Goal: Task Accomplishment & Management: Manage account settings

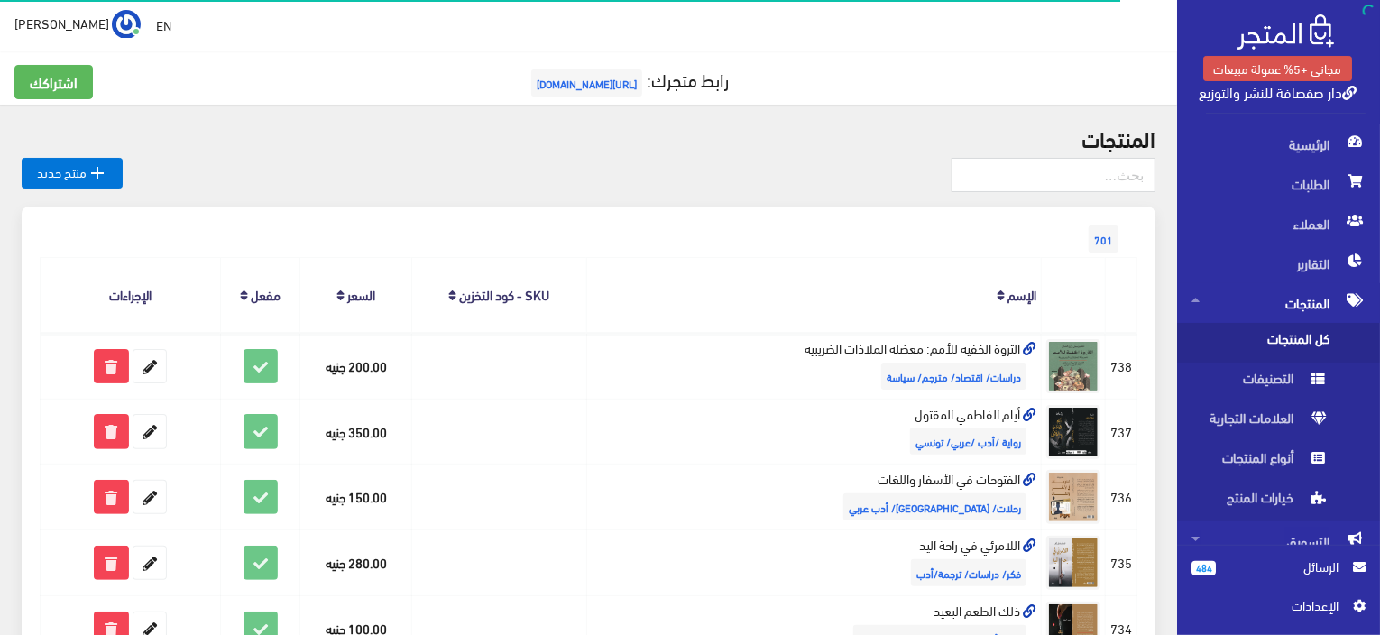
click at [53, 192] on div at bounding box center [589, 182] width 1134 height 49
click at [72, 167] on link " منتج جديد" at bounding box center [72, 173] width 101 height 31
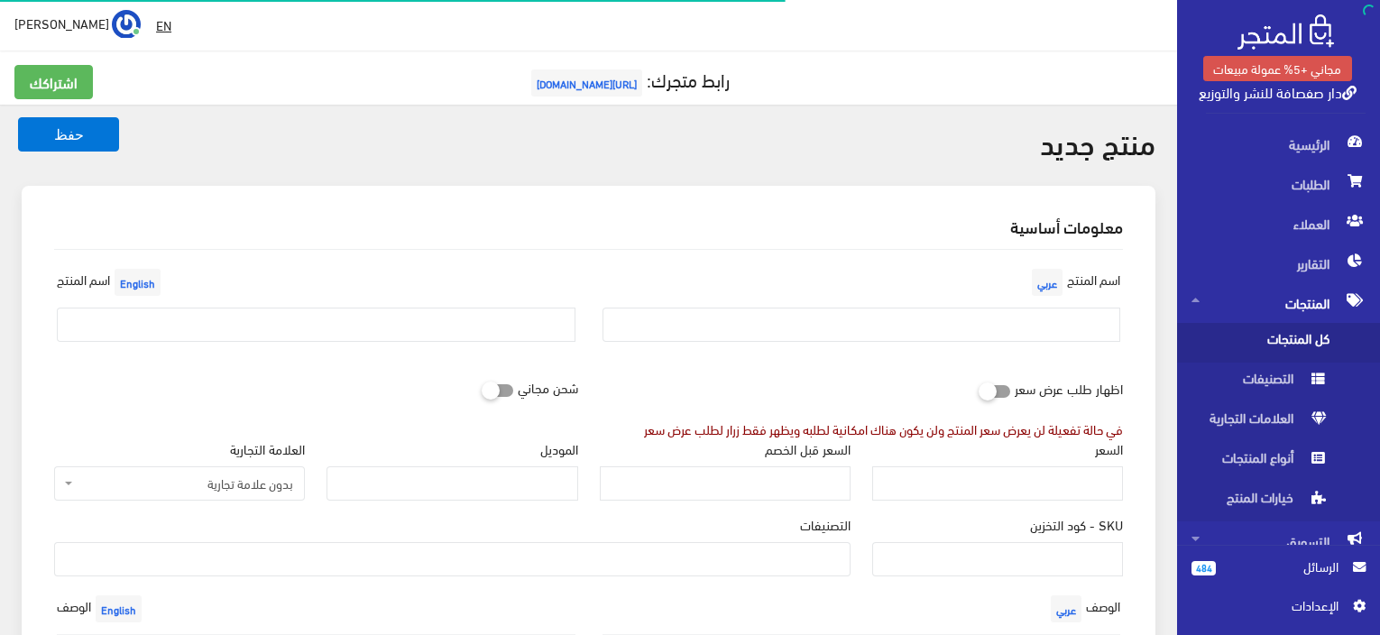
select select
click at [746, 310] on input "text" at bounding box center [862, 325] width 519 height 34
paste input "هوامش مشتركة (دراسة اثنوجرافية مع كتاب في ال[GEOGRAPHIC_DATA] بعد الثورة)"
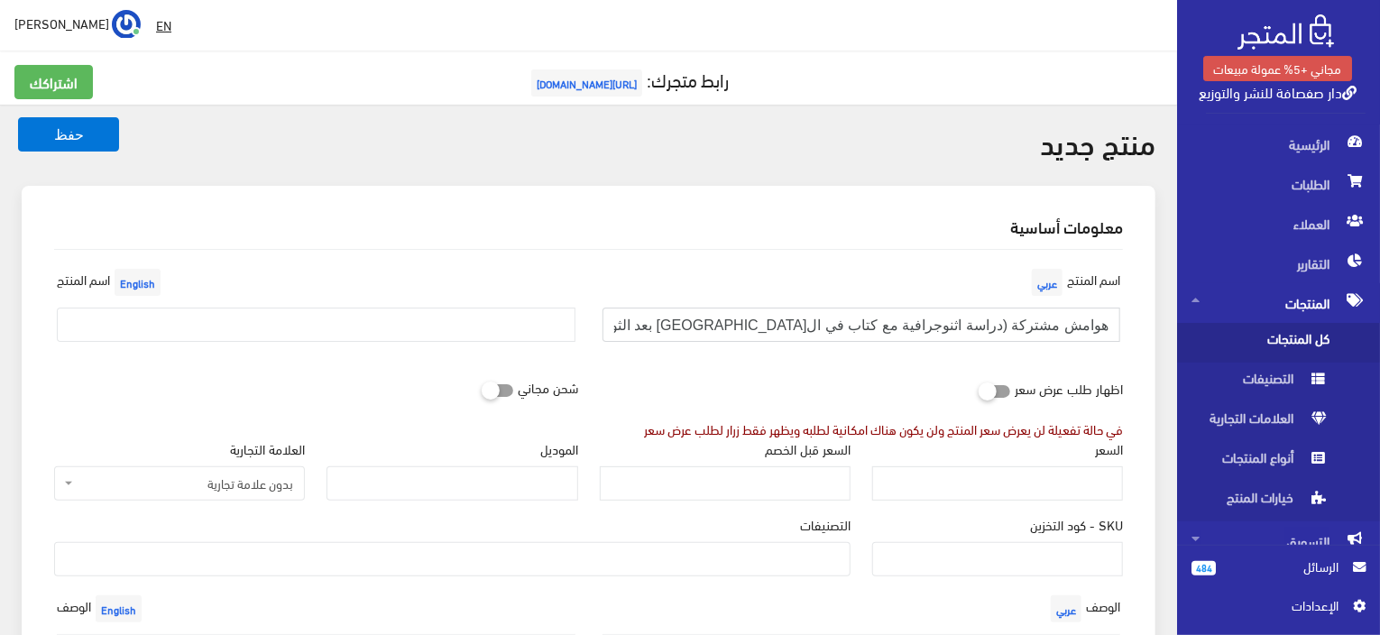
type input "هوامش مشتركة (دراسة اثنوجرافية مع كتاب في الإسكندرية بعد الثورة)"
click at [291, 326] on input "text" at bounding box center [316, 325] width 519 height 34
paste input "Shared Margins (An Ethnographic Study with a Book in Alexandria after the Revol…"
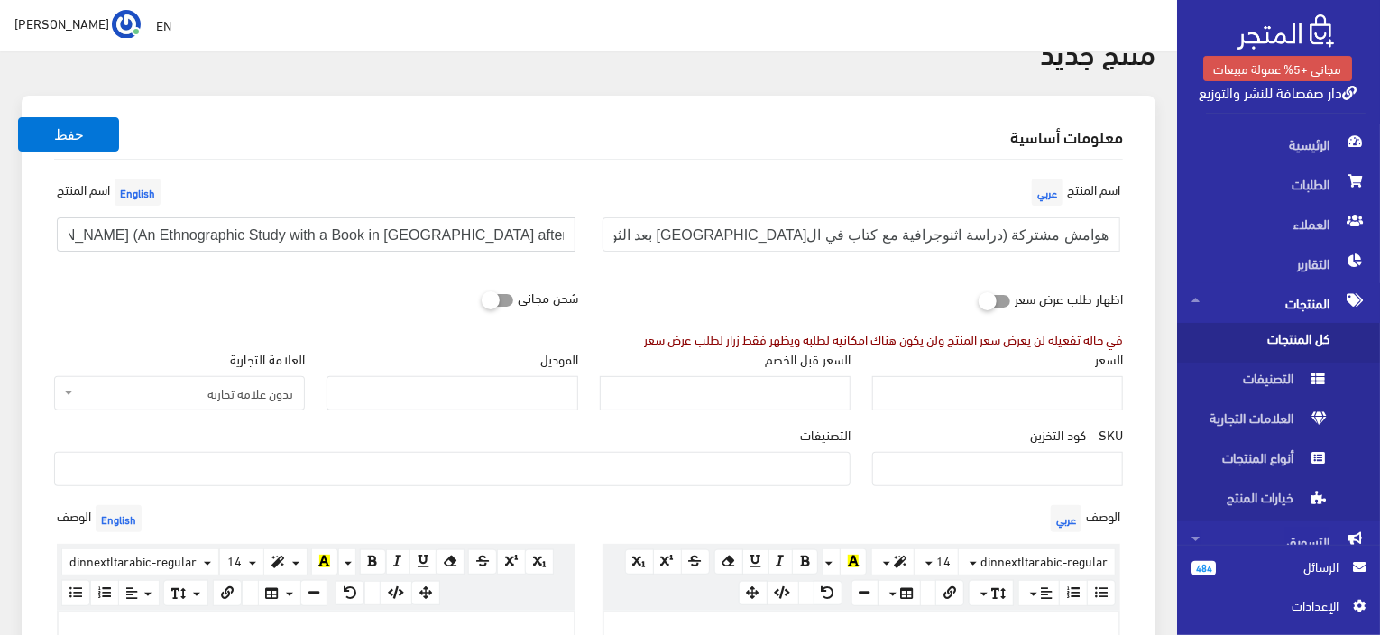
type input "Shared Margins (An Ethnographic Study with a Book in Alexandria after the Revol…"
click at [1064, 391] on input "السعر" at bounding box center [997, 393] width 251 height 34
paste input "300"
type input "300"
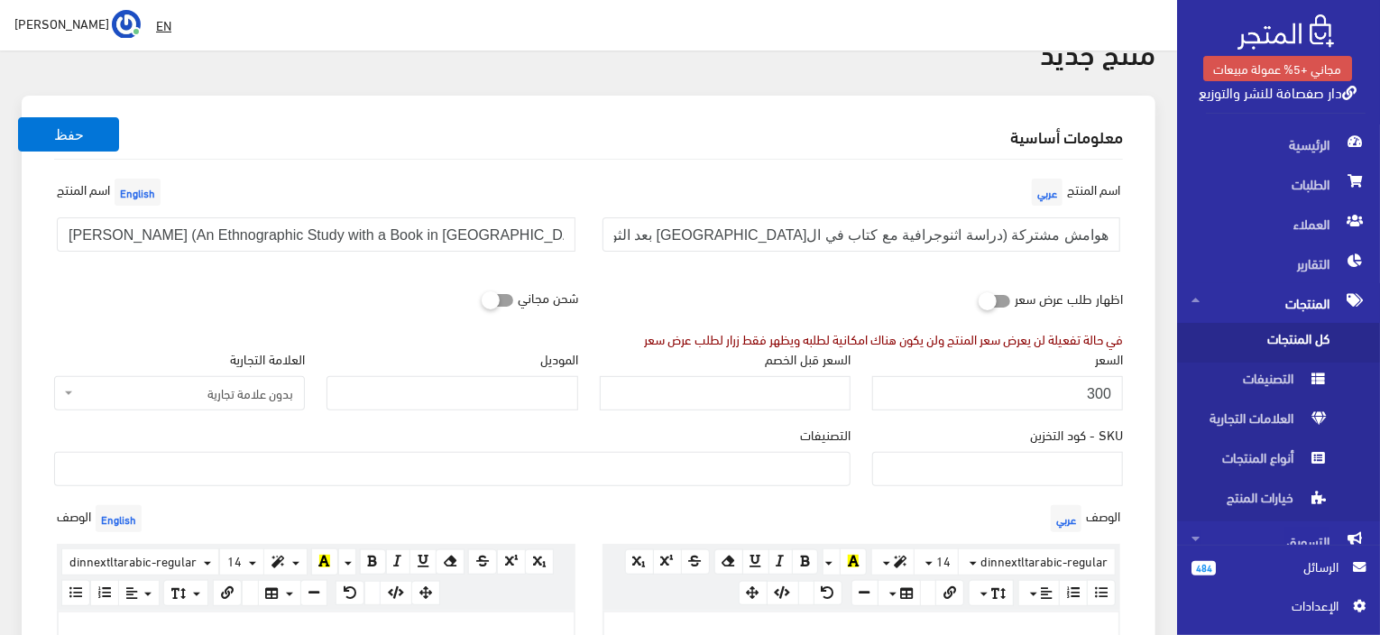
click at [548, 453] on ul at bounding box center [452, 467] width 795 height 29
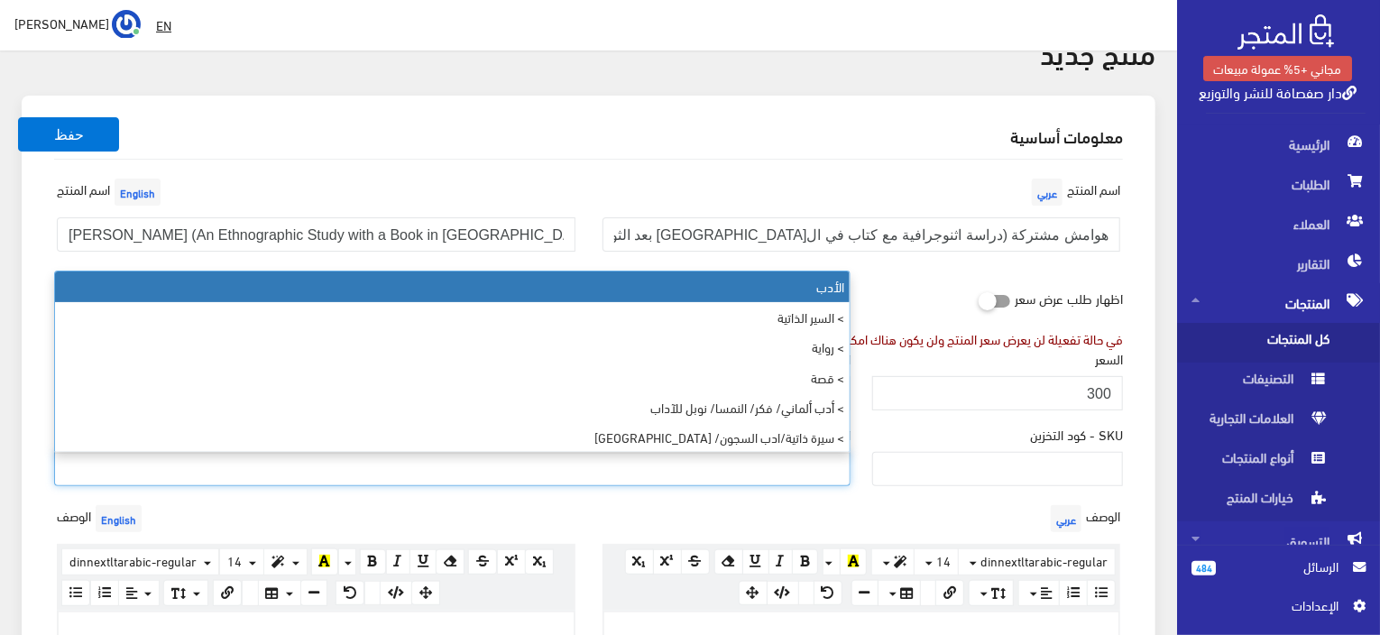
paste input "دراسات /مترجم/ إنجليزية"
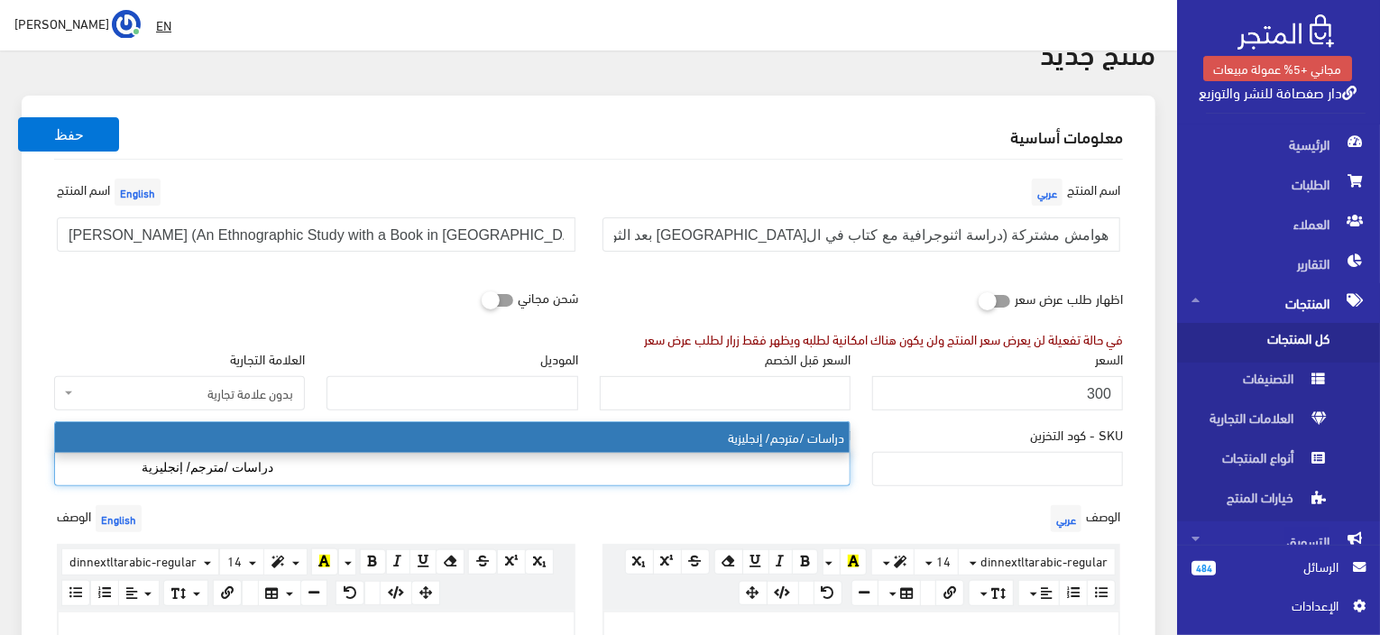
type input "دراسات /مترجم/ إنجليزية"
select select "137"
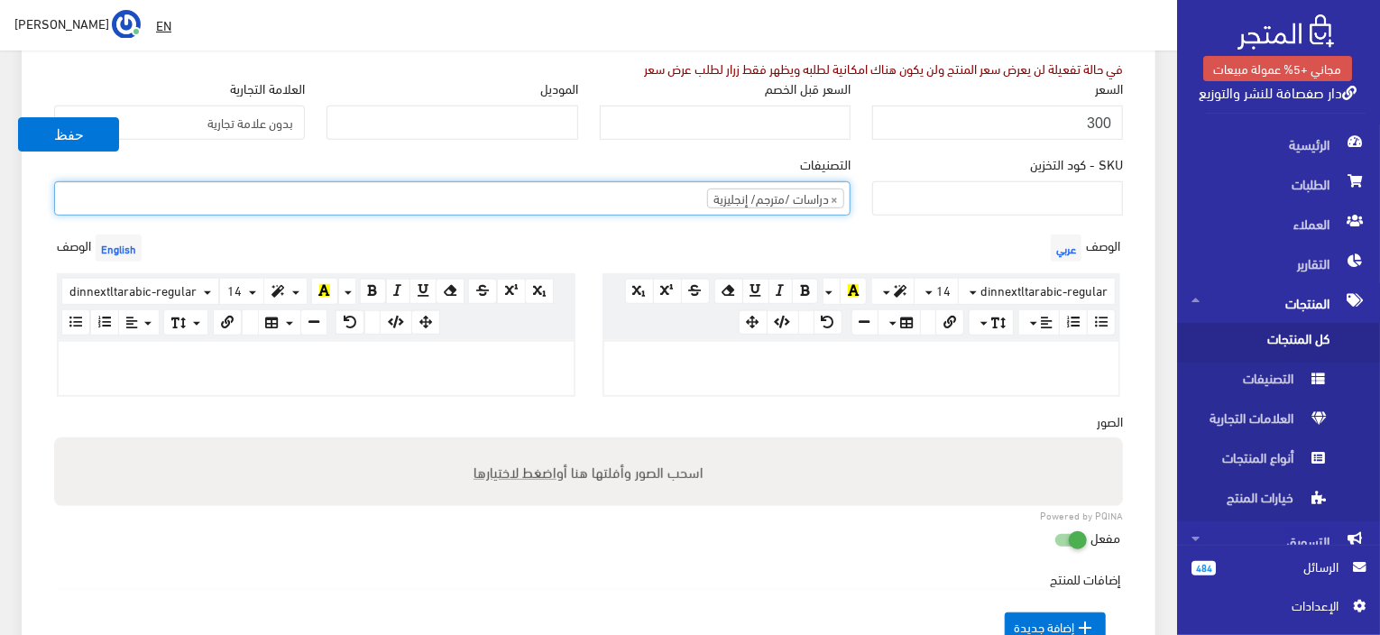
scroll to position [451, 0]
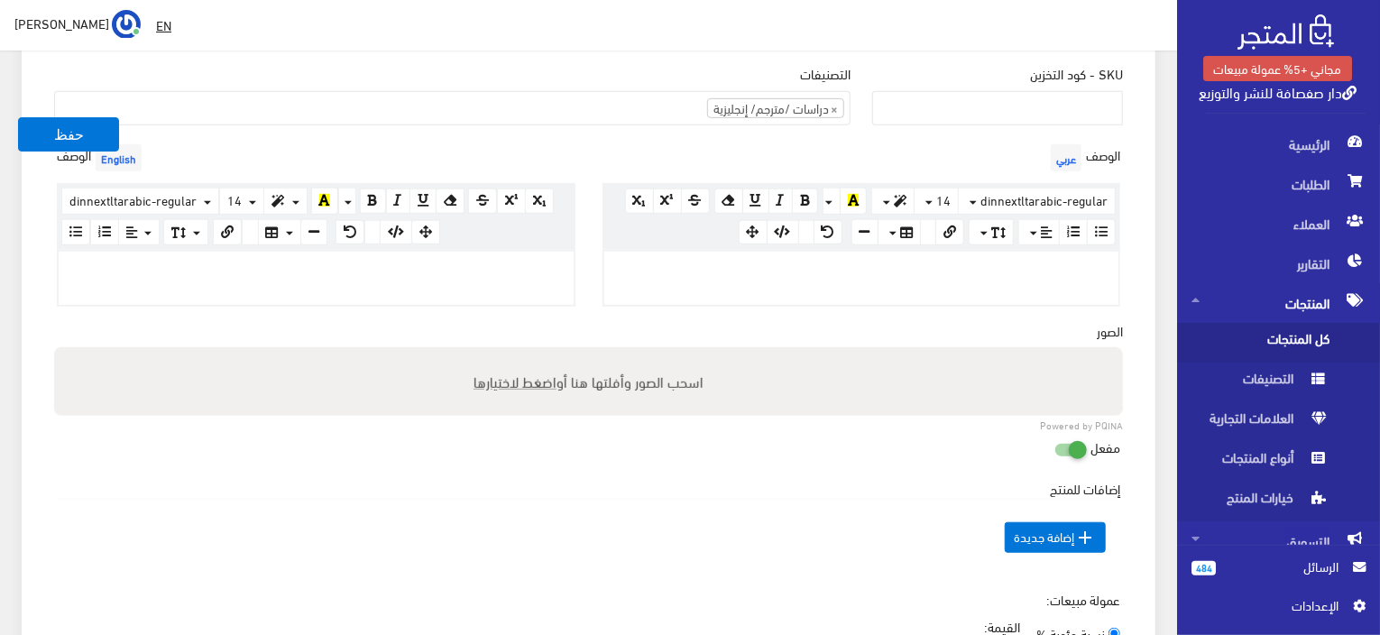
click at [970, 383] on div "اسحب الصور وأفلتها هنا أو اضغط لاختيارها" at bounding box center [588, 381] width 1069 height 69
click at [54, 347] on input "اسحب الصور وأفلتها هنا أو اضغط لاختيارها" at bounding box center [588, 349] width 1069 height 5
click at [967, 279] on div at bounding box center [861, 278] width 515 height 52
paste div
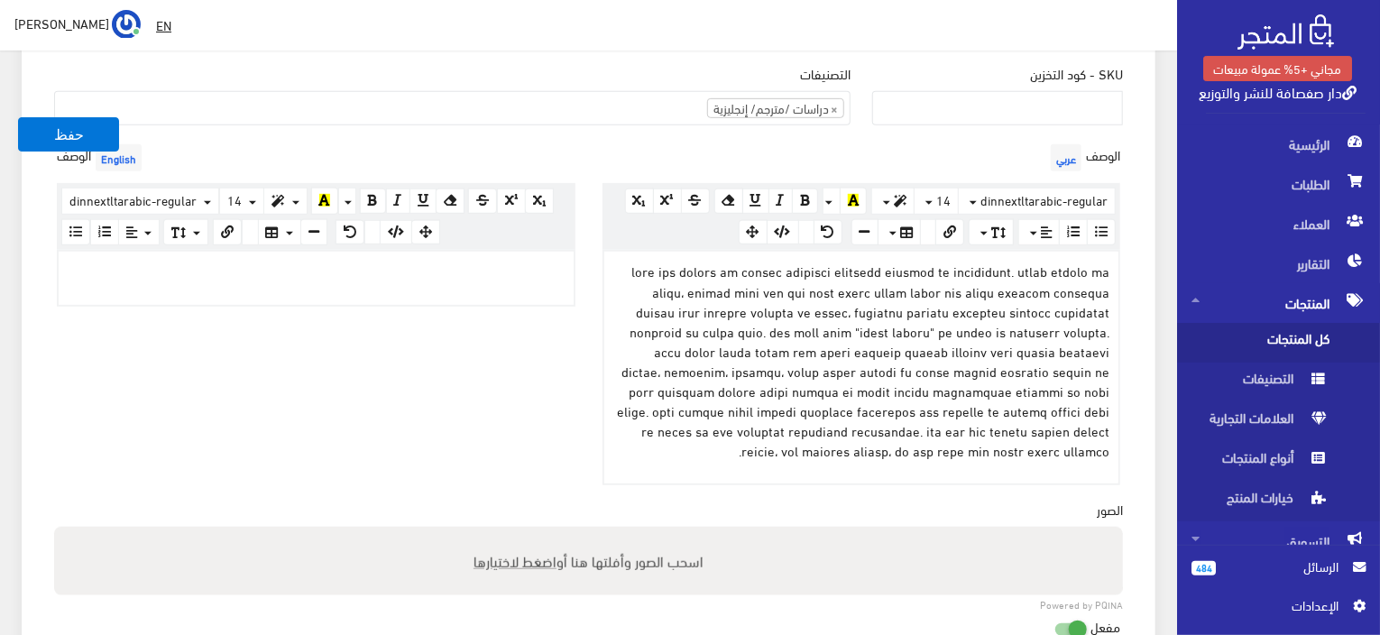
click at [389, 272] on p at bounding box center [316, 271] width 497 height 20
paste div
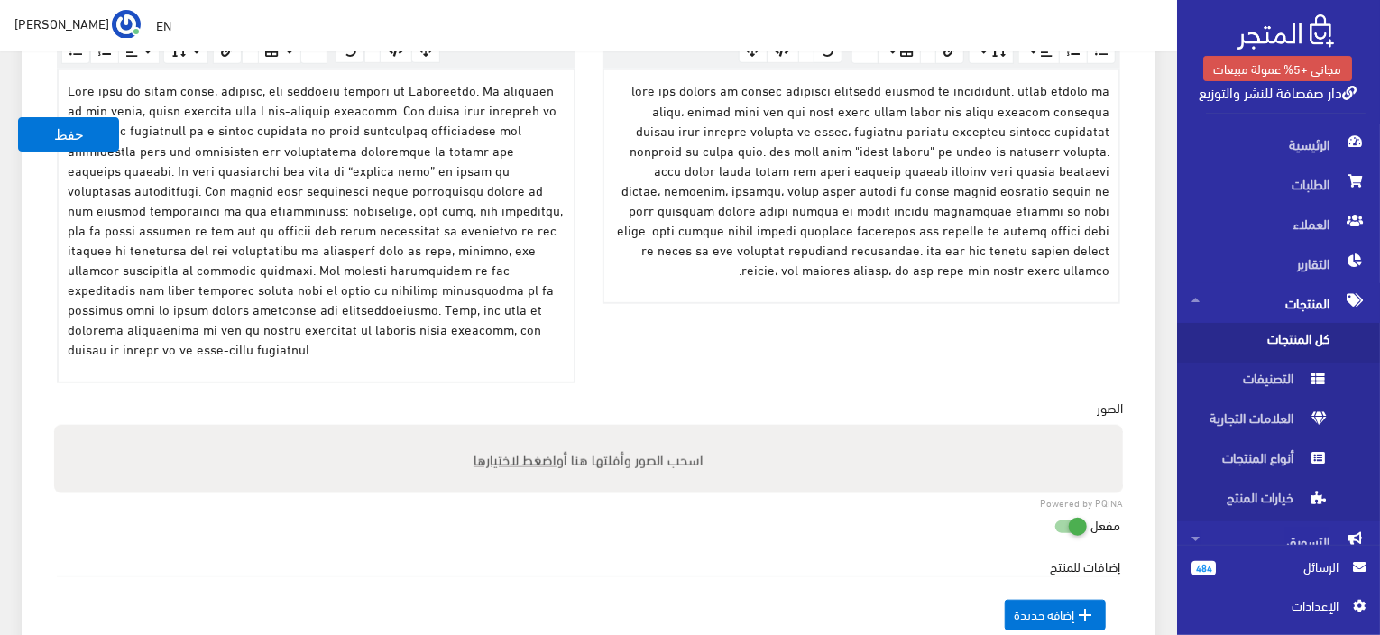
scroll to position [722, 0]
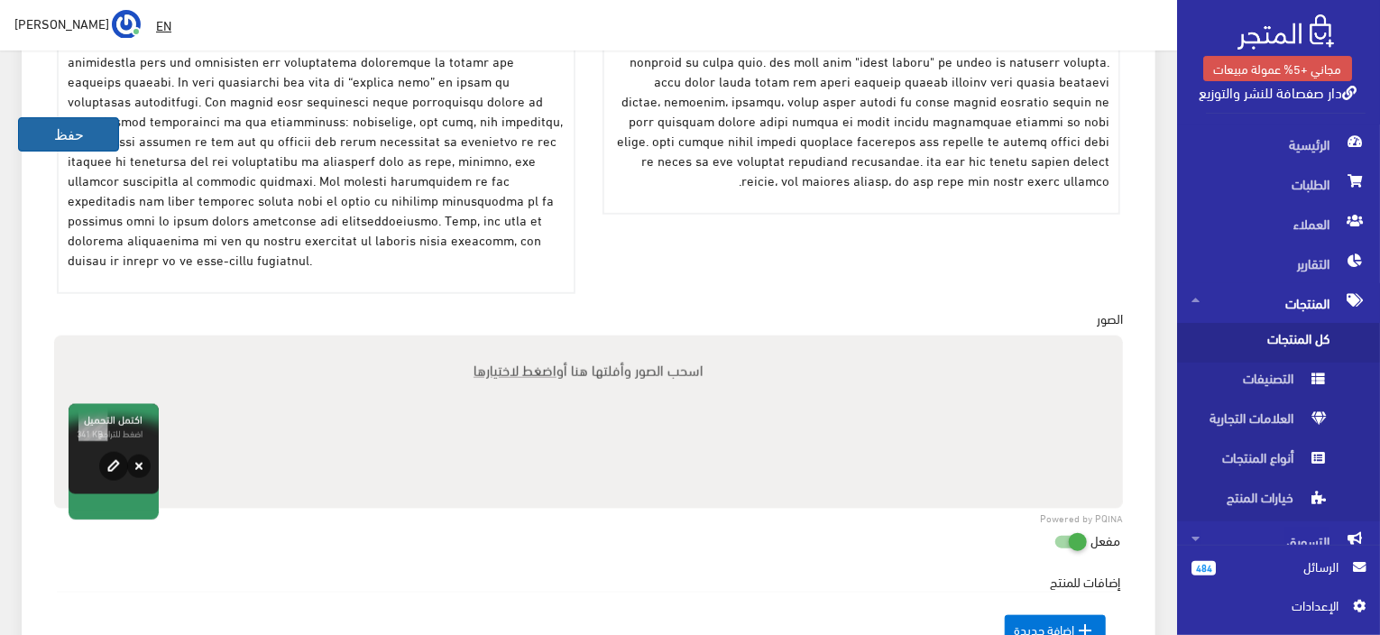
click at [51, 127] on button "حفظ" at bounding box center [68, 134] width 101 height 34
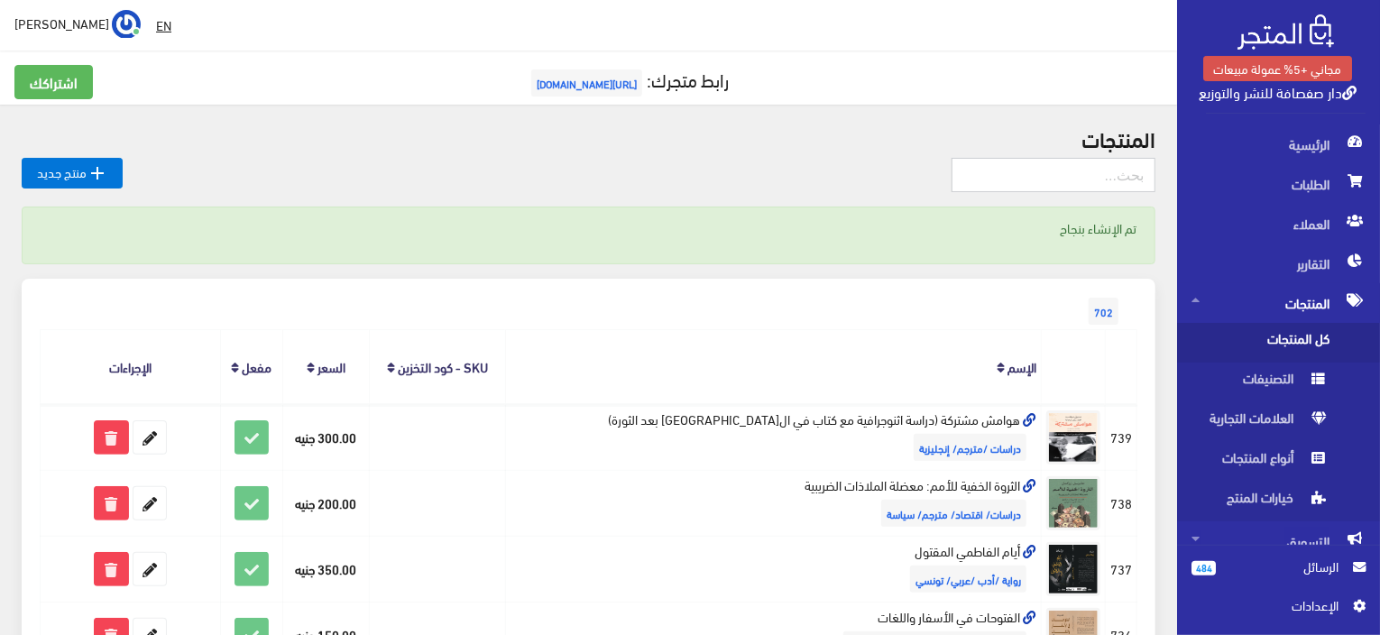
click at [1075, 174] on input "text" at bounding box center [1054, 175] width 204 height 34
paste input "السلطة والدين والعنف: قراءة في تاريخ يوحنا الانطاكي"
type input "السلطة والدين والعنف: قراءة في تاريخ يوحنا الانطاكي"
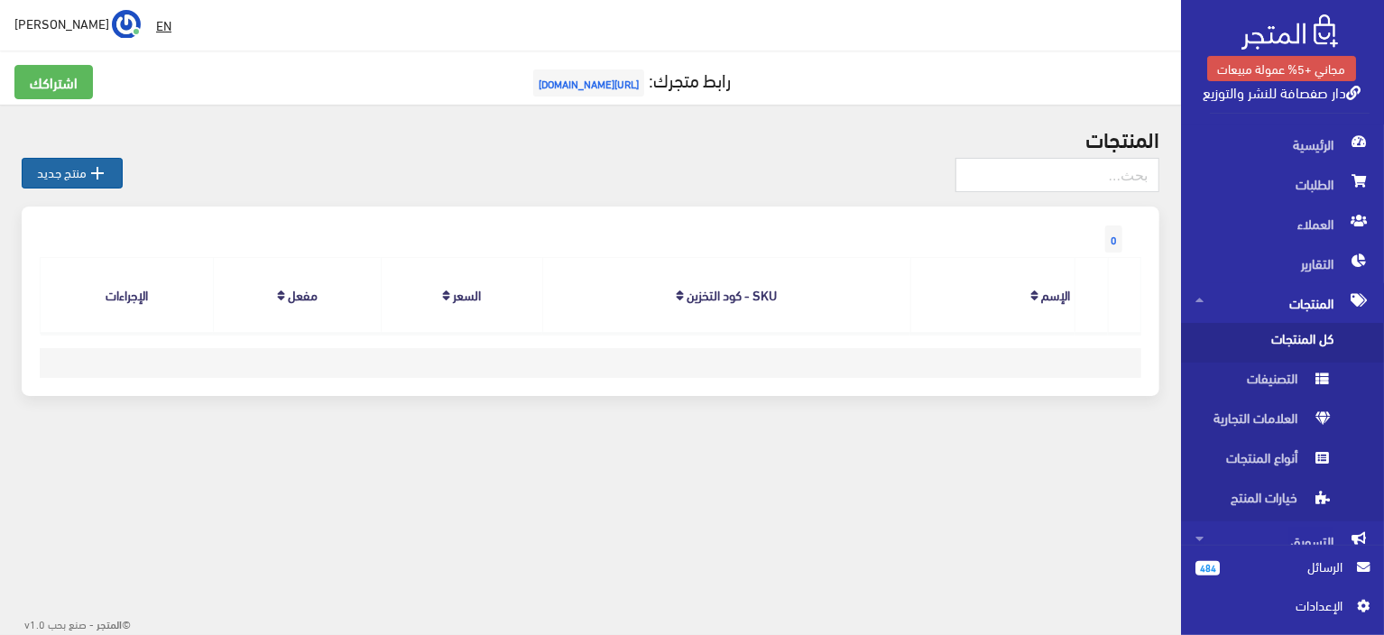
click at [90, 174] on icon "" at bounding box center [98, 173] width 22 height 22
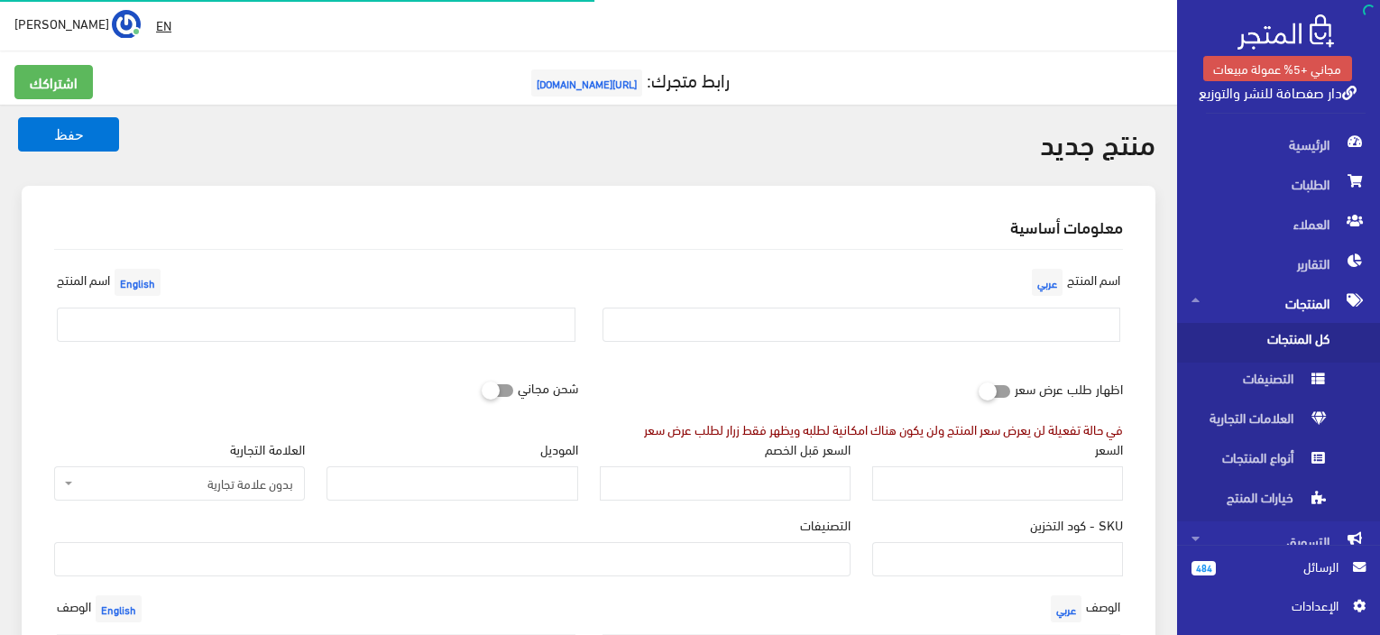
select select
click at [904, 321] on input "text" at bounding box center [862, 325] width 519 height 34
paste input "السلطة والدين والعنف: قراءة في تاريخ يوحنا الانطاكي"
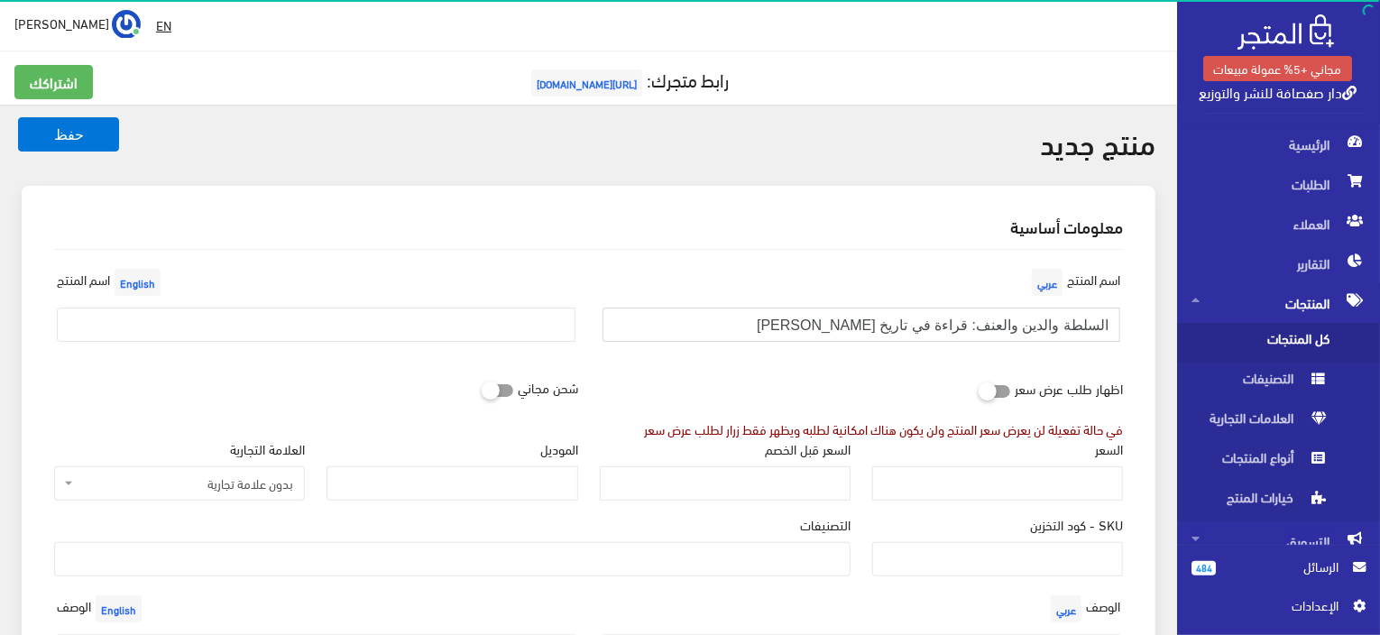
type input "السلطة والدين والعنف: قراءة في تاريخ يوحنا الانطاكي"
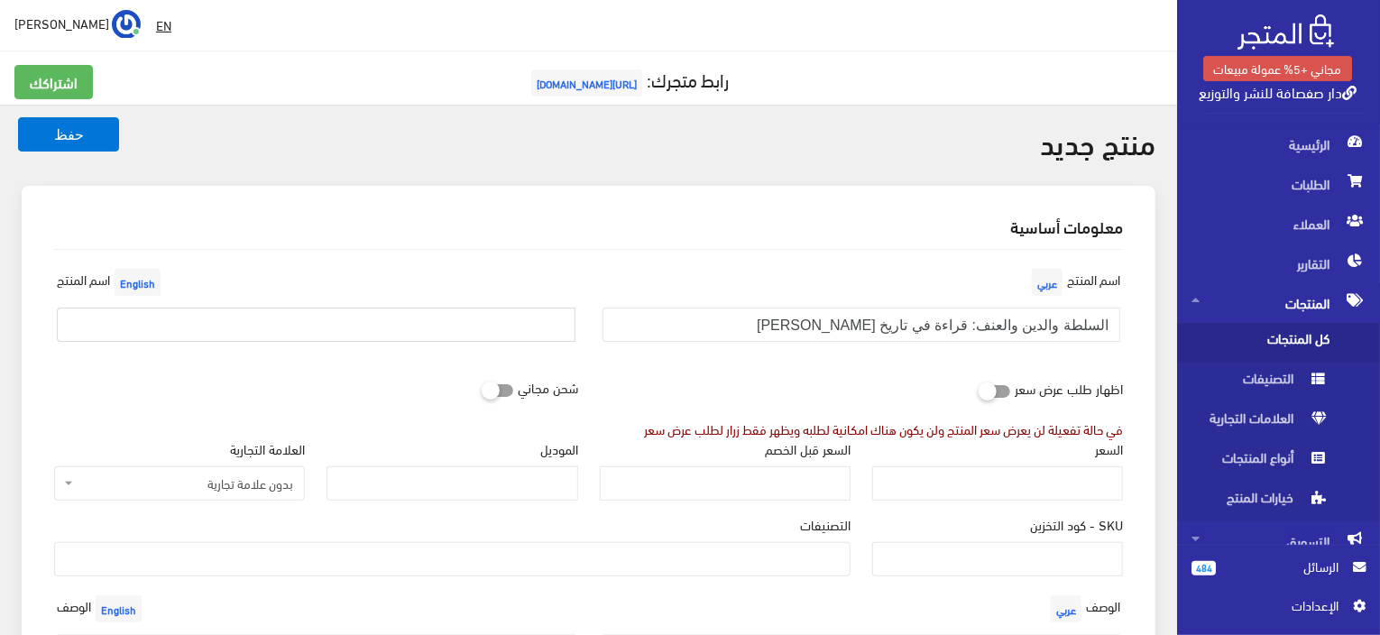
click at [310, 333] on input "text" at bounding box center [316, 325] width 519 height 34
paste input "Power, Religion, and Violence: A Reading of the History of John of Antioch"
type input "Power, Religion, and Violence: A Reading of the History of John of Antioch"
click at [970, 492] on input "السعر" at bounding box center [997, 483] width 251 height 34
paste input "450"
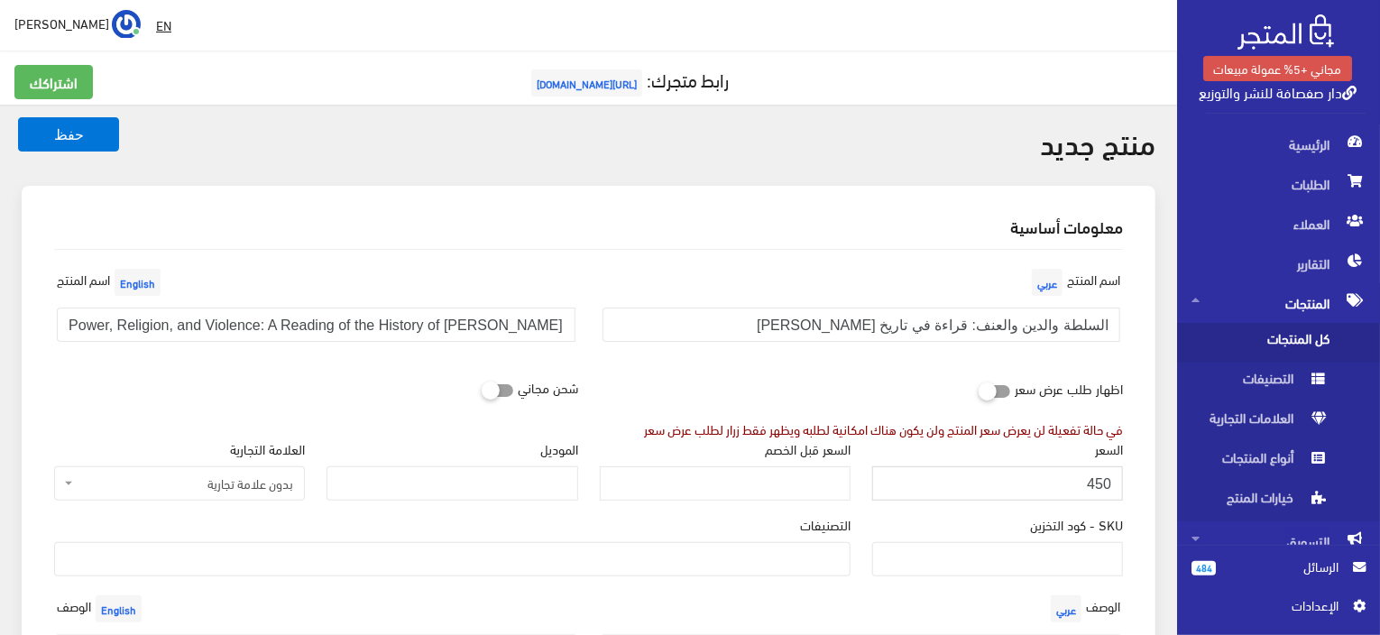
type input "450"
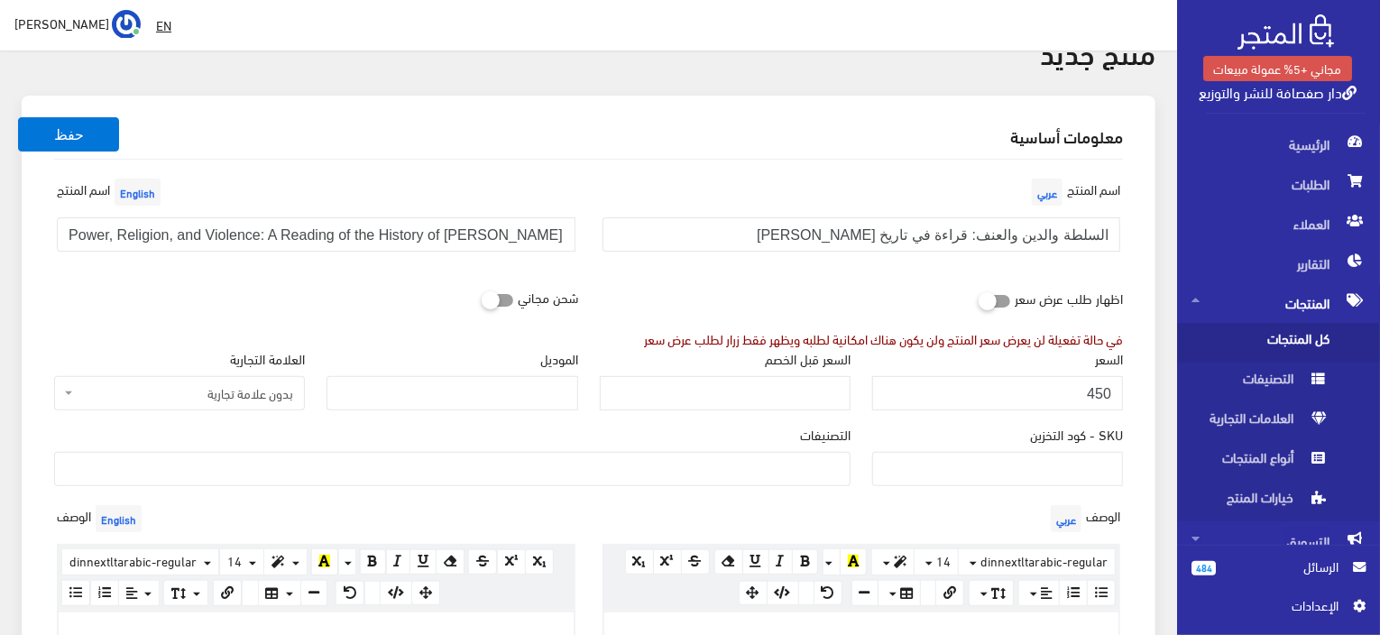
click at [570, 466] on ul at bounding box center [452, 467] width 795 height 29
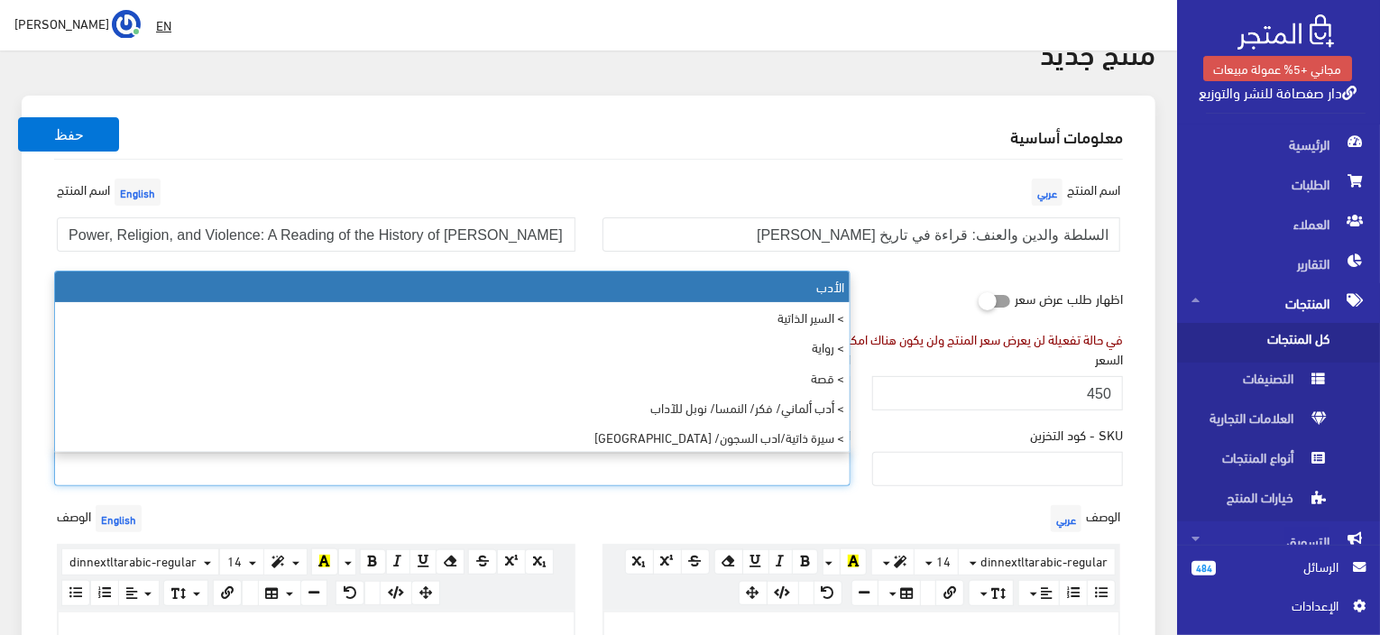
paste input "دراسات/تاريخ/مصر/الشام"
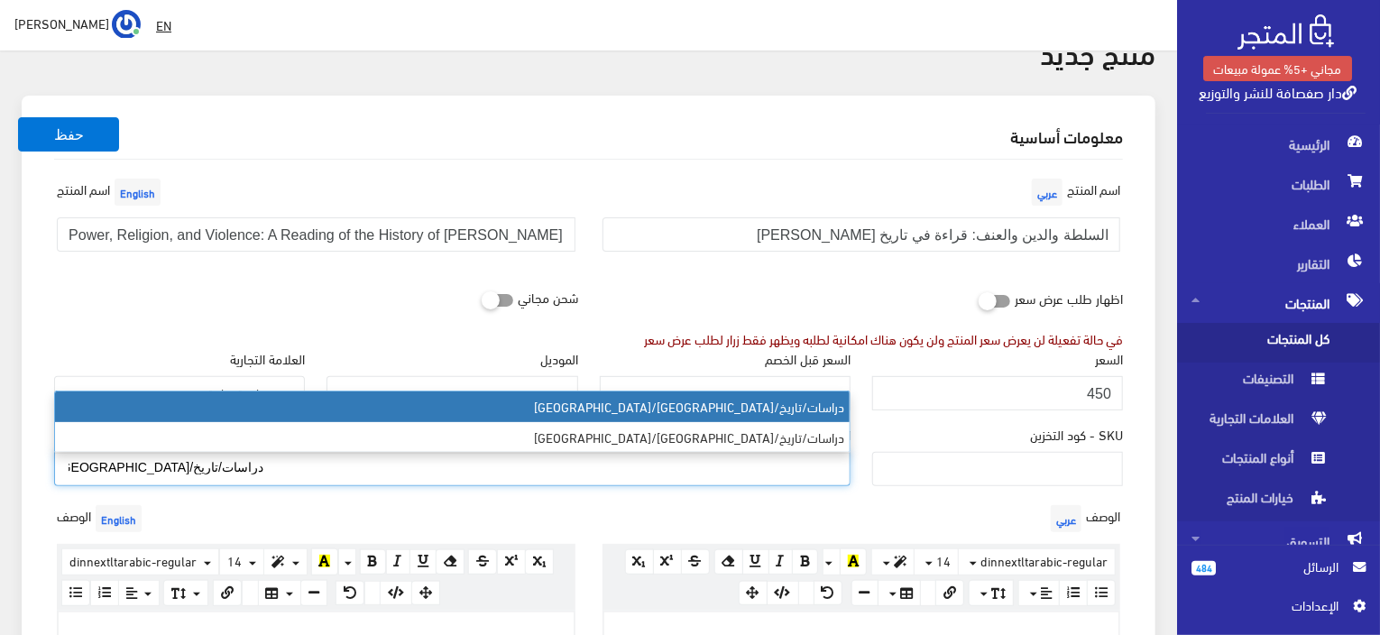
type input "دراسات/تاريخ/مصر/الشام"
select select "83"
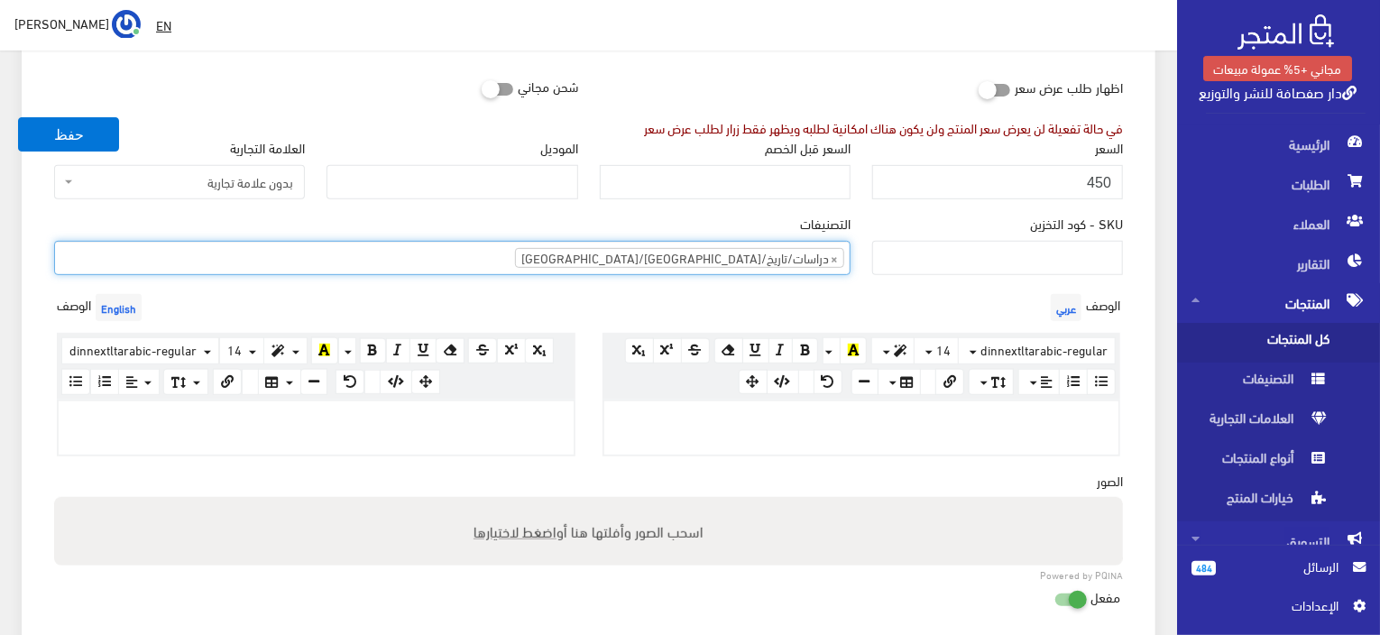
scroll to position [271, 0]
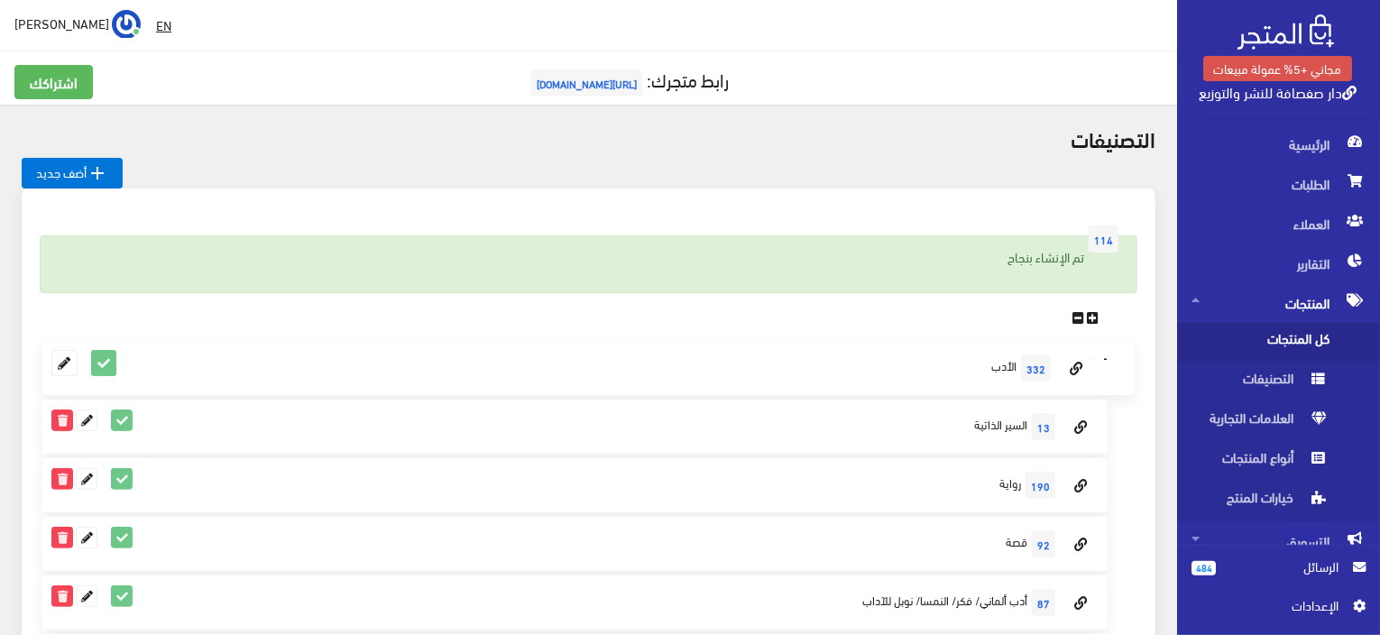
click at [1293, 346] on span "كل المنتجات" at bounding box center [1260, 343] width 137 height 40
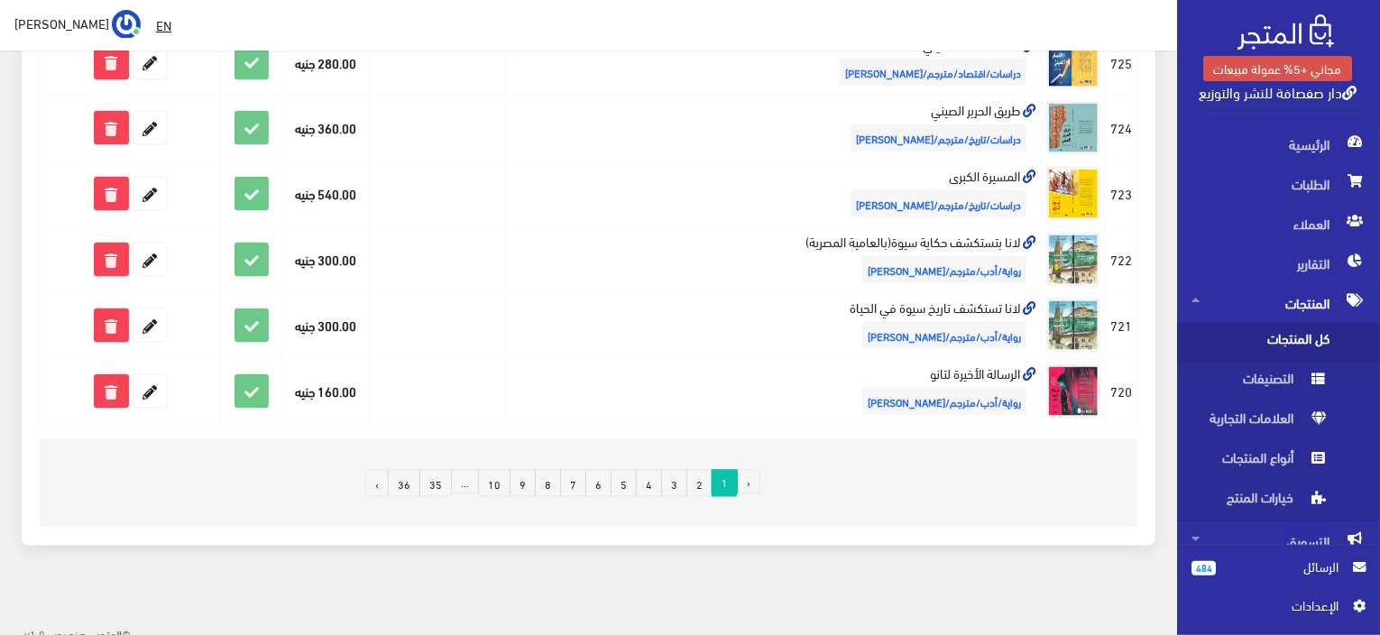
scroll to position [1229, 0]
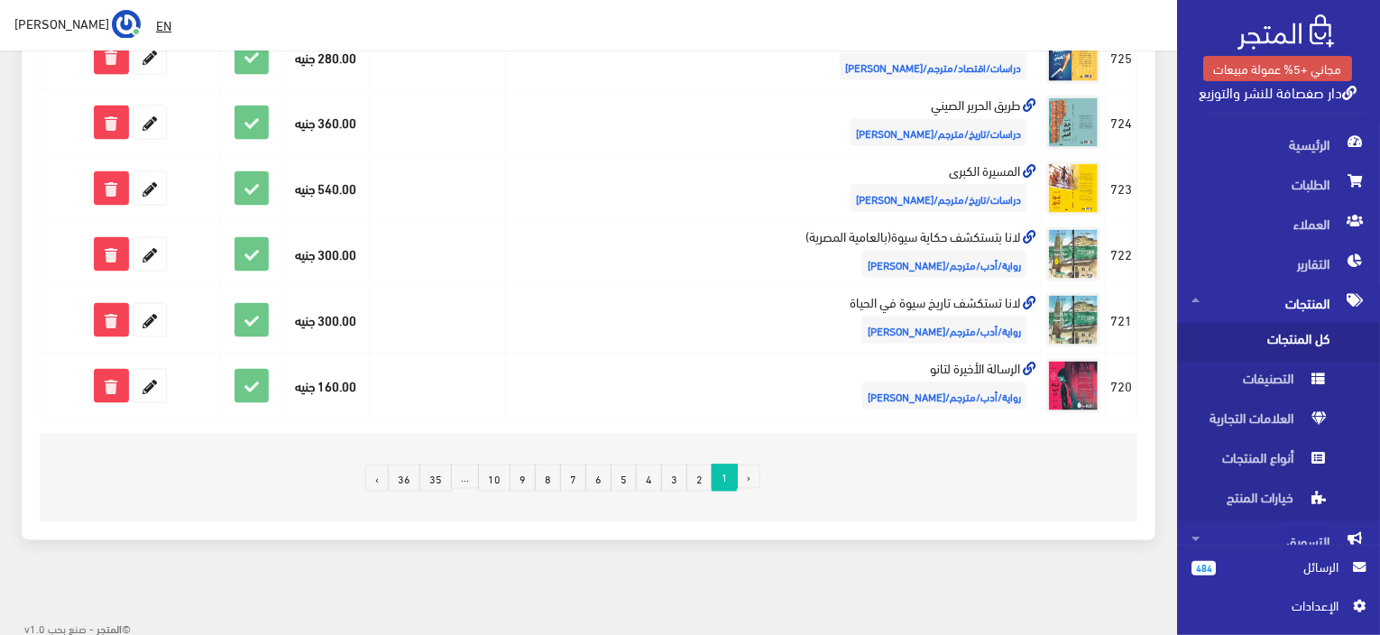
click at [699, 466] on link "2" at bounding box center [700, 478] width 26 height 27
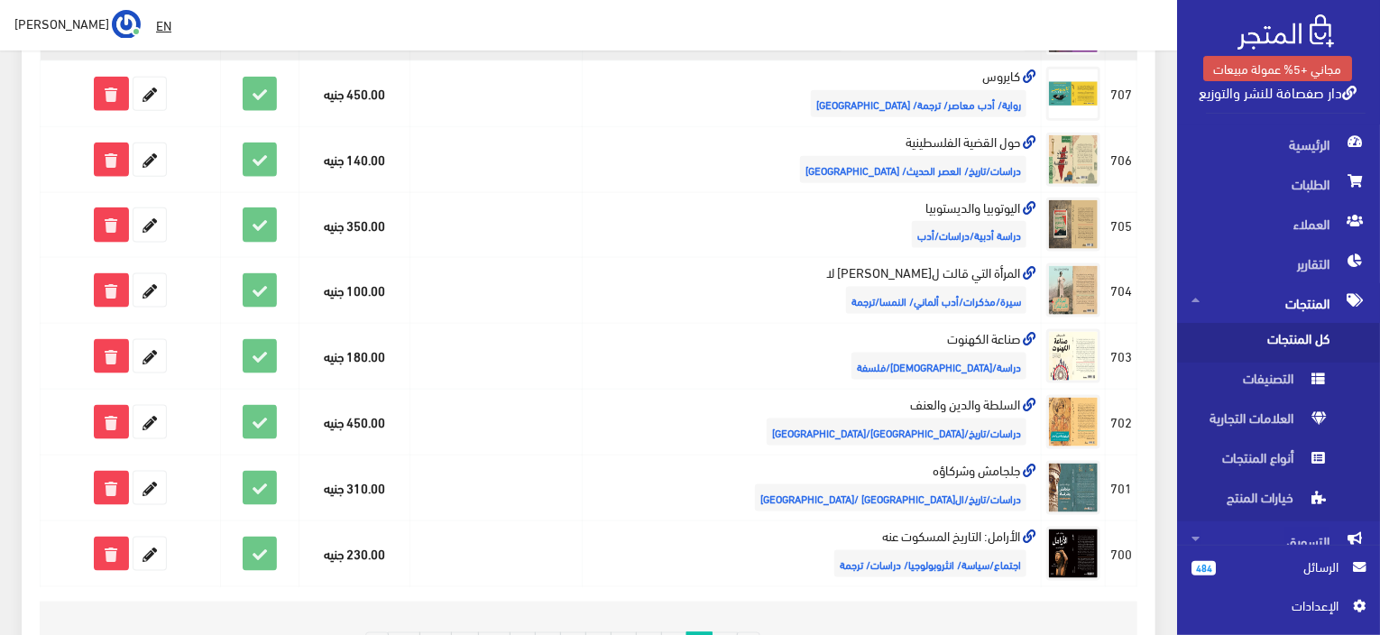
scroll to position [1173, 0]
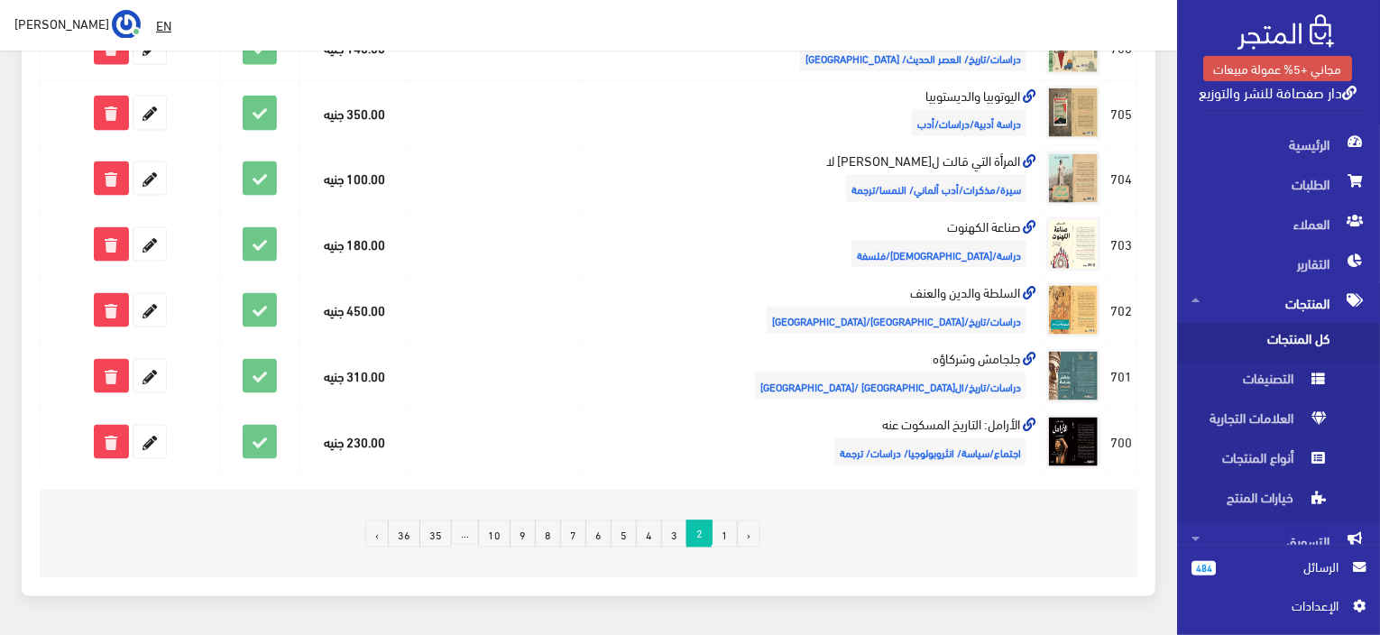
click at [671, 522] on link "3" at bounding box center [674, 534] width 26 height 27
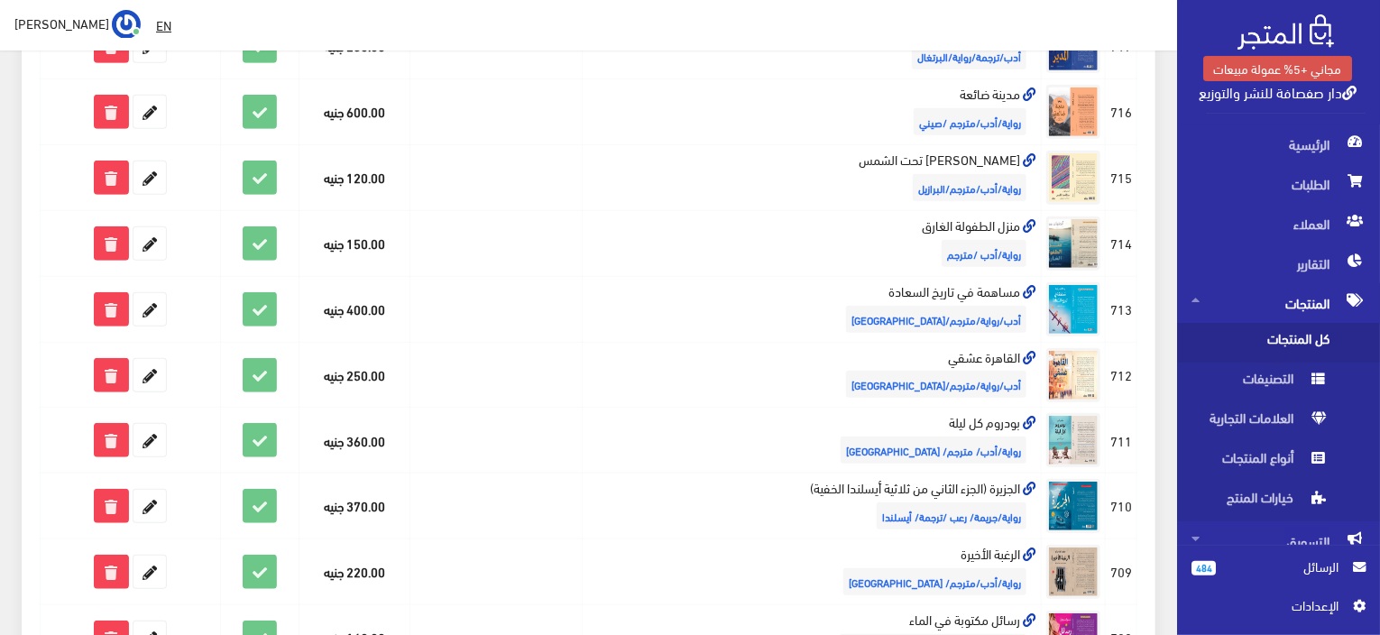
scroll to position [346, 0]
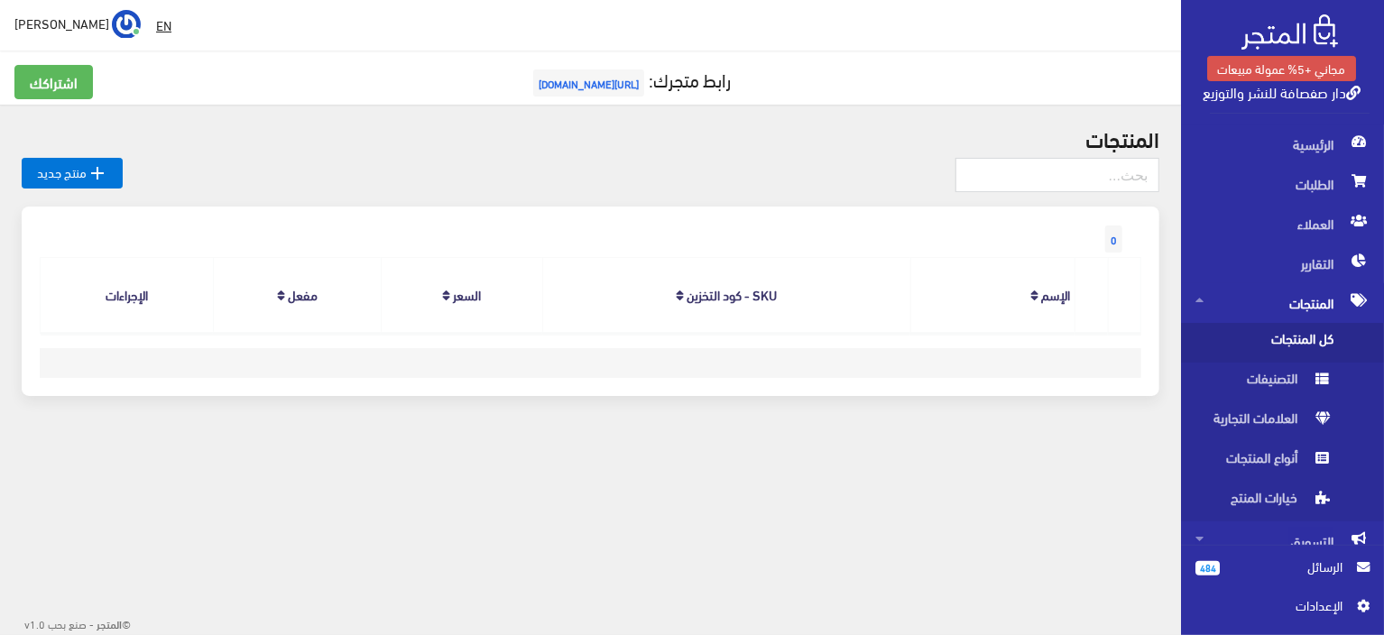
click at [1285, 337] on span "كل المنتجات" at bounding box center [1263, 343] width 137 height 40
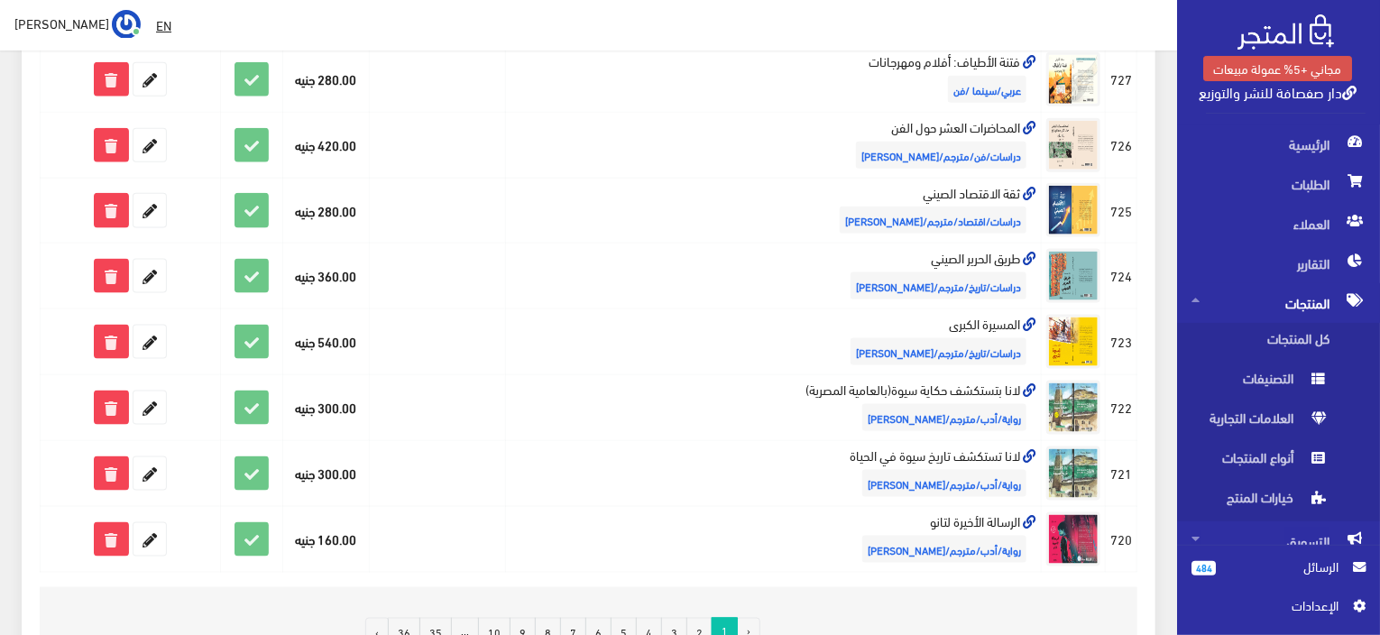
scroll to position [1229, 0]
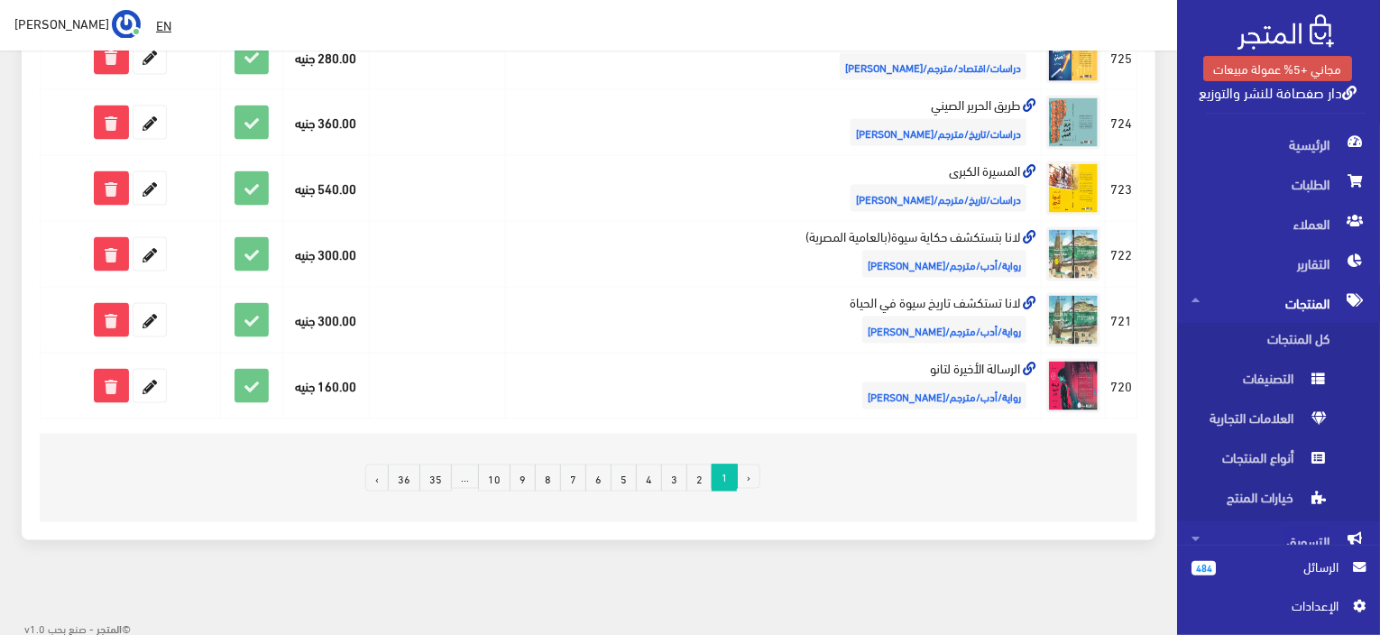
click at [709, 475] on link "2" at bounding box center [700, 478] width 26 height 27
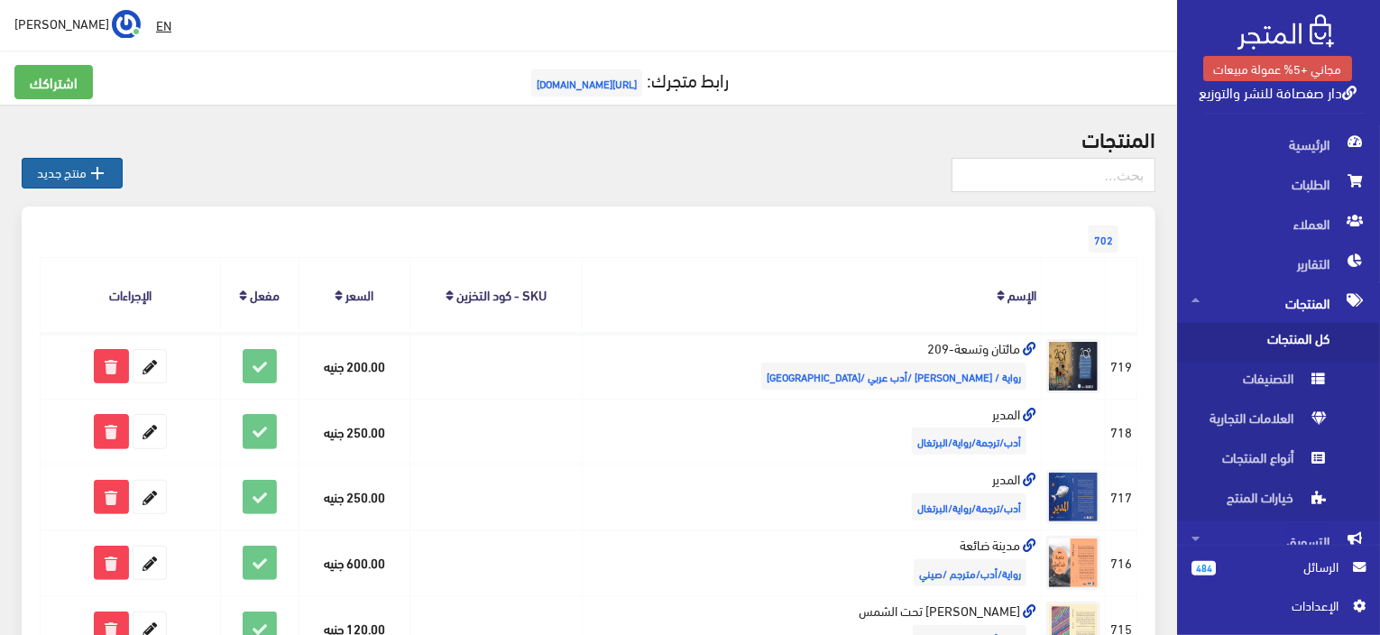
click at [83, 166] on link " منتج جديد" at bounding box center [72, 173] width 101 height 31
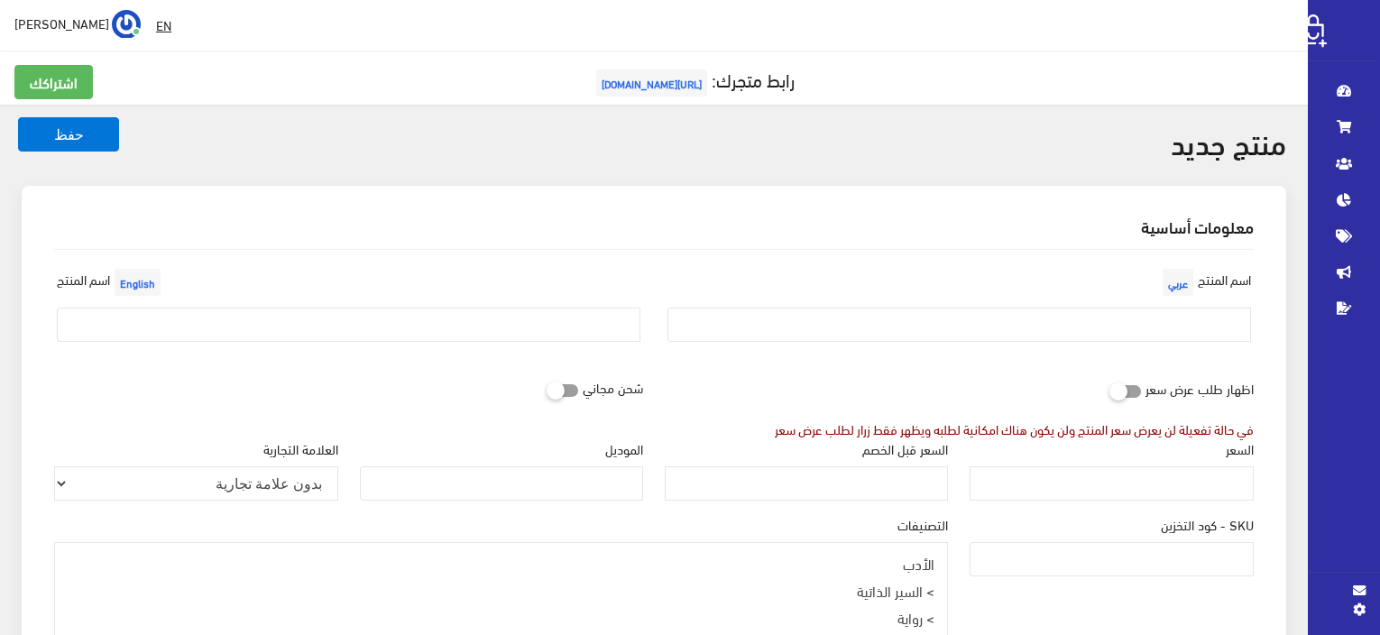
select select
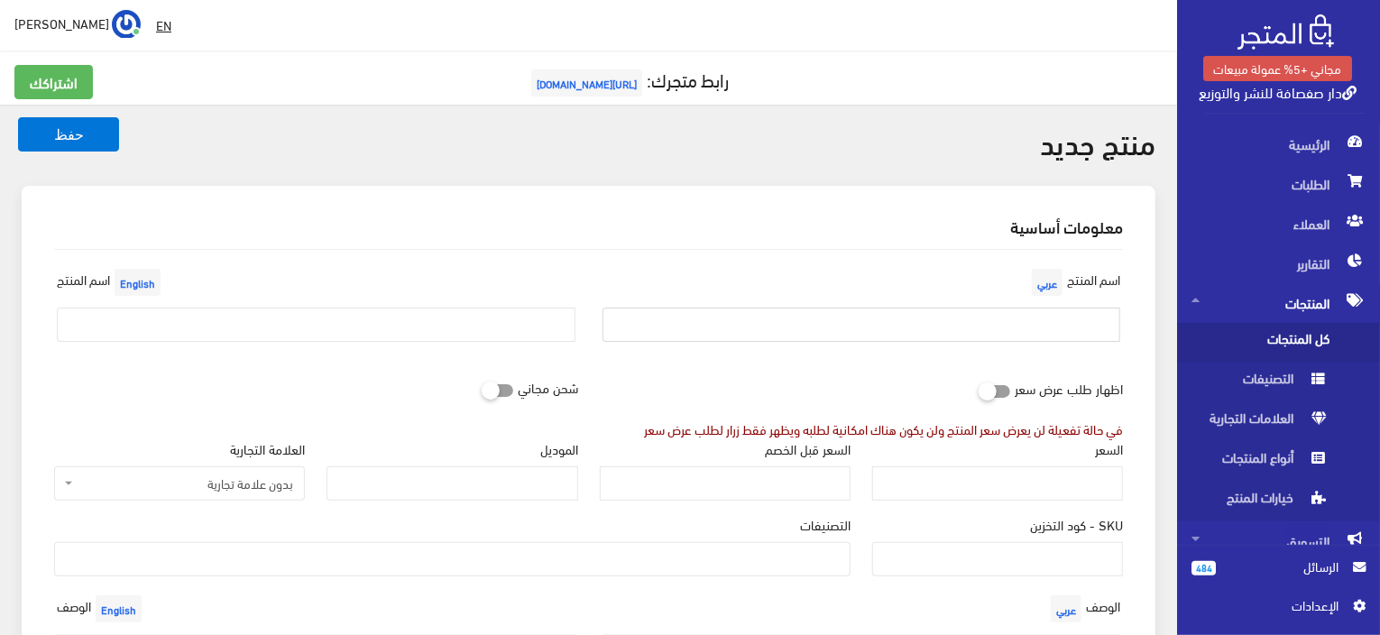
click at [1067, 317] on input "text" at bounding box center [862, 325] width 519 height 34
paste input "تاريخ موجز لسبعة اغتيالات (جائزة المان بوكر 2015)"
type input "تاريخ موجز لسبعة اغتيالات (جائزة المان بوكر 2015)"
click at [504, 328] on input "text" at bounding box center [316, 325] width 519 height 34
paste input "A Brief History of Seven Assassination Attempts (2015 Man Booker Prize)"
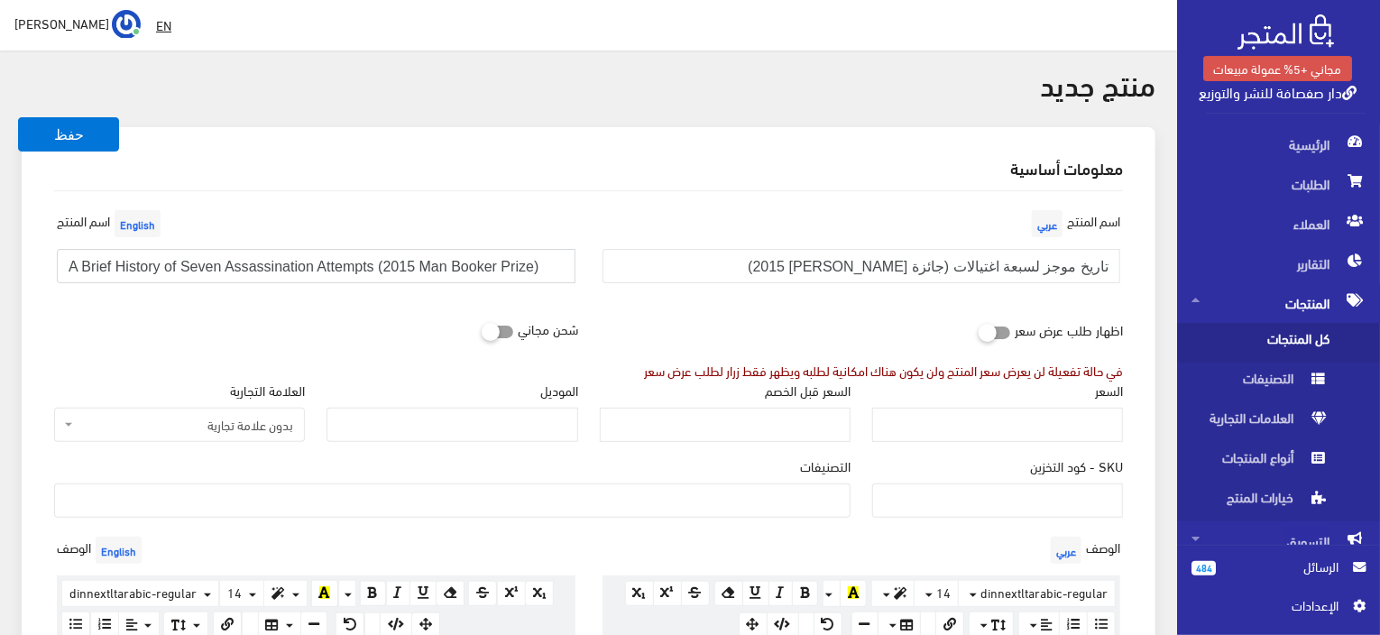
scroll to position [90, 0]
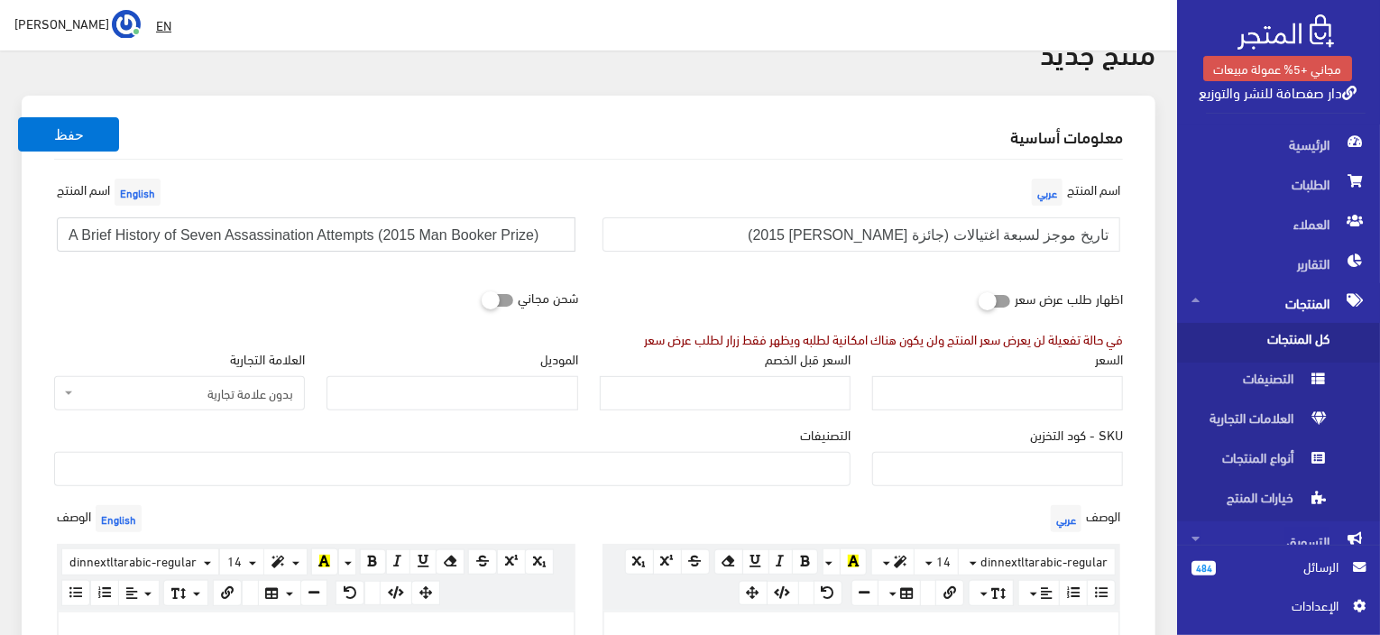
type input "A Brief History of Seven Assassination Attempts (2015 Man Booker Prize)"
click at [1043, 385] on input "السعر" at bounding box center [997, 393] width 251 height 34
paste input "950"
type input "950"
click at [651, 431] on div "التصنيفات الأدب > السير الذاتية > رواية > قصة > أدب ألماني/ فكر/ النمسا/ نوبل ل…" at bounding box center [452, 455] width 797 height 61
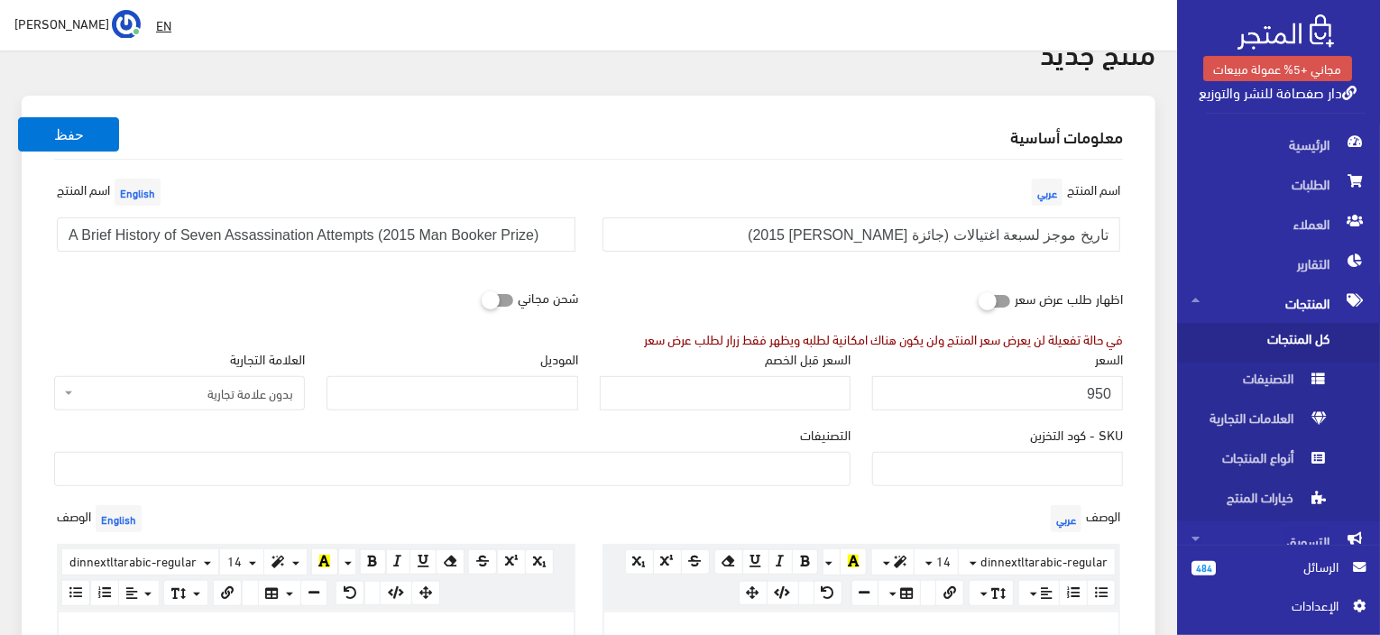
click at [663, 444] on div "التصنيفات الأدب > السير الذاتية > رواية > قصة > أدب ألماني/ فكر/ النمسا/ نوبل ل…" at bounding box center [452, 455] width 797 height 61
click at [807, 379] on input "السعر قبل الخصم" at bounding box center [725, 393] width 251 height 34
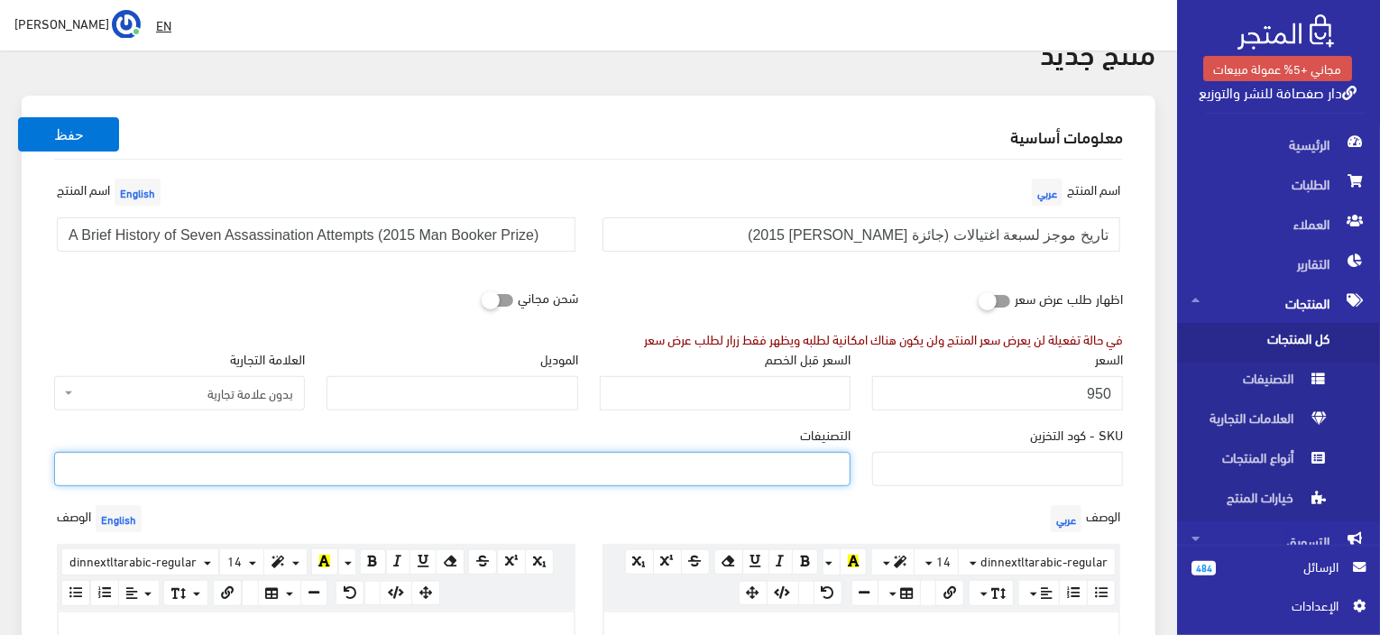
click at [781, 474] on ul at bounding box center [452, 467] width 795 height 29
paste input "رواية /أدب/مترجم/كوبا/جامايكا"
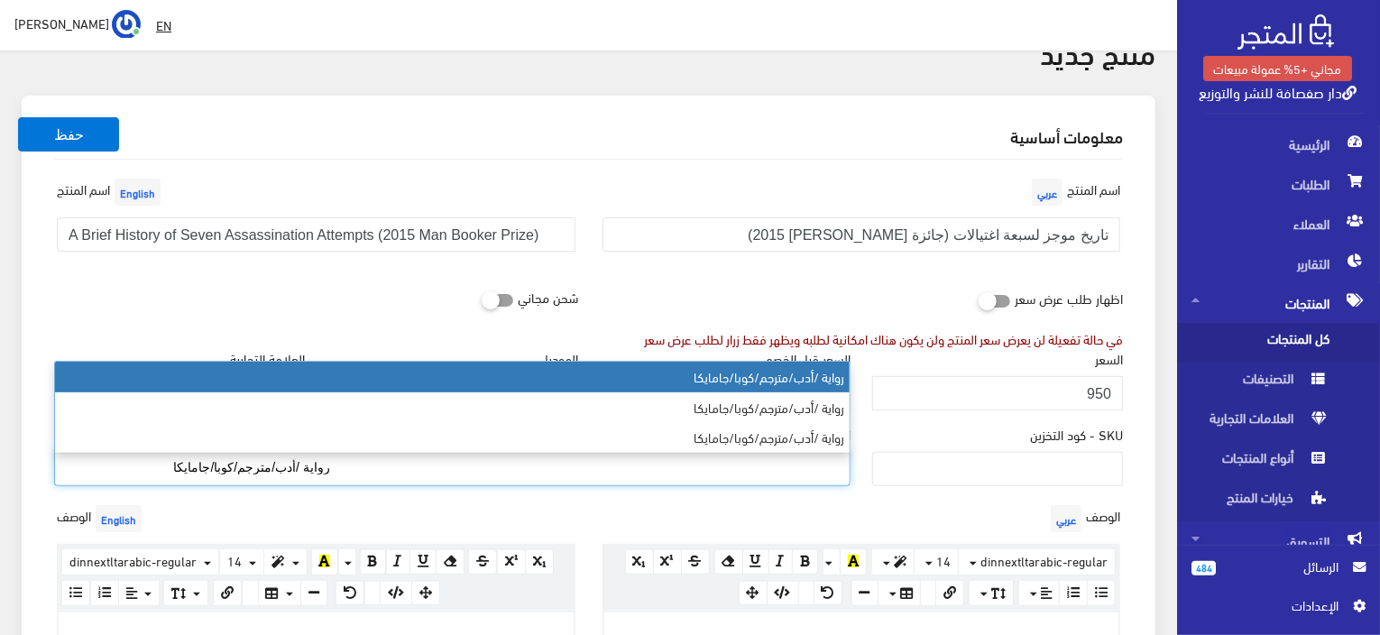
type input "رواية /أدب/مترجم/كوبا/جامايكا"
select select "88"
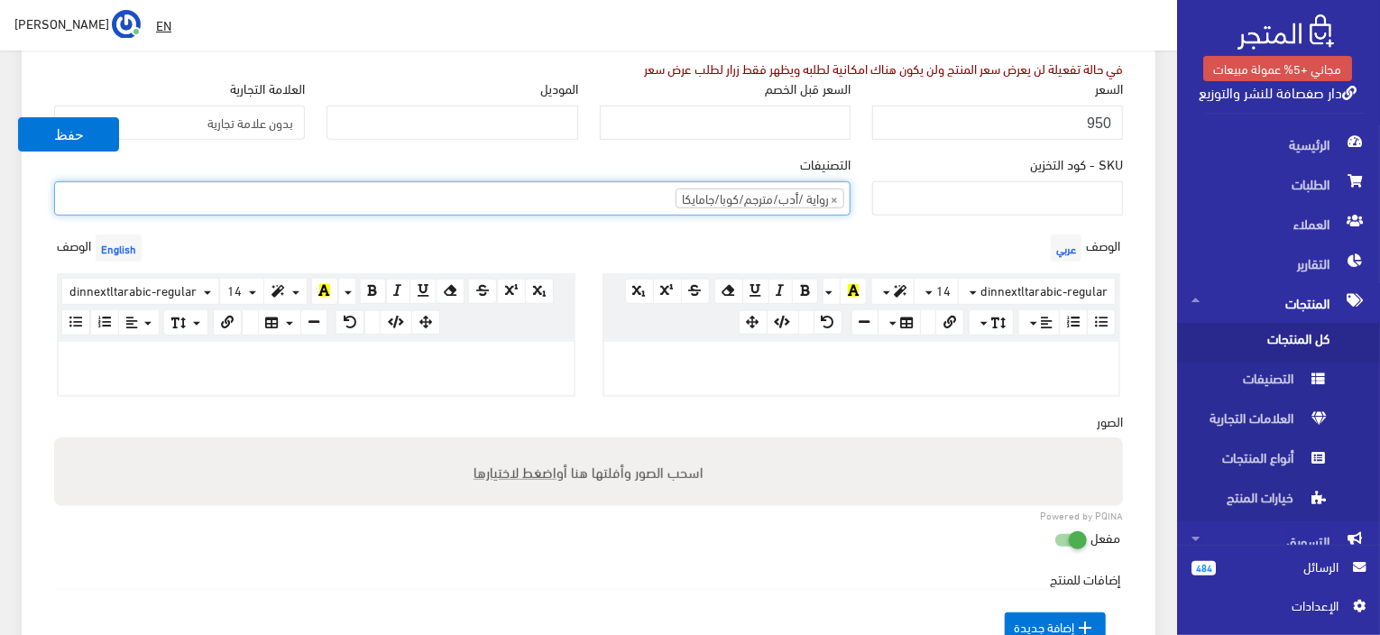
scroll to position [541, 0]
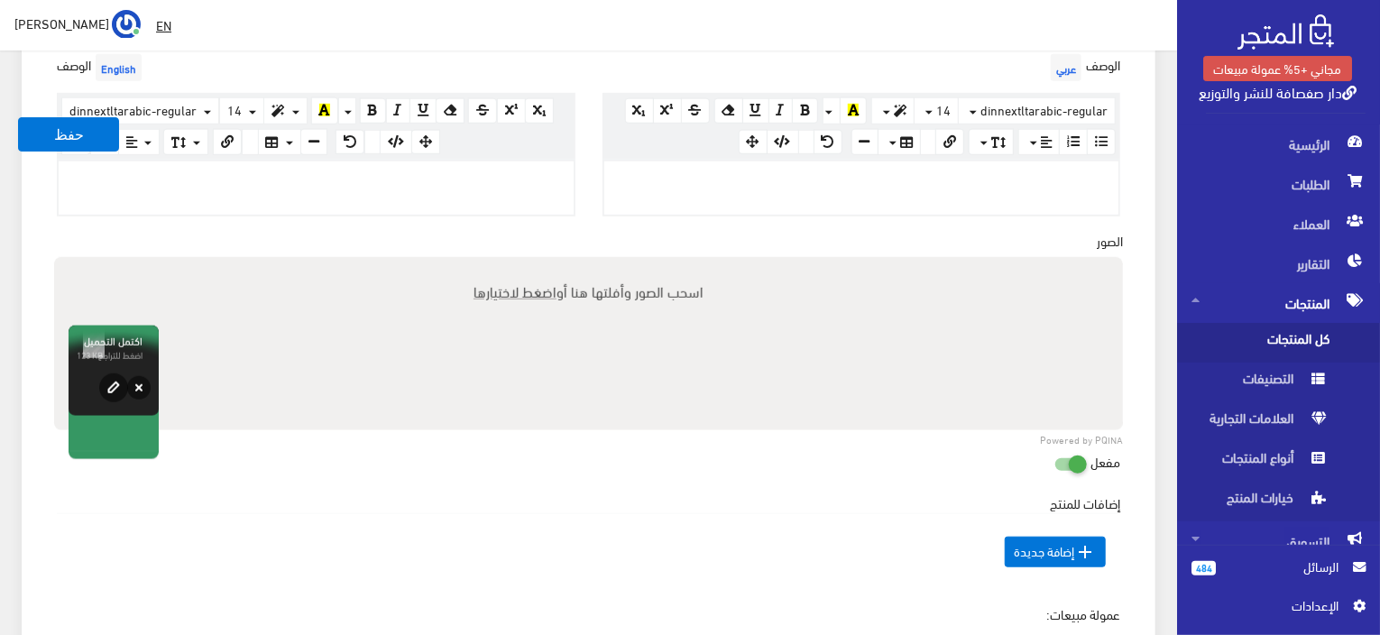
click at [893, 180] on p at bounding box center [862, 181] width 497 height 20
paste div
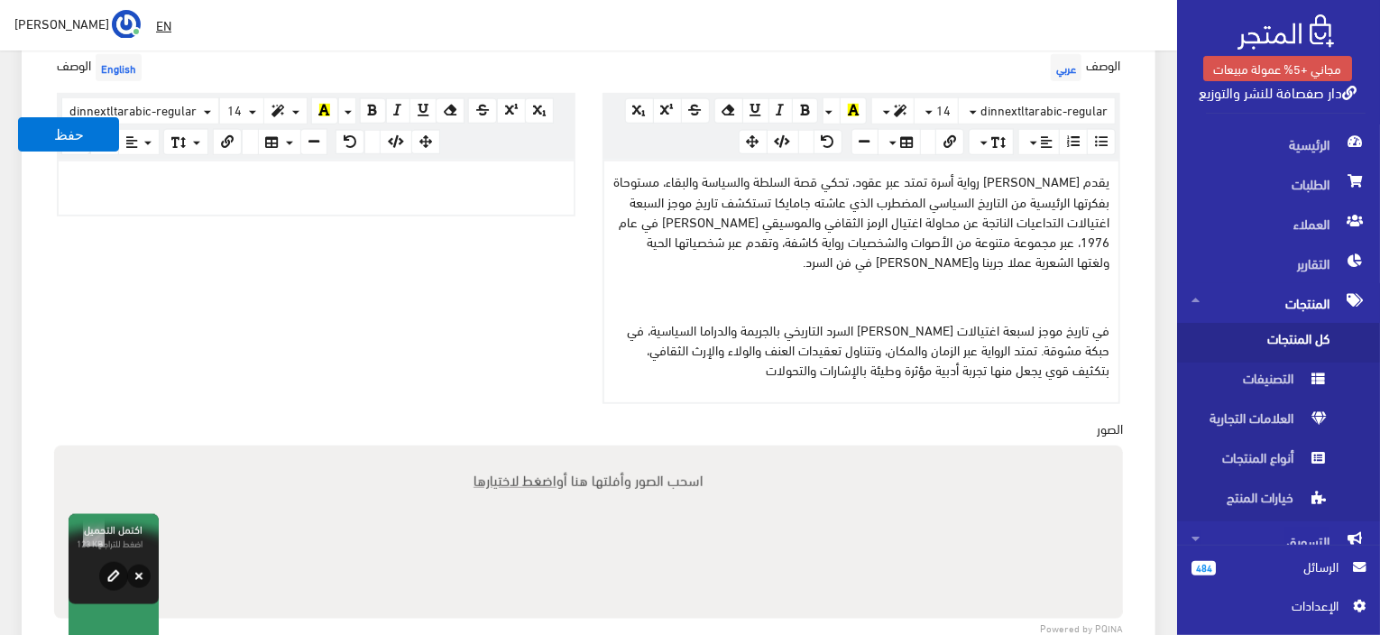
click at [313, 184] on p at bounding box center [316, 181] width 497 height 20
paste div
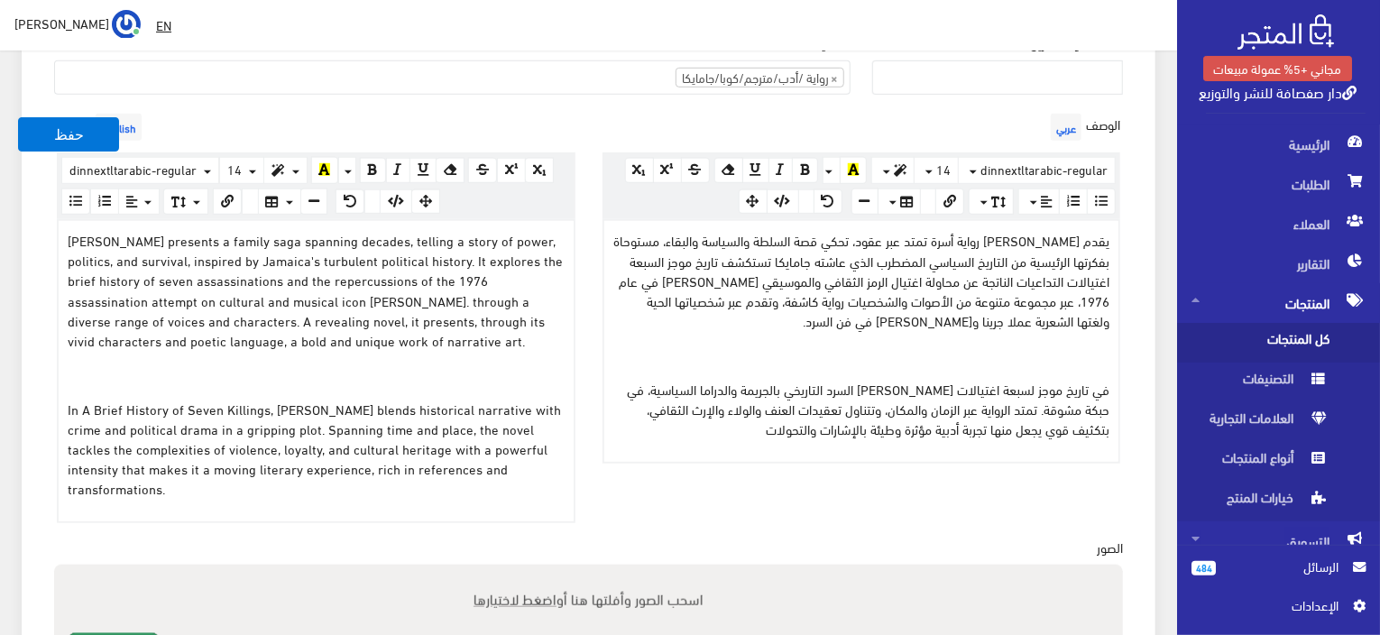
scroll to position [451, 0]
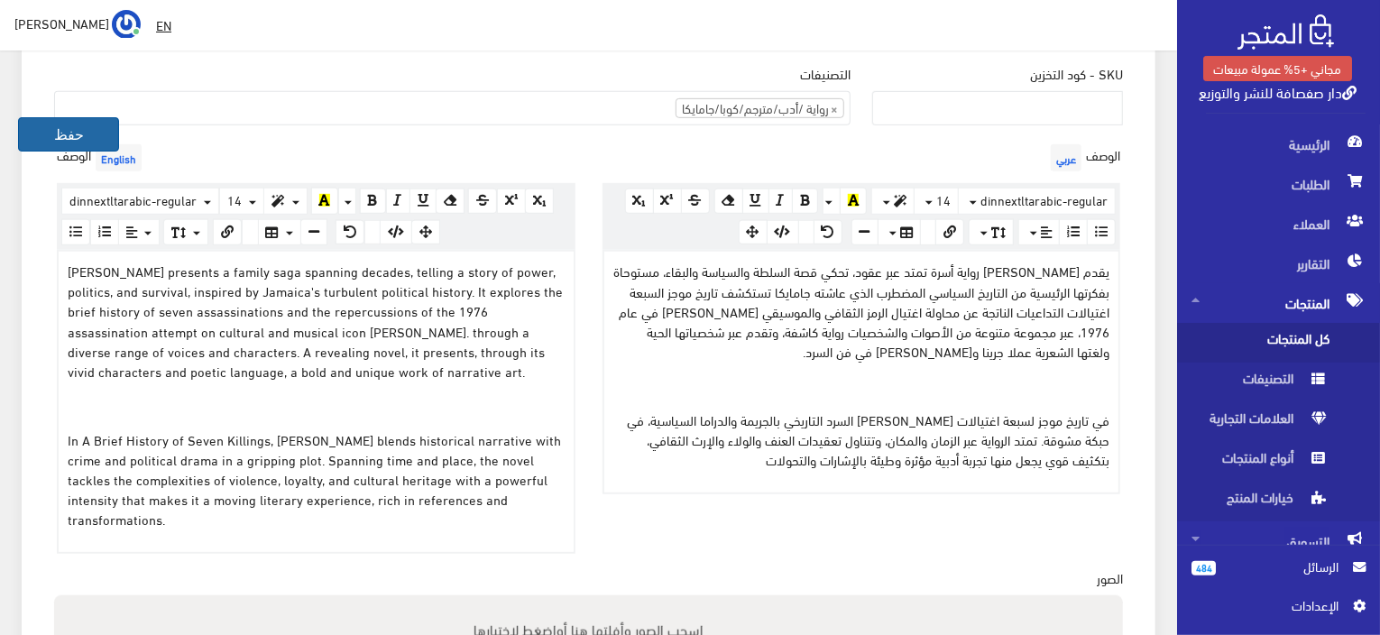
click at [71, 132] on button "حفظ" at bounding box center [68, 134] width 101 height 34
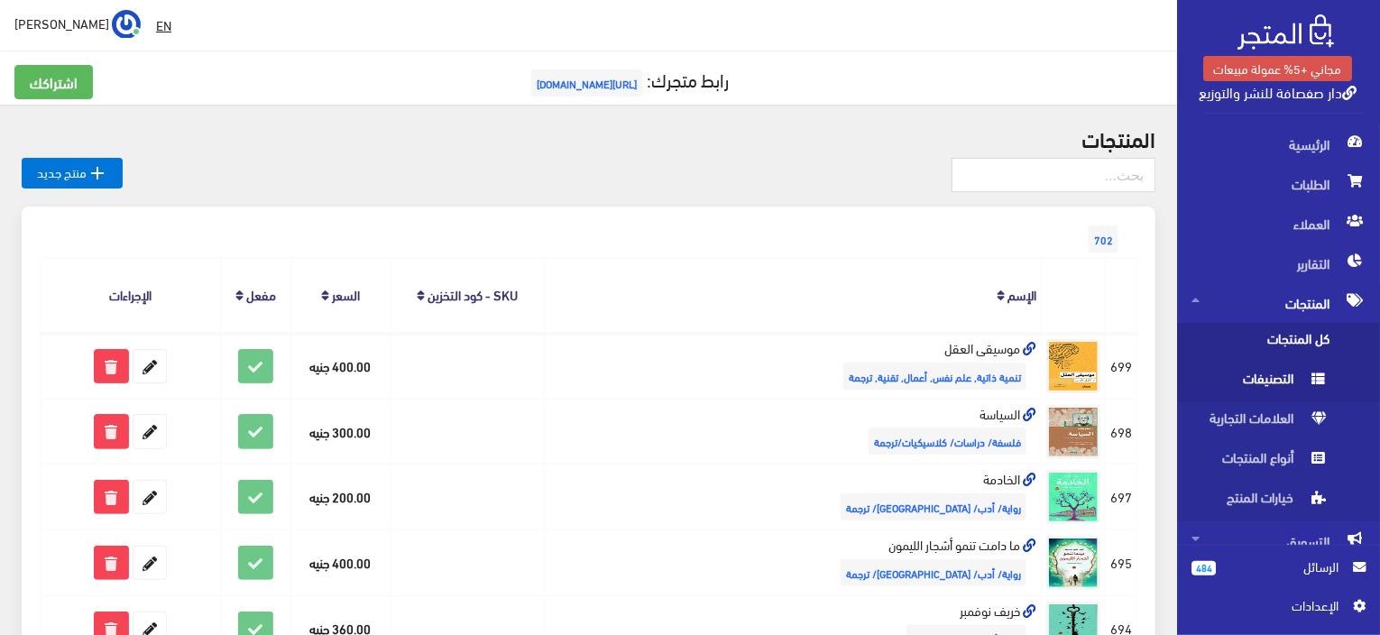
click at [1271, 377] on span "التصنيفات" at bounding box center [1260, 383] width 137 height 40
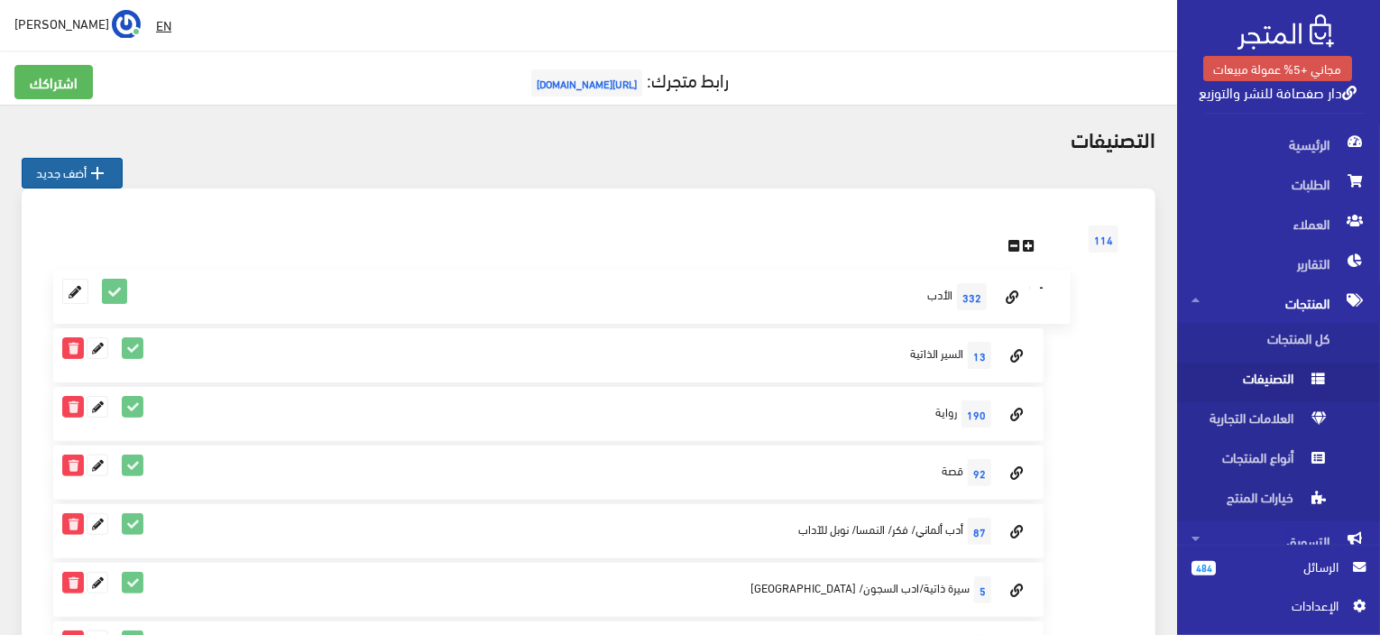
click at [103, 178] on icon "" at bounding box center [98, 173] width 22 height 22
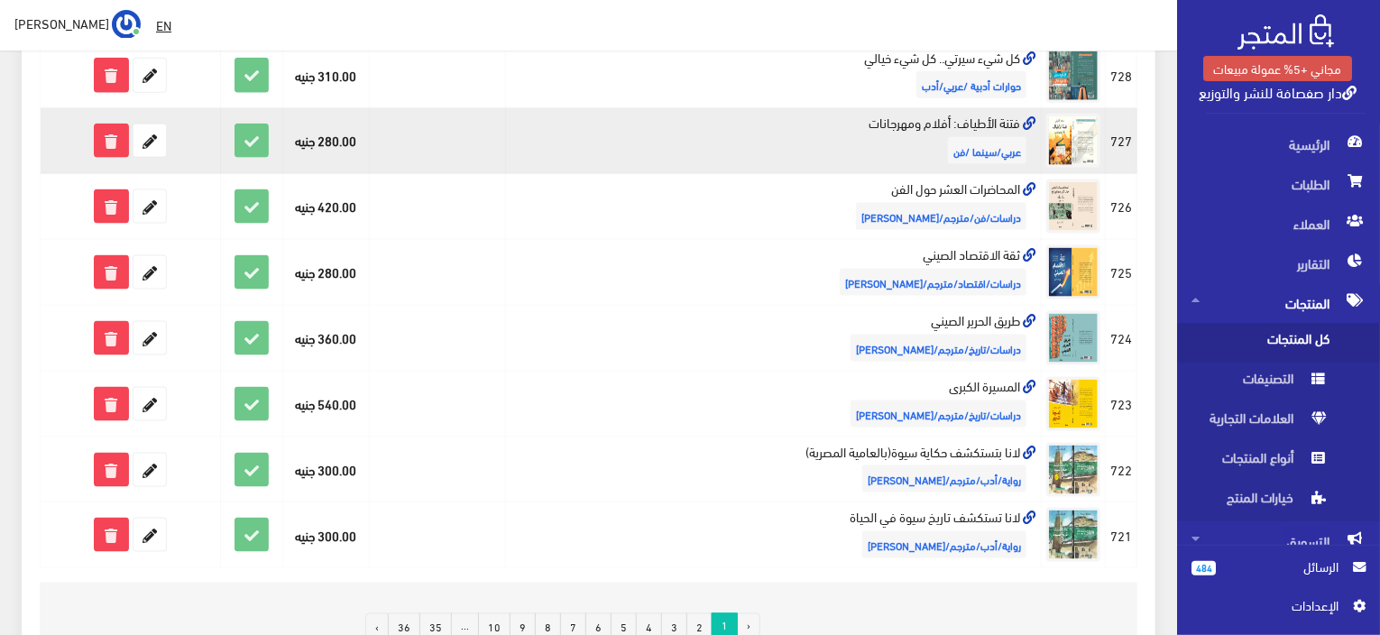
scroll to position [1173, 0]
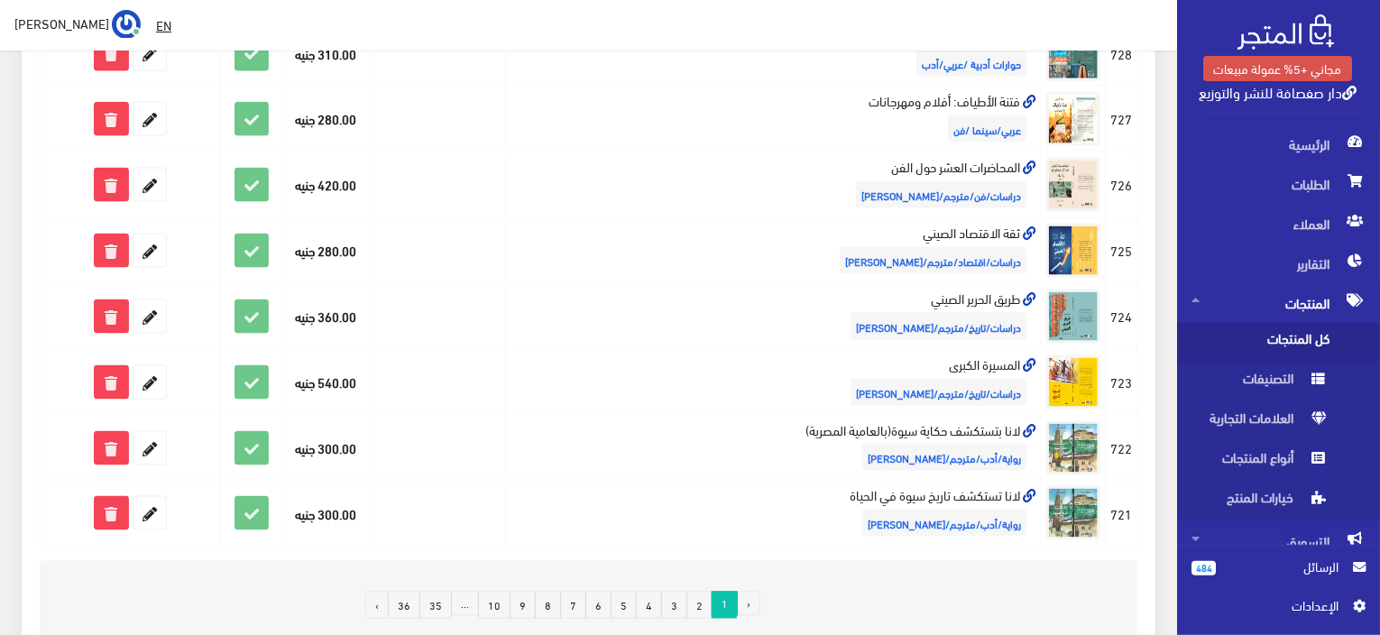
click at [701, 592] on link "2" at bounding box center [700, 605] width 26 height 27
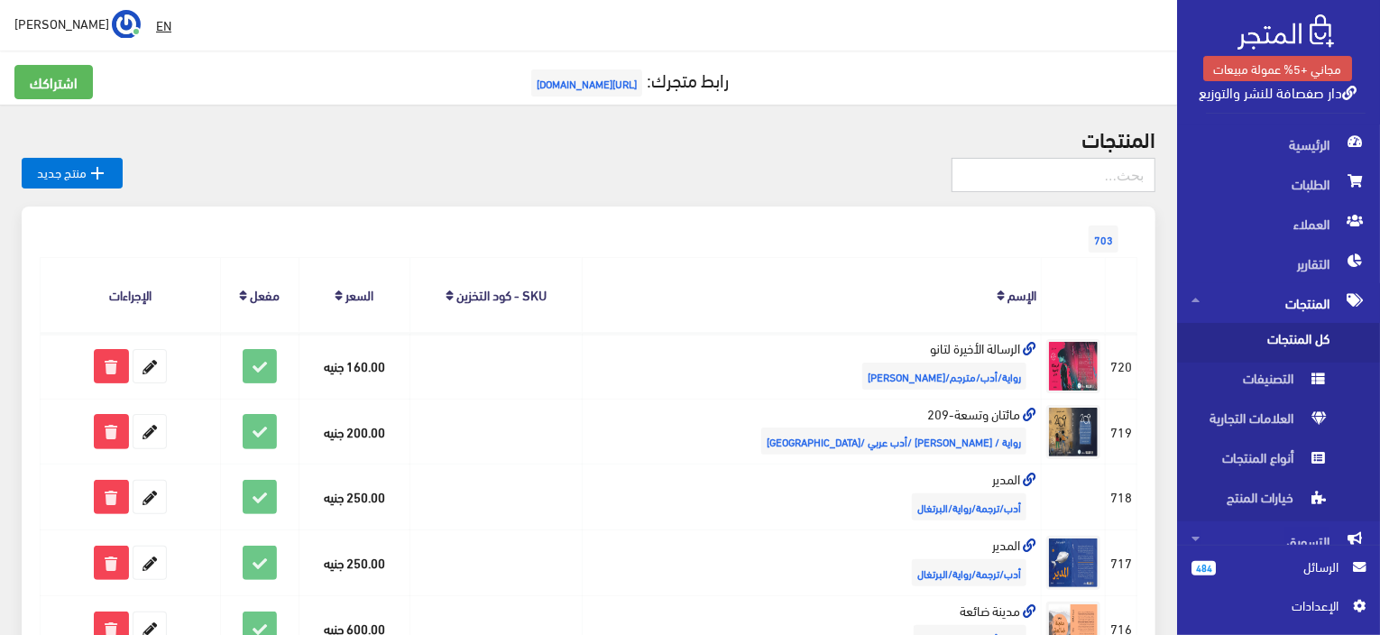
click at [1028, 188] on input "text" at bounding box center [1054, 175] width 204 height 34
type input "مدينة"
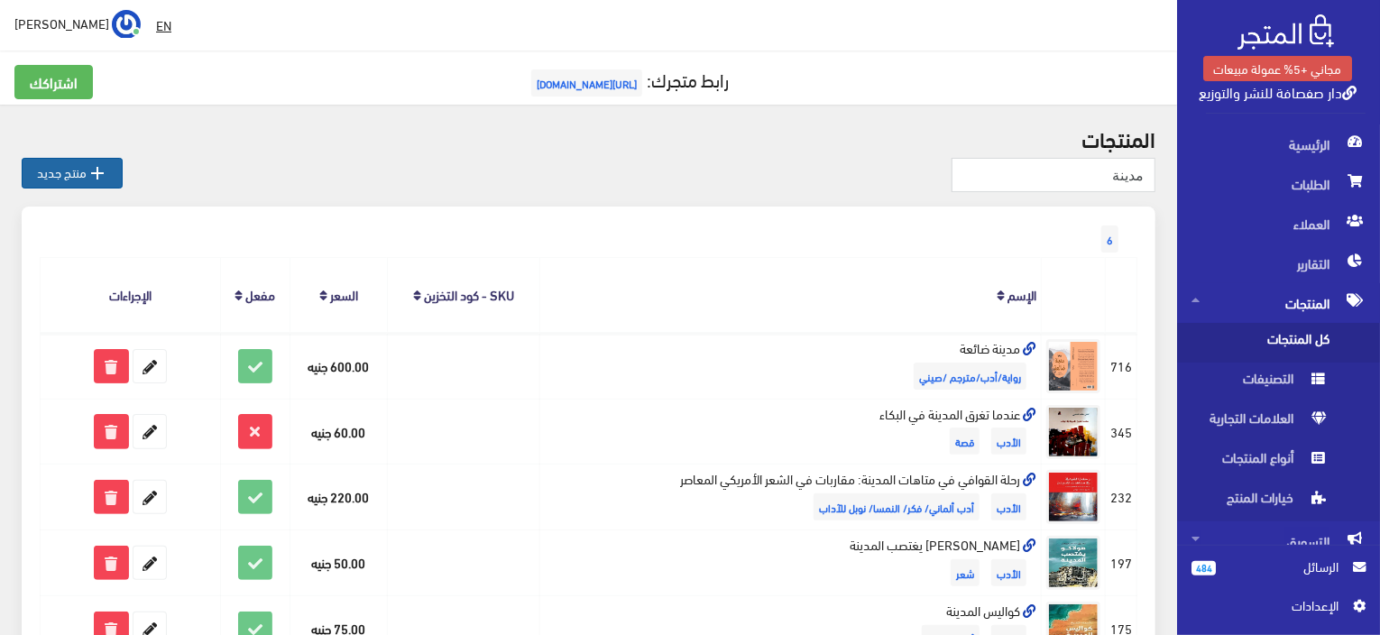
click at [68, 174] on link " منتج جديد" at bounding box center [72, 173] width 101 height 31
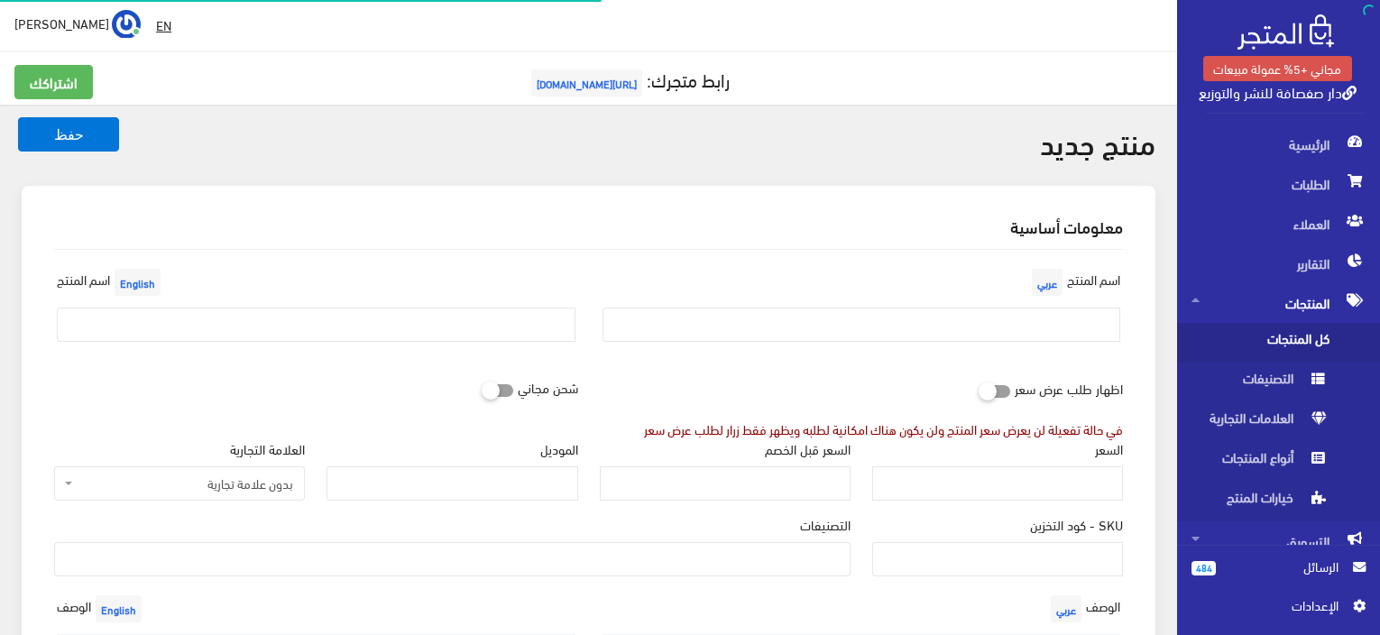
select select
click at [1037, 336] on input "text" at bounding box center [862, 325] width 519 height 34
paste input "بعد الشمس"
type input "بعد الشمس"
click at [336, 332] on input "text" at bounding box center [316, 325] width 519 height 34
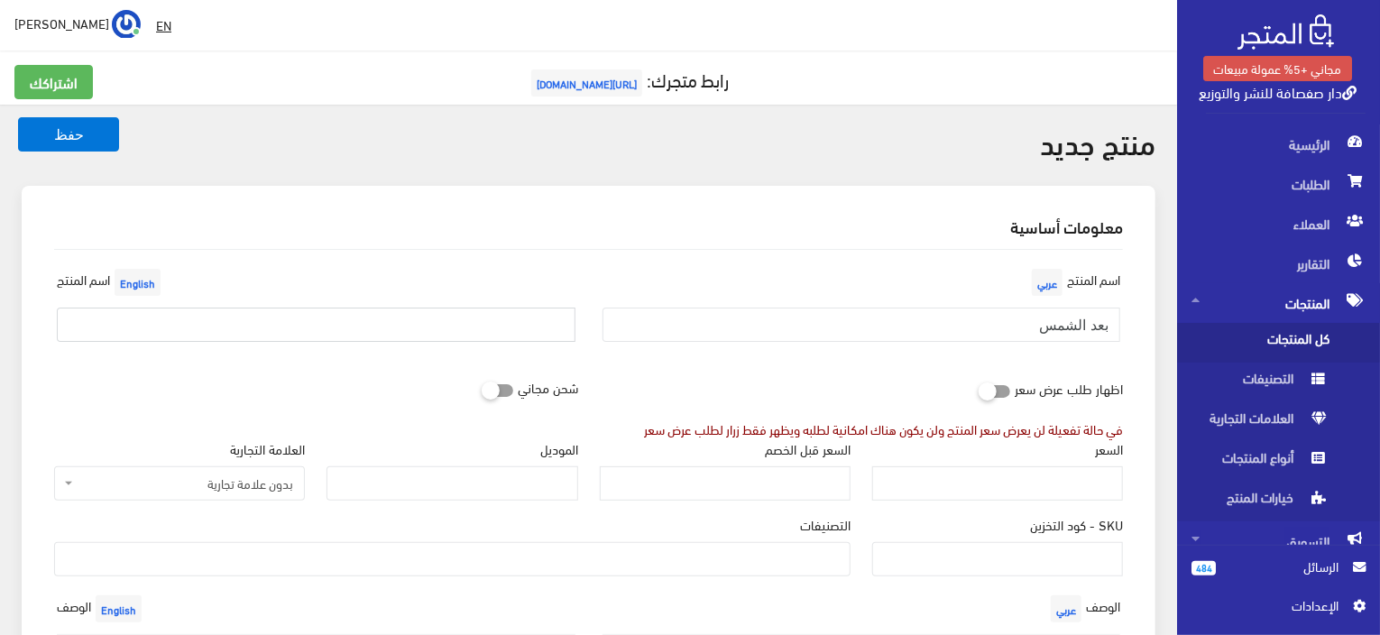
paste input "After the Sun"
type input "After the Sun"
click at [986, 484] on input "السعر" at bounding box center [997, 483] width 251 height 34
paste input "200"
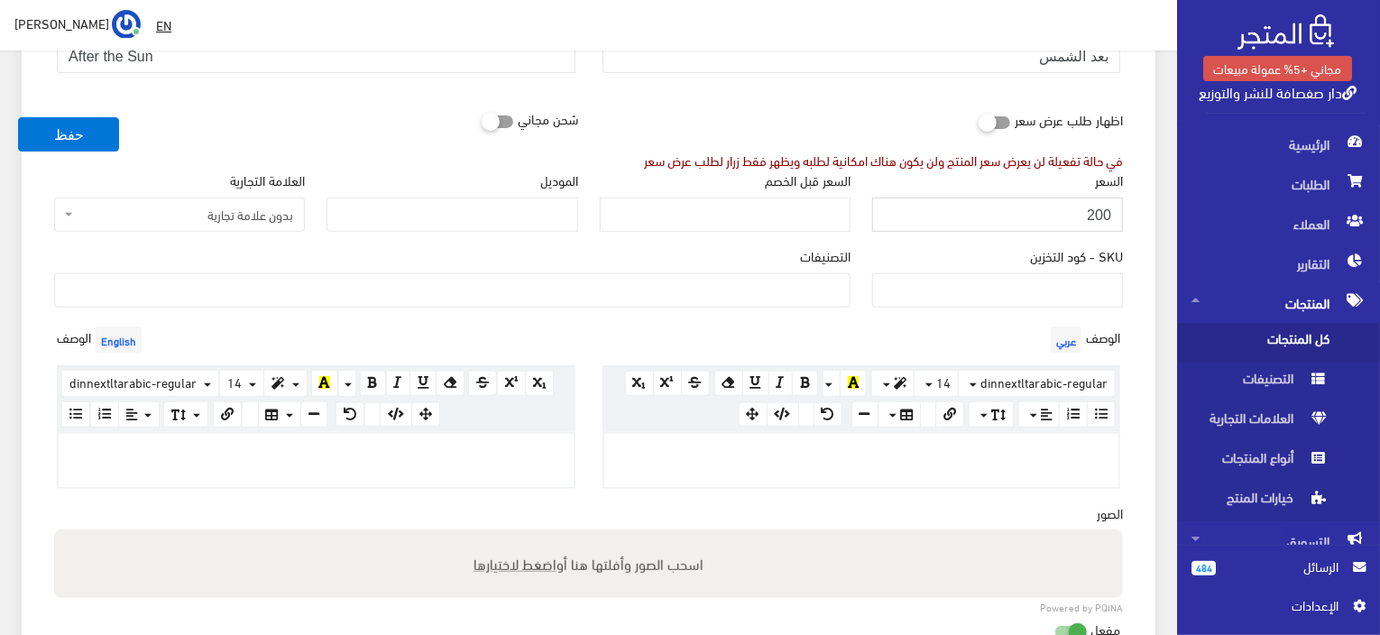
scroll to position [271, 0]
type input "200"
click at [589, 279] on ul at bounding box center [452, 286] width 795 height 29
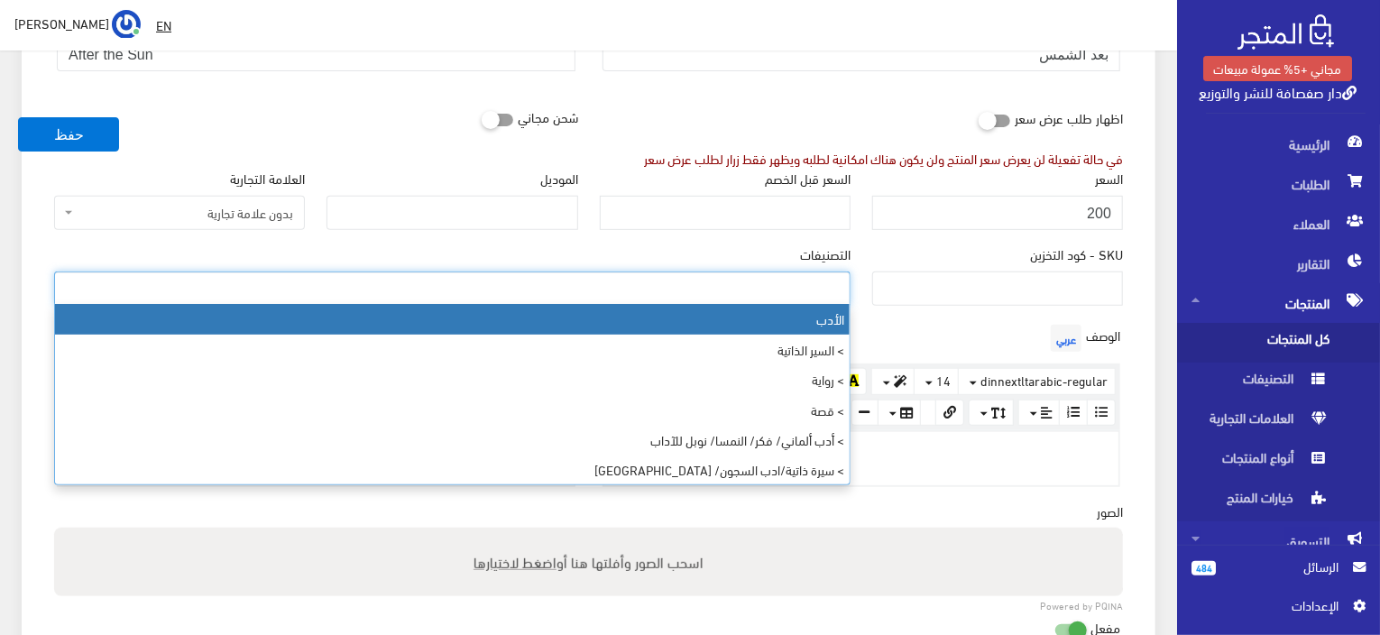
paste input "رواية /أدب /مترجم/ إنجليزية"
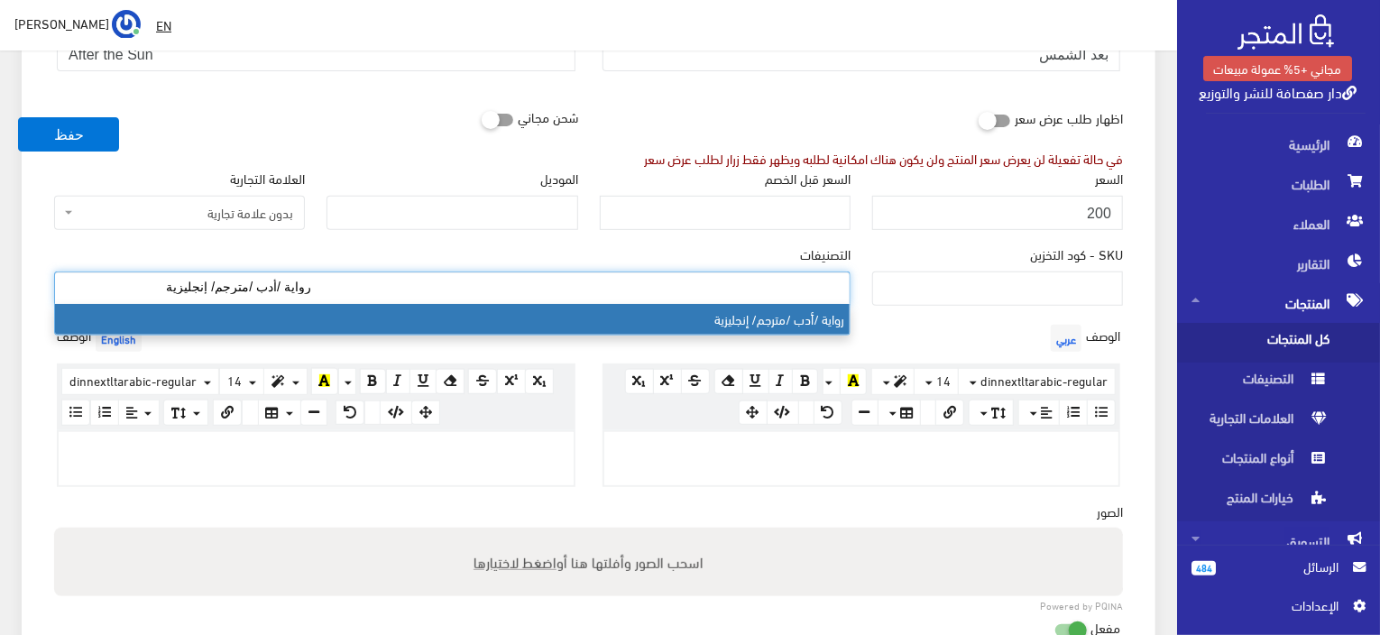
type input "رواية /أدب /مترجم/ إنجليزية"
select select "145"
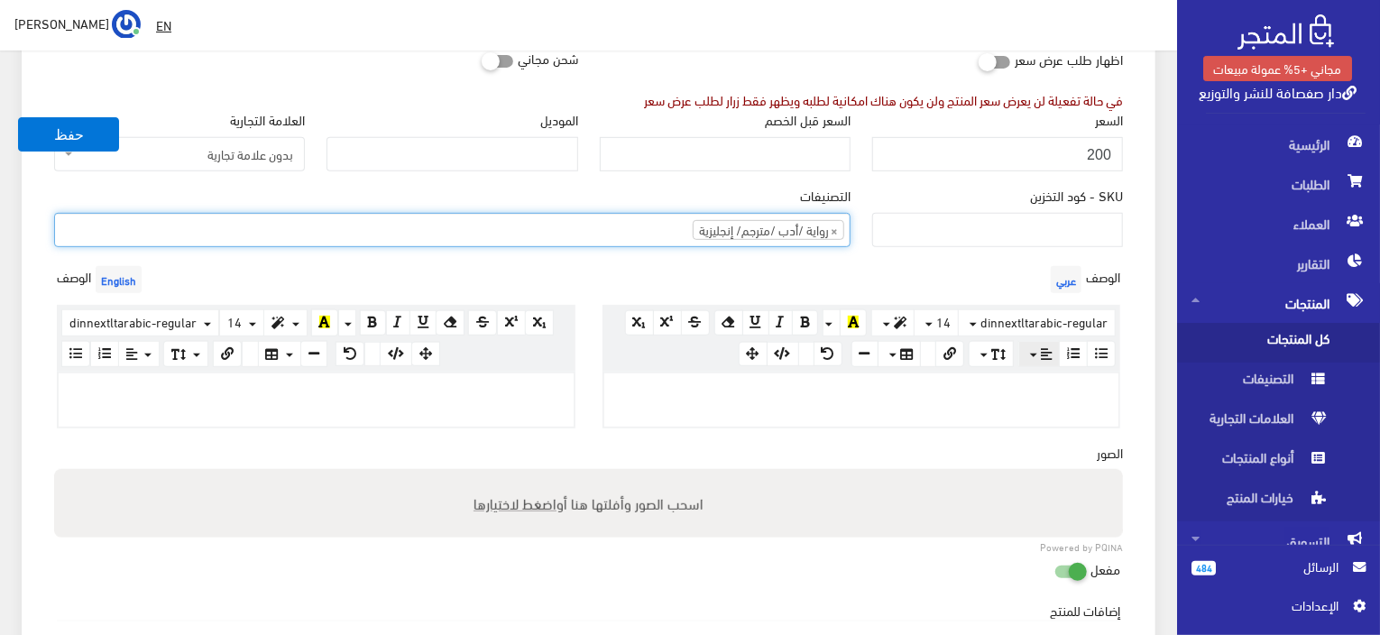
scroll to position [361, 0]
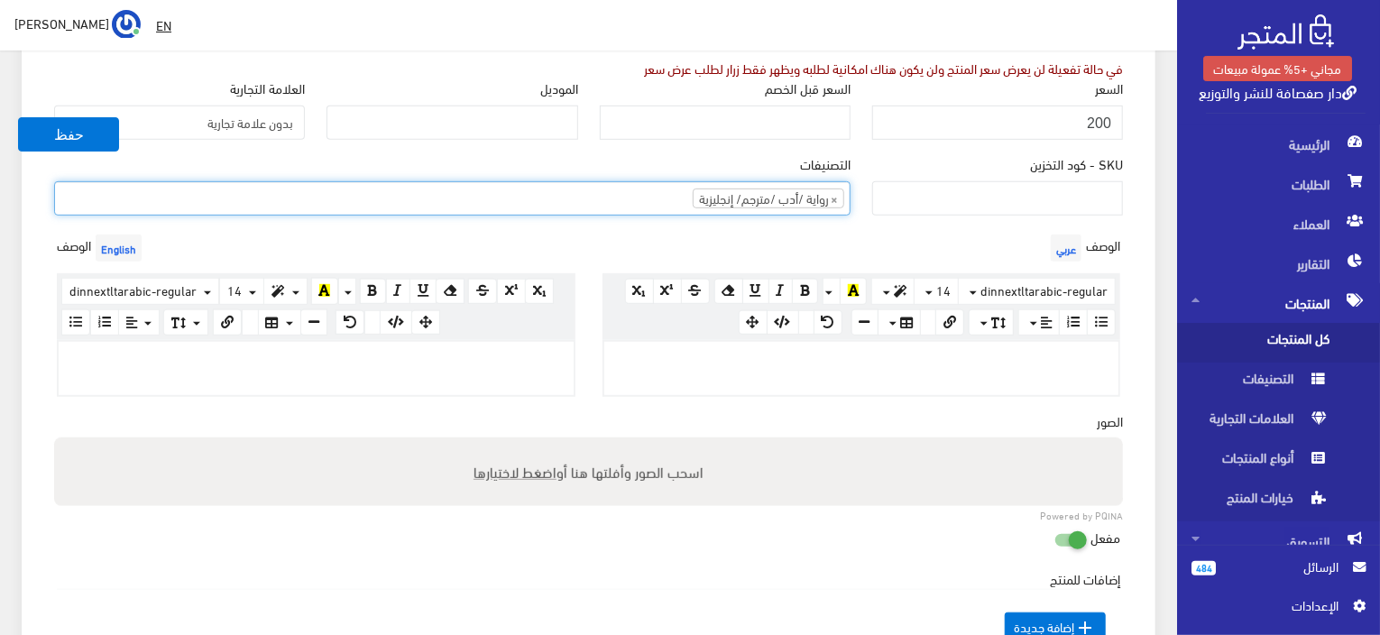
click at [963, 371] on div at bounding box center [861, 368] width 515 height 52
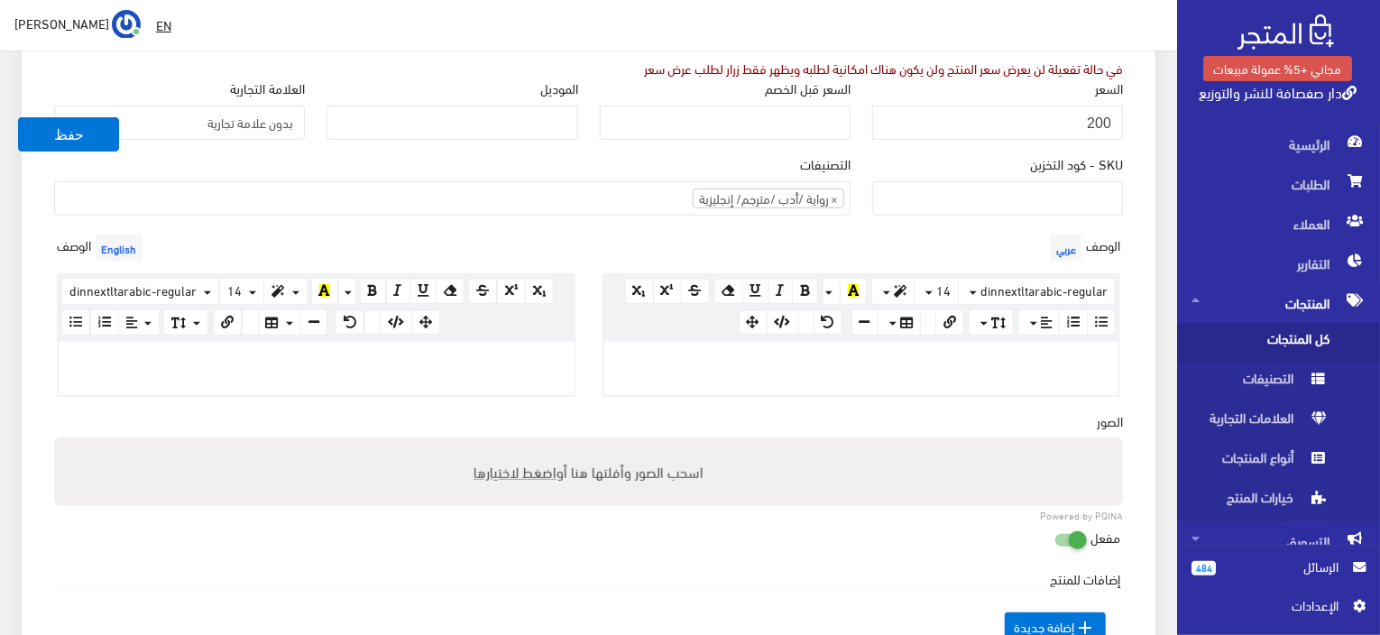
paste div
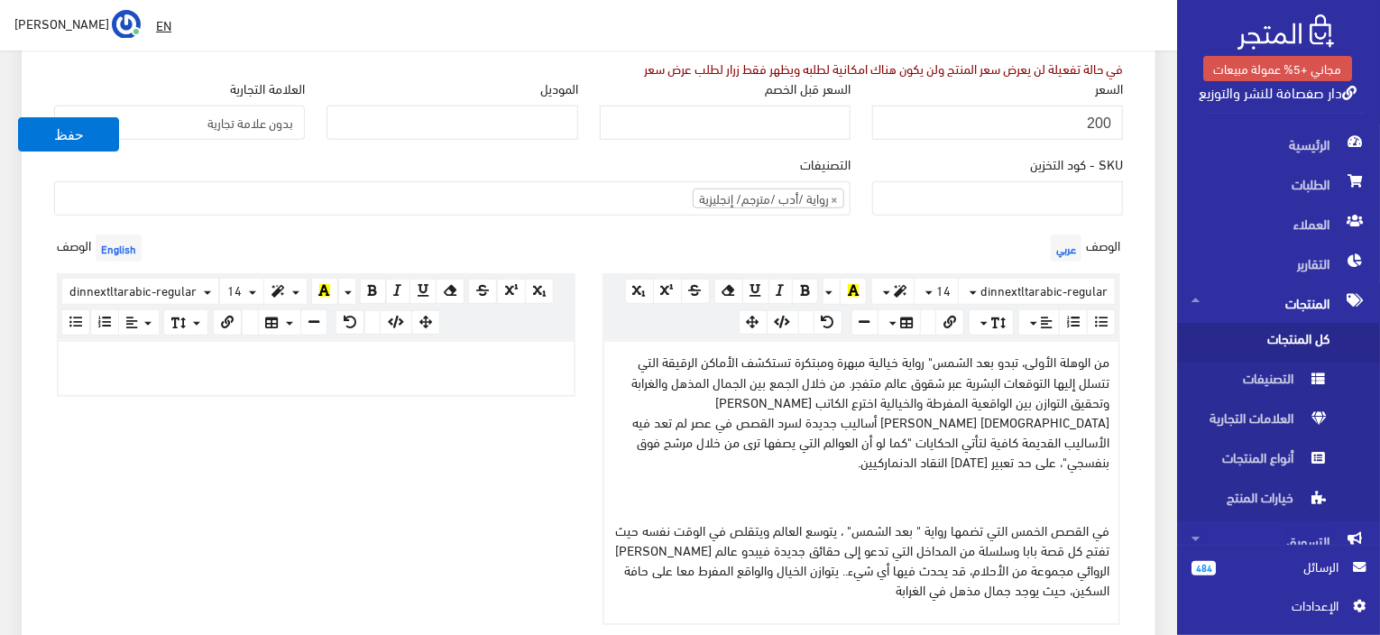
click at [362, 361] on p at bounding box center [316, 361] width 497 height 20
paste div
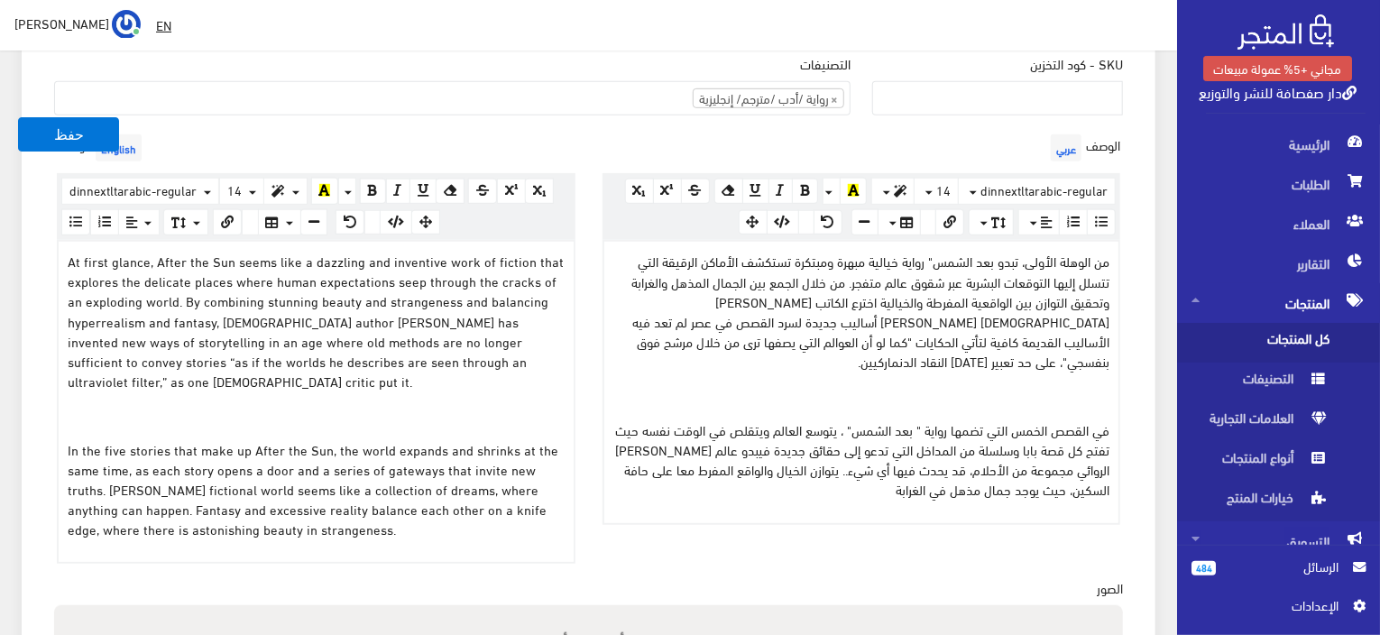
scroll to position [722, 0]
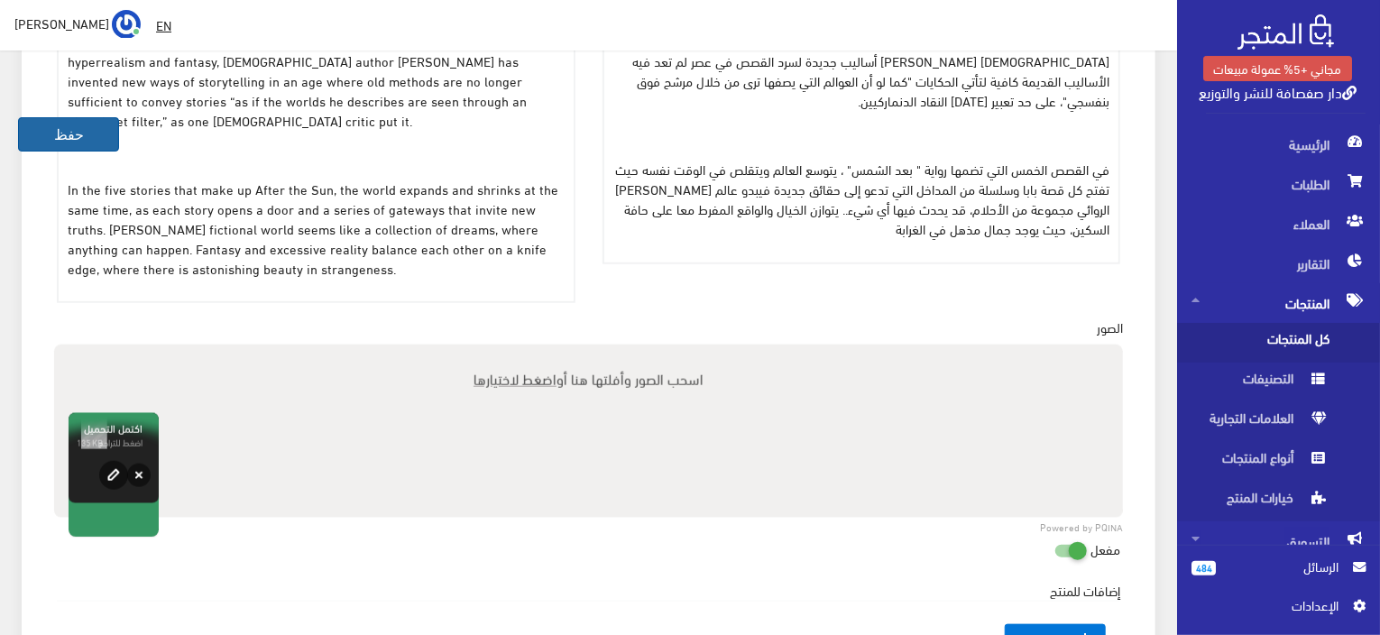
click at [77, 130] on button "حفظ" at bounding box center [68, 134] width 101 height 34
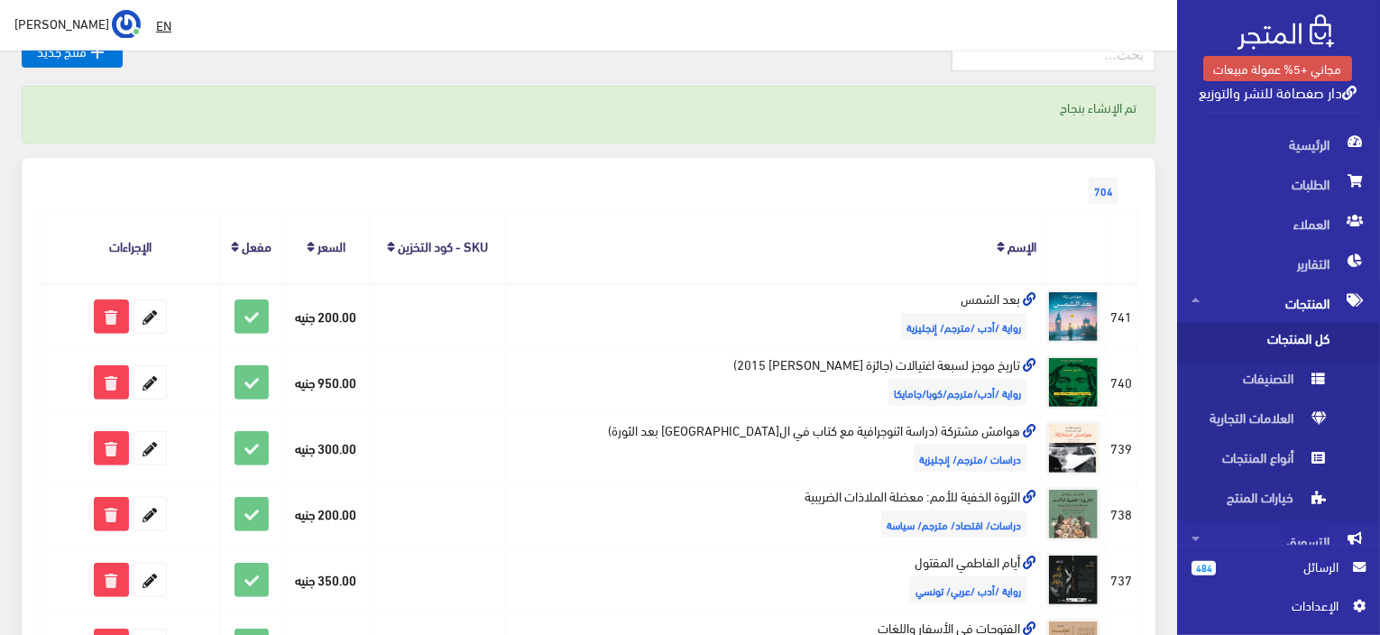
scroll to position [90, 0]
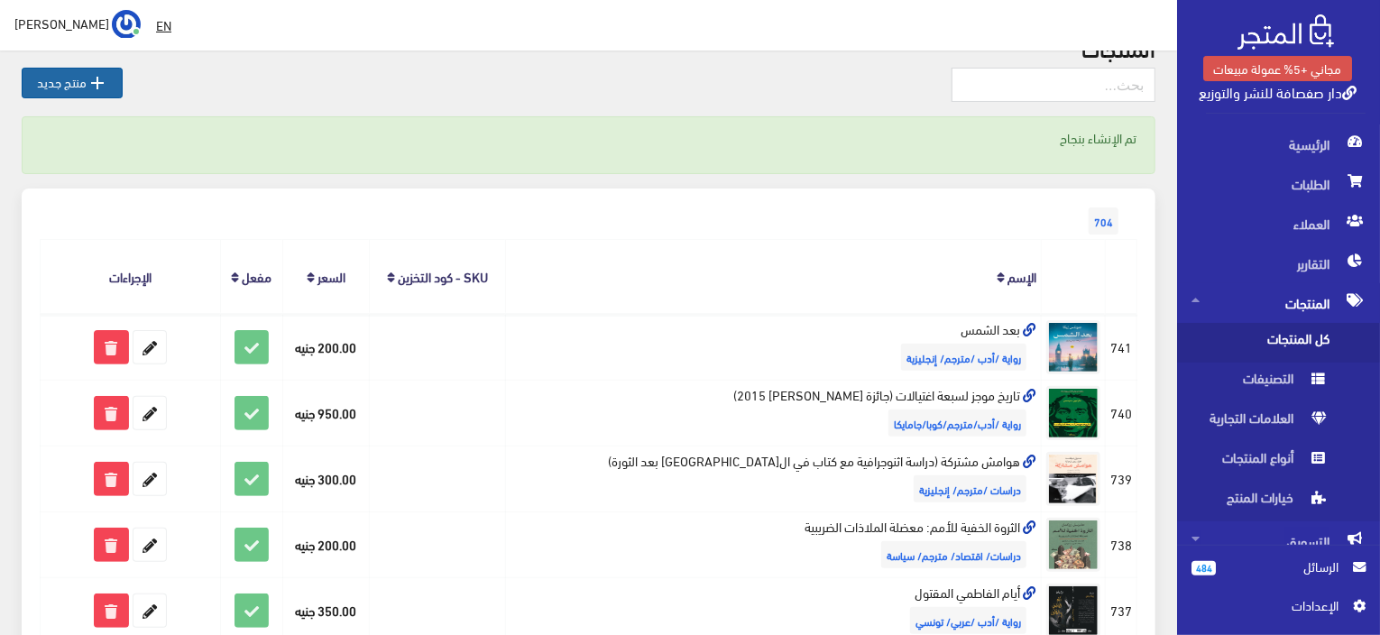
click at [93, 75] on icon "" at bounding box center [98, 83] width 22 height 22
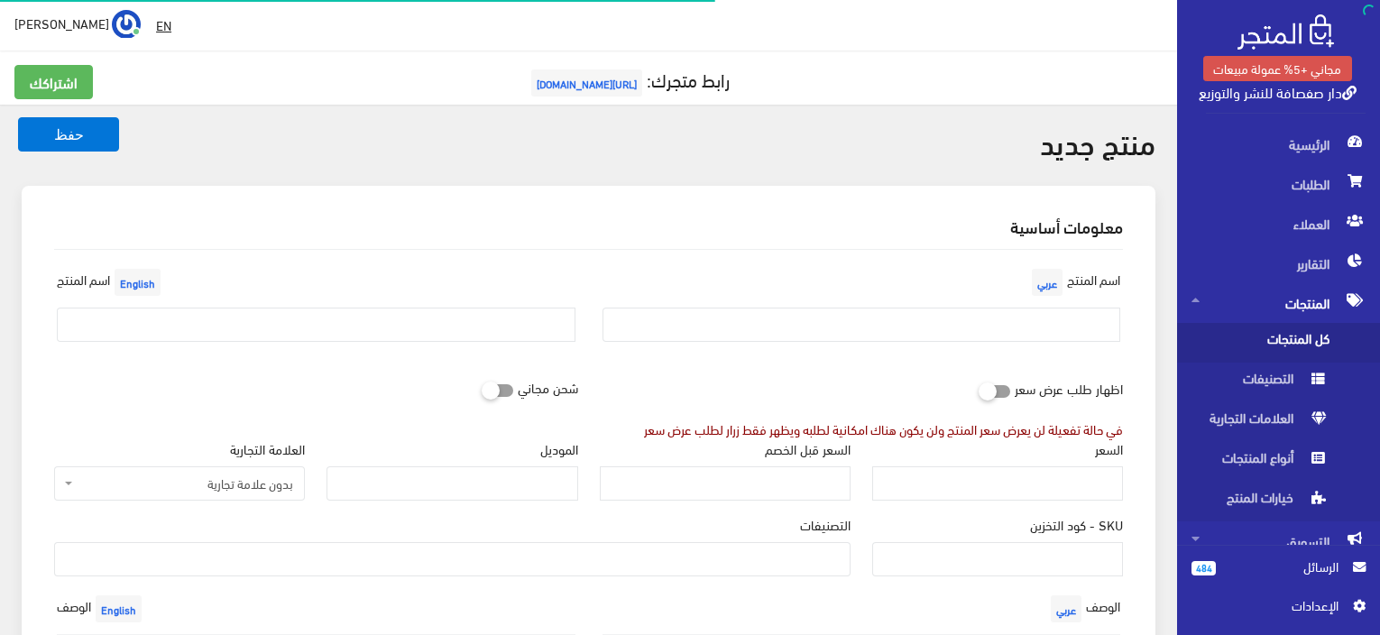
select select
click at [992, 328] on input "text" at bounding box center [862, 325] width 519 height 34
paste input "اللامرئي في راحة اليد"
type input "اللامرئي في راحة اليد"
click at [328, 320] on input "text" at bounding box center [316, 325] width 519 height 34
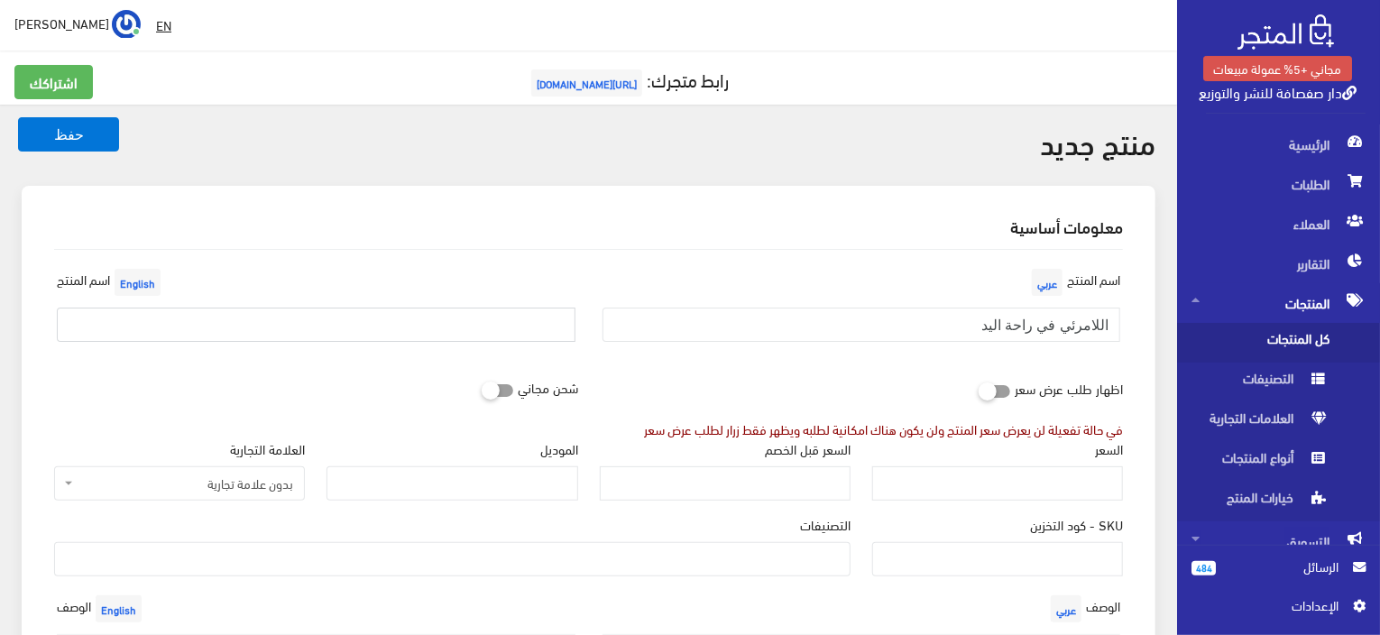
paste input "The invisible in the palm of your hand"
type input "The invisible in the palm of your hand"
click at [998, 480] on input "السعر" at bounding box center [997, 483] width 251 height 34
paste input "280"
type input "280"
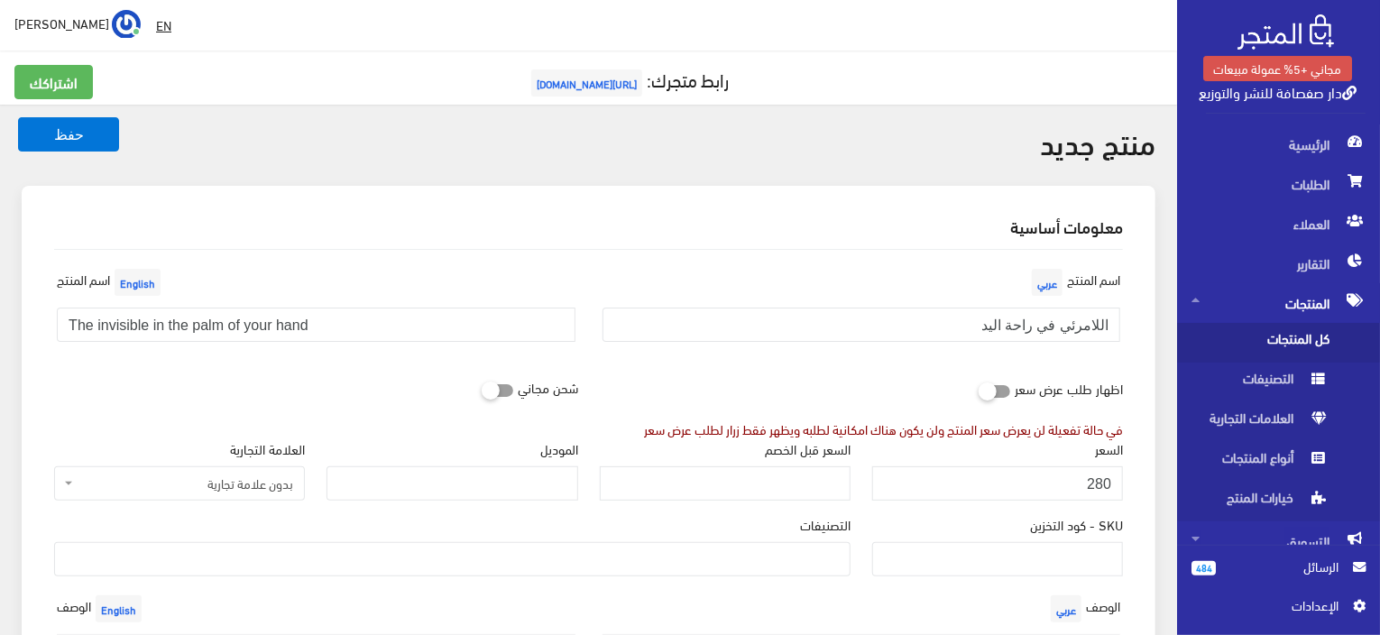
click at [591, 558] on ul at bounding box center [452, 557] width 795 height 29
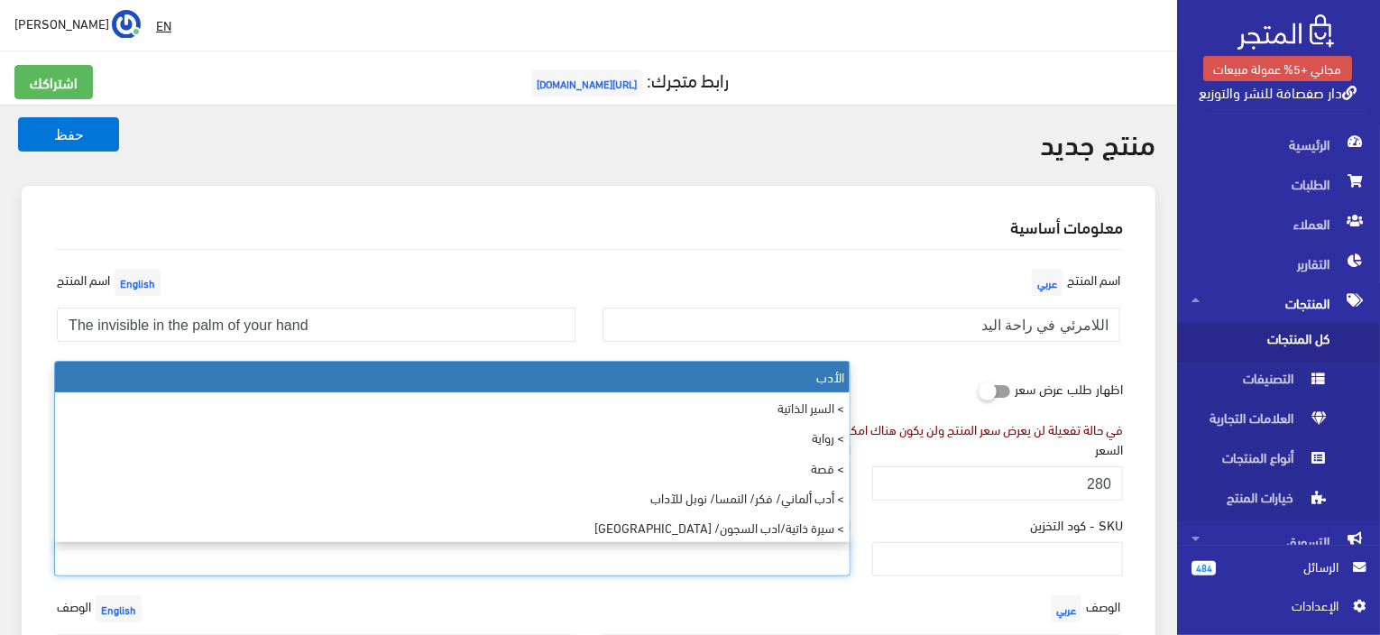
paste input "دراسة/فكر/فلسفة"
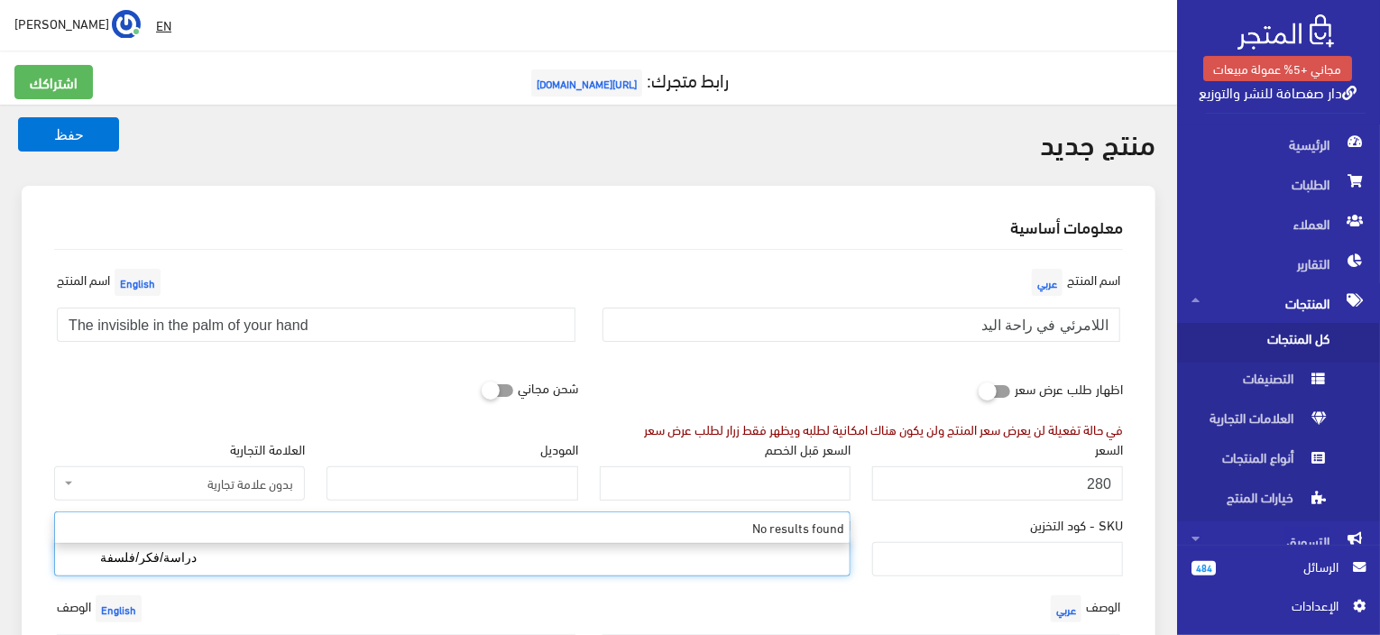
type input "دراسة/فكر/فلسفة"
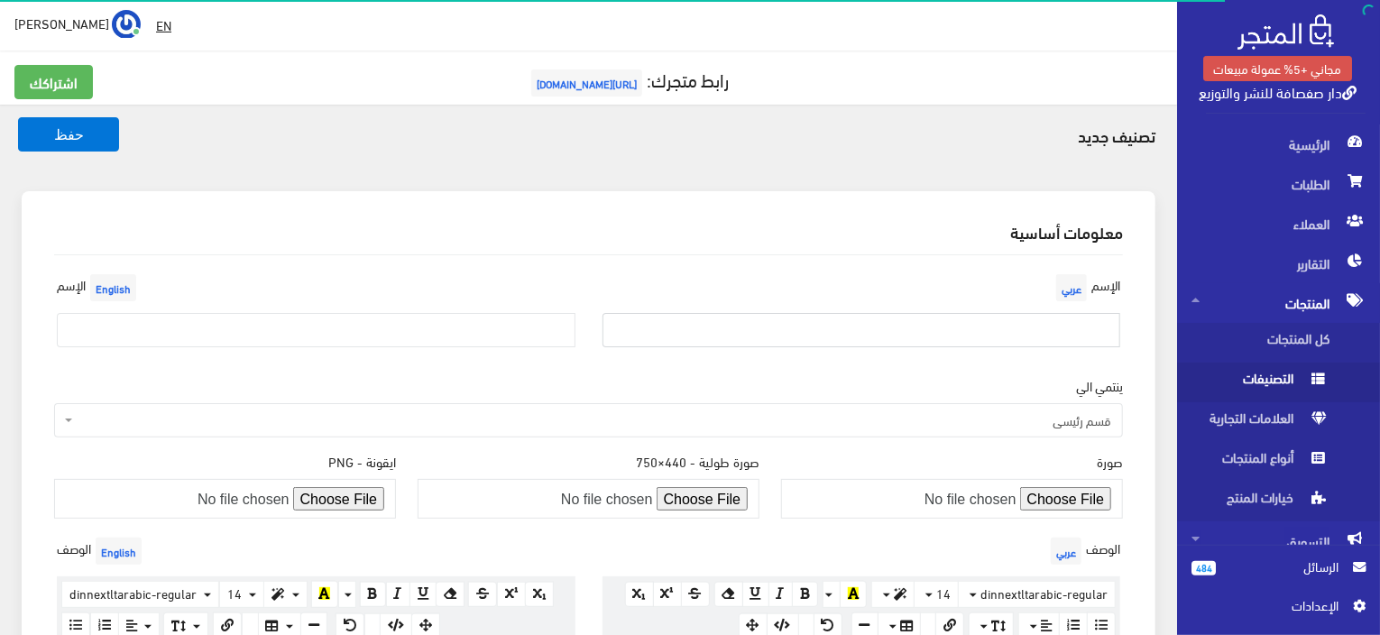
click at [900, 313] on input "text" at bounding box center [862, 330] width 519 height 34
paste input "دراسة/فكر/فلسفة"
type input "دراسة/فكر/فلسفة"
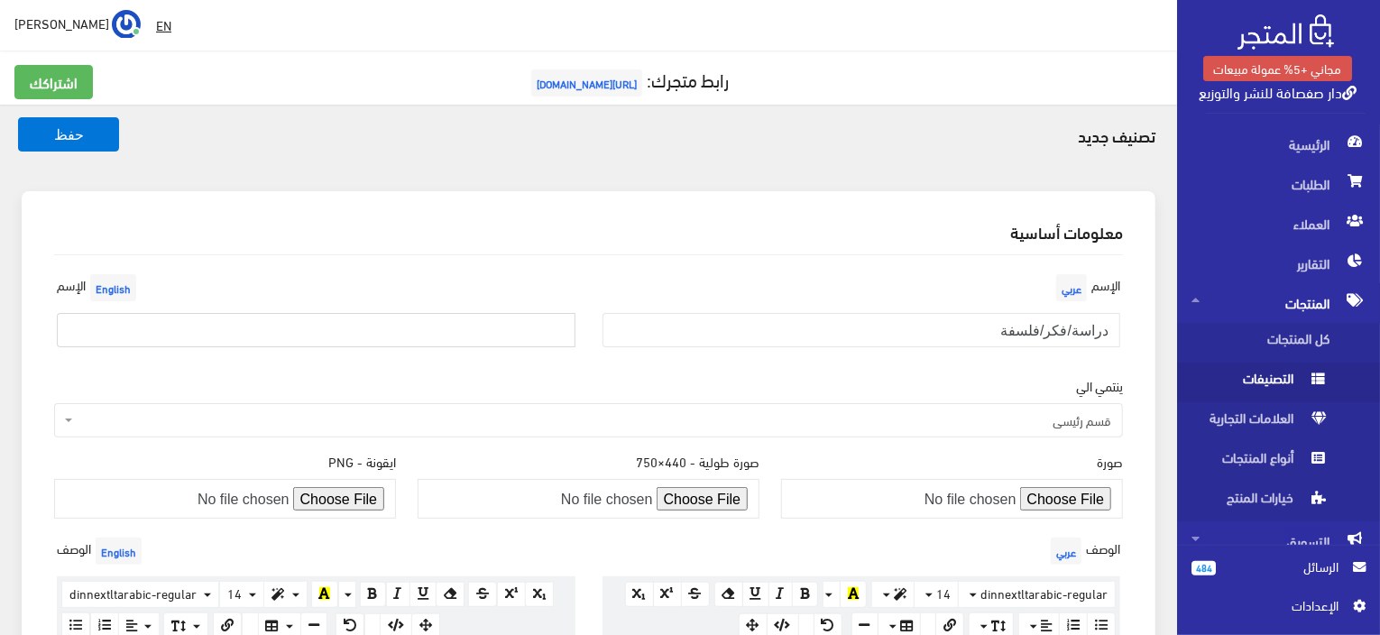
click at [337, 329] on input "text" at bounding box center [316, 330] width 519 height 34
paste input "Study/Thought/Philosophy"
type input "Study/Thought/Philosophy"
click at [70, 129] on button "حفظ" at bounding box center [68, 134] width 101 height 34
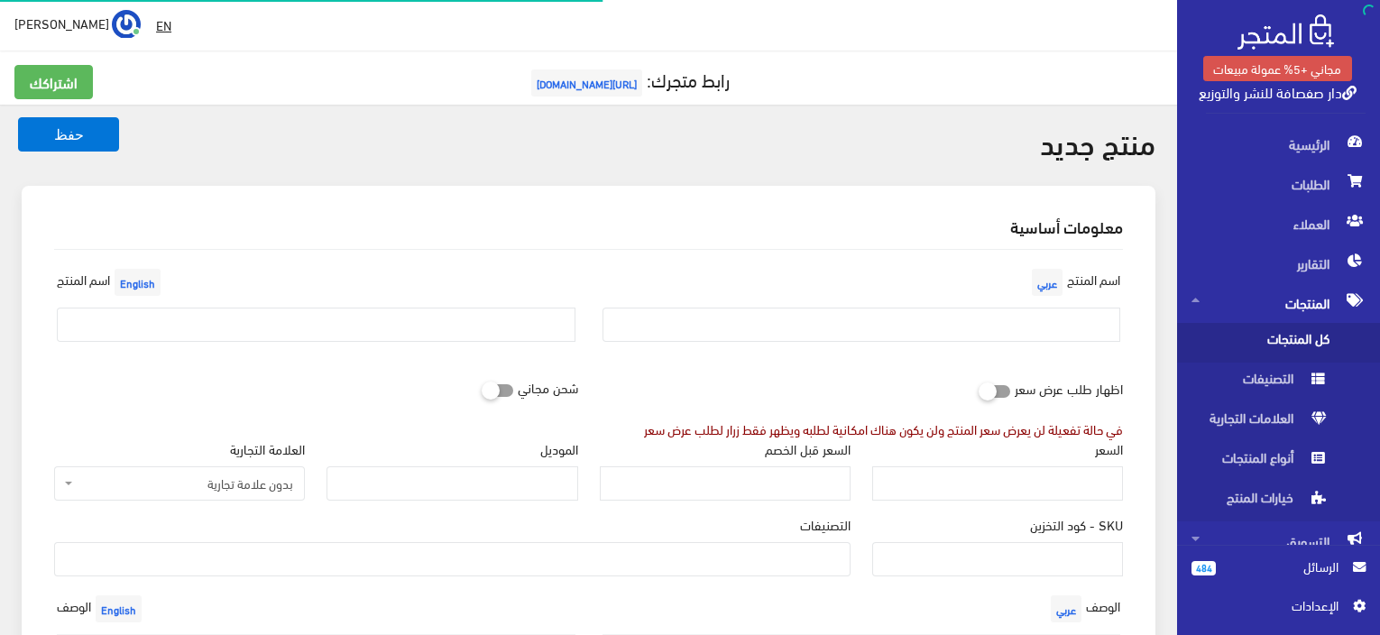
select select
click at [826, 141] on div at bounding box center [589, 145] width 1134 height 39
click at [1012, 344] on div "اسم المنتج عربي" at bounding box center [862, 310] width 546 height 92
click at [1011, 329] on input "text" at bounding box center [862, 325] width 519 height 34
paste input "اللامرئي في راحة اليد"
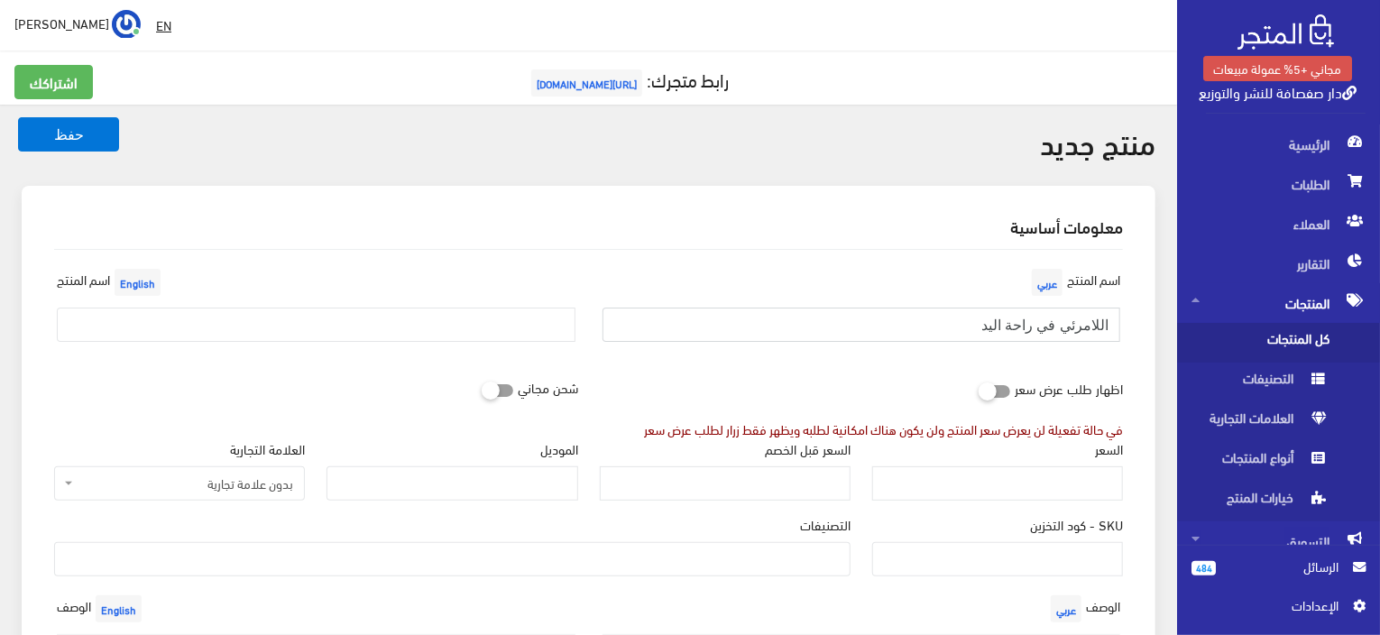
type input "اللامرئي في راحة اليد"
click at [429, 336] on input "text" at bounding box center [316, 325] width 519 height 34
paste input "The invisible in the palm of your hand"
type input "The invisible in the palm of your hand"
click at [979, 488] on input "السعر" at bounding box center [997, 483] width 251 height 34
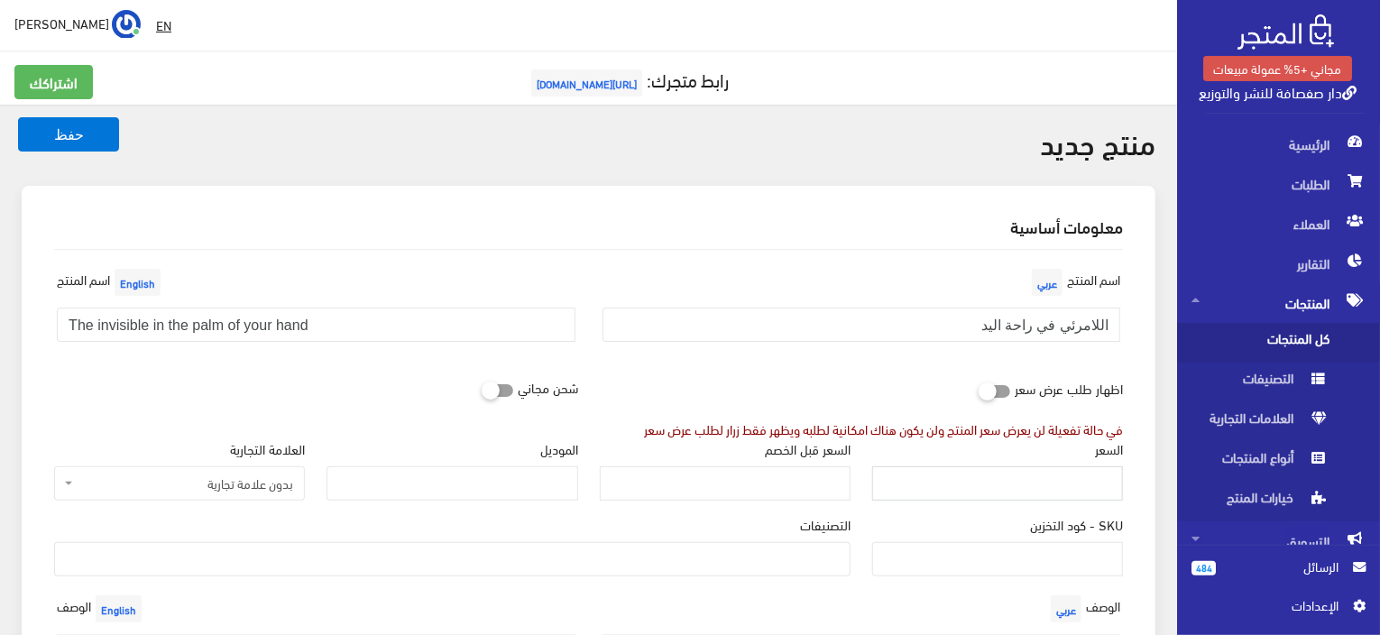
paste input "280"
type input "280"
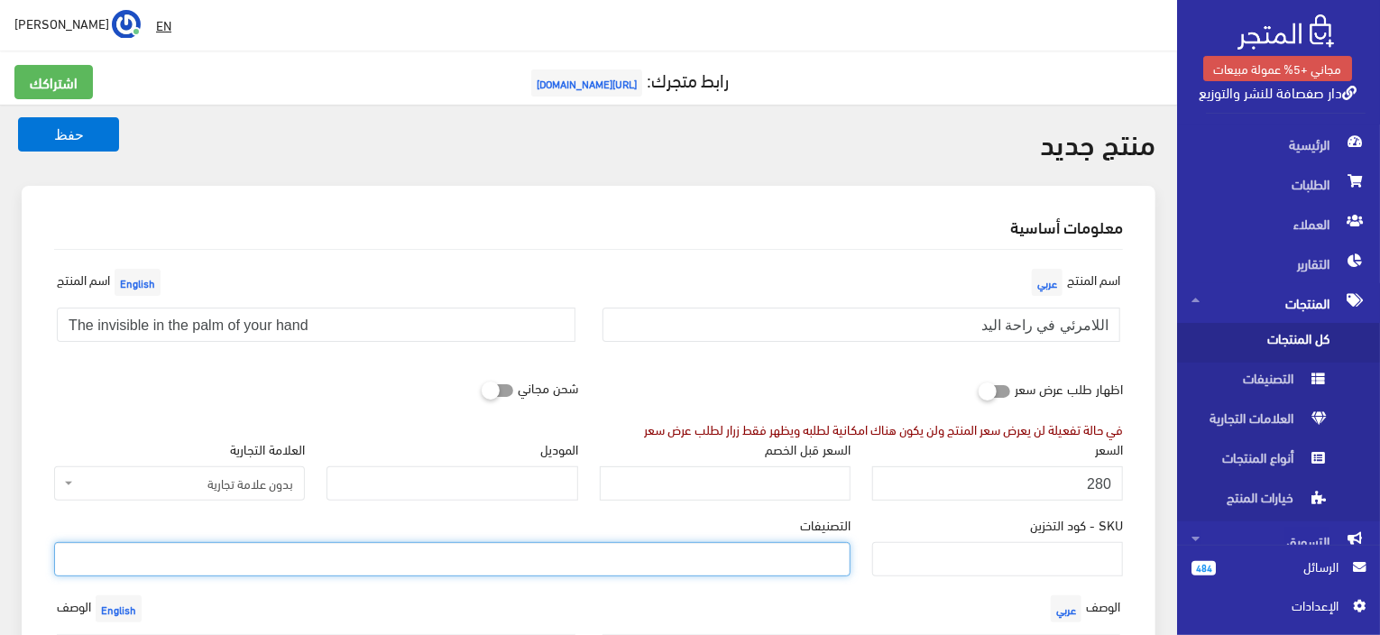
click at [580, 546] on ul at bounding box center [452, 557] width 795 height 29
paste input "دراسة/فكر/فلسفة"
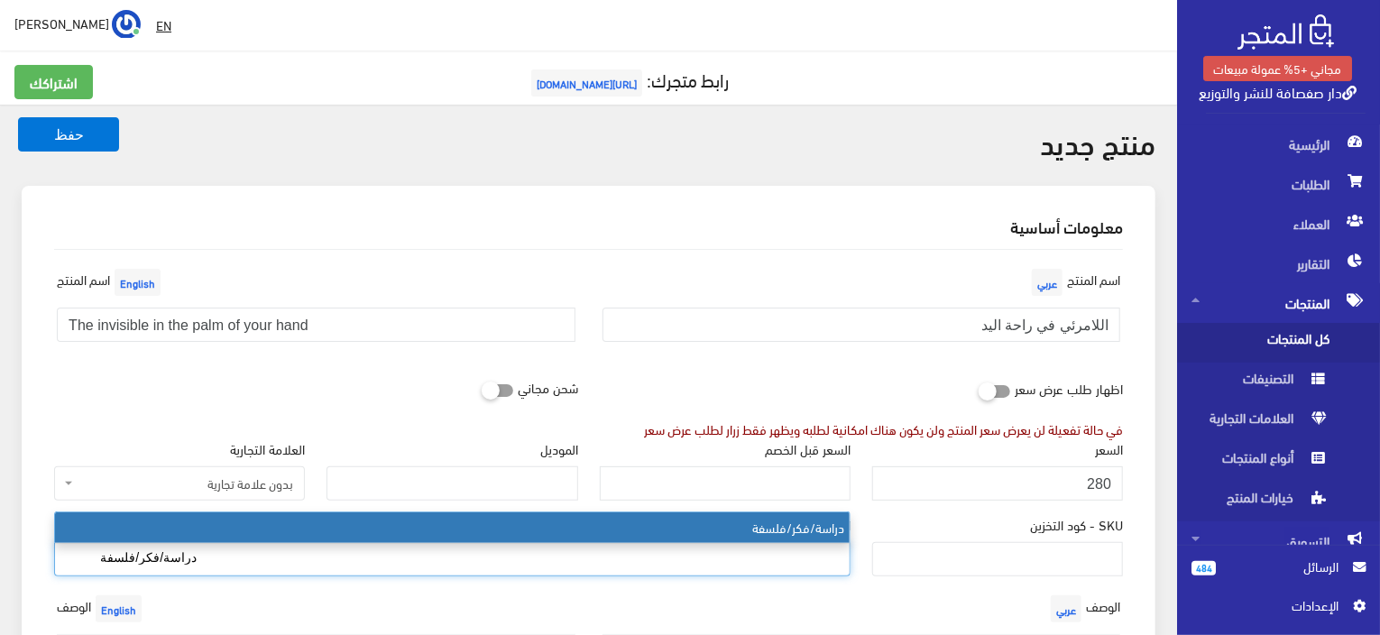
type input "دراسة/فكر/فلسفة"
select select "147"
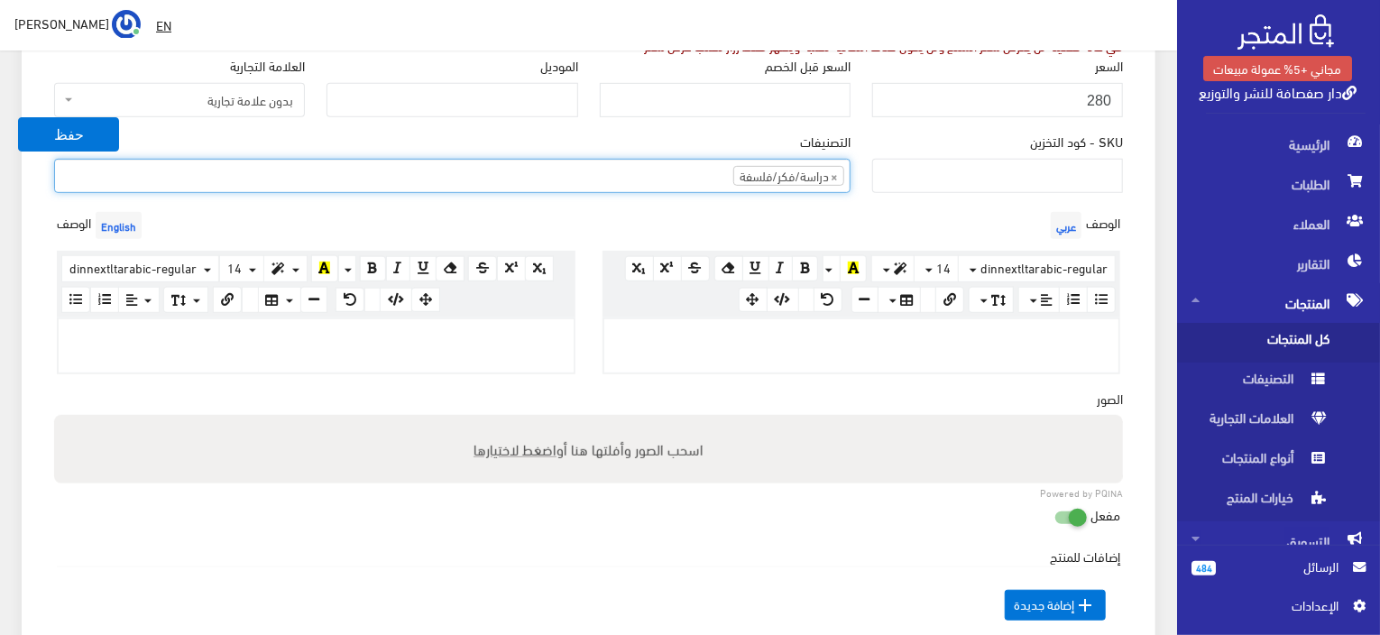
scroll to position [541, 0]
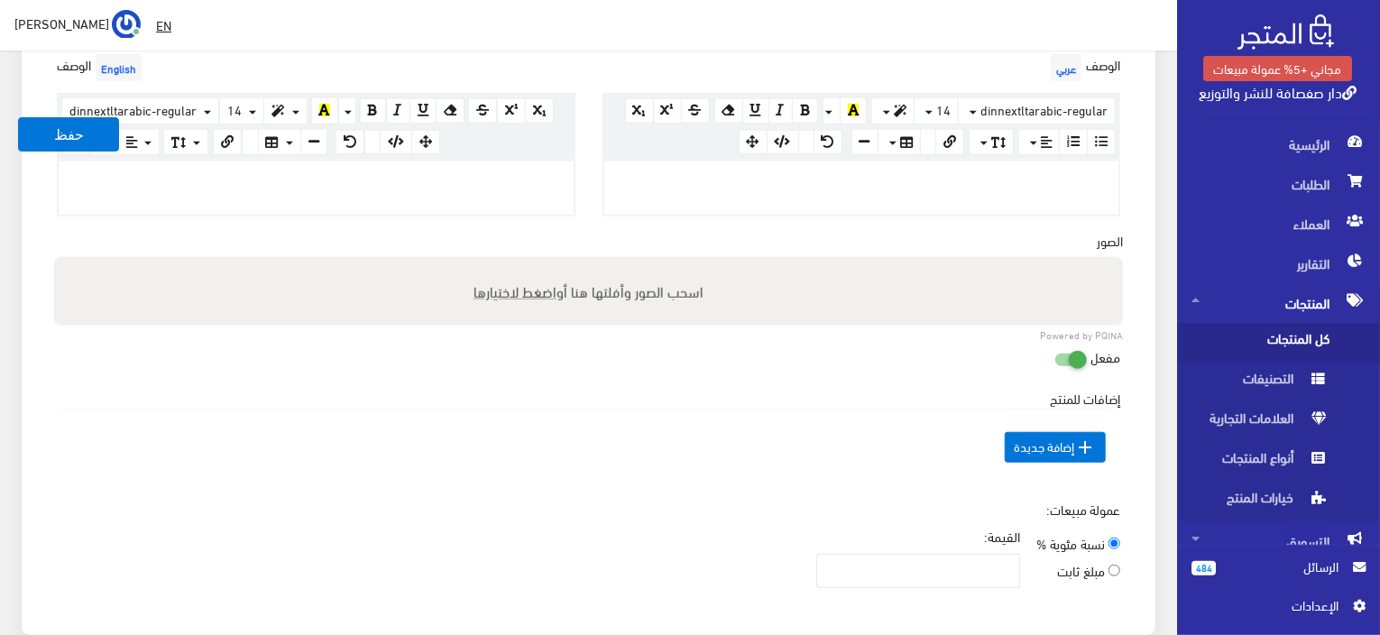
click at [881, 171] on p at bounding box center [862, 181] width 497 height 20
paste div
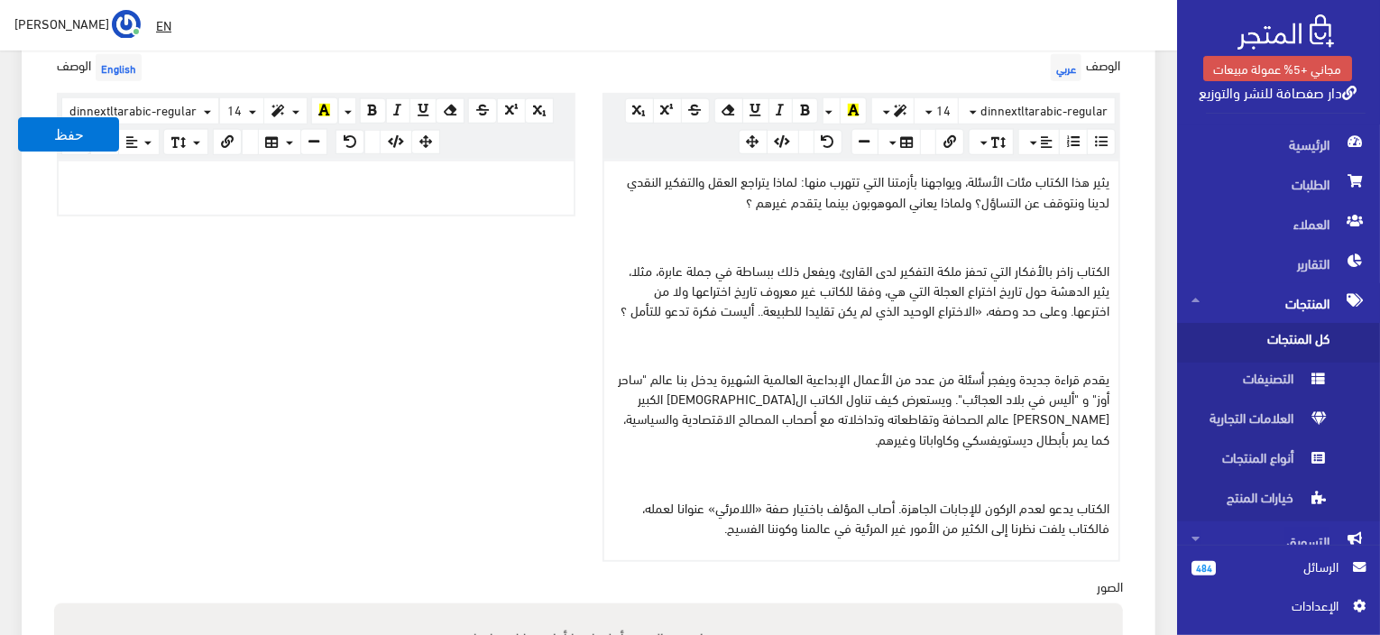
click at [372, 176] on p at bounding box center [316, 181] width 497 height 20
paste div
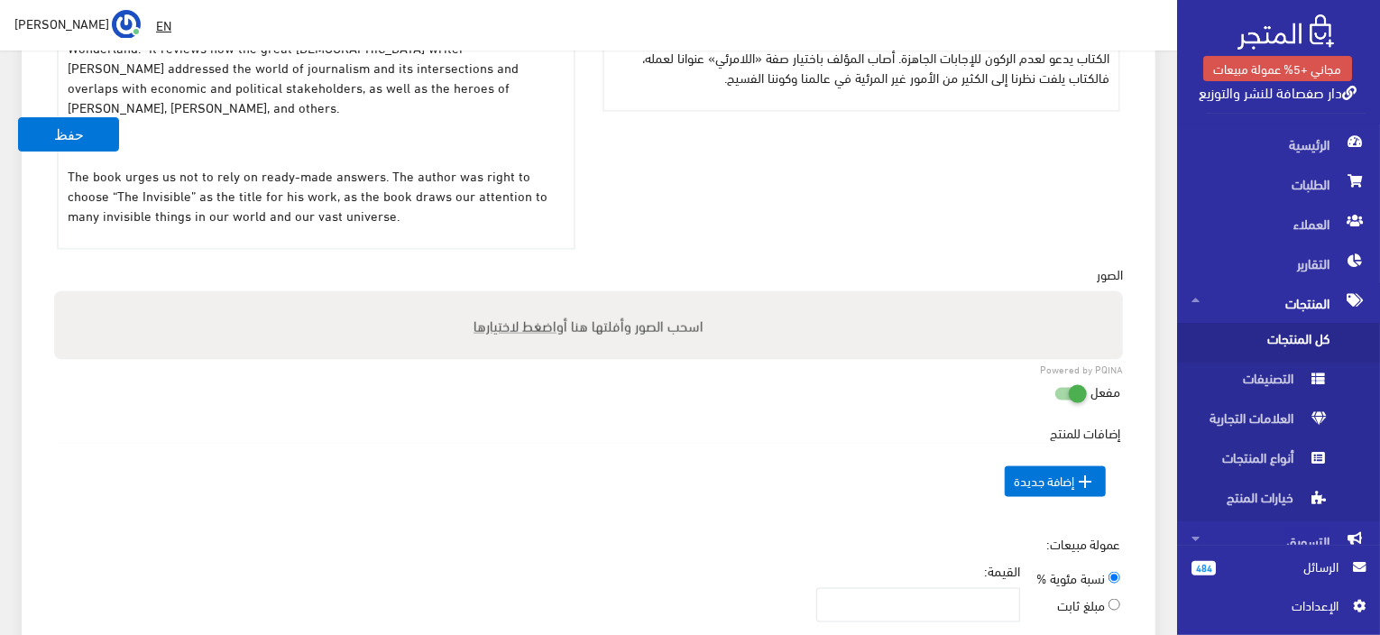
scroll to position [992, 0]
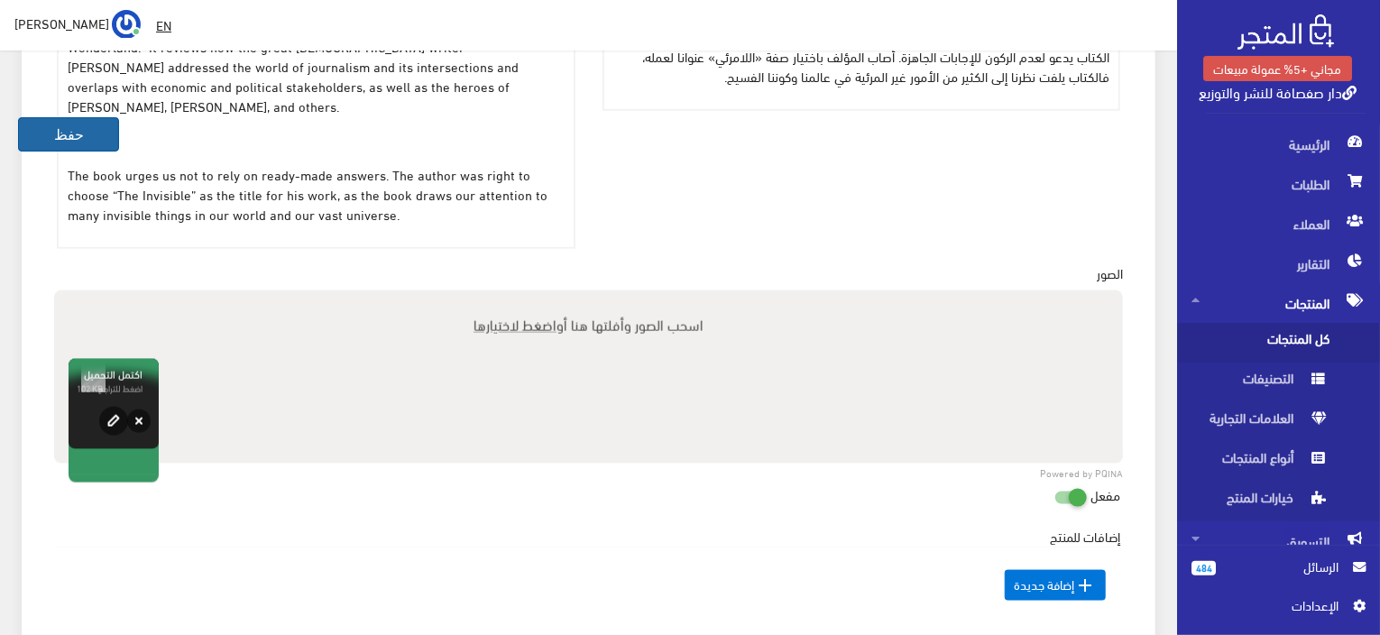
click at [33, 134] on button "حفظ" at bounding box center [68, 134] width 101 height 34
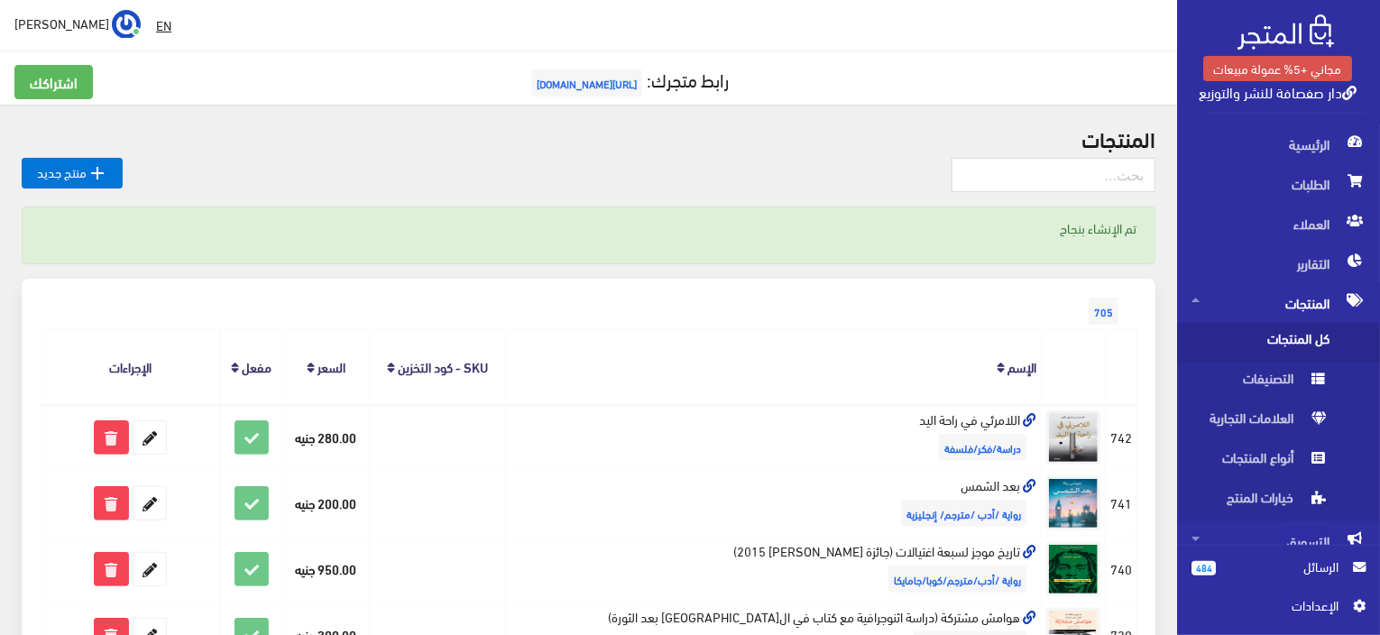
click at [414, 188] on div at bounding box center [589, 182] width 1134 height 49
click at [505, 330] on th "SKU - كود التخزين" at bounding box center [437, 366] width 135 height 75
click at [96, 161] on link " منتج جديد" at bounding box center [72, 173] width 101 height 31
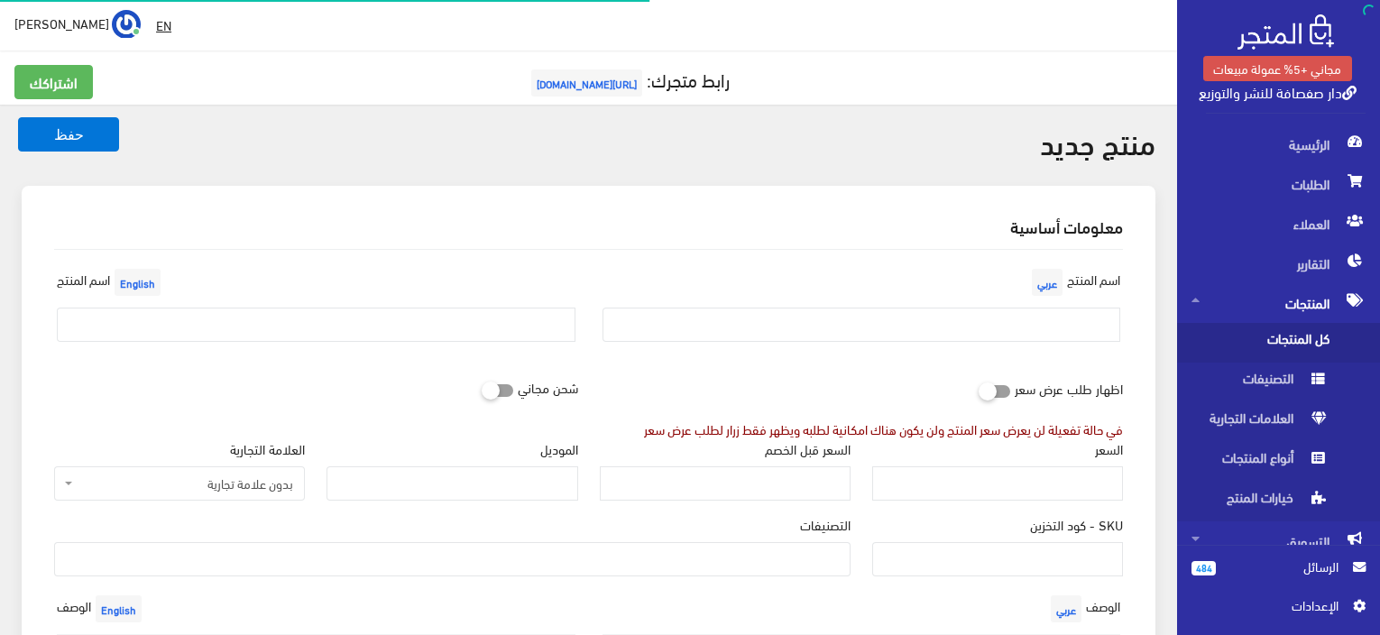
select select
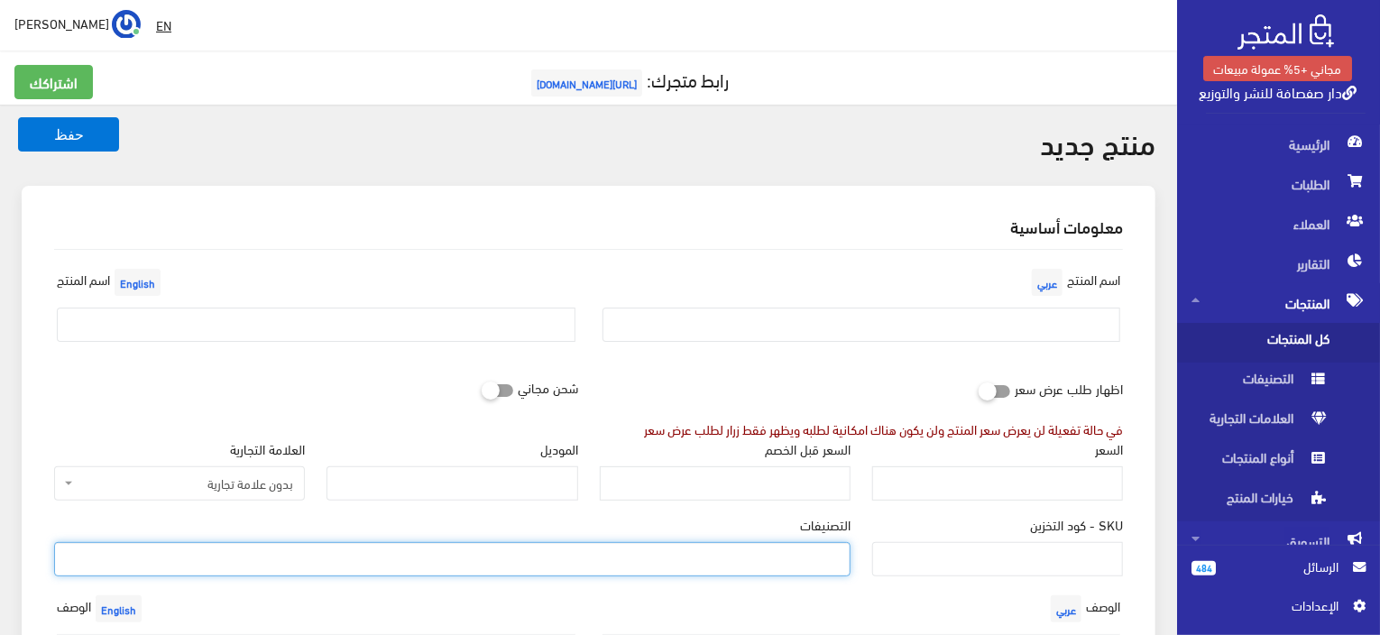
click at [600, 553] on ul at bounding box center [452, 557] width 795 height 29
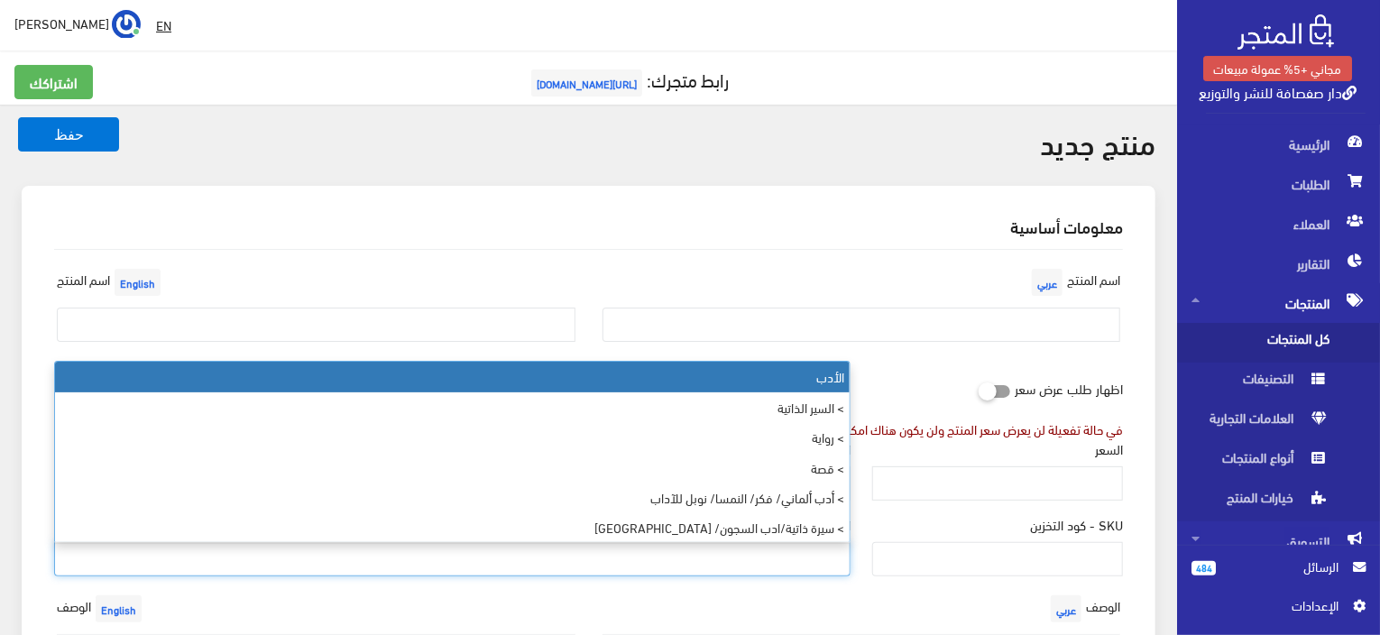
paste input "رحلات/ [GEOGRAPHIC_DATA]/ أدب عربي"
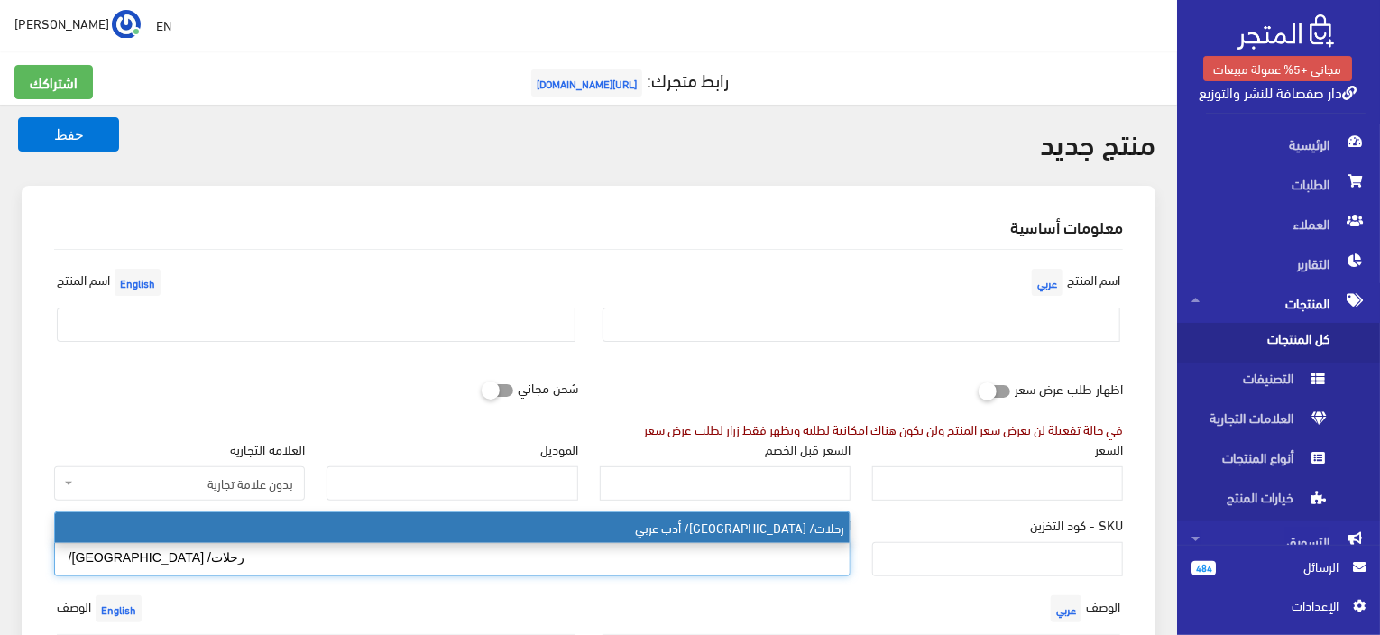
type input "رحلات/ [GEOGRAPHIC_DATA]/ أدب عربي"
select select "133"
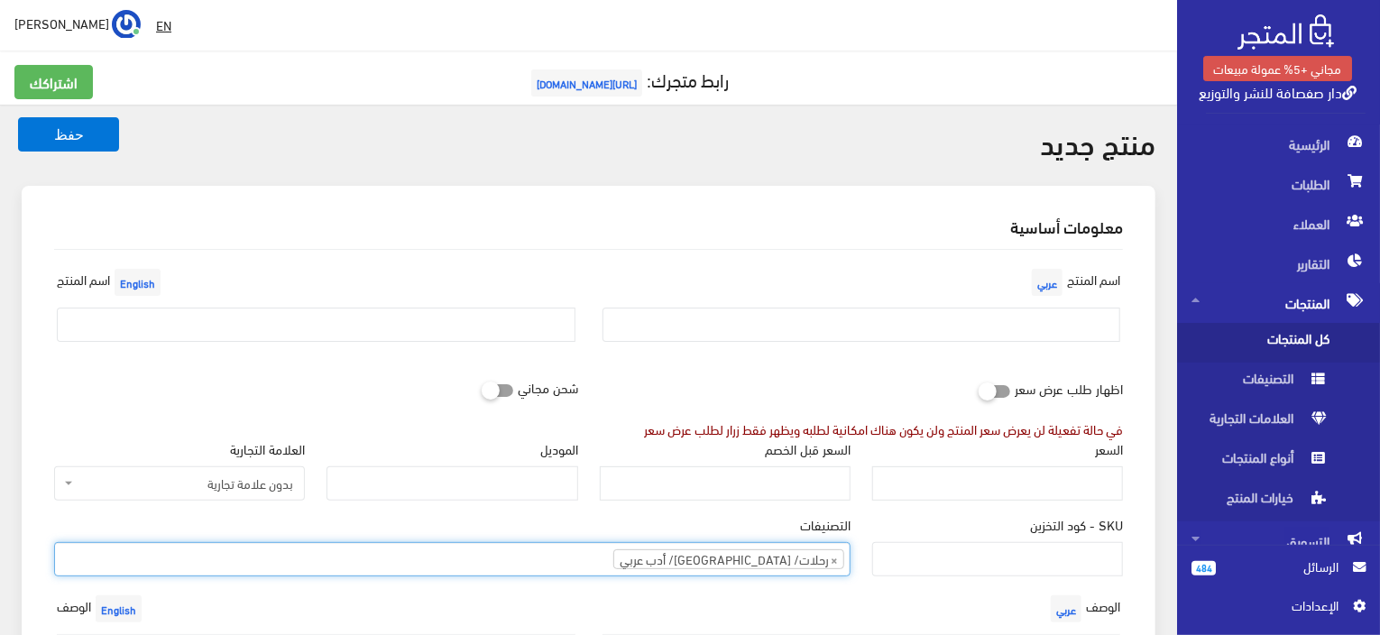
scroll to position [2816, 0]
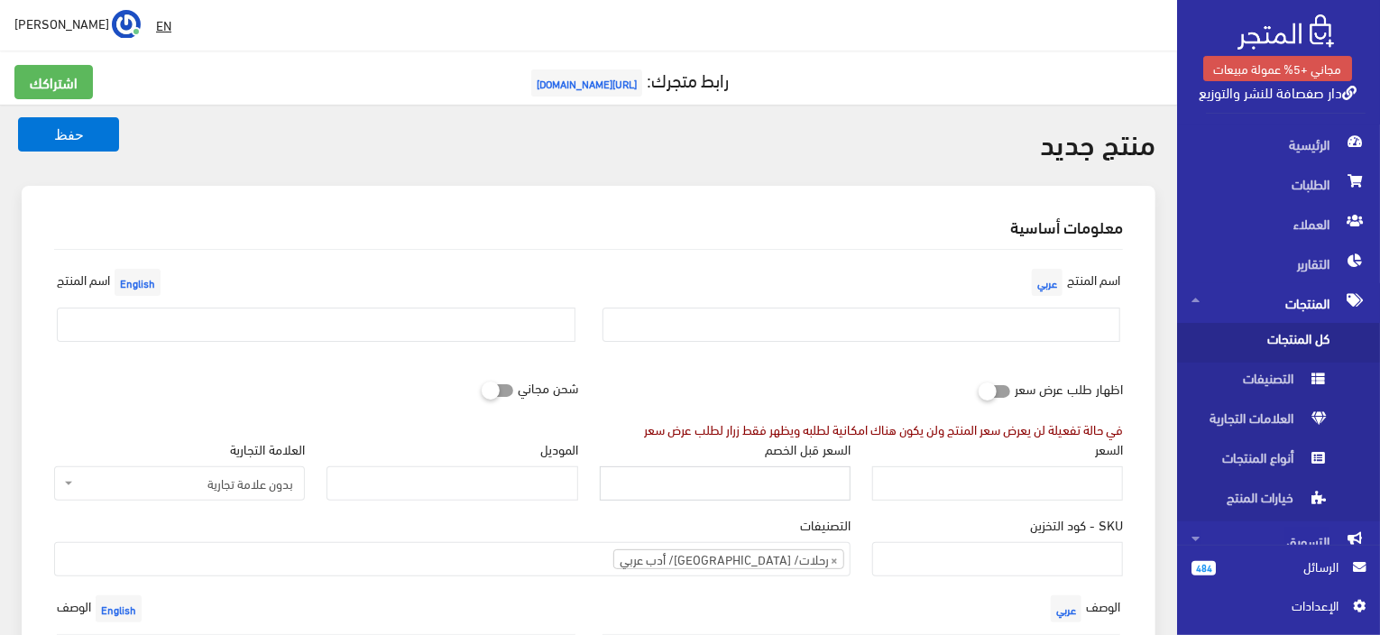
click at [791, 479] on input "السعر قبل الخصم" at bounding box center [725, 483] width 251 height 34
click at [1026, 471] on input "السعر" at bounding box center [997, 483] width 251 height 34
paste input "150"
type input "150"
click at [960, 317] on input "text" at bounding box center [862, 325] width 519 height 34
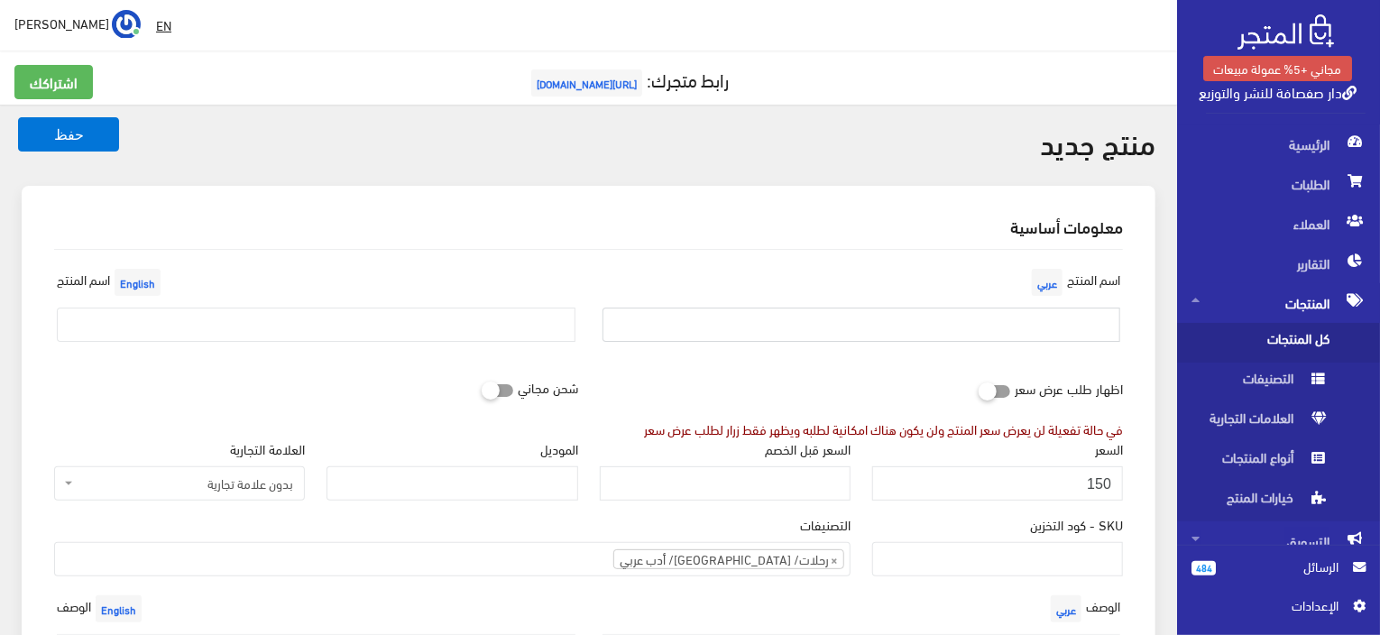
paste input "الفتوحات في الأسفار واللغات"
type input "الفتوحات في الأسفار واللغات"
click at [504, 319] on input "text" at bounding box center [316, 325] width 519 height 34
paste input "Discoveries in Travel and Languages"
type input "Discoveries in Travel and Languages"
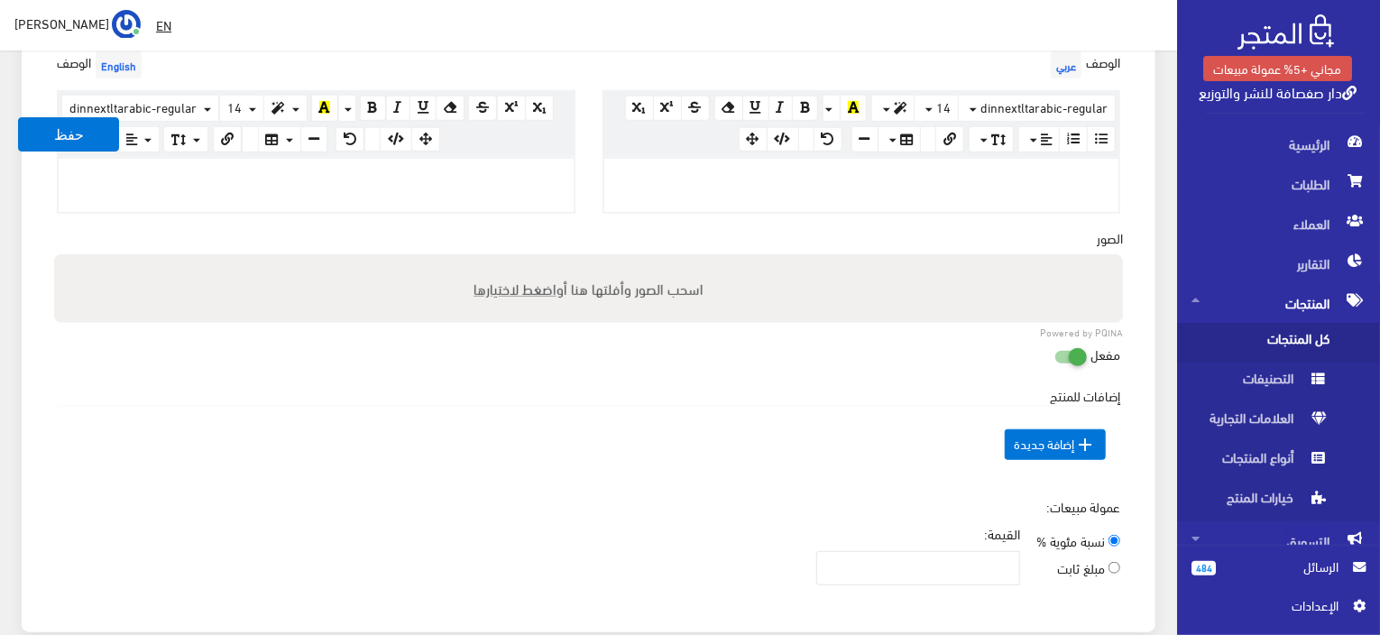
scroll to position [541, 0]
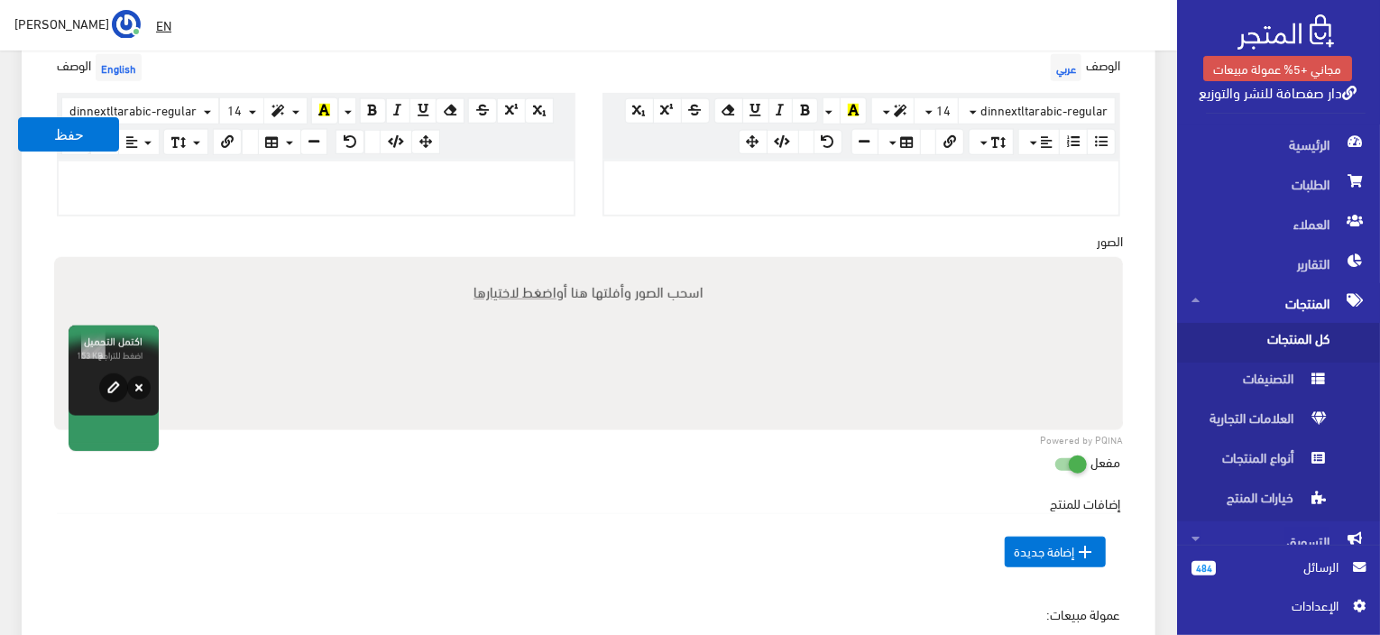
paste div
click at [901, 200] on div at bounding box center [861, 187] width 515 height 52
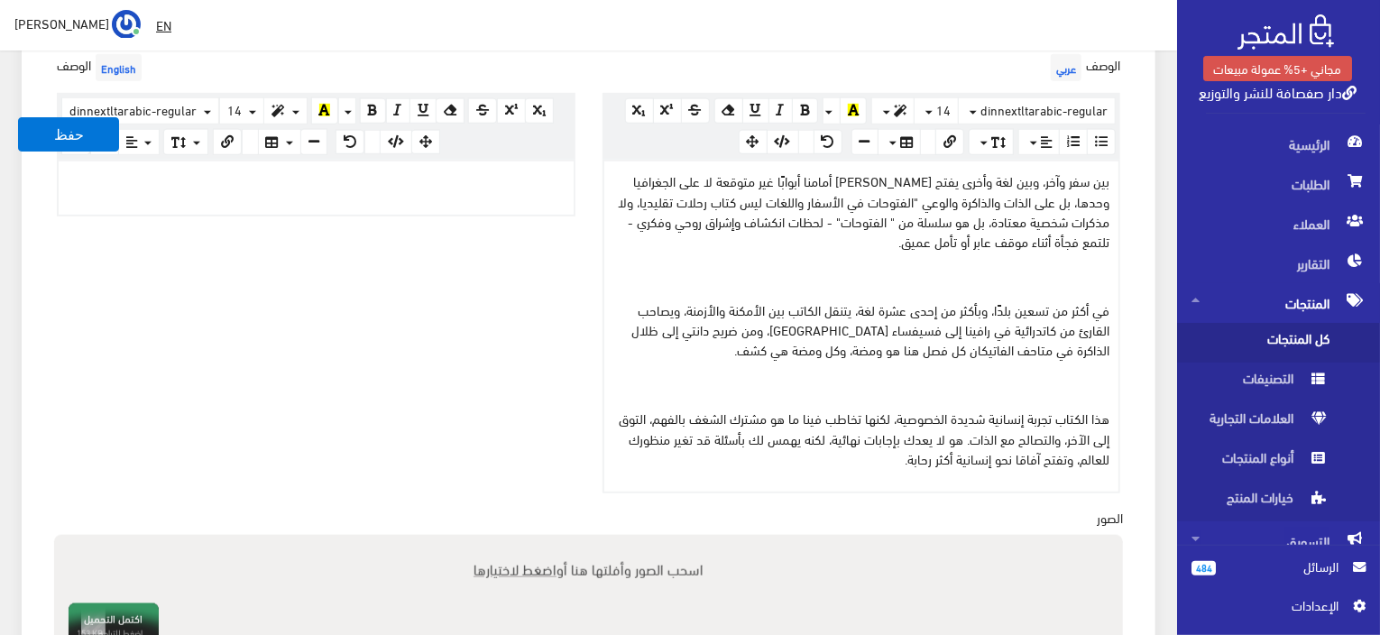
click at [351, 284] on div "الوصف English × Insert Image Select from files Image URL Insert Image × Insert …" at bounding box center [316, 271] width 546 height 443
click at [352, 166] on div at bounding box center [316, 187] width 515 height 52
paste div
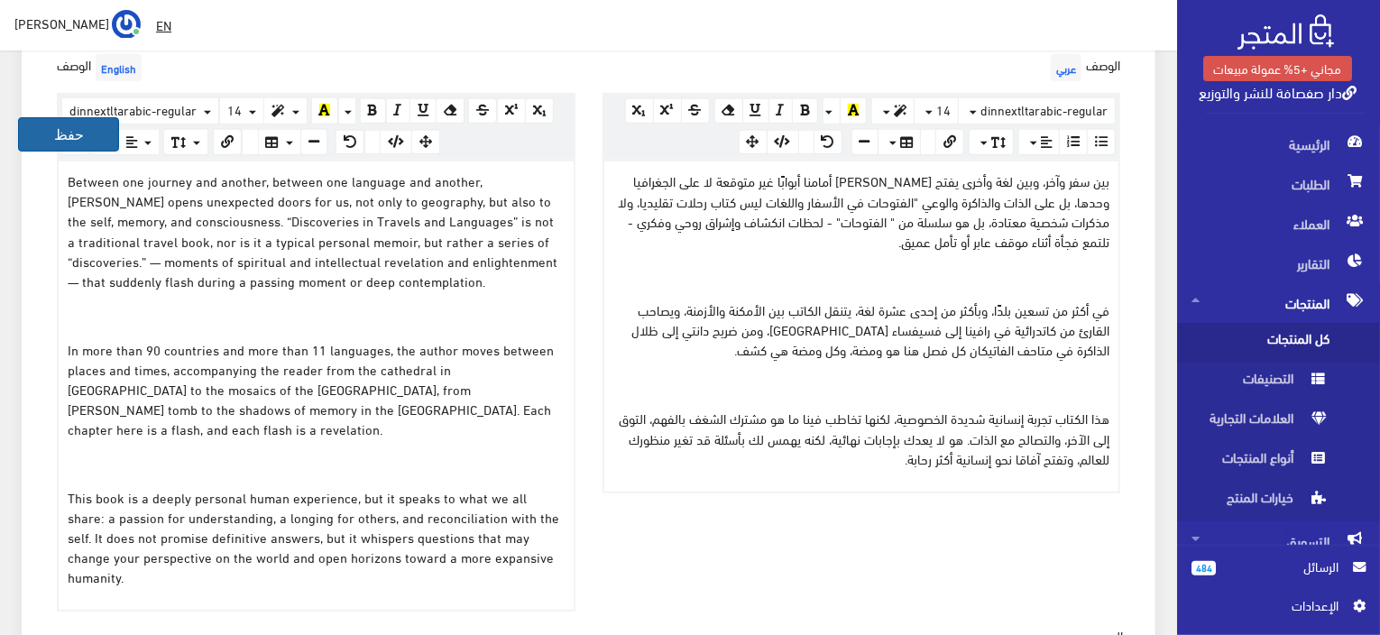
click at [53, 134] on button "حفظ" at bounding box center [68, 134] width 101 height 34
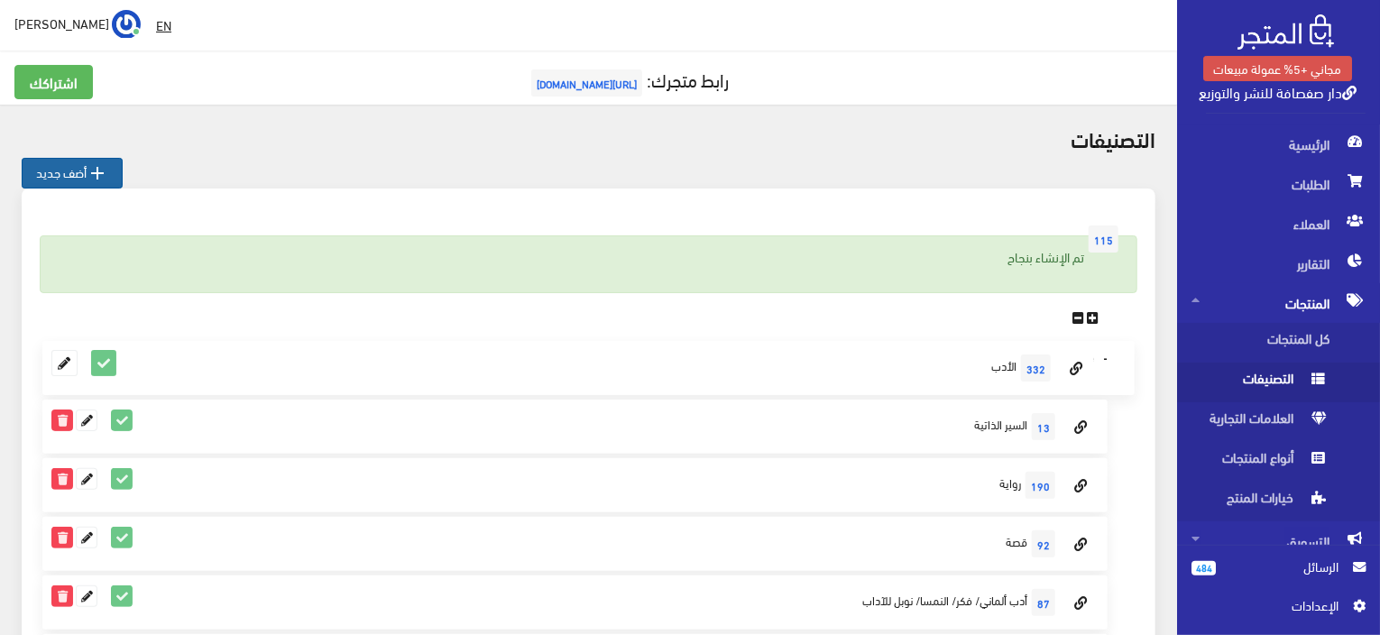
drag, startPoint x: 102, startPoint y: 158, endPoint x: 99, endPoint y: 168, distance: 10.3
click at [101, 168] on icon "" at bounding box center [98, 173] width 22 height 22
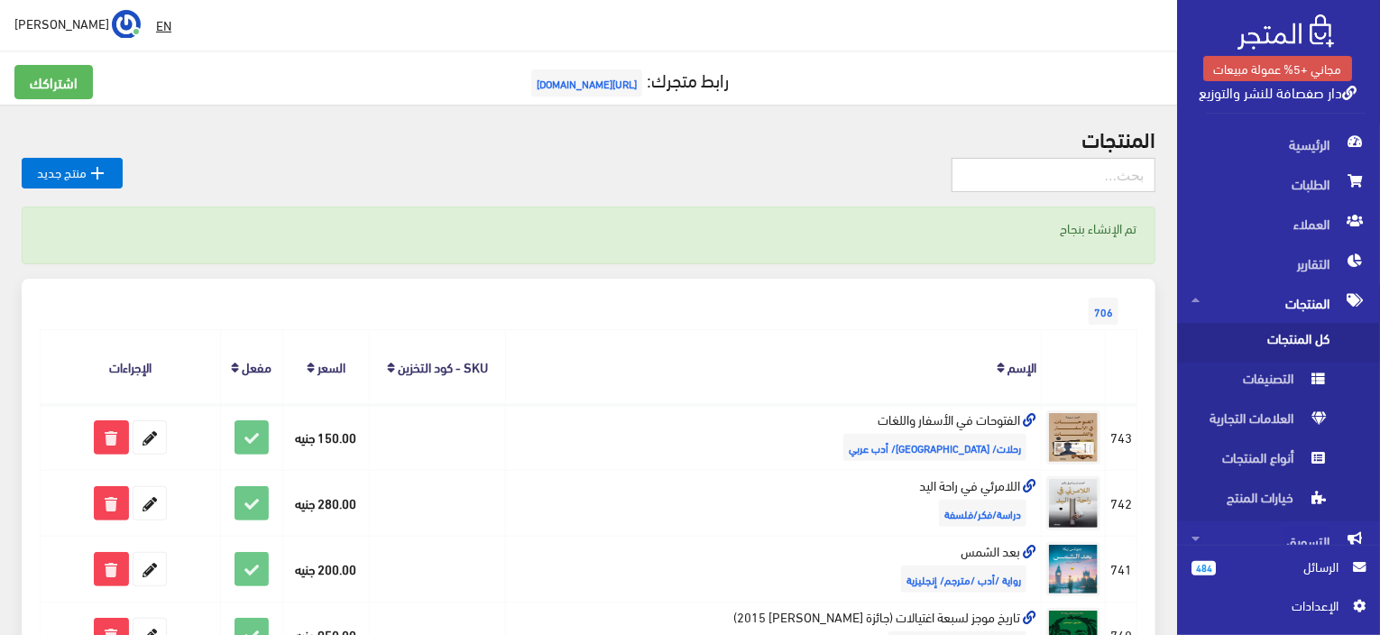
click at [918, 171] on input "text" at bounding box center [1054, 175] width 204 height 34
type input "i"
type input "هدي"
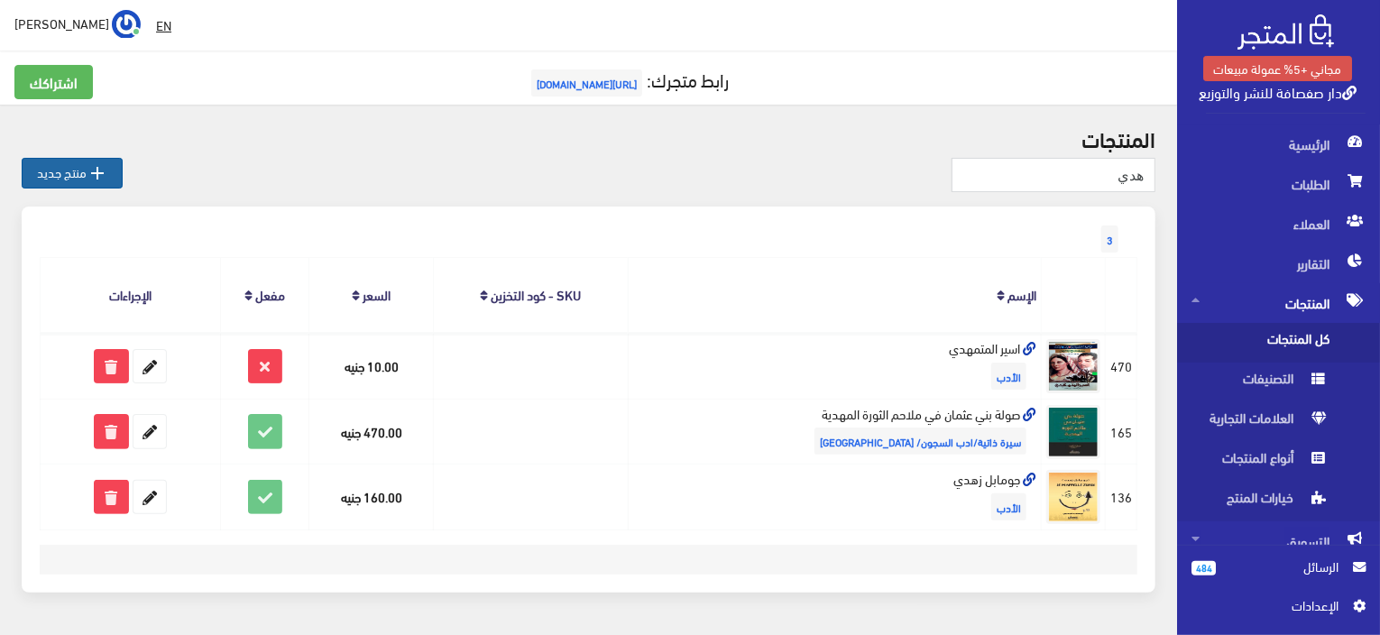
click at [94, 167] on icon "" at bounding box center [98, 173] width 22 height 22
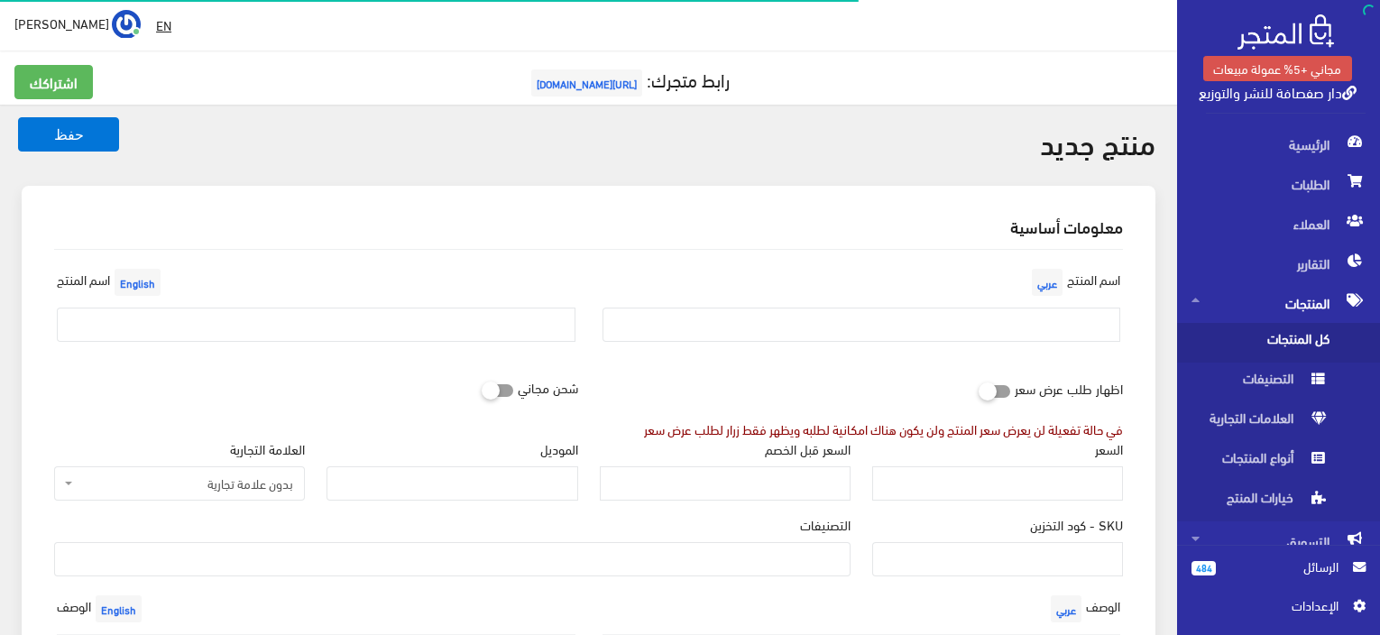
select select
click at [1025, 341] on div "اسم المنتج عربي" at bounding box center [862, 310] width 546 height 92
click at [1026, 327] on input "text" at bounding box center [862, 325] width 519 height 34
paste input "الرحلة"
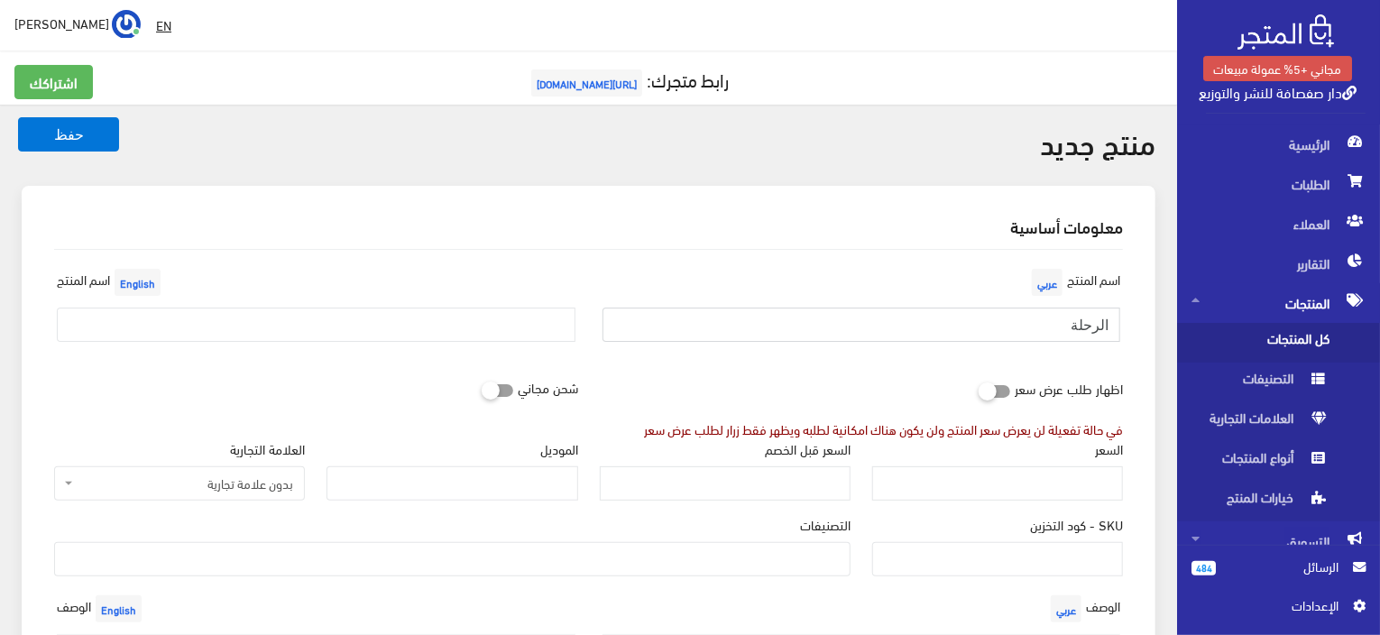
type input "الرحلة"
click at [436, 305] on div "اسم المنتج English" at bounding box center [316, 310] width 546 height 92
click at [443, 319] on input "text" at bounding box center [316, 325] width 519 height 34
paste input "The Journey"
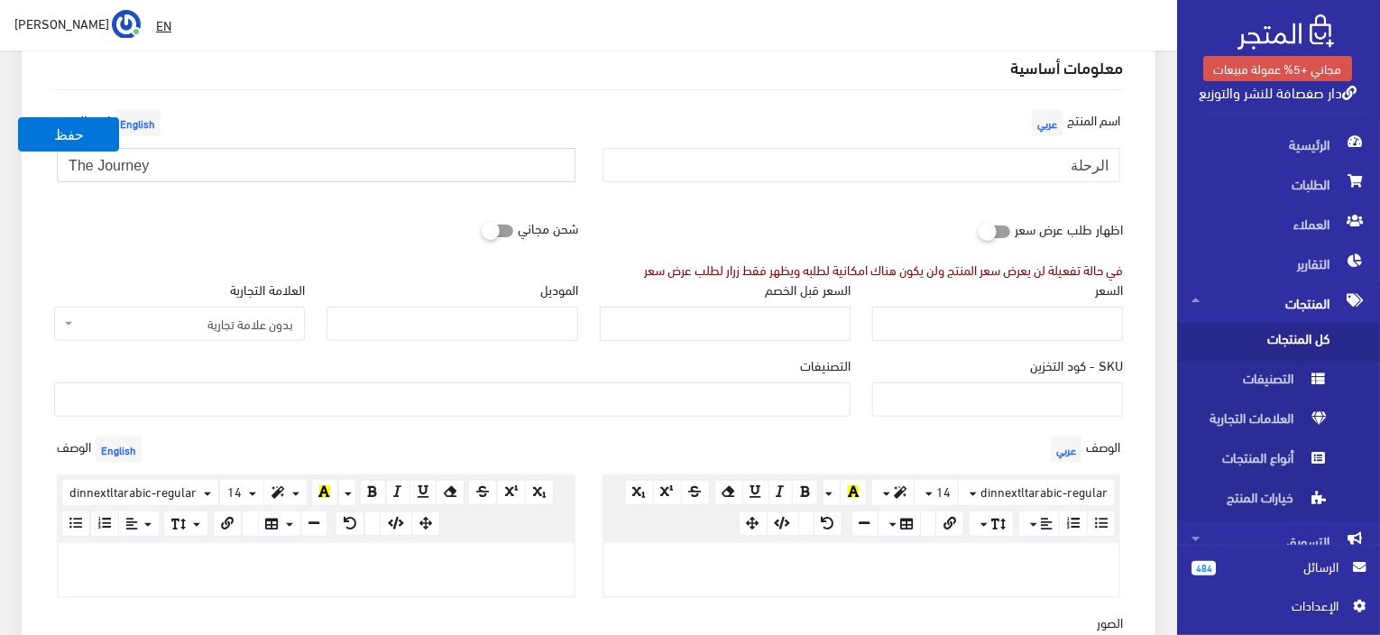
scroll to position [180, 0]
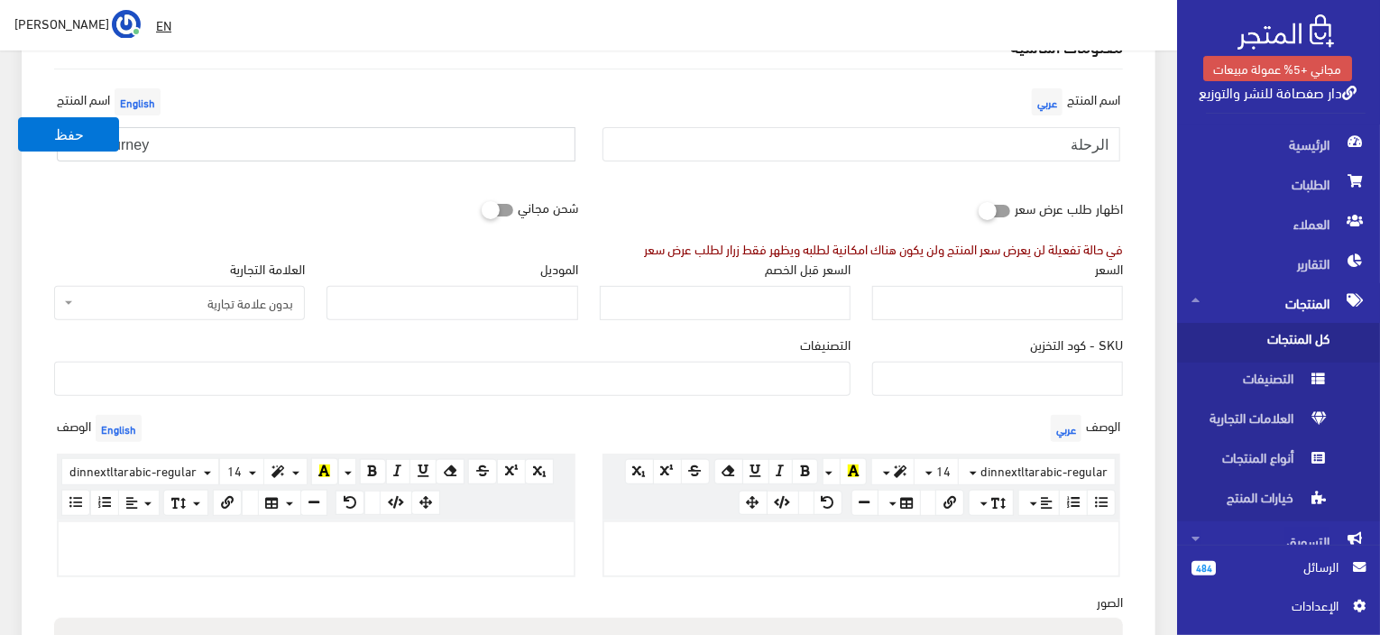
type input "The Journey"
click at [1010, 302] on input "السعر" at bounding box center [997, 303] width 251 height 34
paste input "210"
type input "210"
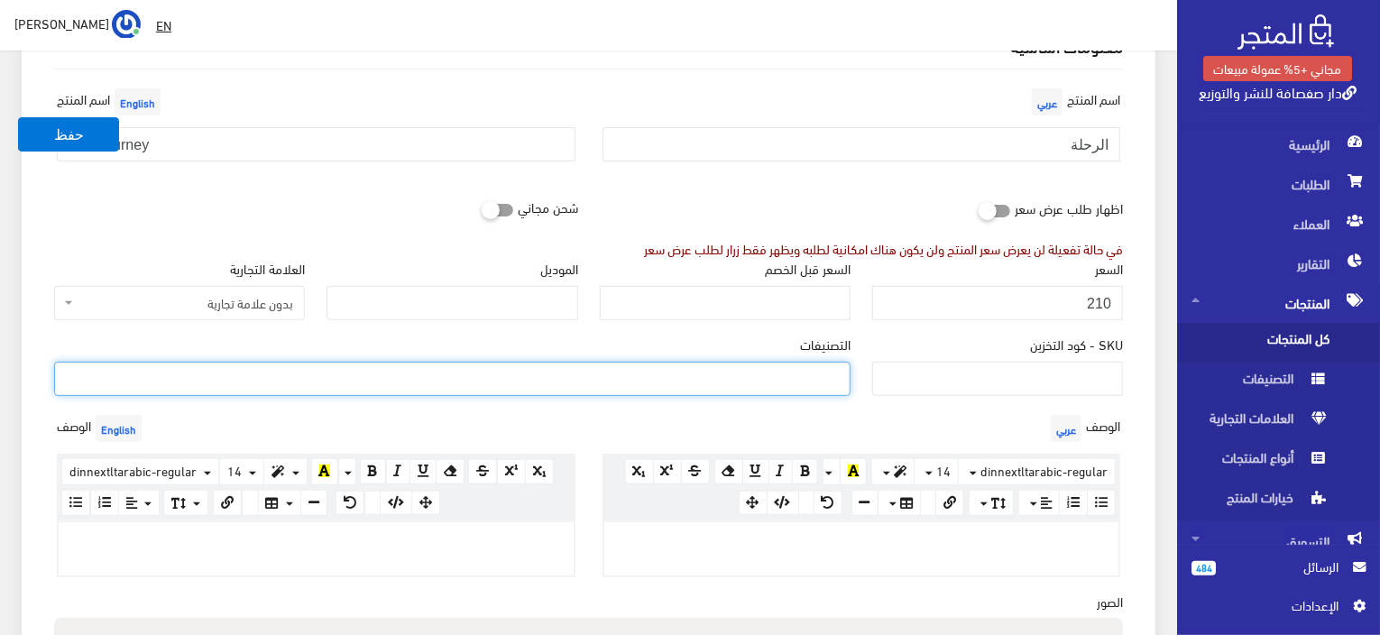
click at [600, 382] on ul at bounding box center [452, 377] width 795 height 29
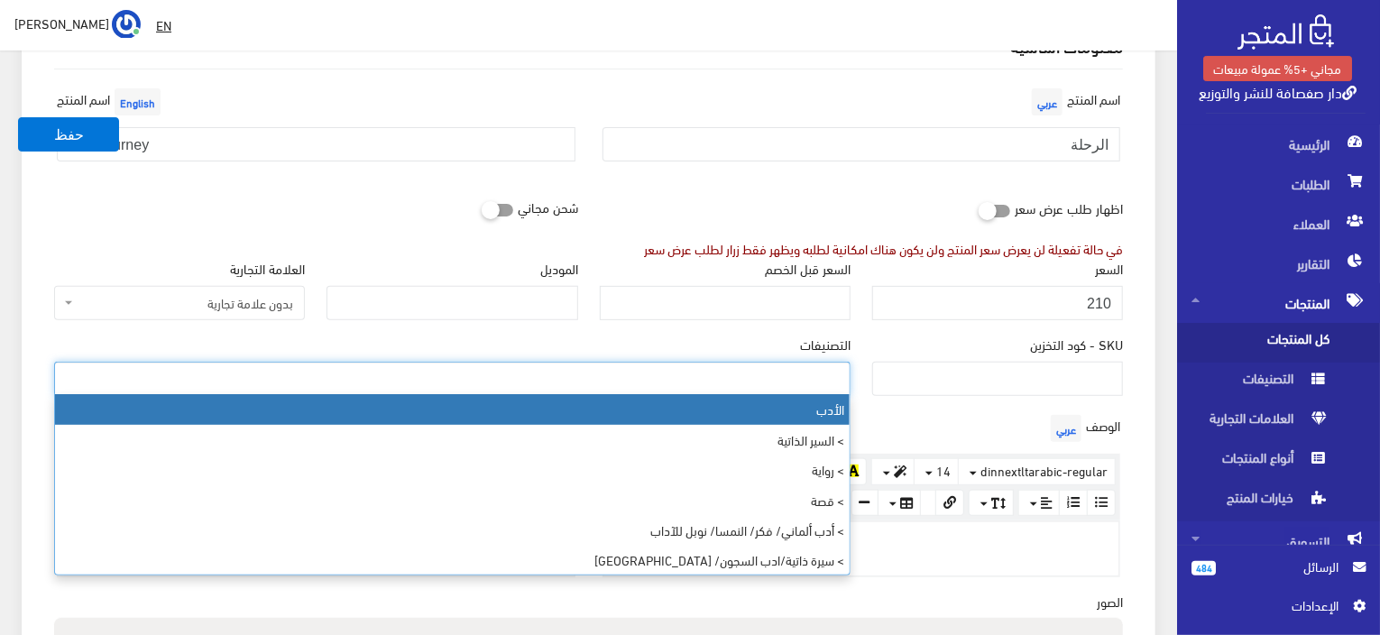
paste input "أدب/رواية/مترجم/يوناني"
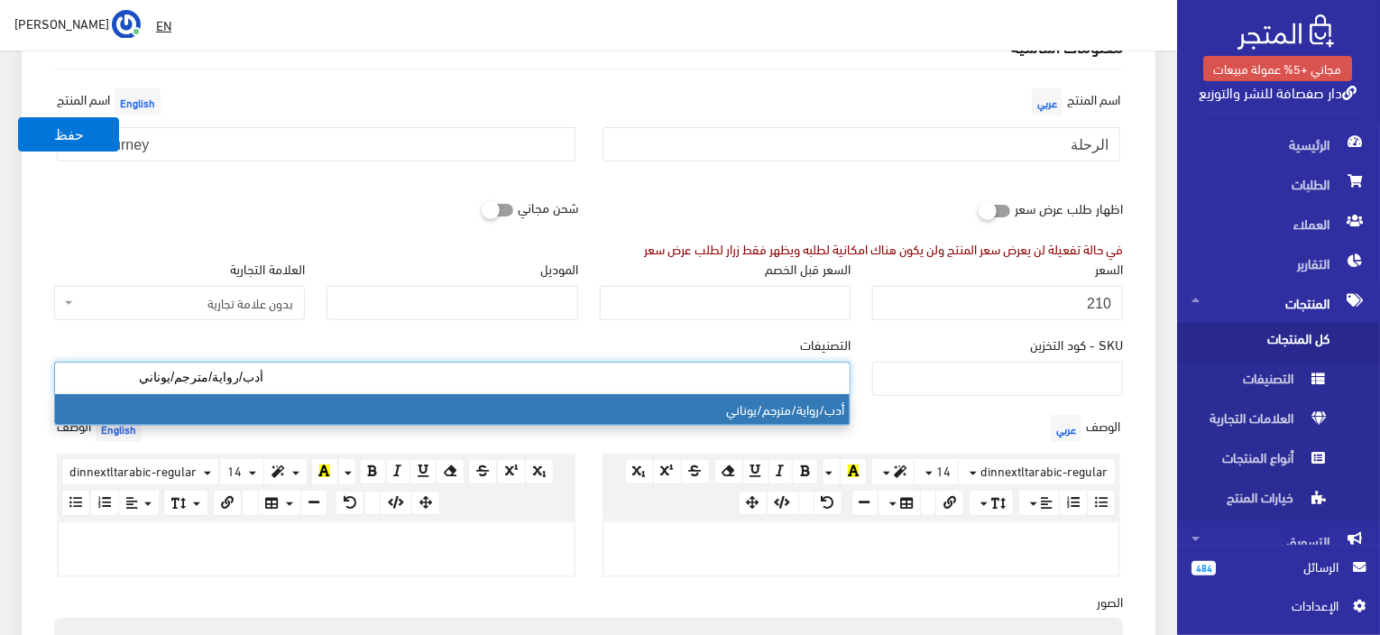
type input "أدب/رواية/مترجم/يوناني"
select select "144"
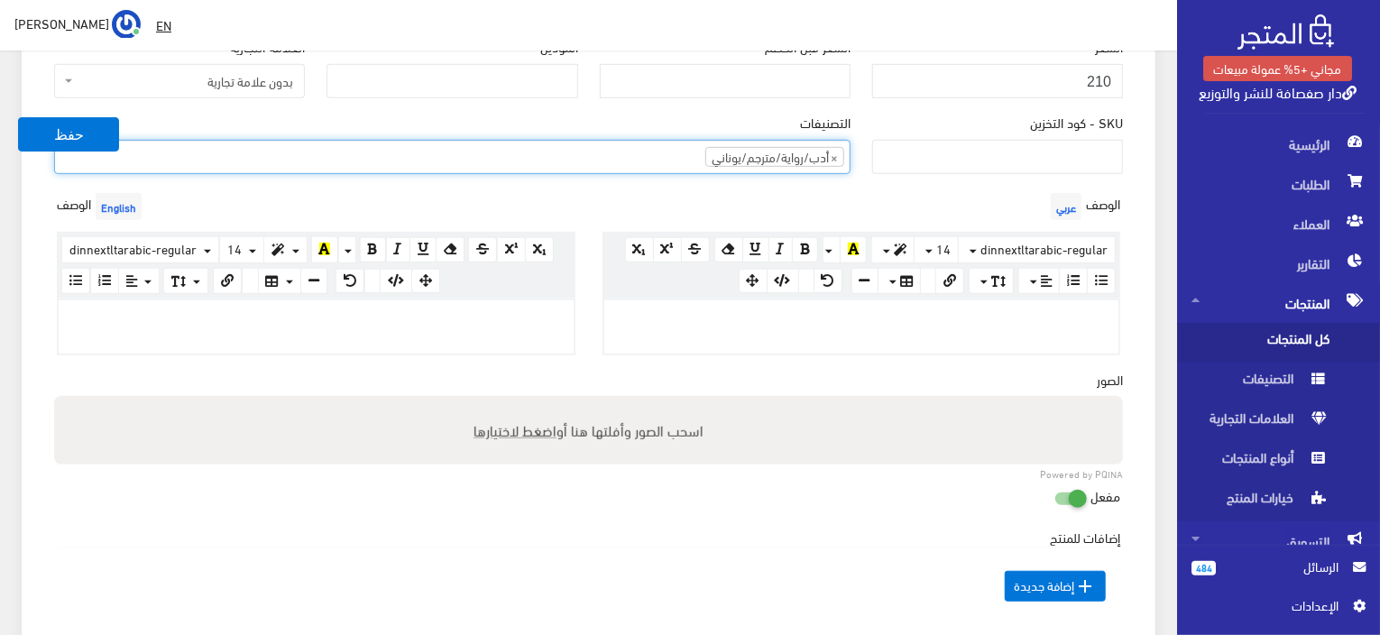
scroll to position [451, 0]
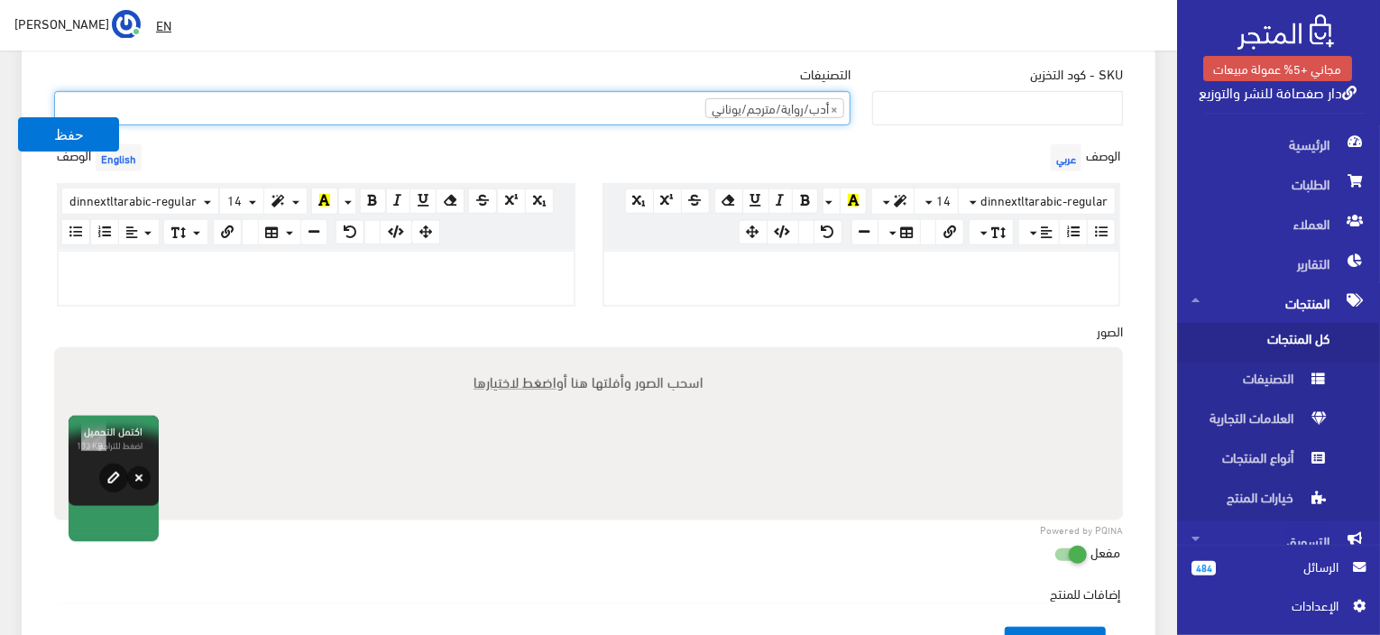
click at [946, 282] on div at bounding box center [861, 278] width 515 height 52
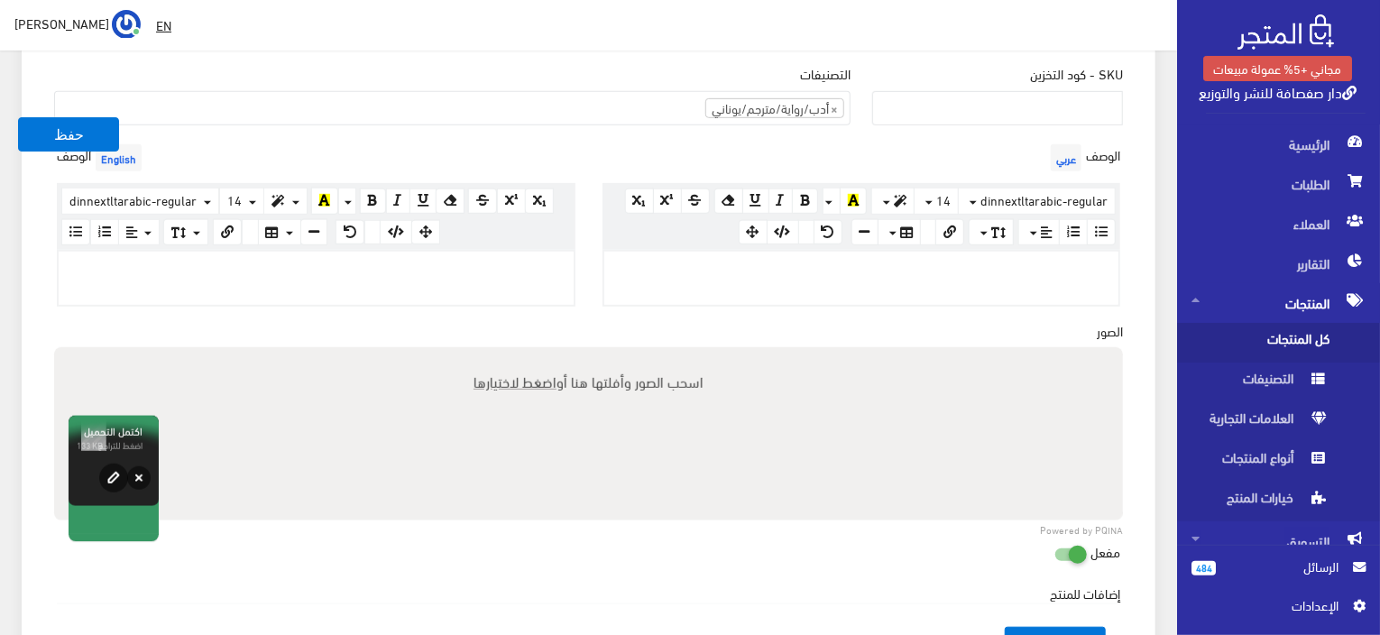
paste div
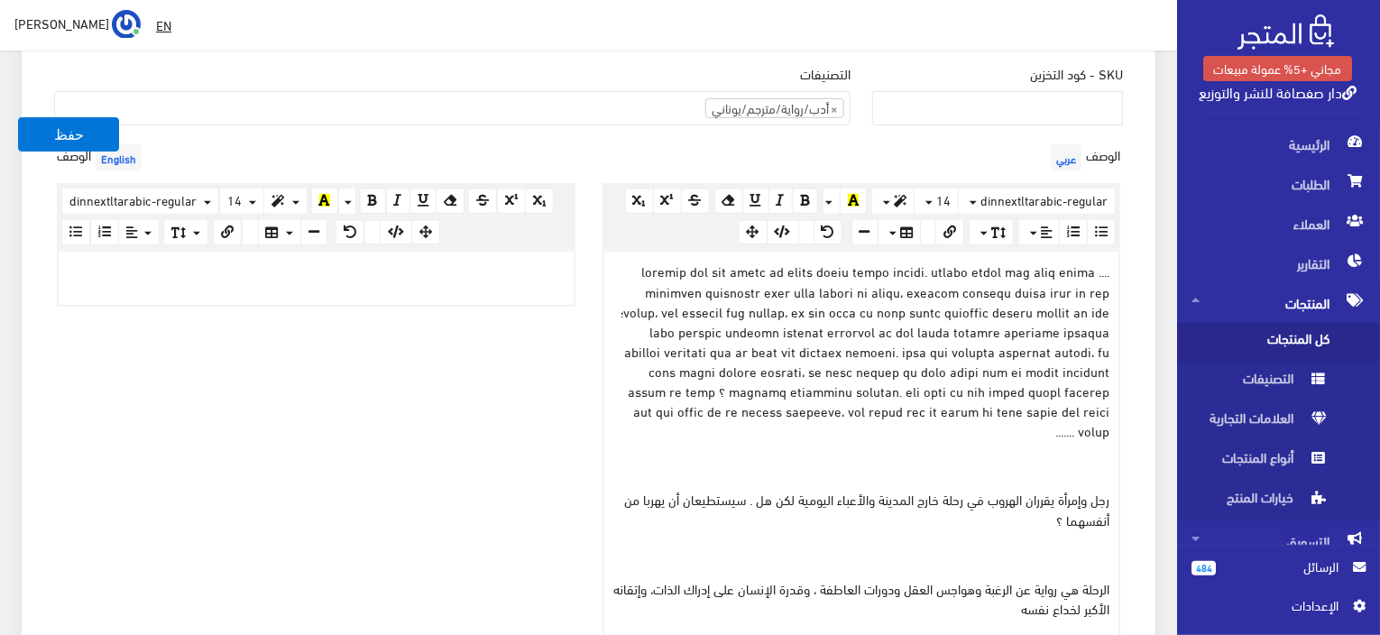
click at [474, 271] on p at bounding box center [316, 271] width 497 height 20
paste div
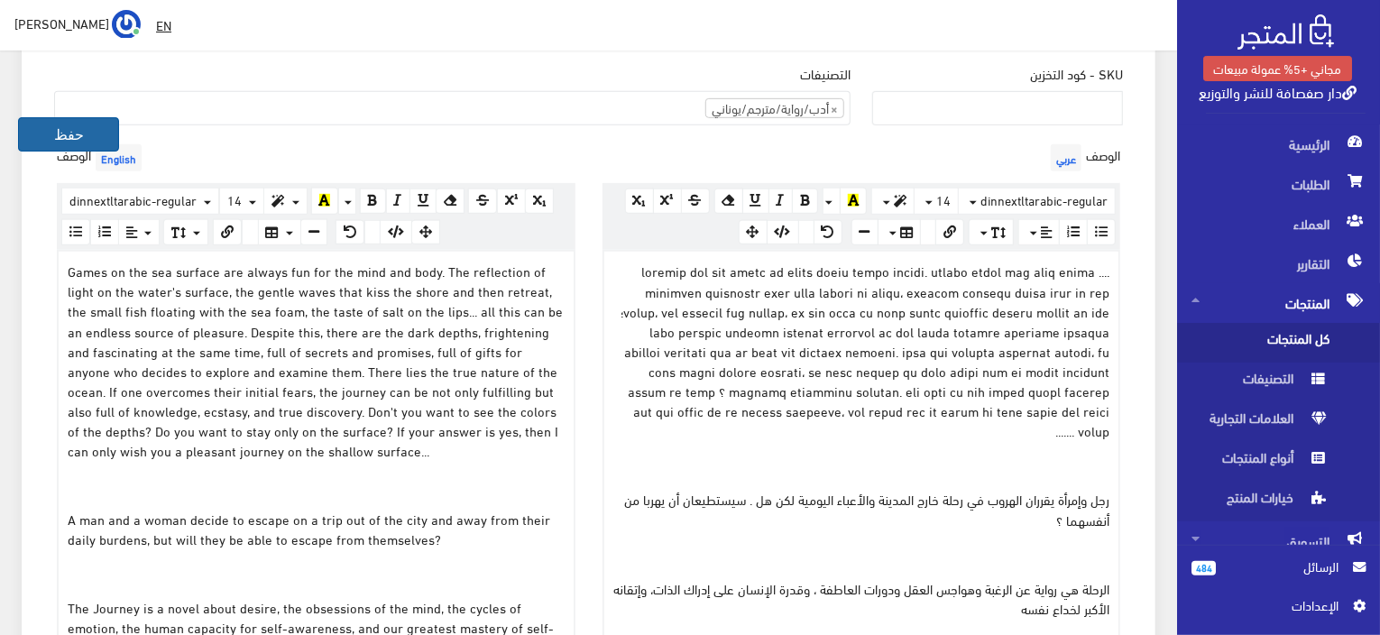
click at [58, 134] on button "حفظ" at bounding box center [68, 134] width 101 height 34
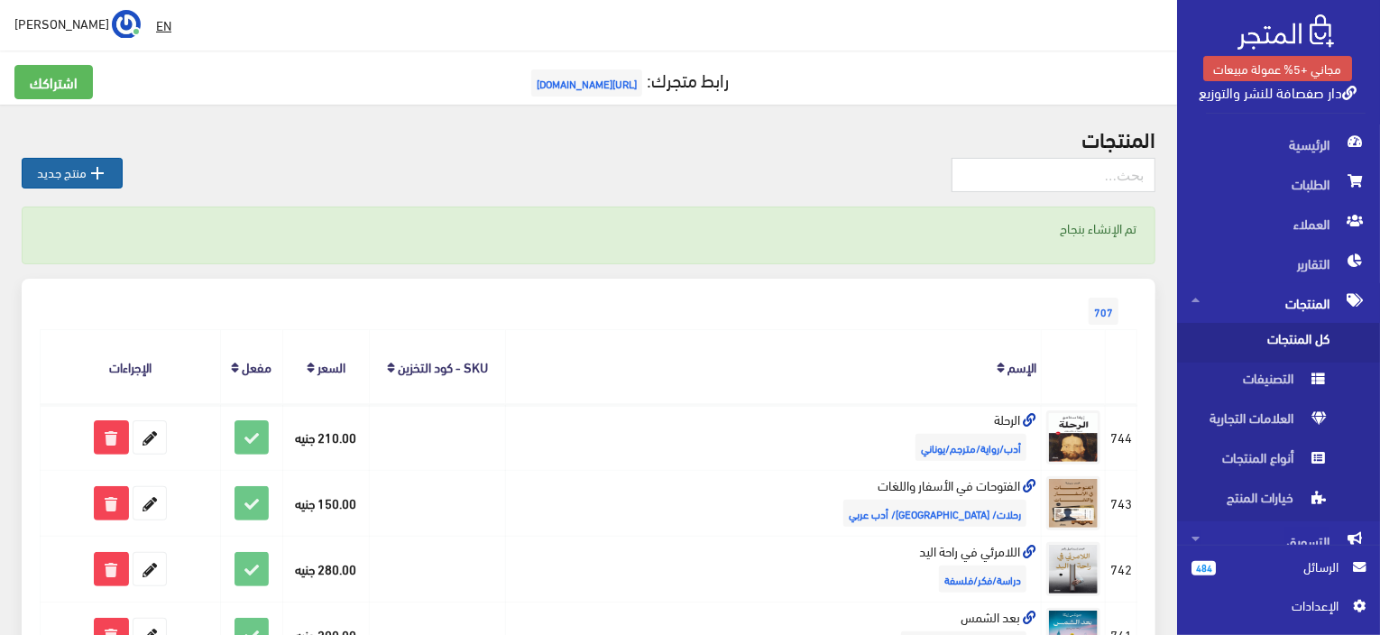
click at [76, 176] on link " منتج جديد" at bounding box center [72, 173] width 101 height 31
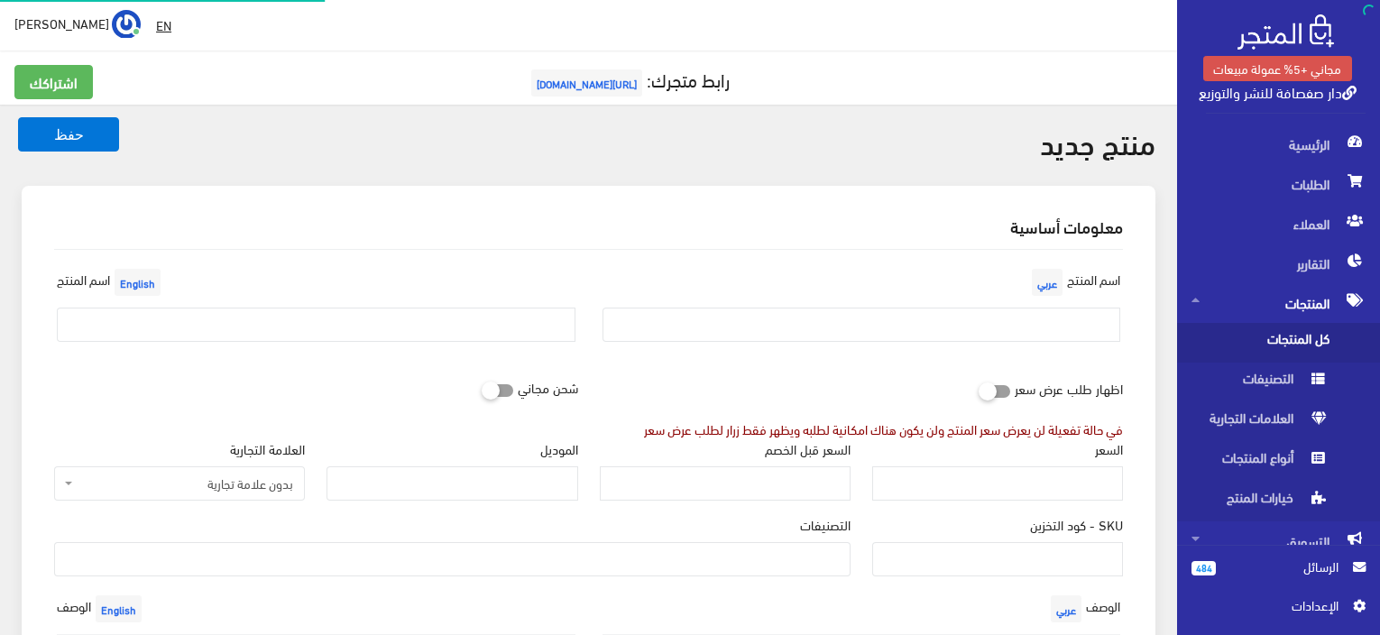
select select
click at [1074, 328] on input "text" at bounding box center [862, 325] width 519 height 34
paste input "هدية آدم"
type input "هدية آدم"
click at [490, 317] on input "text" at bounding box center [316, 325] width 519 height 34
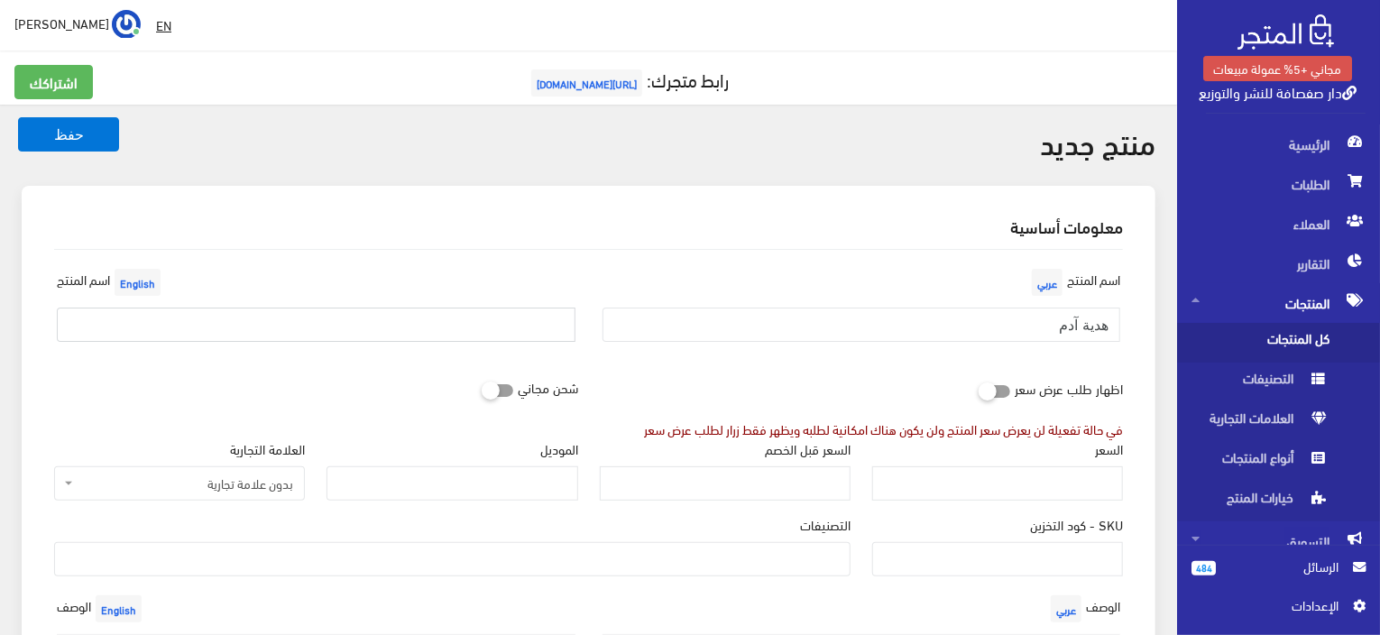
paste input "Adam's Gift"
type input "Adam's Gift"
click at [1076, 484] on input "السعر" at bounding box center [997, 483] width 251 height 34
paste input "220"
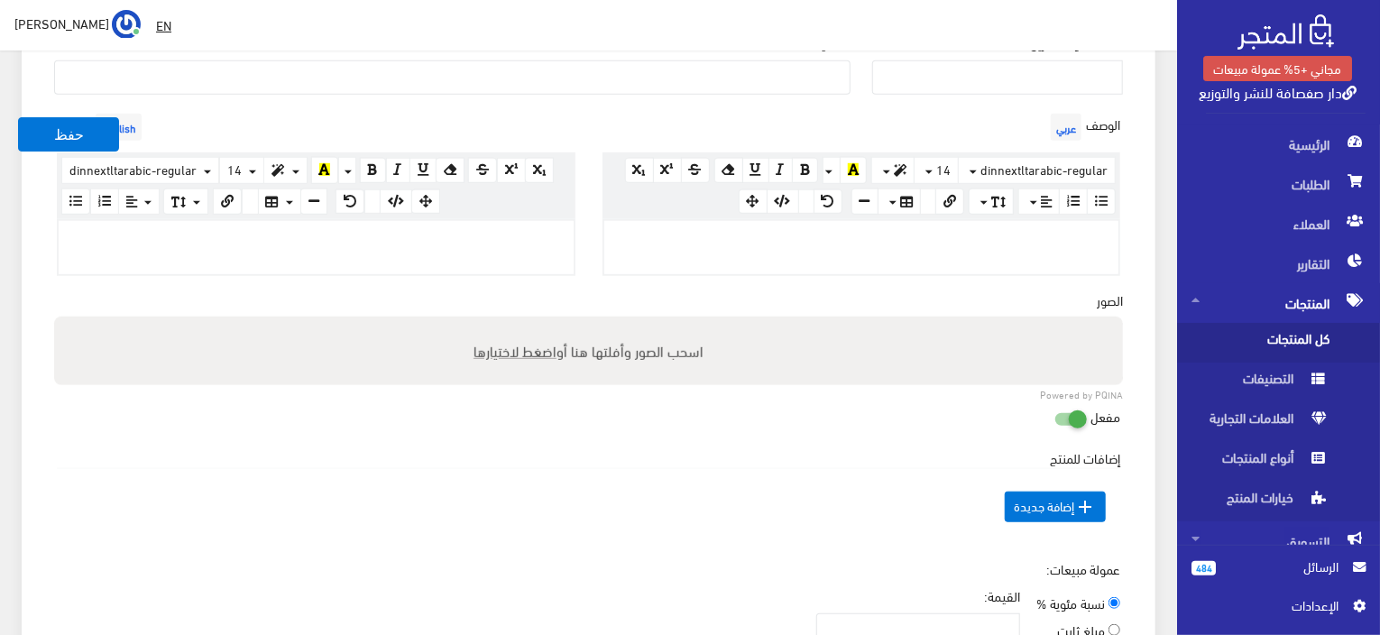
scroll to position [451, 0]
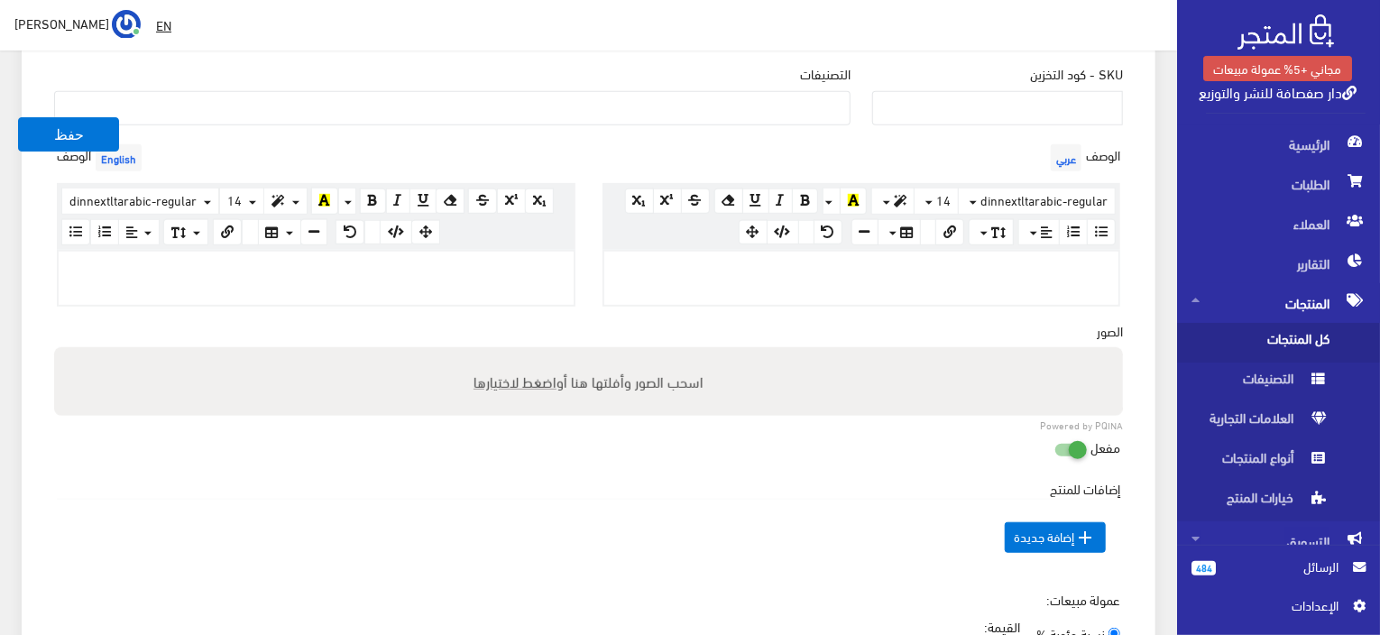
type input "220"
click at [685, 116] on ul at bounding box center [452, 106] width 795 height 29
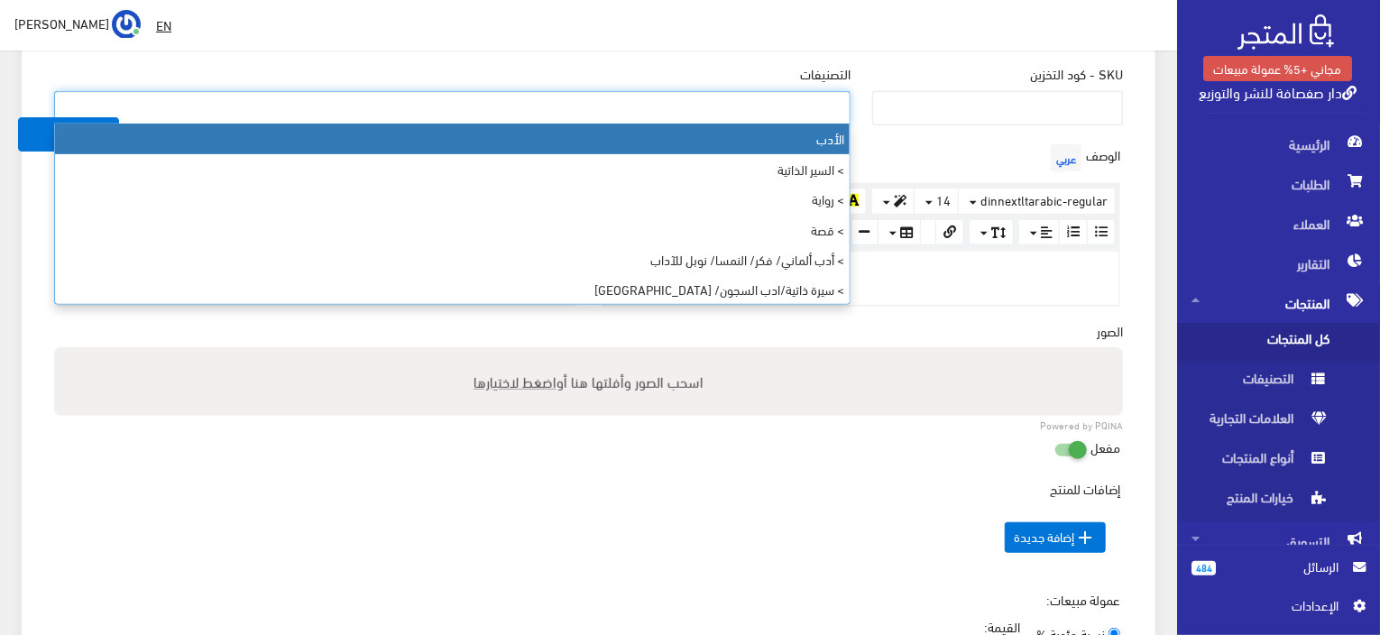
paste input "رواية/أدب/عربي/ الجزائر"
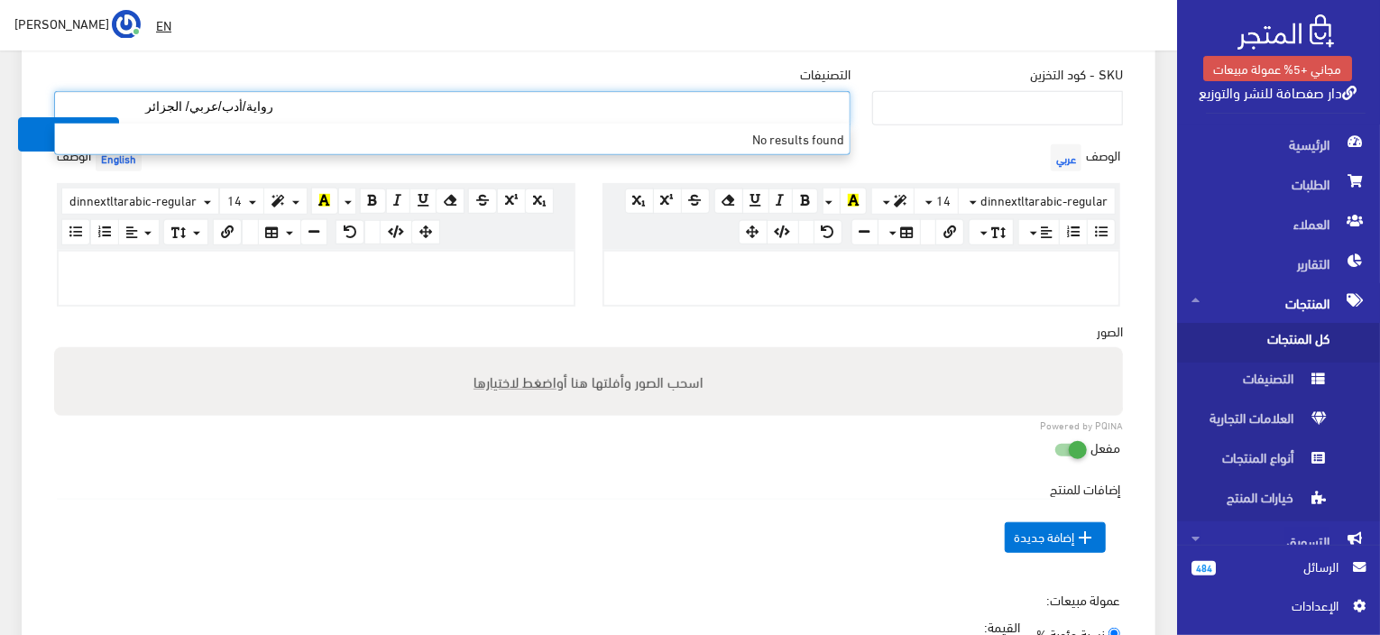
type input "رواية/أدب/عربي/ الجزائر"
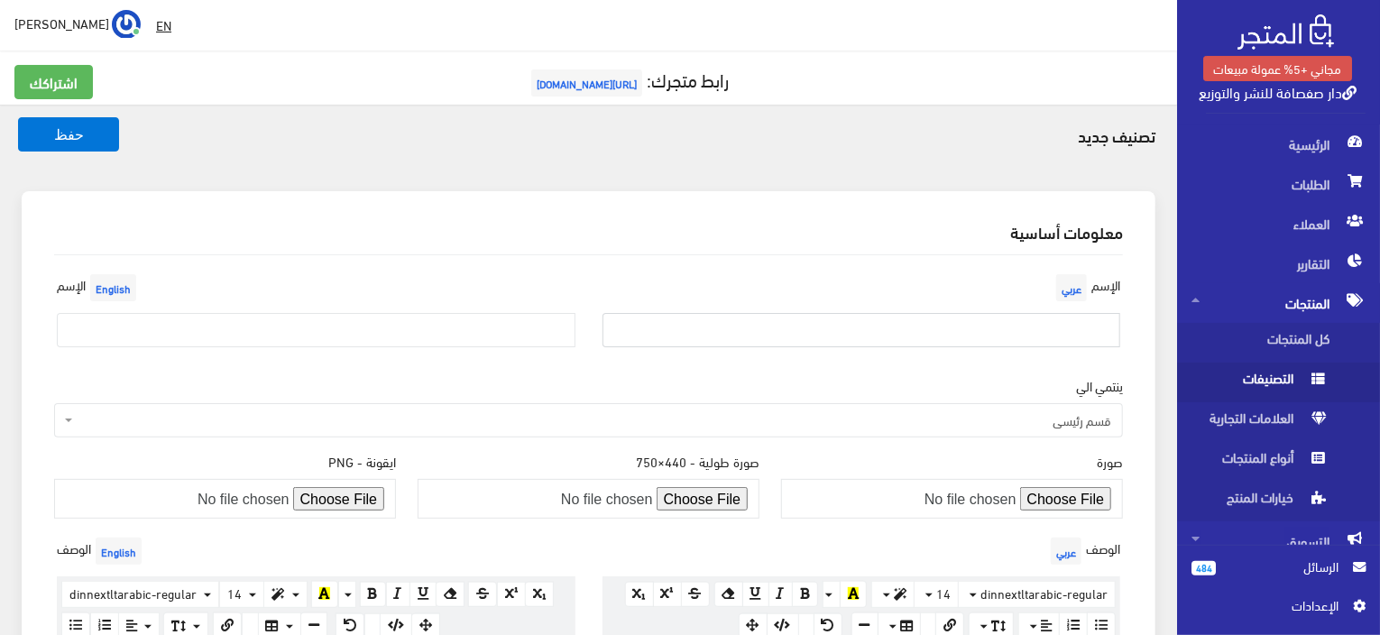
click at [1071, 315] on input "text" at bounding box center [862, 330] width 519 height 34
paste input "رواية/أدب/عربي/ الجزائر"
type input "رواية/أدب/عربي/ الجزائر"
click at [217, 326] on input "text" at bounding box center [316, 330] width 519 height 34
paste input "Novel/Literature/Arabic/[GEOGRAPHIC_DATA]"
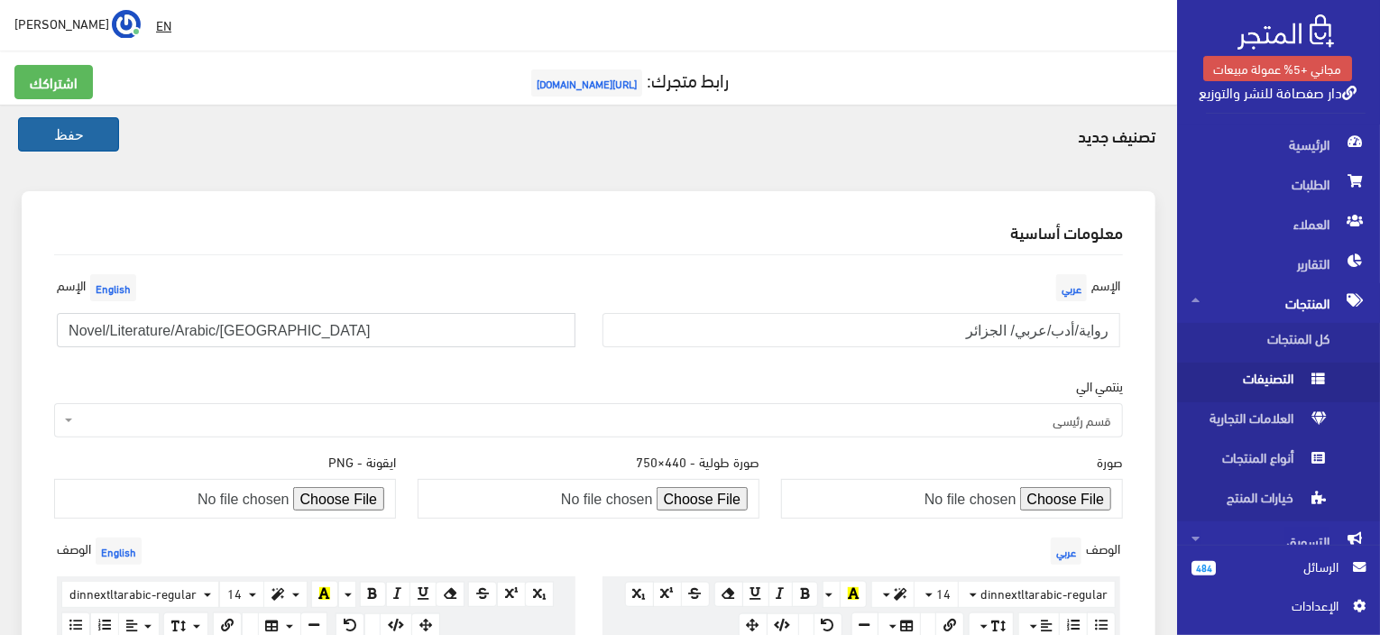
type input "Novel/Literature/Arabic/[GEOGRAPHIC_DATA]"
click at [70, 141] on button "حفظ" at bounding box center [68, 134] width 101 height 34
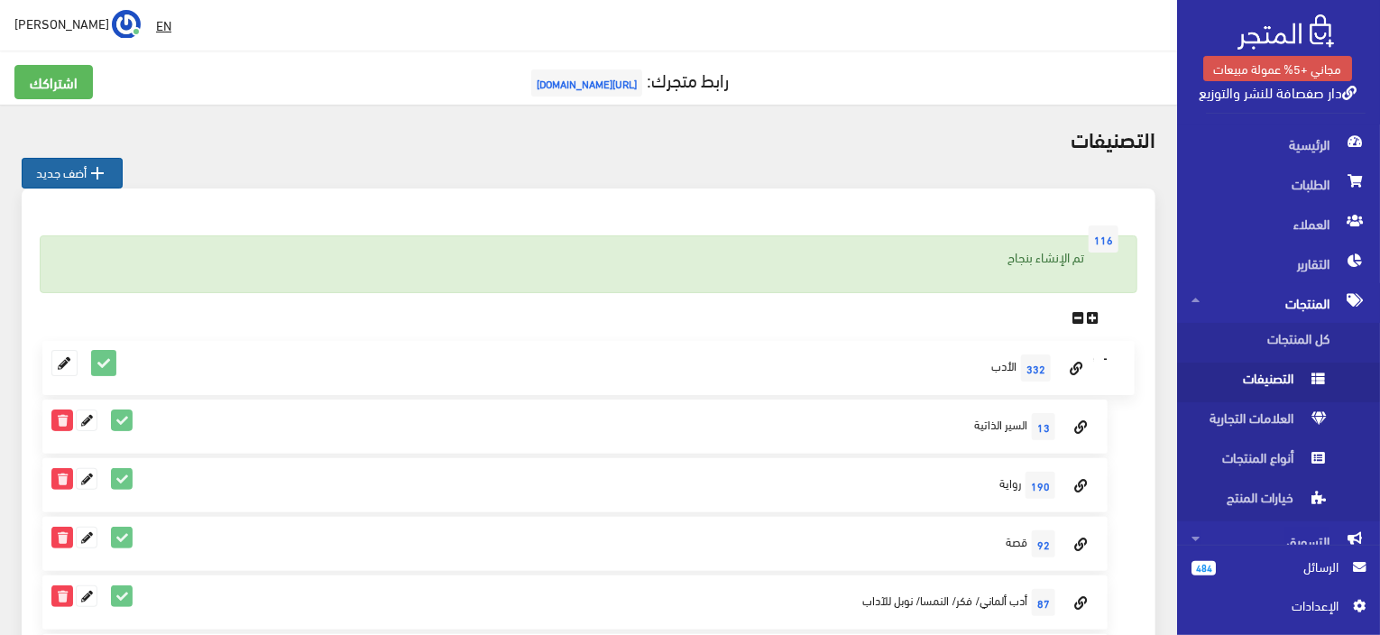
click at [74, 182] on link " أضف جديد" at bounding box center [72, 173] width 101 height 31
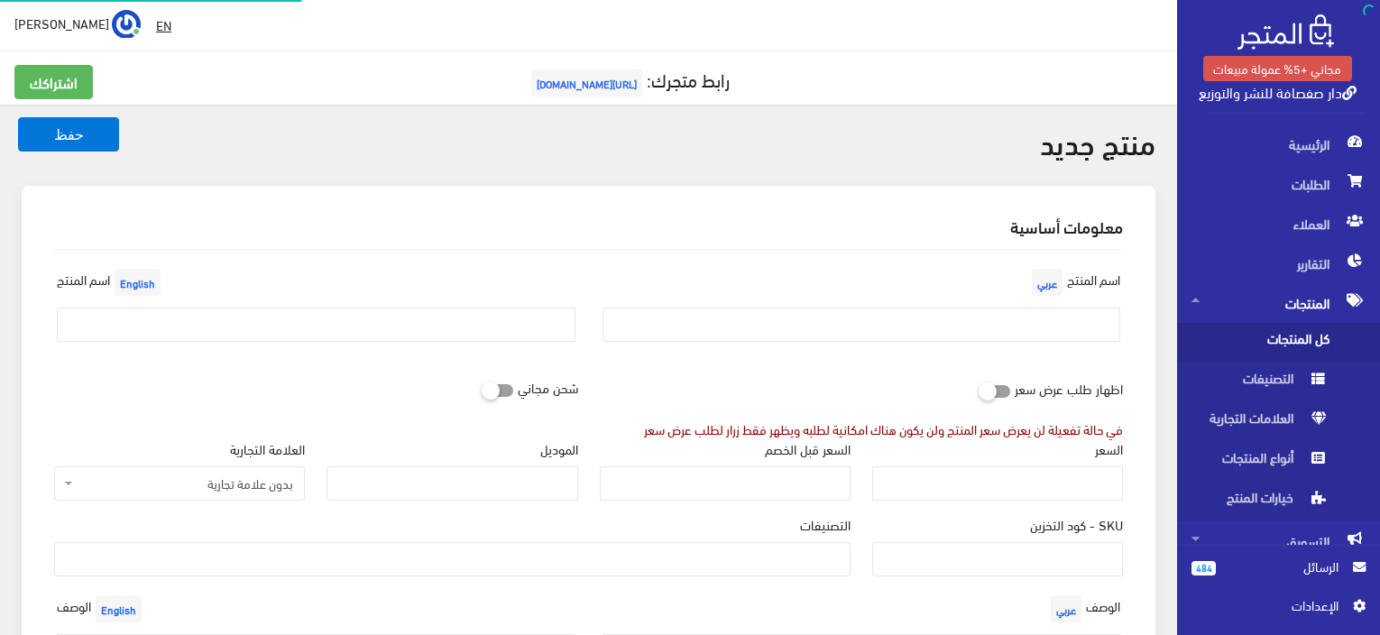
select select
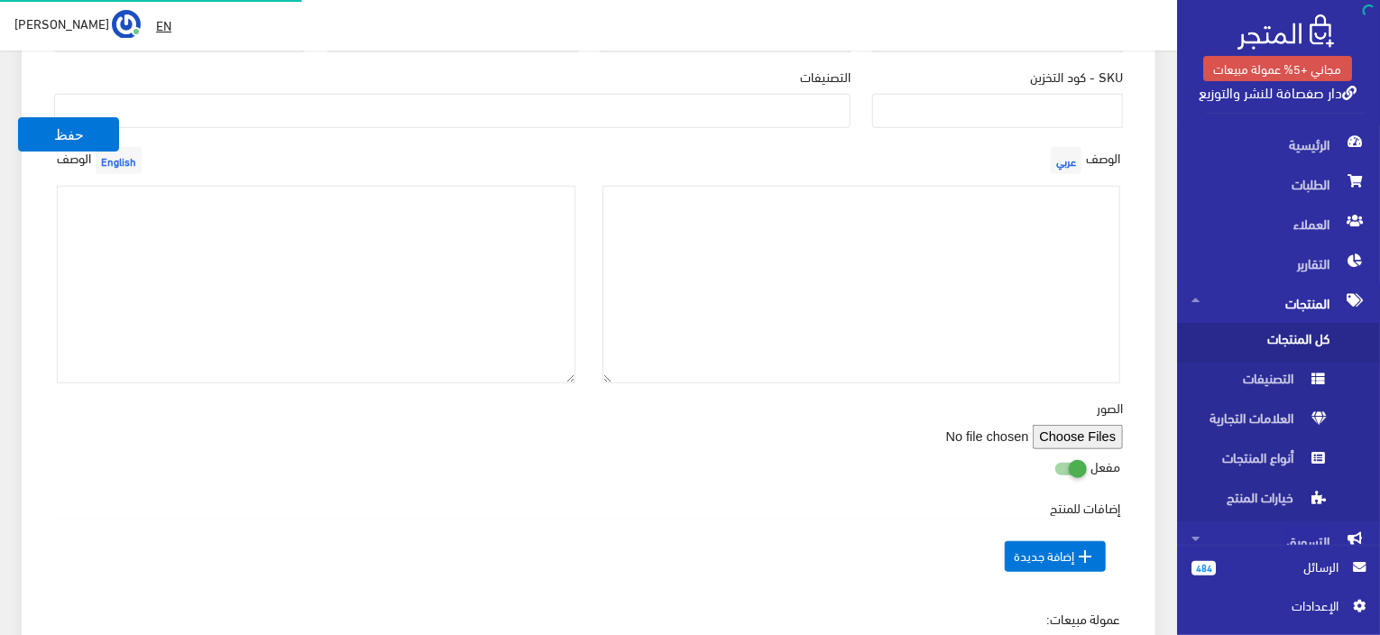
scroll to position [448, 0]
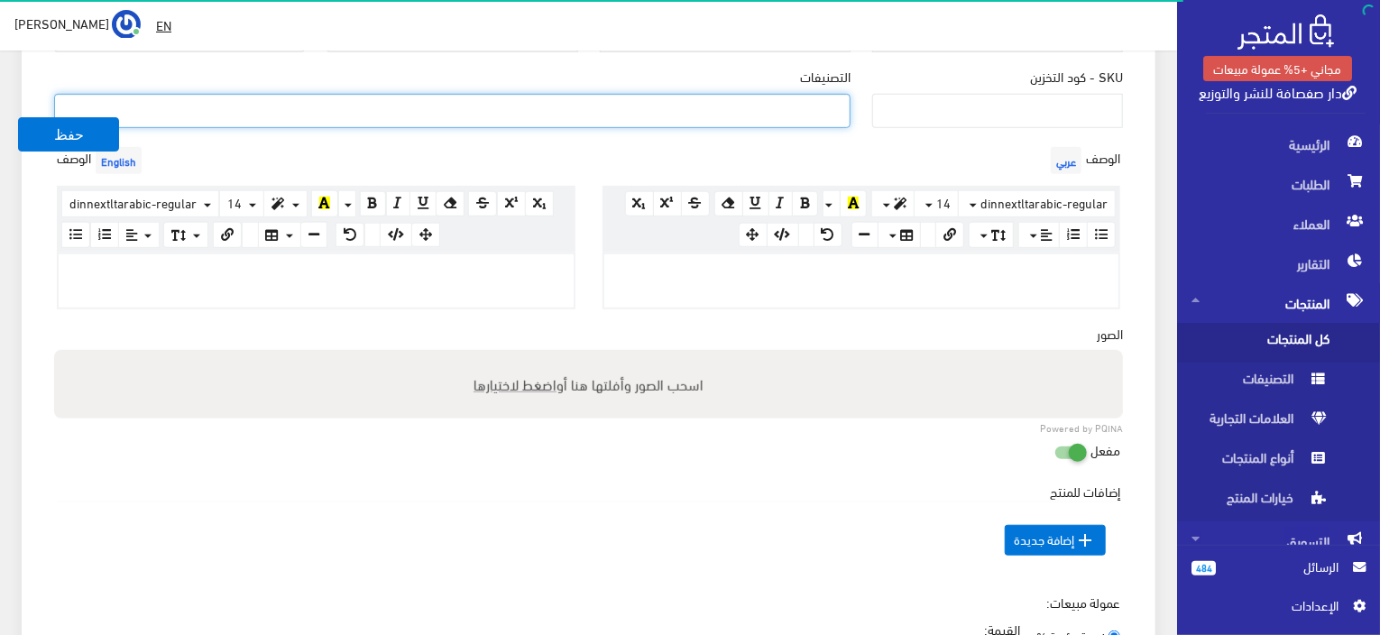
click at [695, 95] on ul at bounding box center [452, 109] width 795 height 29
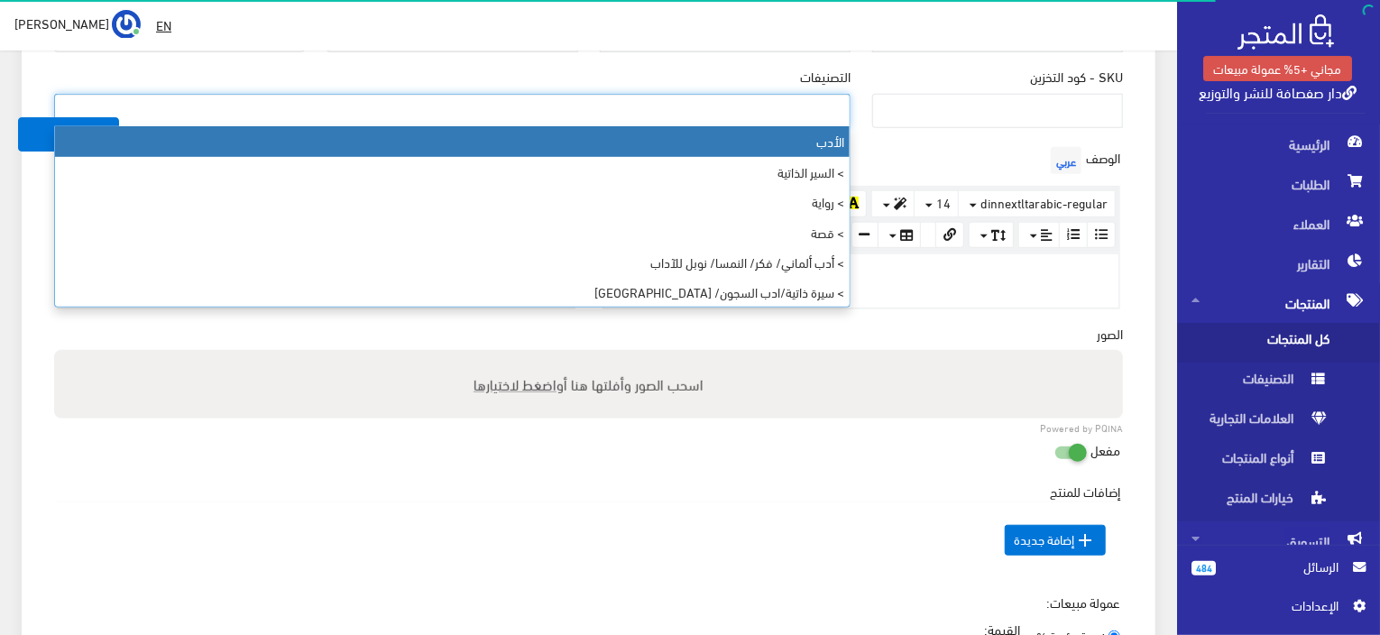
paste input "Novel/Literature/Arabic/Algeria"
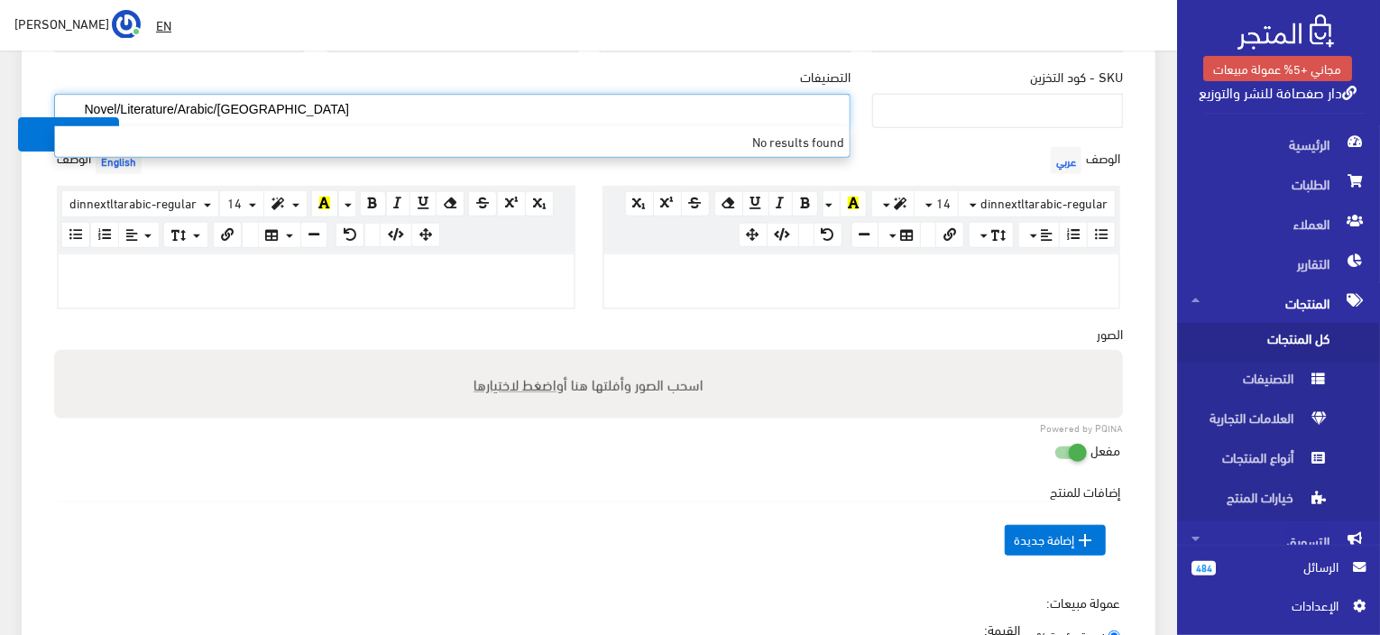
paste input "رواية/أدب/عربي/ الجزائر"
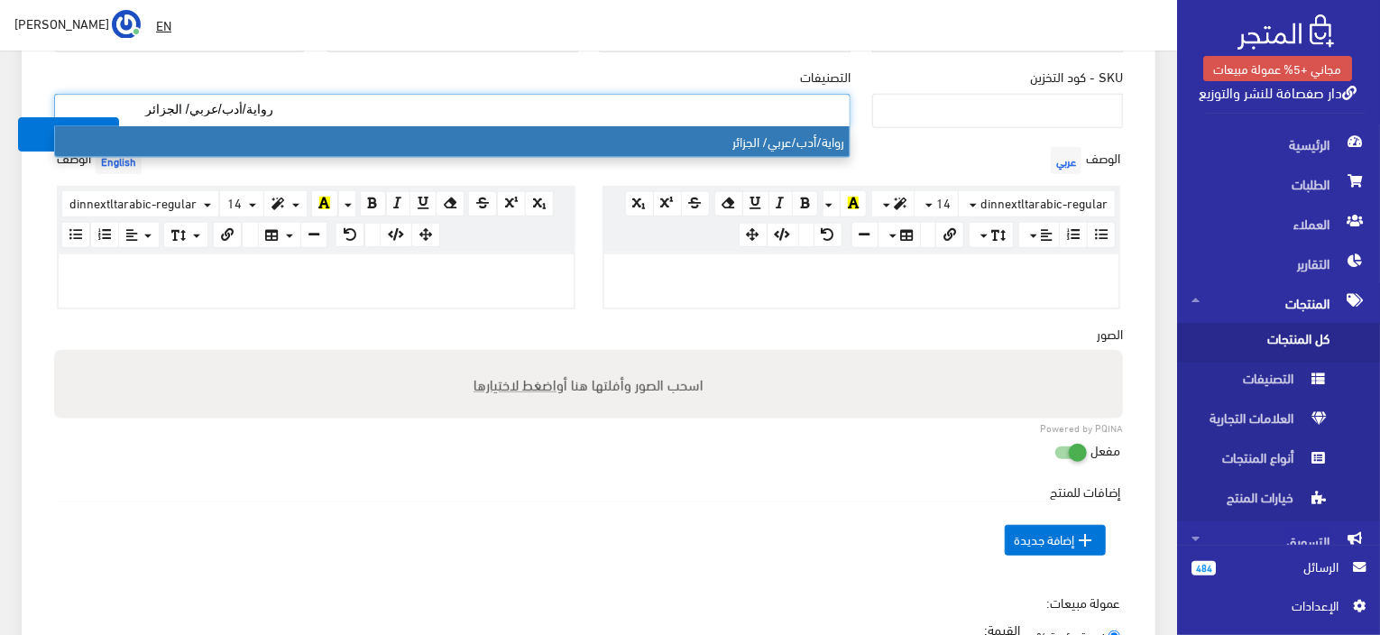
type input "رواية/أدب/عربي/ الجزائر"
select select "148"
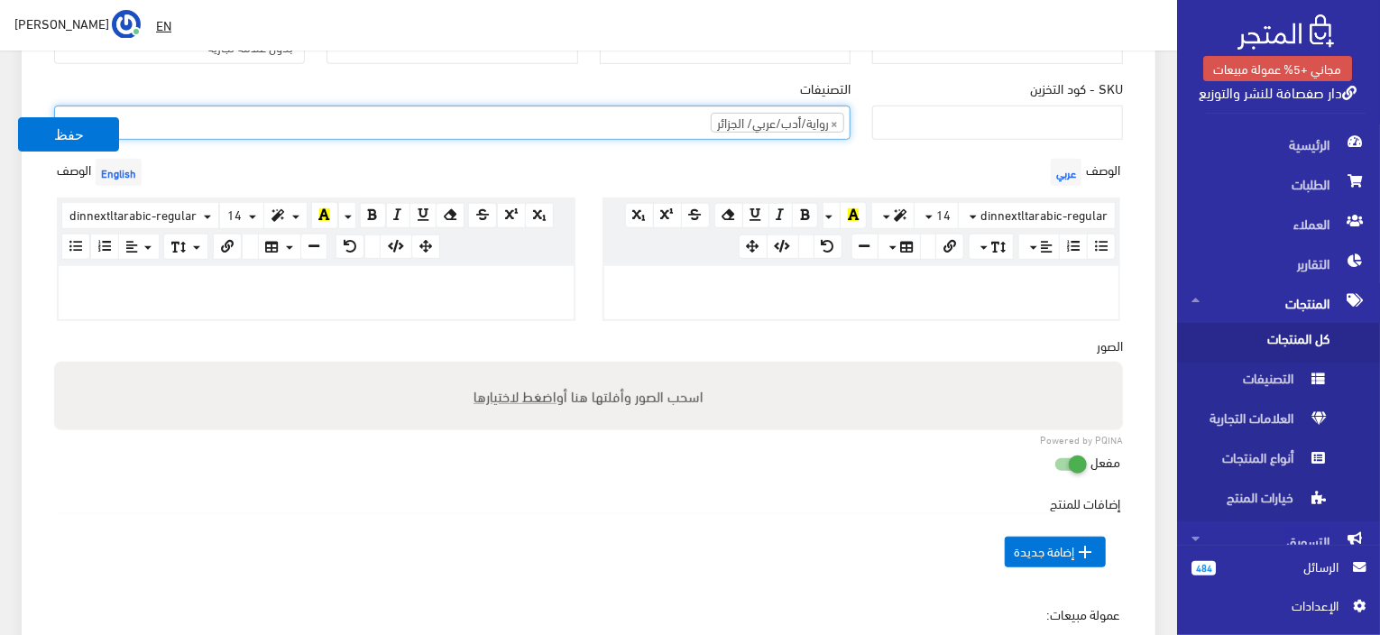
scroll to position [358, 0]
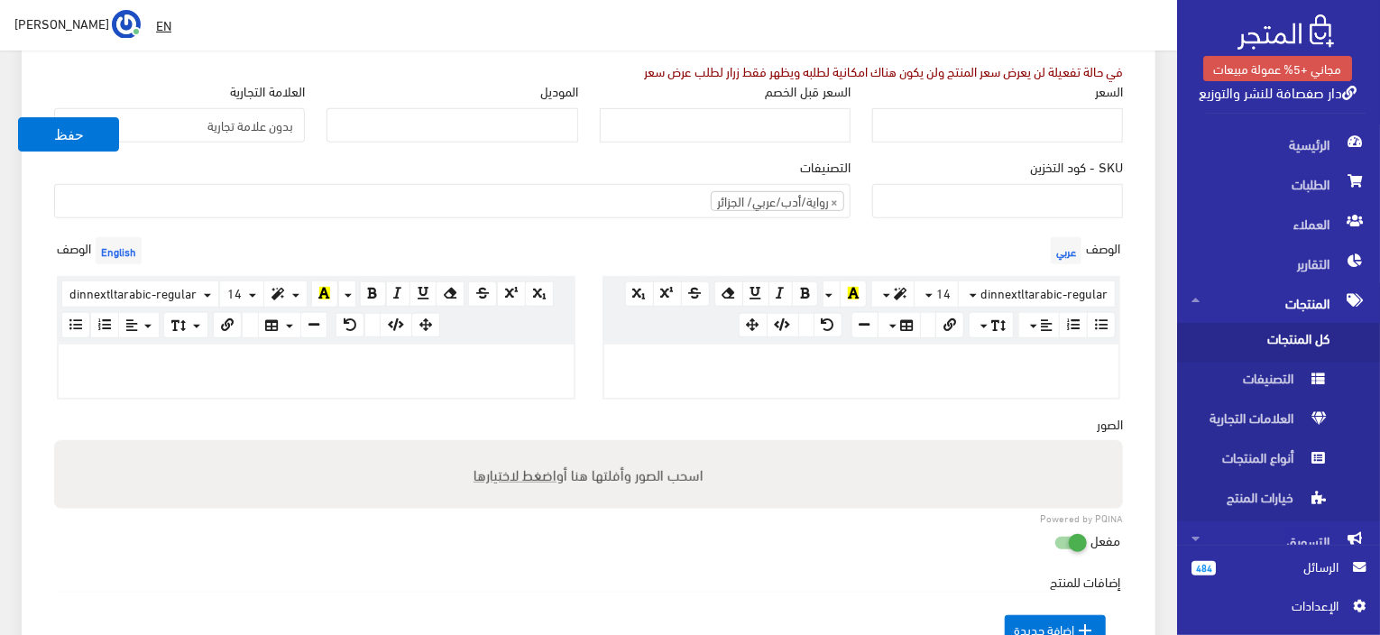
click at [1044, 148] on div "السعر" at bounding box center [998, 119] width 272 height 76
click at [1040, 124] on input "السعر" at bounding box center [997, 125] width 251 height 34
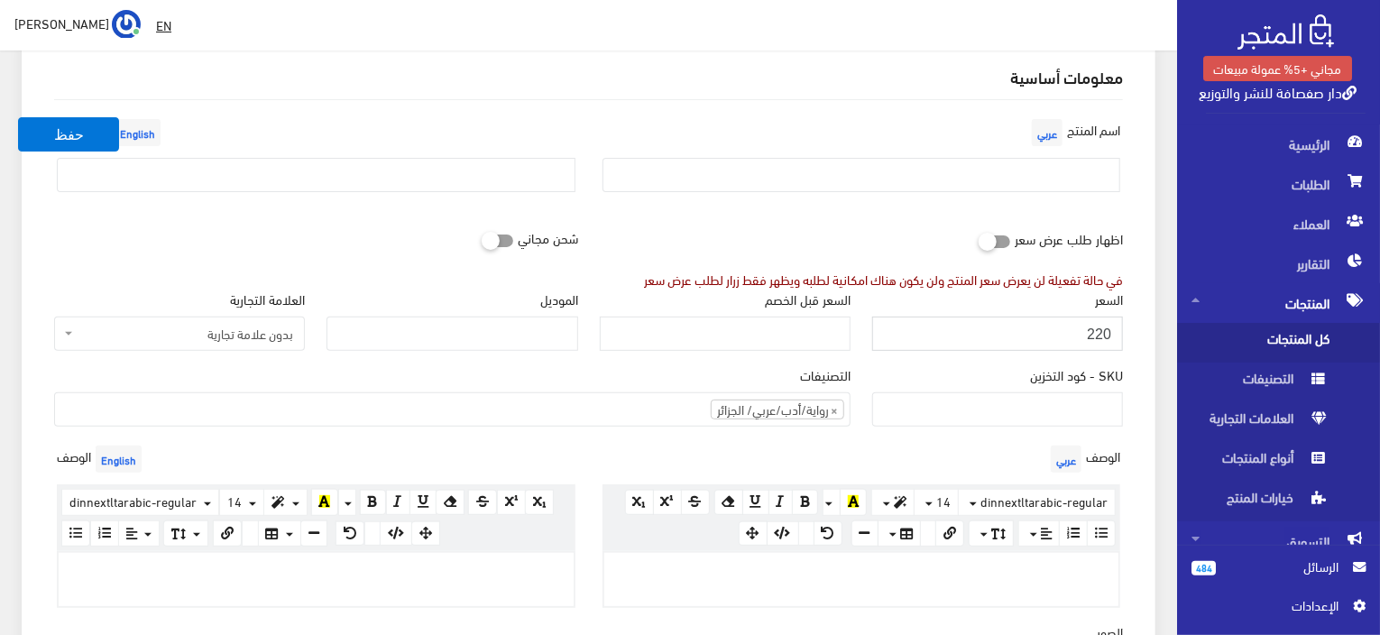
scroll to position [88, 0]
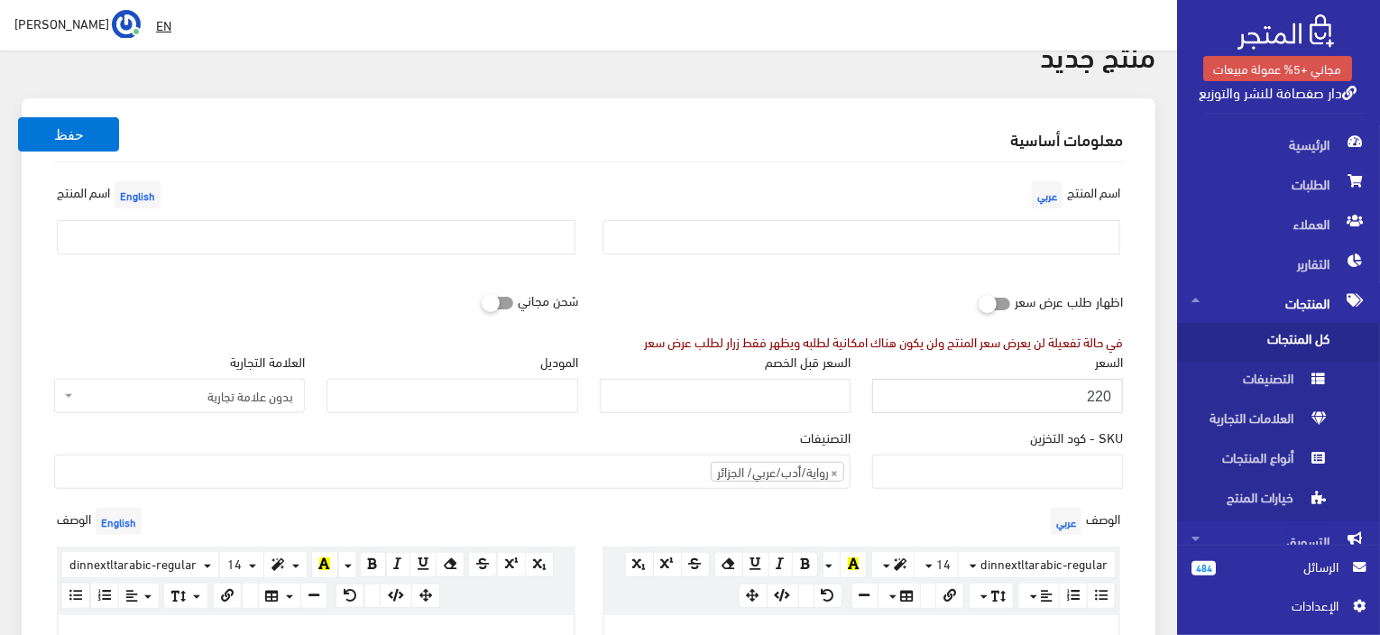
type input "220"
click at [1024, 254] on div "اسم المنتج عربي" at bounding box center [862, 223] width 546 height 92
click at [1027, 238] on input "text" at bounding box center [862, 237] width 519 height 34
paste input "هدية آدم"
type input "هدية آدم"
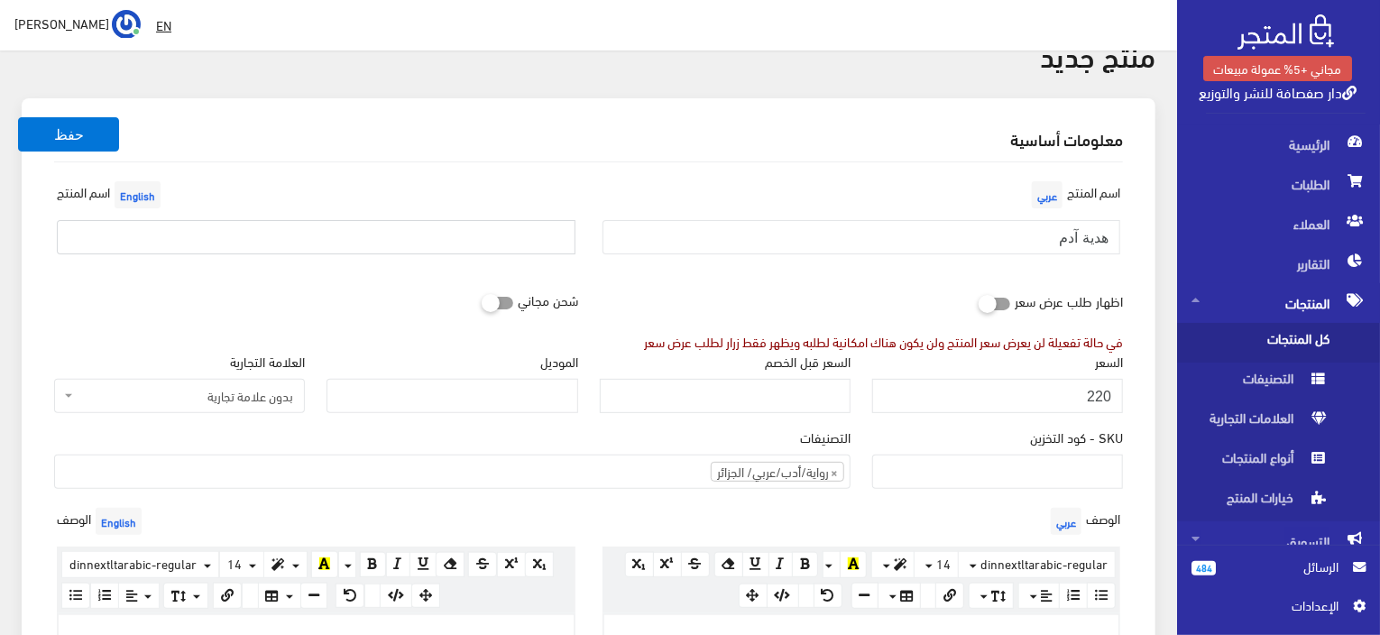
click at [565, 232] on input "text" at bounding box center [316, 237] width 519 height 34
paste input "Adam's Gift"
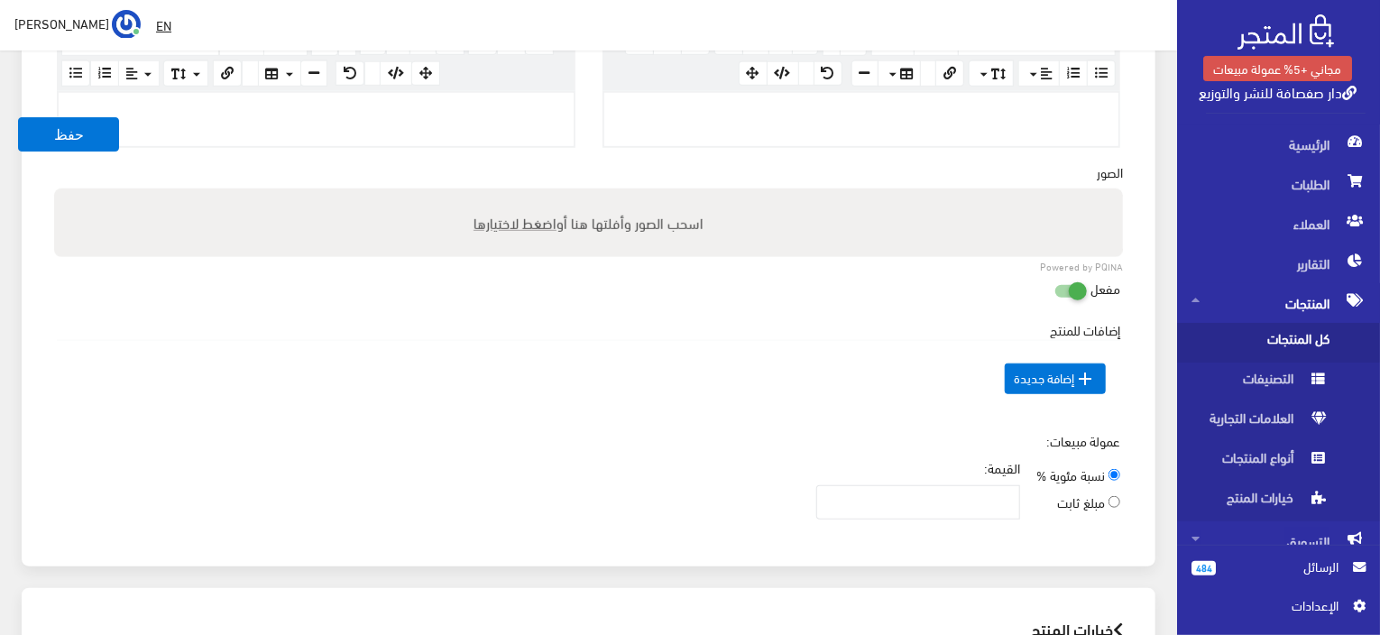
scroll to position [629, 0]
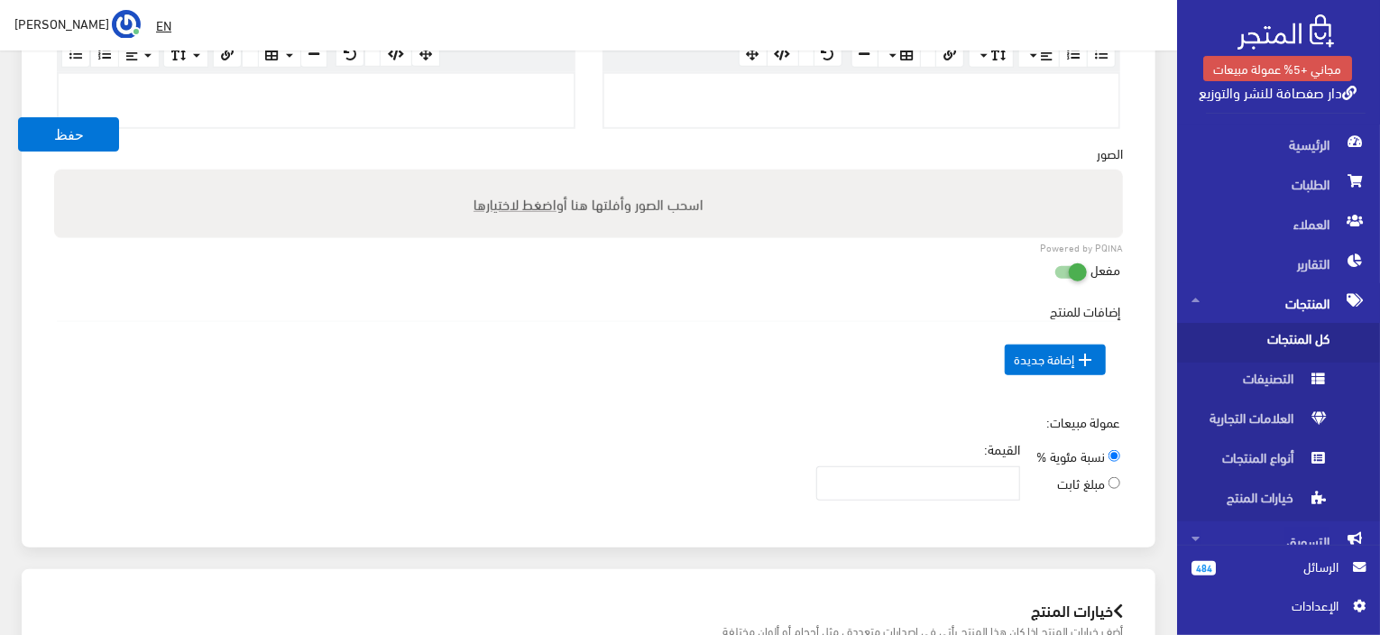
type input "Adam's Gift"
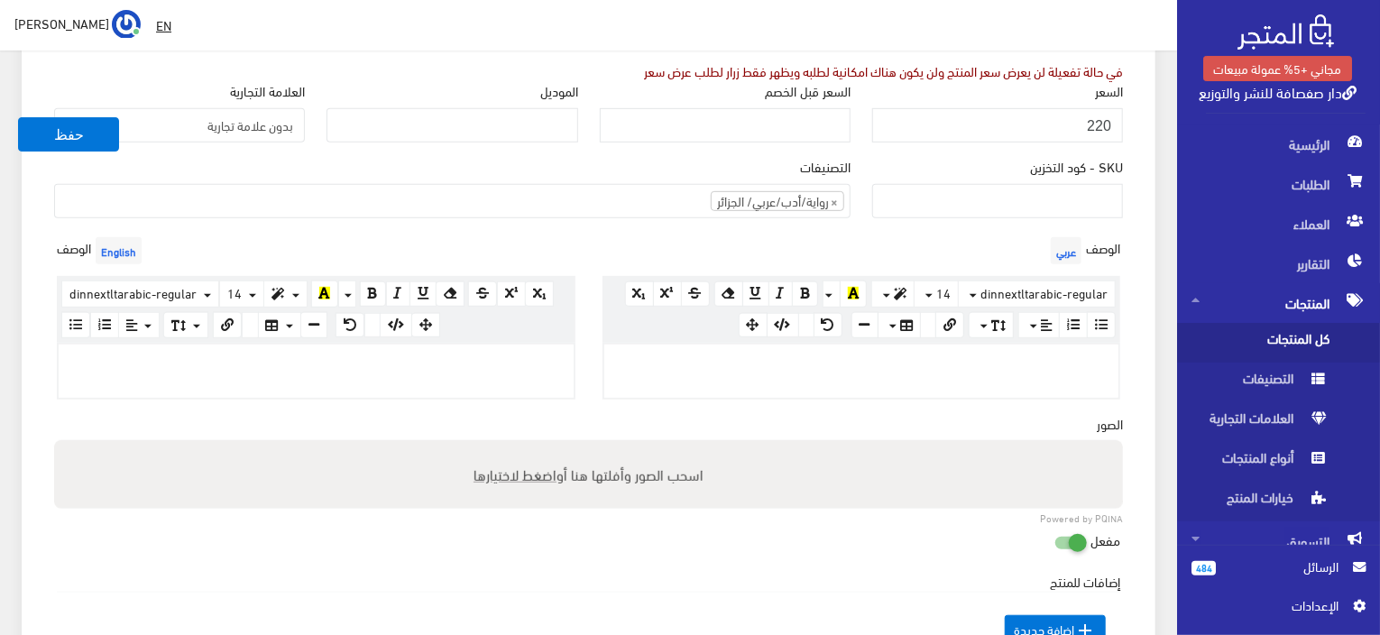
click at [874, 383] on div at bounding box center [861, 371] width 515 height 52
click at [530, 365] on p at bounding box center [316, 364] width 497 height 20
click at [889, 347] on div at bounding box center [861, 371] width 515 height 52
paste div
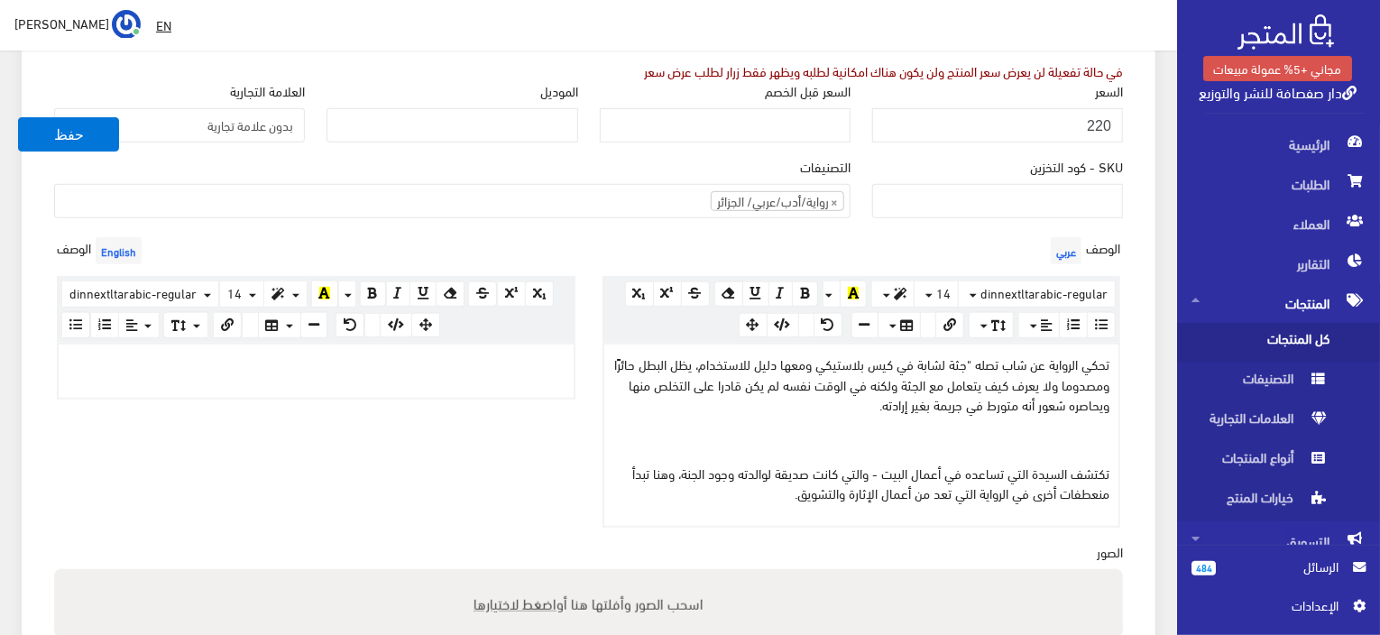
click at [358, 355] on p at bounding box center [316, 364] width 497 height 20
paste div
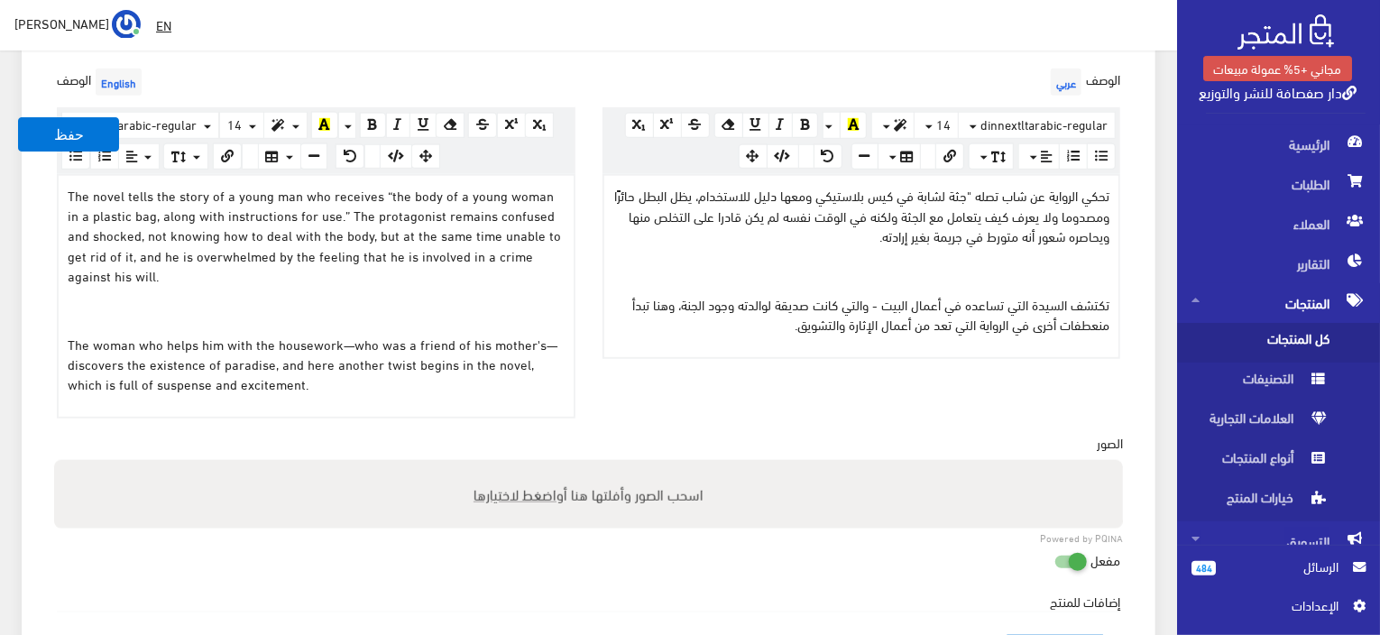
scroll to position [539, 0]
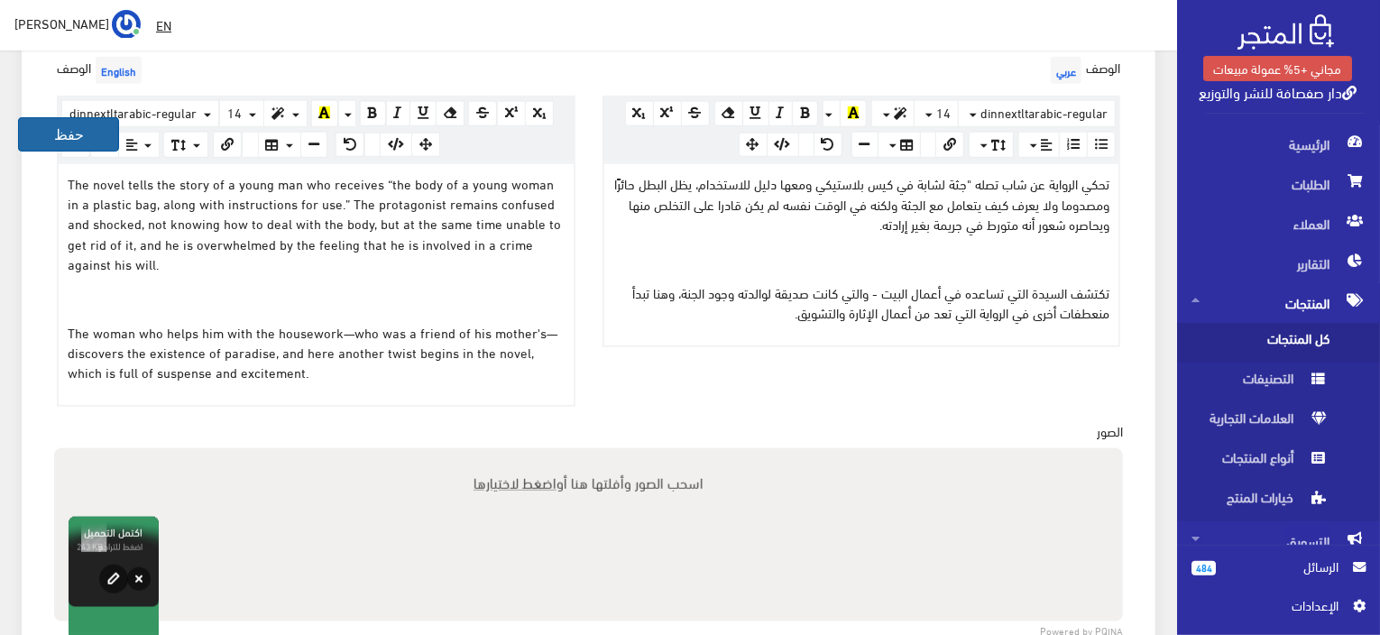
click at [59, 131] on button "حفظ" at bounding box center [68, 134] width 101 height 34
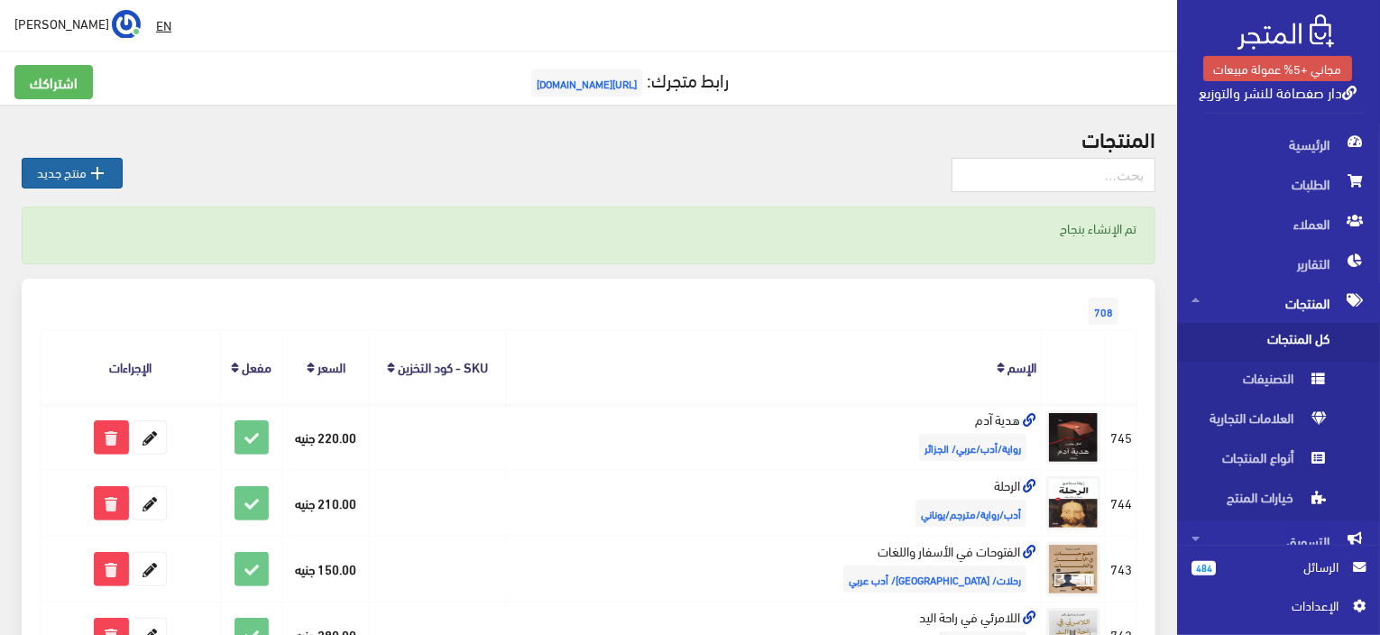
click at [105, 179] on icon "" at bounding box center [98, 173] width 22 height 22
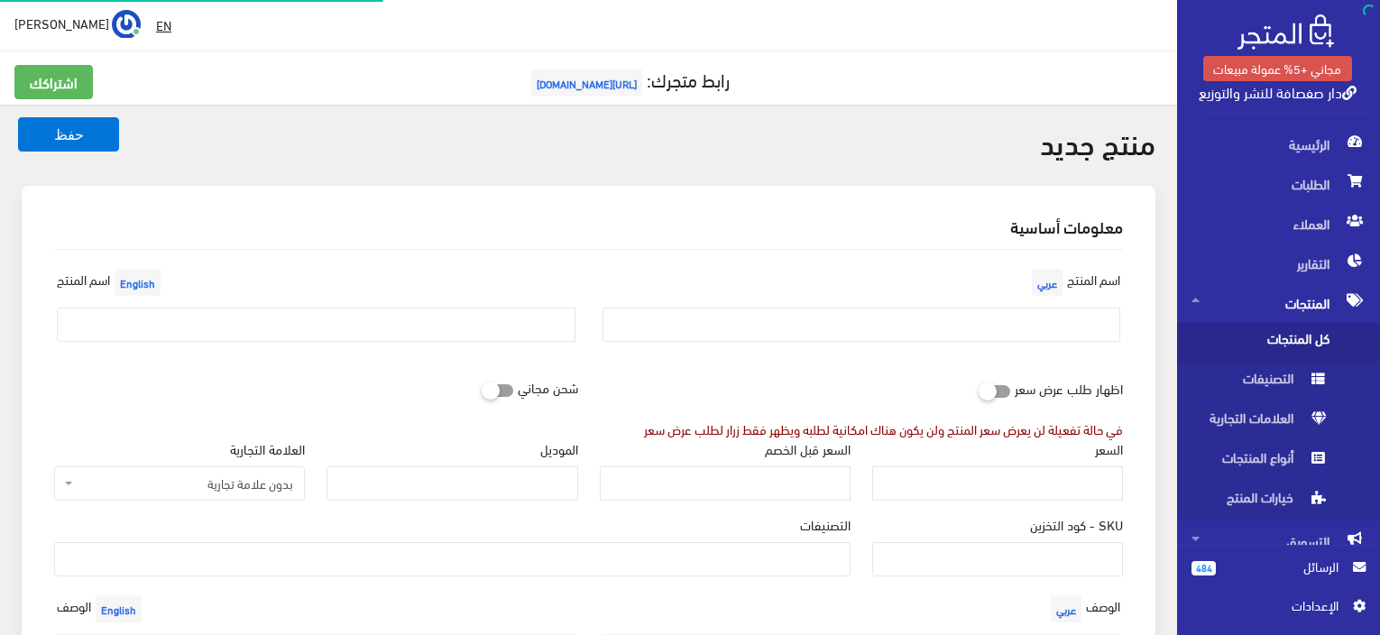
select select
click at [688, 332] on input "text" at bounding box center [862, 325] width 519 height 34
paste input "صلاة القلق"
type input "صلاة القلق"
drag, startPoint x: 441, startPoint y: 305, endPoint x: 452, endPoint y: 318, distance: 17.3
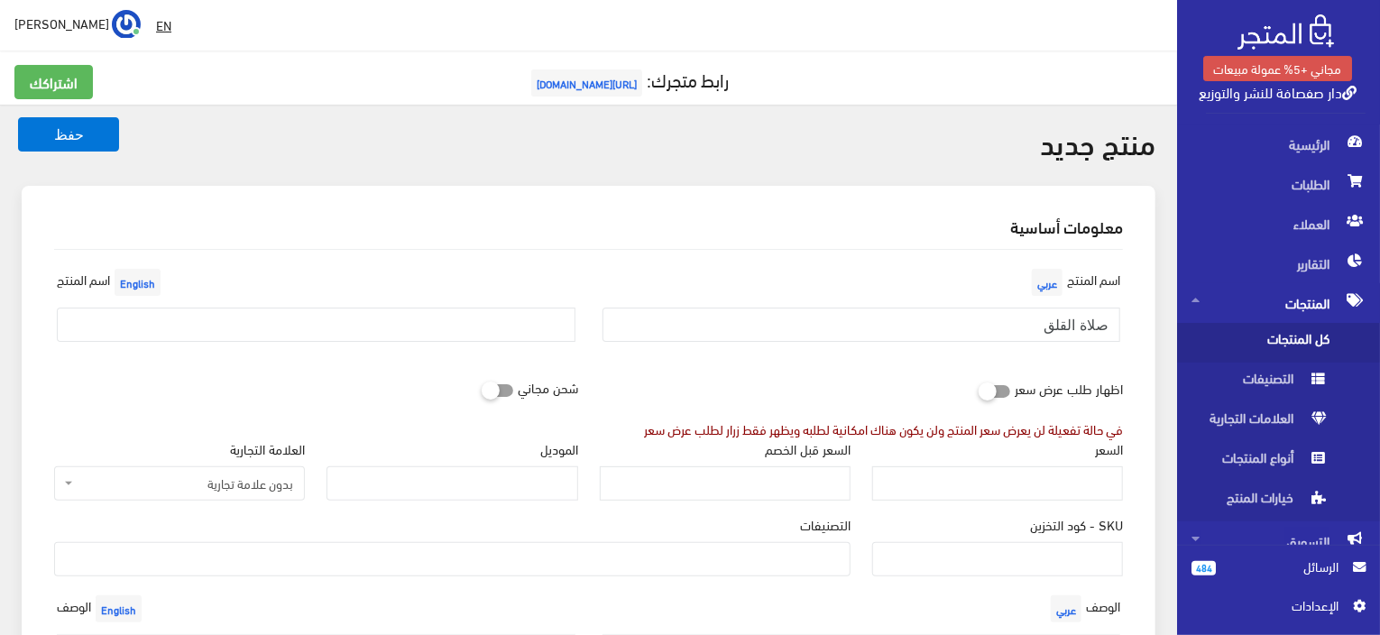
click at [443, 309] on div "اسم المنتج English" at bounding box center [316, 310] width 546 height 92
click at [458, 329] on input "text" at bounding box center [316, 325] width 519 height 34
paste input "Prayer of Anxiety"
type input "Prayer of Anxiety"
click at [1022, 490] on input "السعر" at bounding box center [997, 483] width 251 height 34
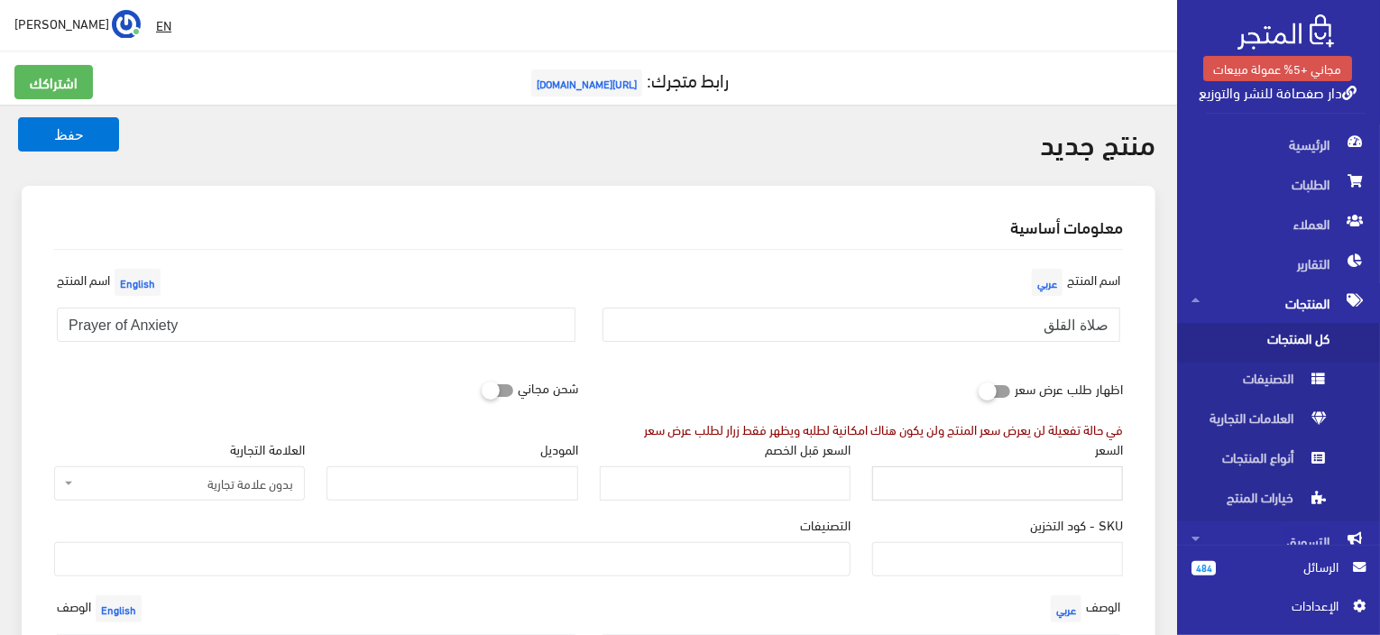
paste input "280"
type input "280"
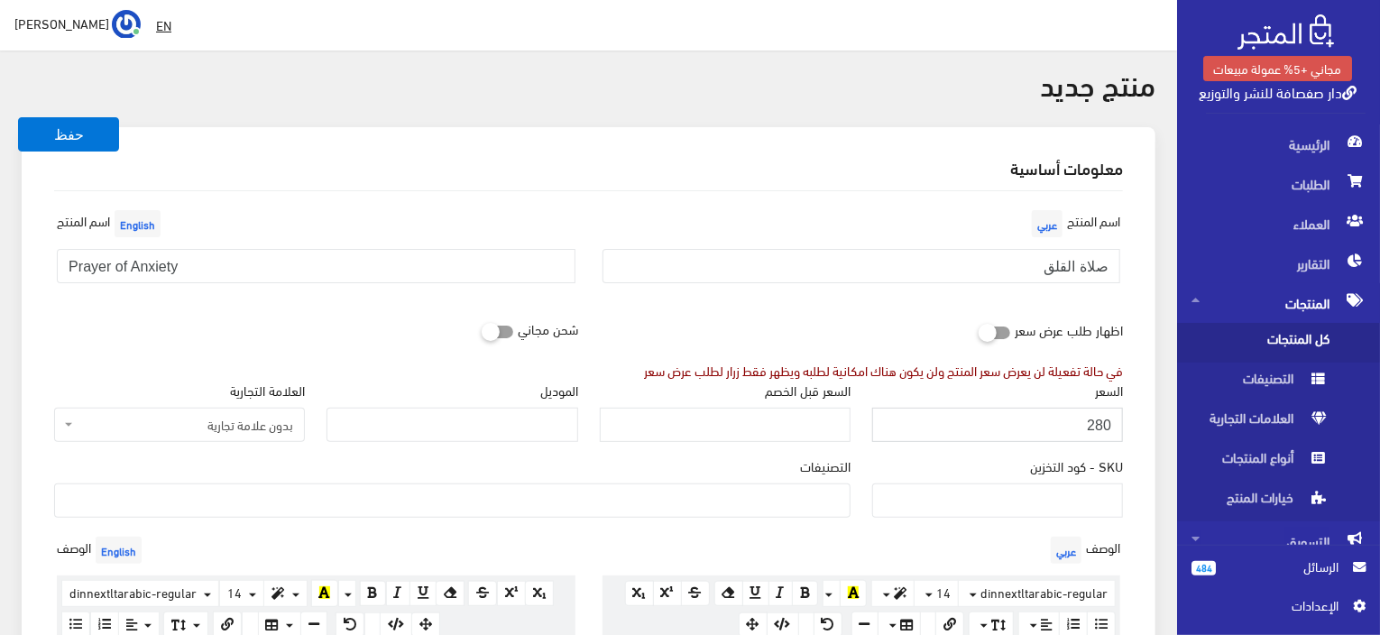
scroll to position [90, 0]
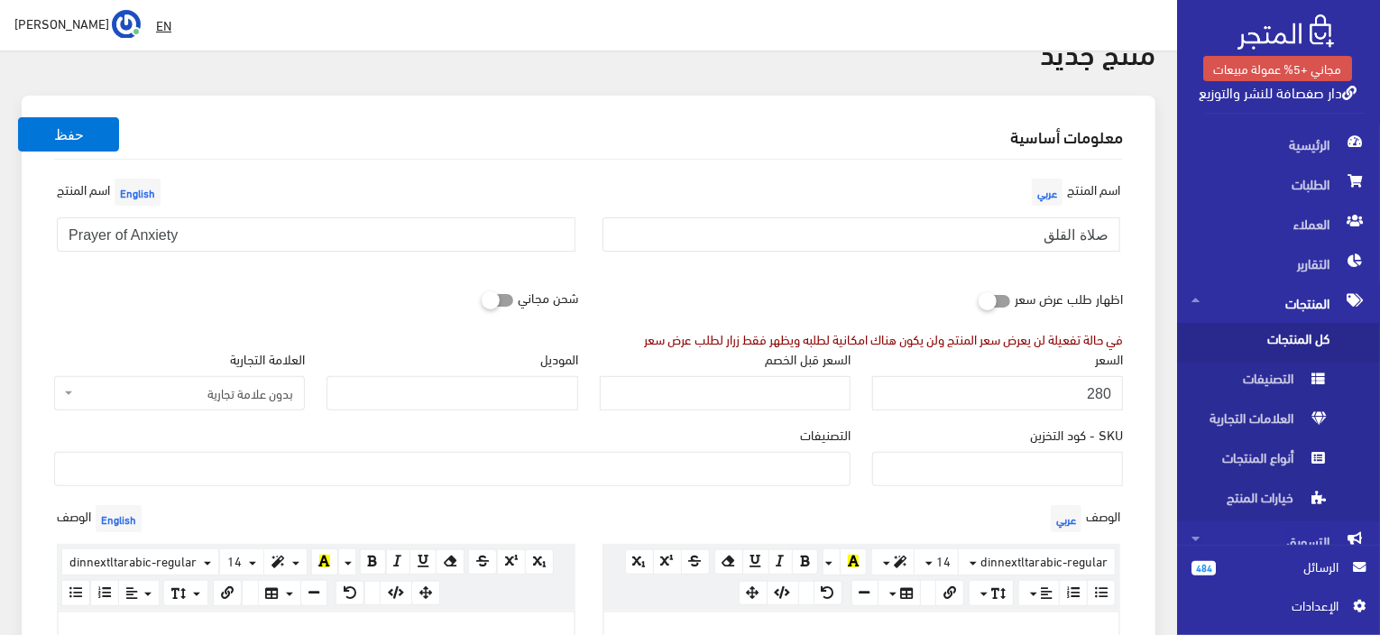
click at [624, 476] on ul at bounding box center [452, 467] width 795 height 29
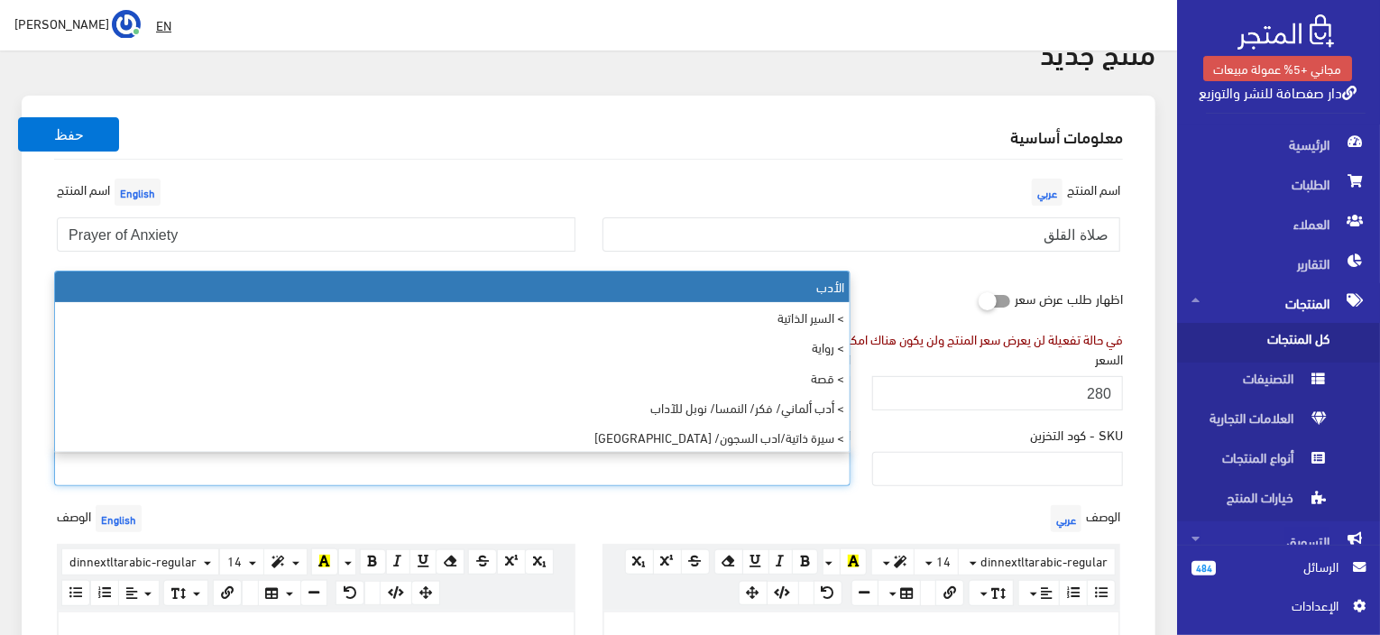
paste input "رواية /أدب"
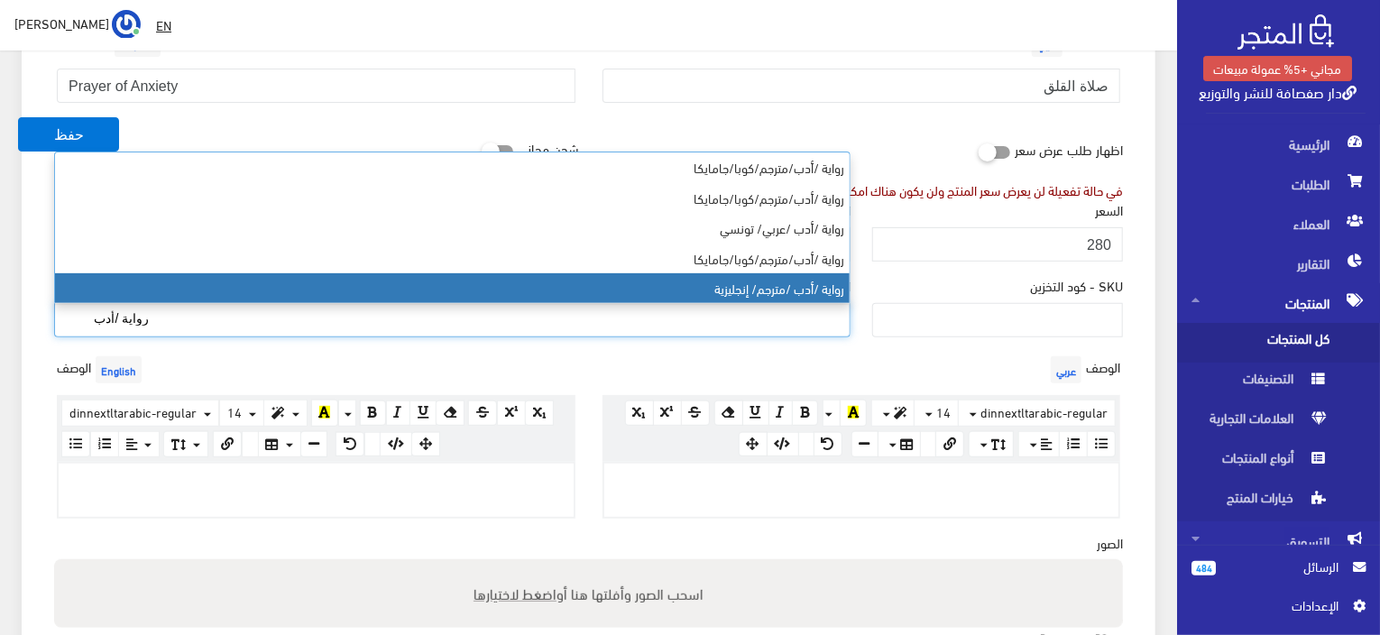
scroll to position [271, 0]
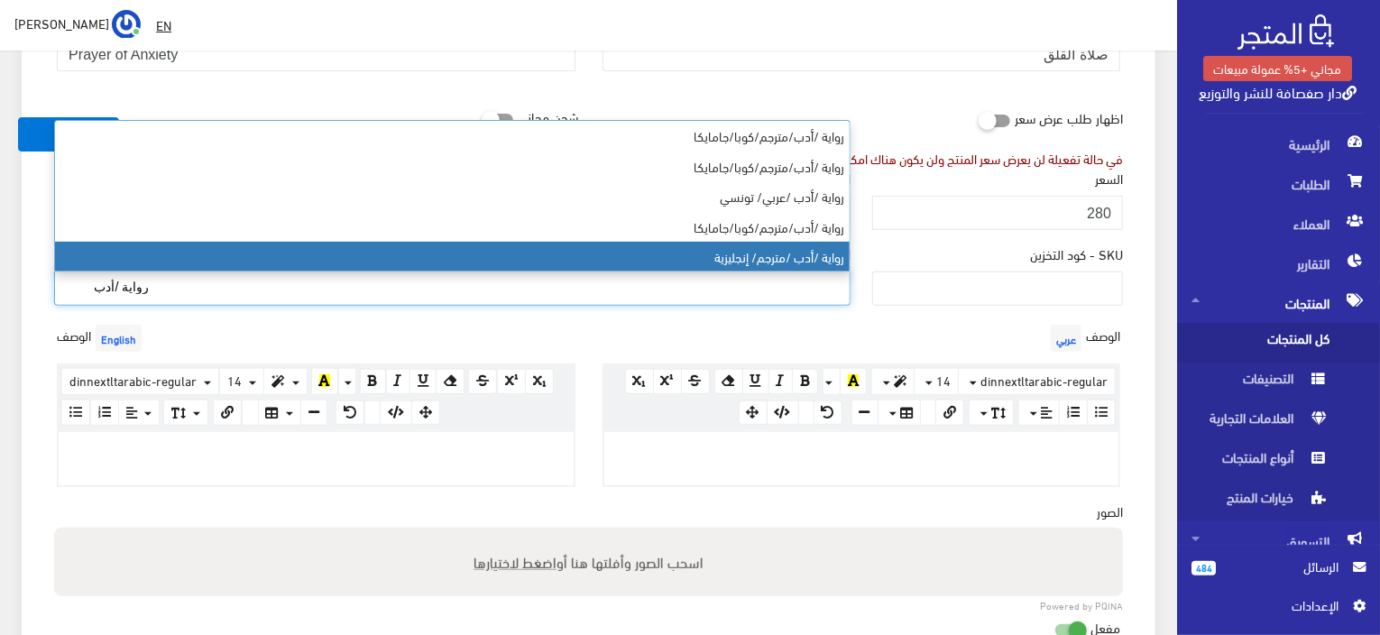
type input "رواية /أدب"
click at [643, 293] on ul "رواية /أدب" at bounding box center [452, 286] width 795 height 29
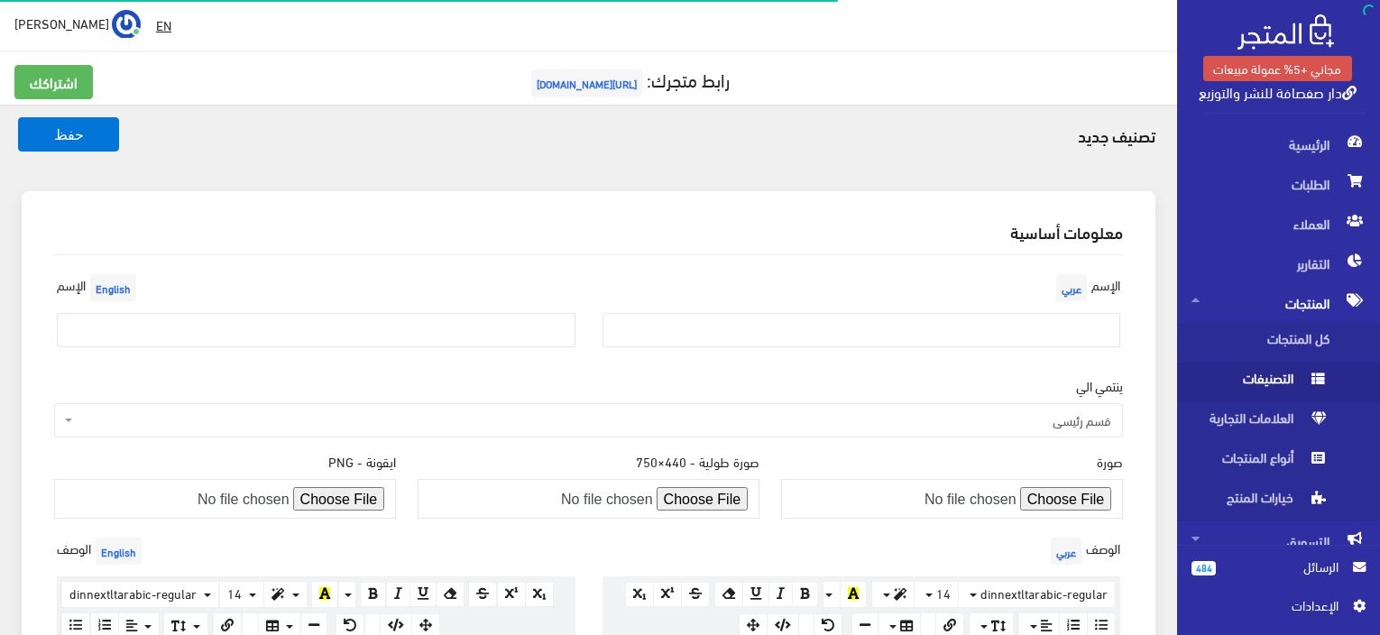
click at [1064, 327] on input "text" at bounding box center [862, 330] width 519 height 34
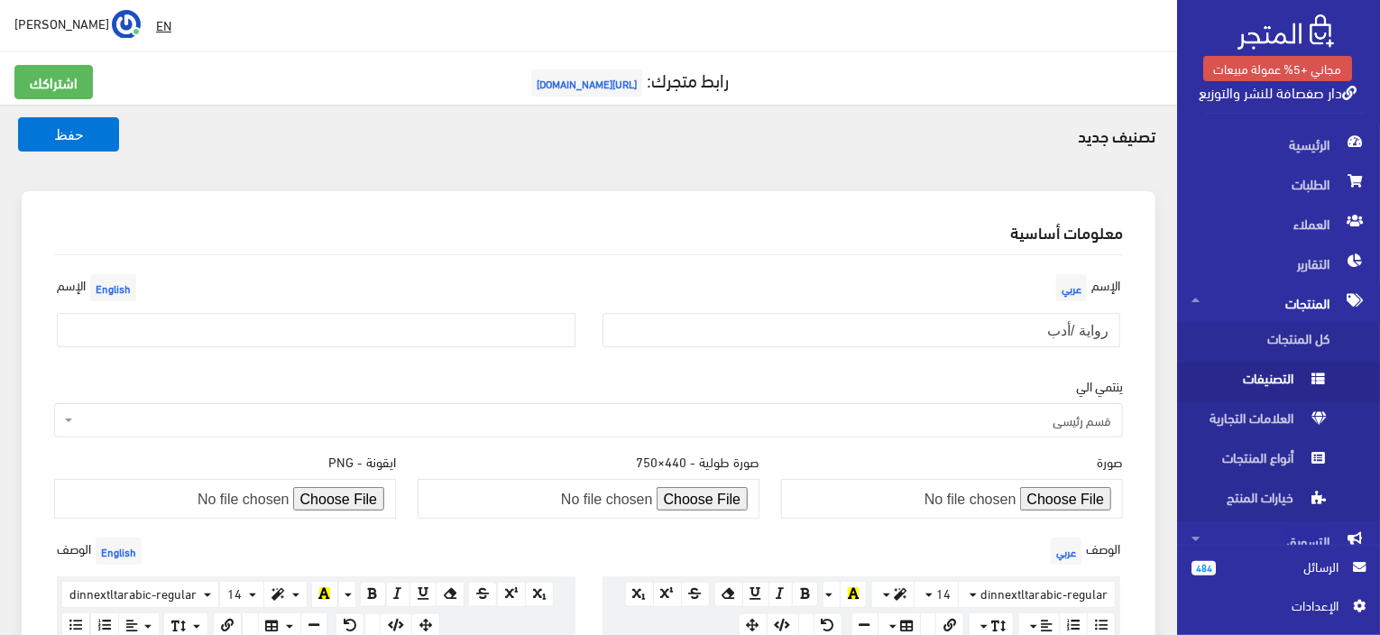
type input "رواية /أدب"
drag, startPoint x: 474, startPoint y: 322, endPoint x: 479, endPoint y: 337, distance: 15.4
click at [479, 337] on input "text" at bounding box center [316, 330] width 519 height 34
paste input "Novel / Literature"
type input "Novel / Literature"
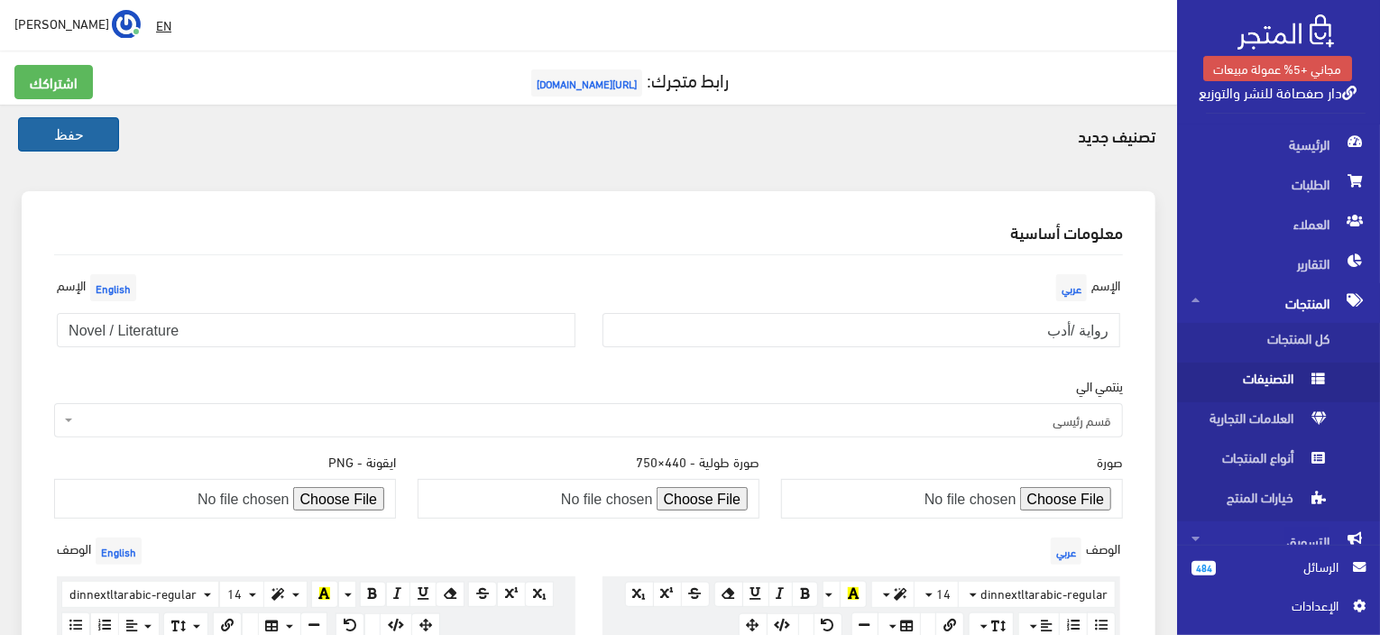
click at [87, 135] on button "حفظ" at bounding box center [68, 134] width 101 height 34
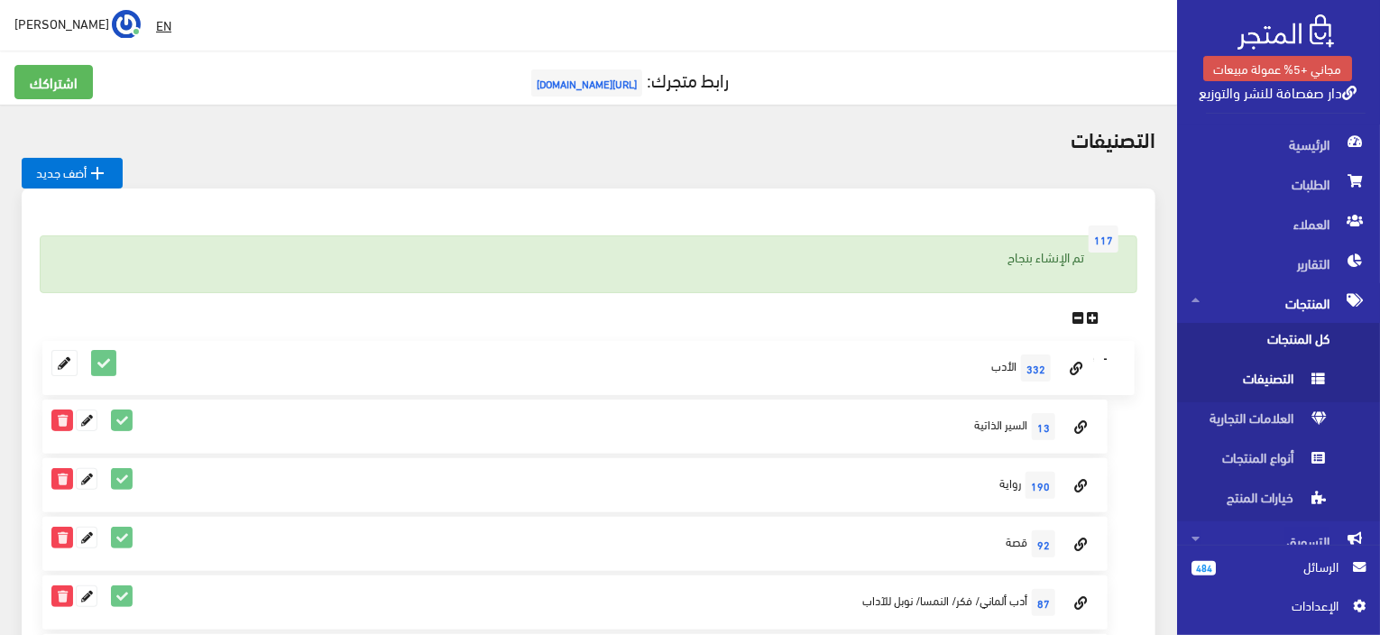
click at [1324, 330] on span "كل المنتجات" at bounding box center [1260, 343] width 137 height 40
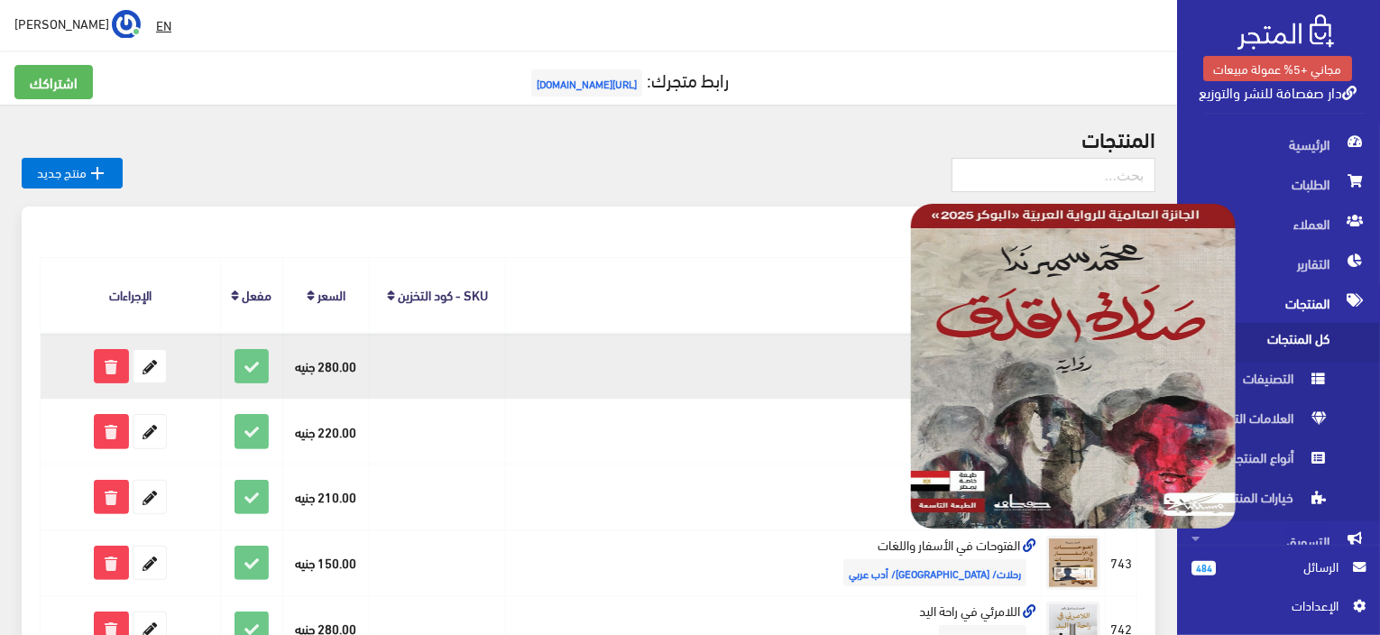
click at [1054, 352] on img at bounding box center [1073, 366] width 325 height 325
drag, startPoint x: 1054, startPoint y: 352, endPoint x: 1028, endPoint y: 252, distance: 103.5
click at [1054, 351] on img at bounding box center [1073, 366] width 325 height 325
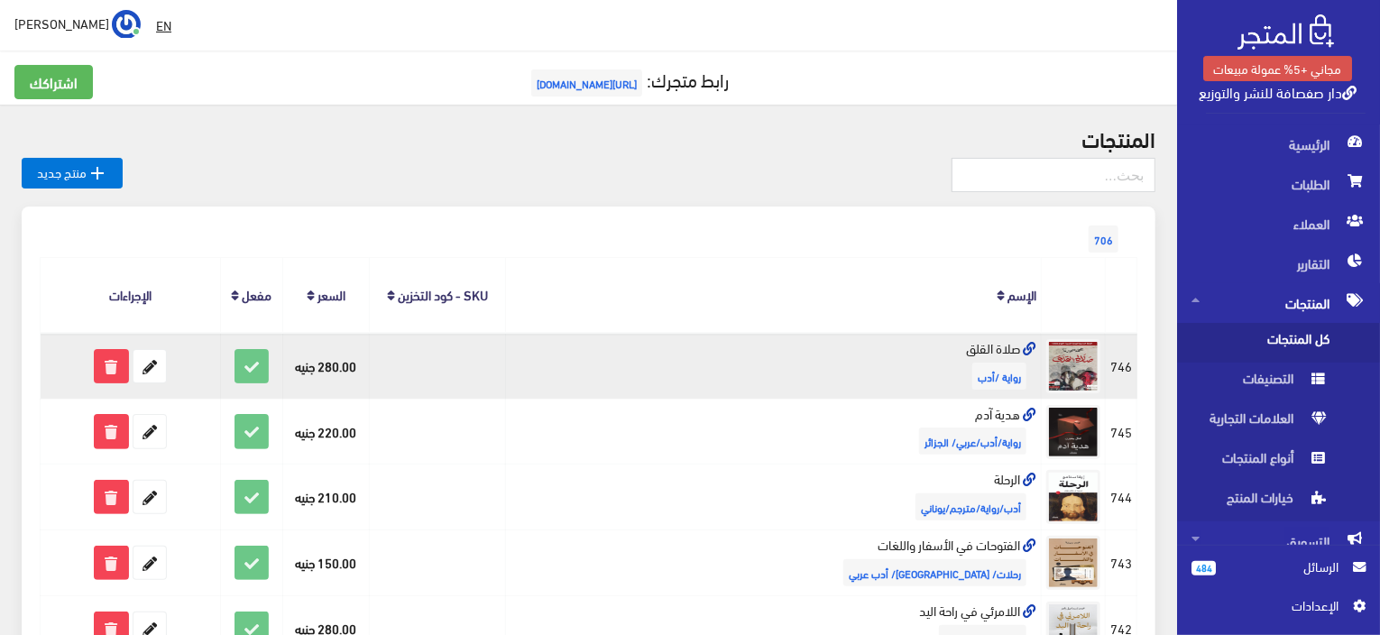
click at [817, 383] on td "صلاة القلق رواية /أدب" at bounding box center [773, 366] width 537 height 66
click at [1033, 346] on icon at bounding box center [1030, 350] width 14 height 14
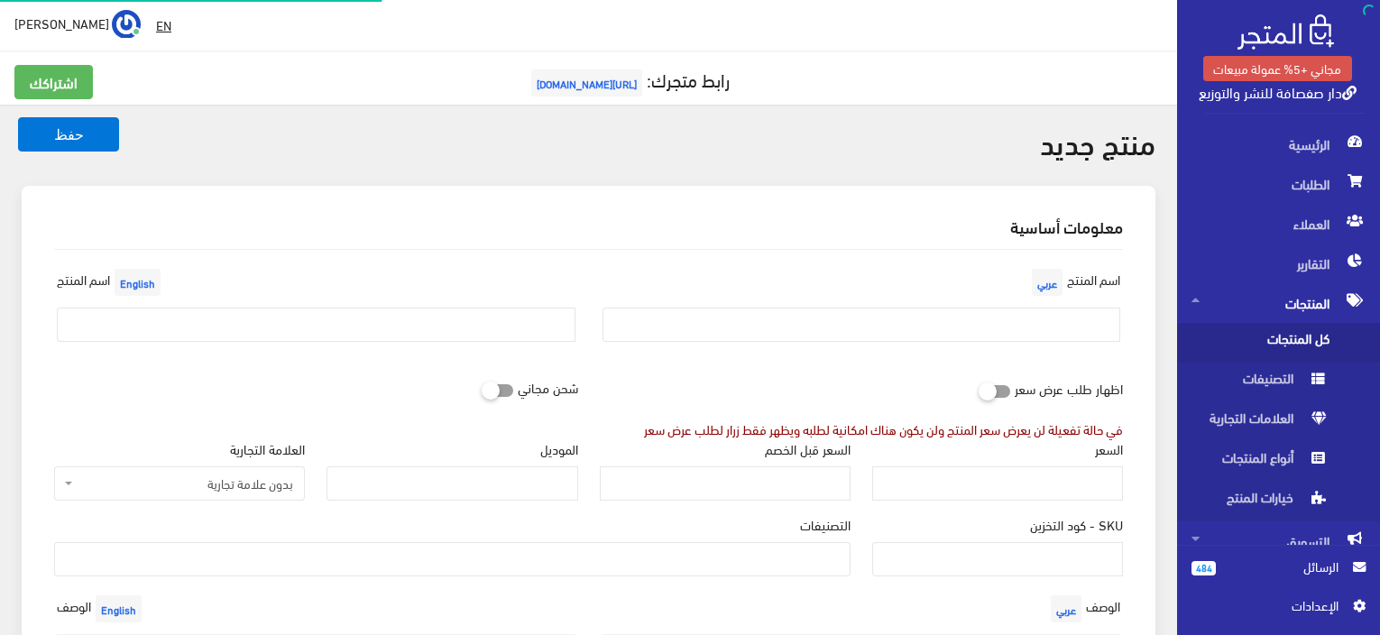
select select
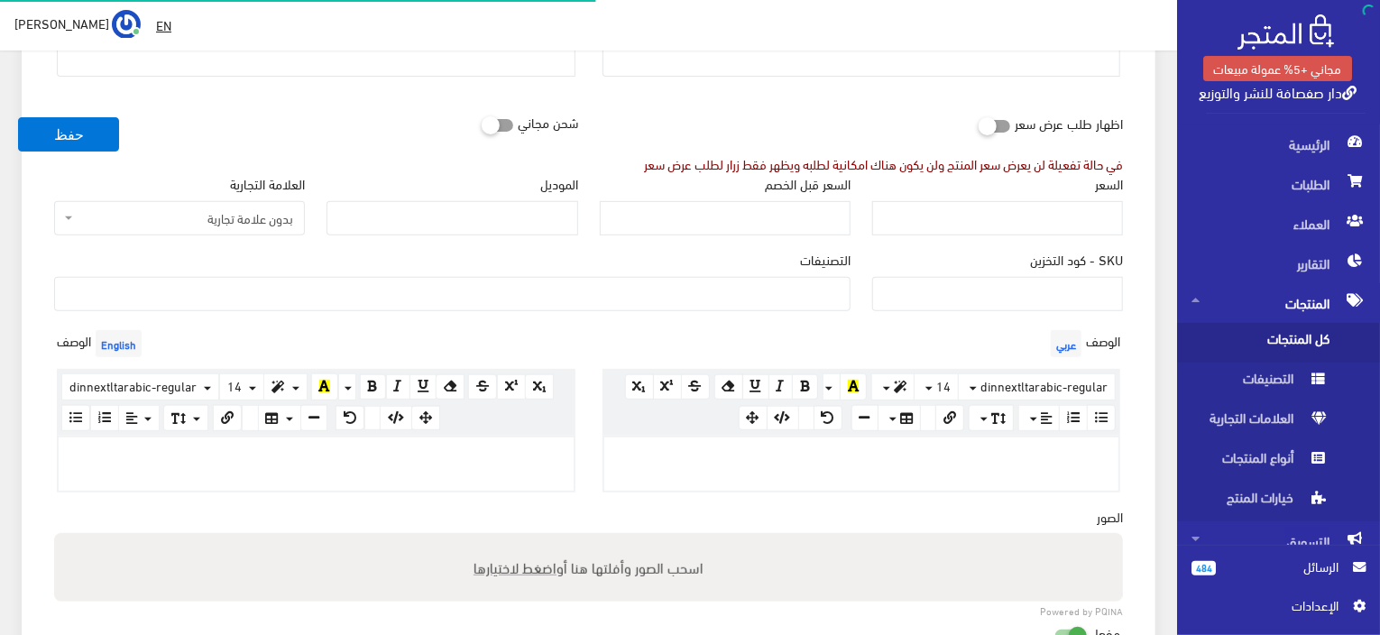
scroll to position [265, 0]
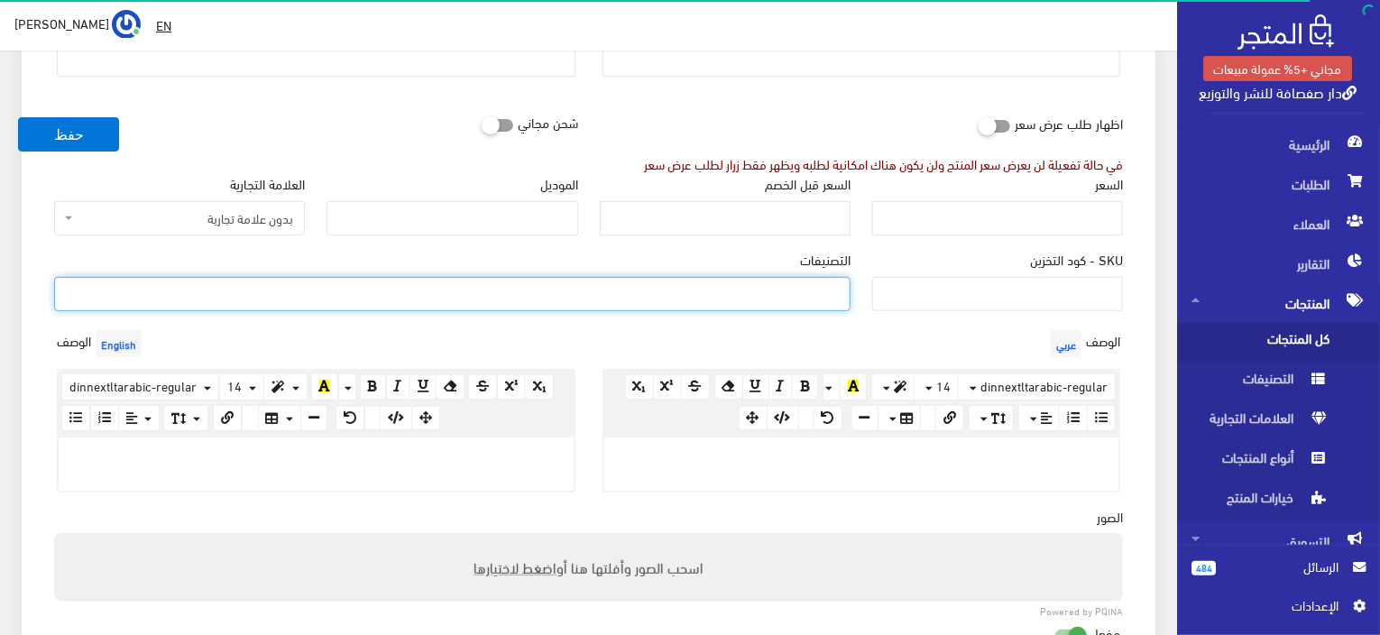
click at [695, 285] on ul at bounding box center [452, 292] width 795 height 29
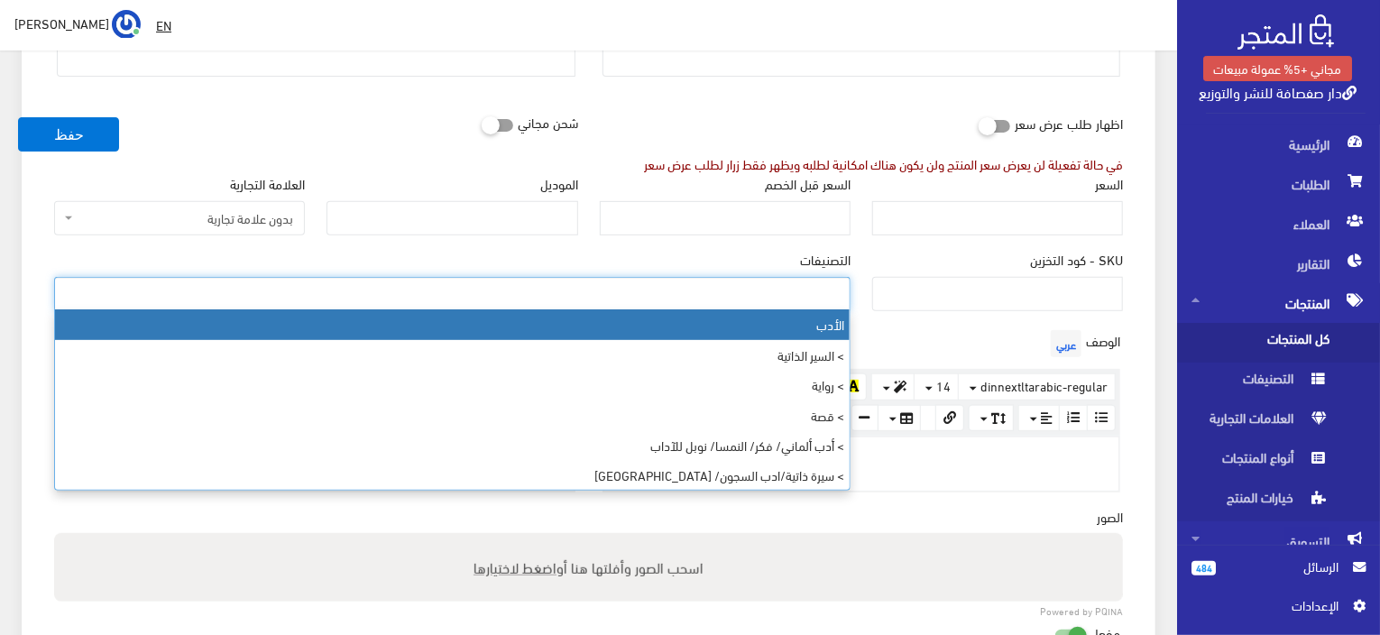
click at [737, 303] on ul at bounding box center [452, 292] width 795 height 29
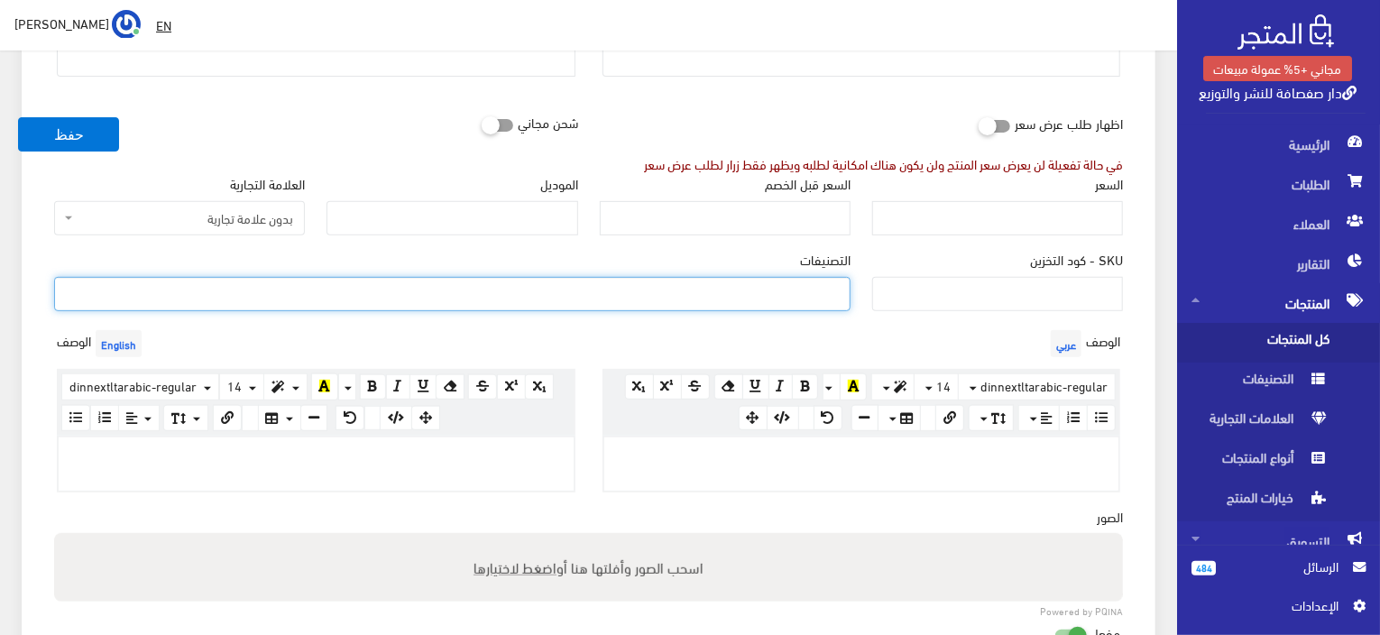
paste input "رواية /أدب"
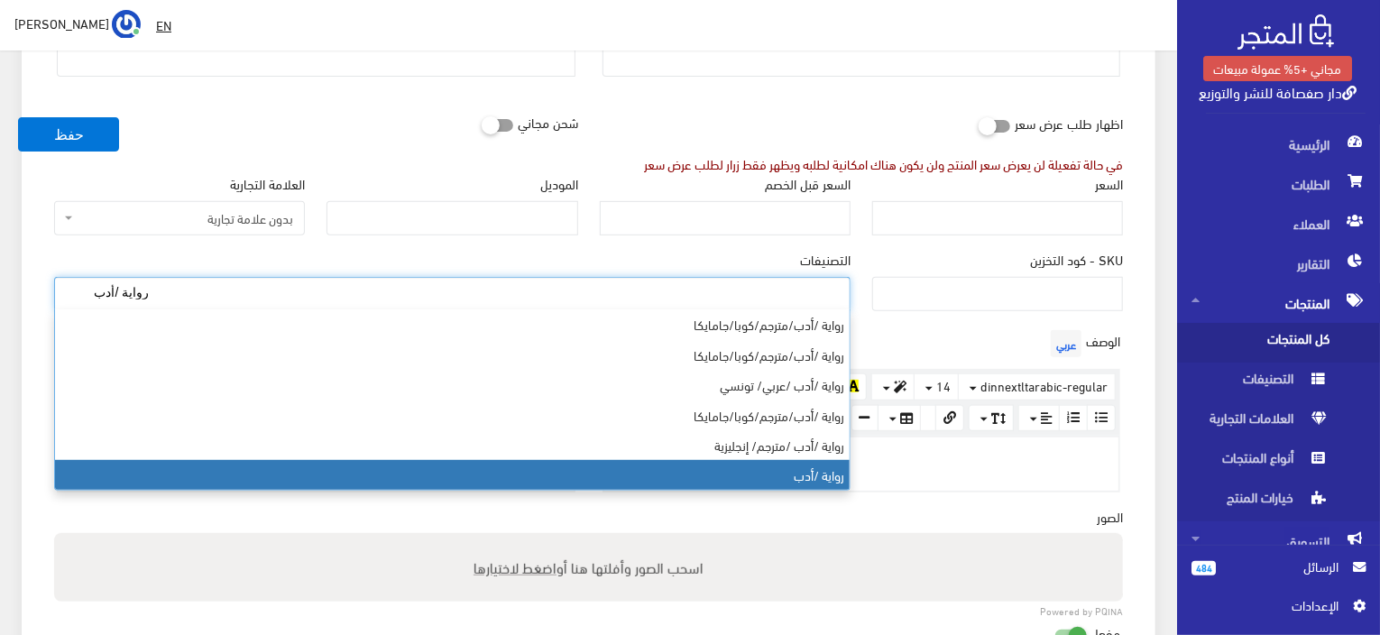
type input "رواية /أدب"
select select "149"
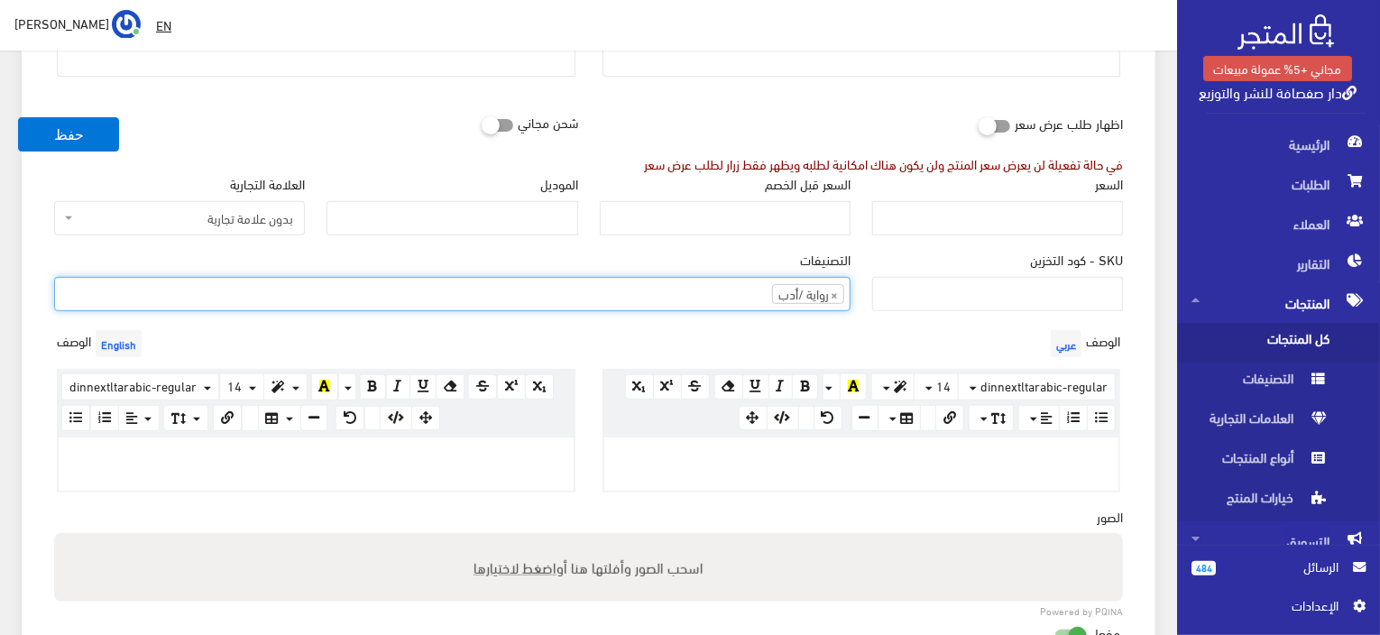
scroll to position [3165, 0]
click at [1051, 228] on input "السعر" at bounding box center [997, 218] width 251 height 34
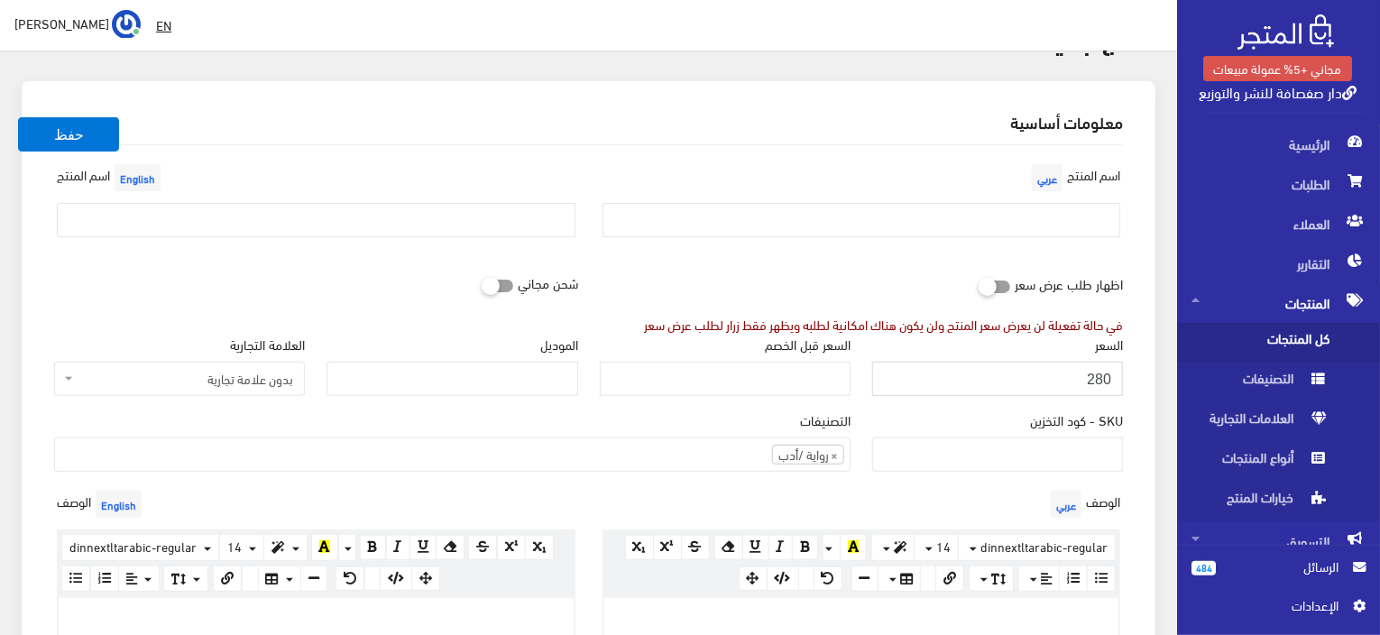
scroll to position [0, 0]
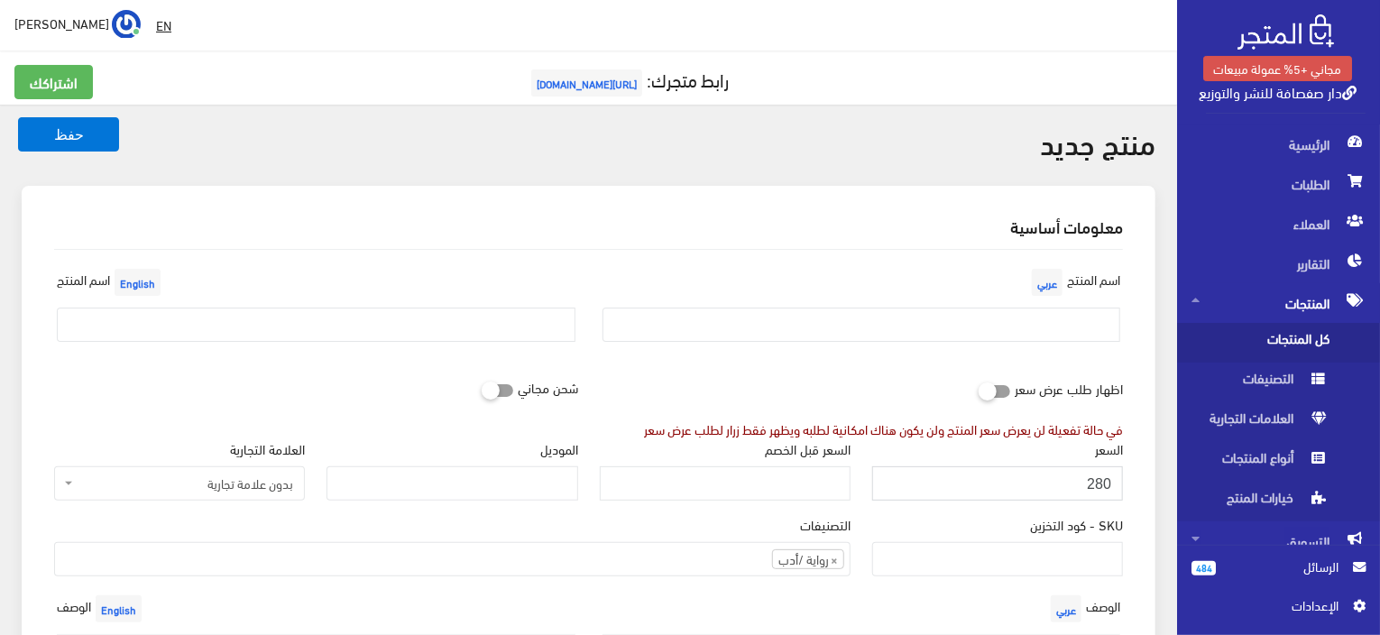
type input "280"
click at [1014, 320] on input "text" at bounding box center [862, 325] width 519 height 34
paste input "صلاة القلق"
type input "صلاة القلق"
click at [400, 319] on input "text" at bounding box center [316, 325] width 519 height 34
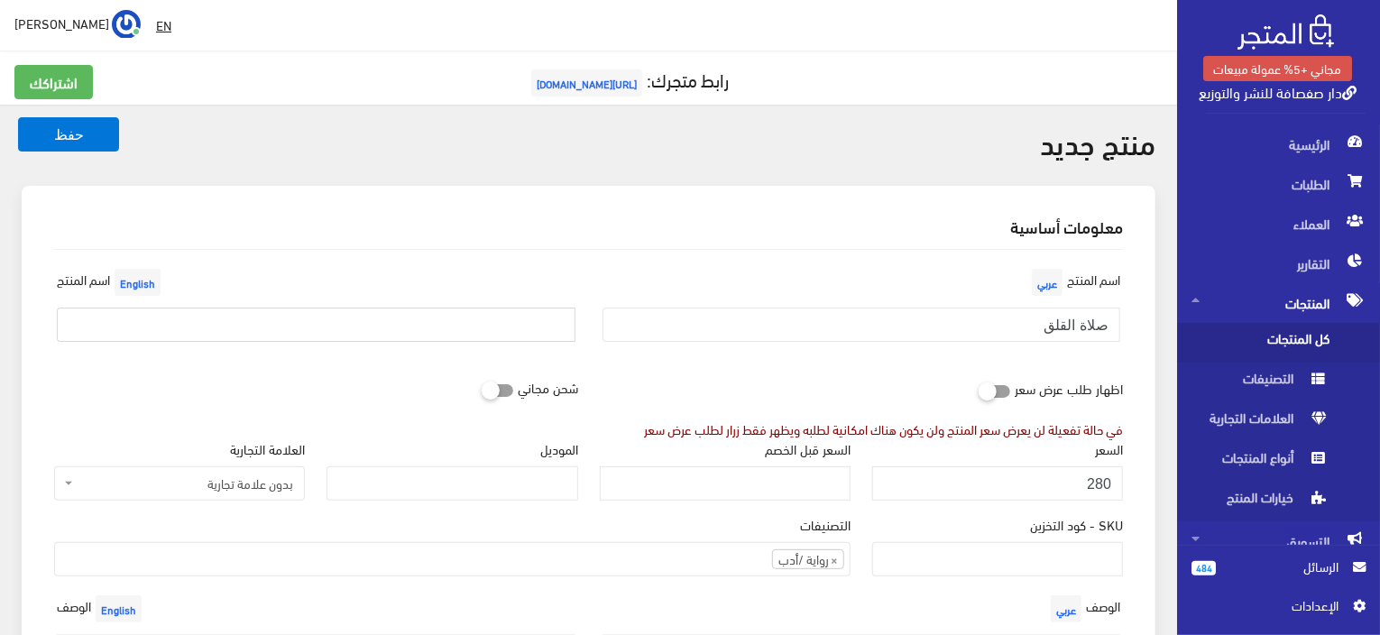
paste input "Prayer of Anxiety"
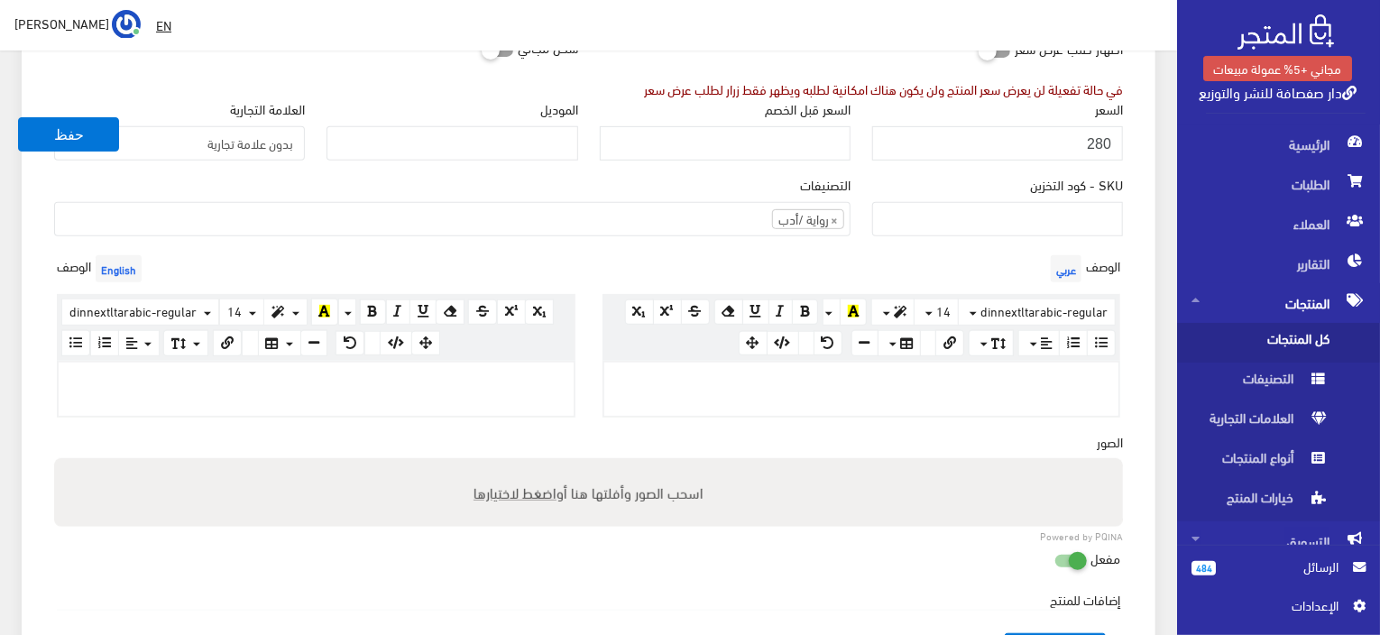
scroll to position [451, 0]
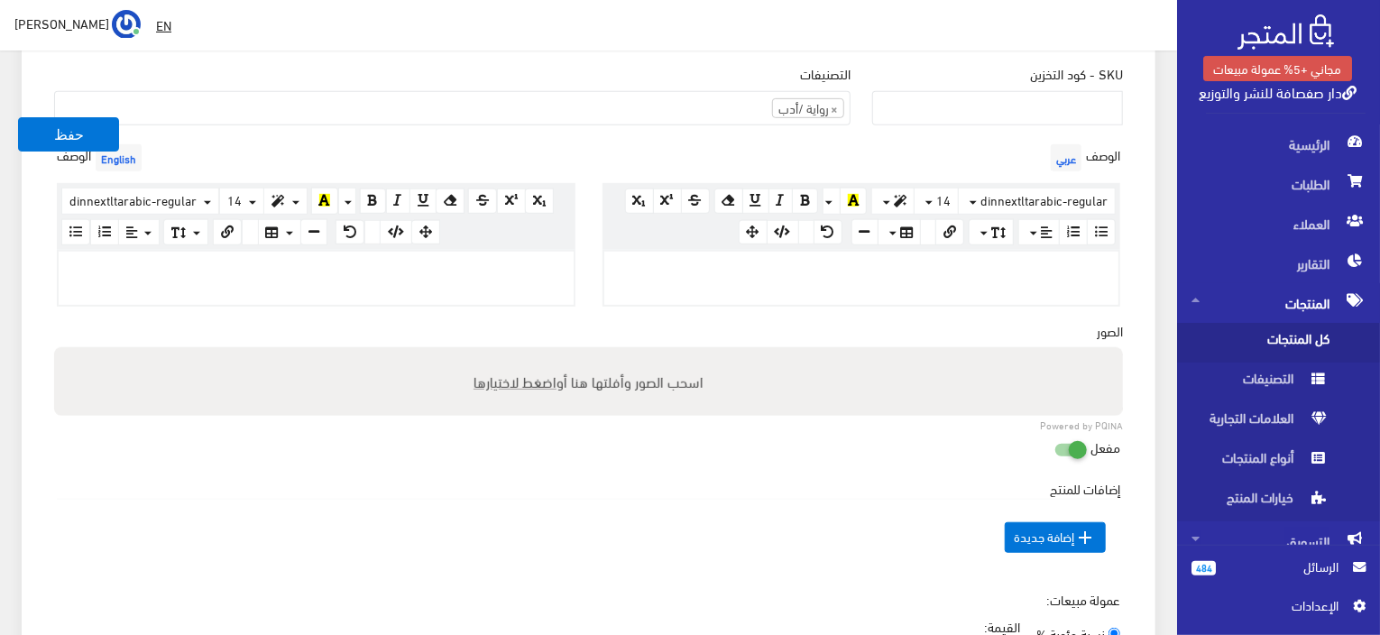
type input "Prayer of Anxiety"
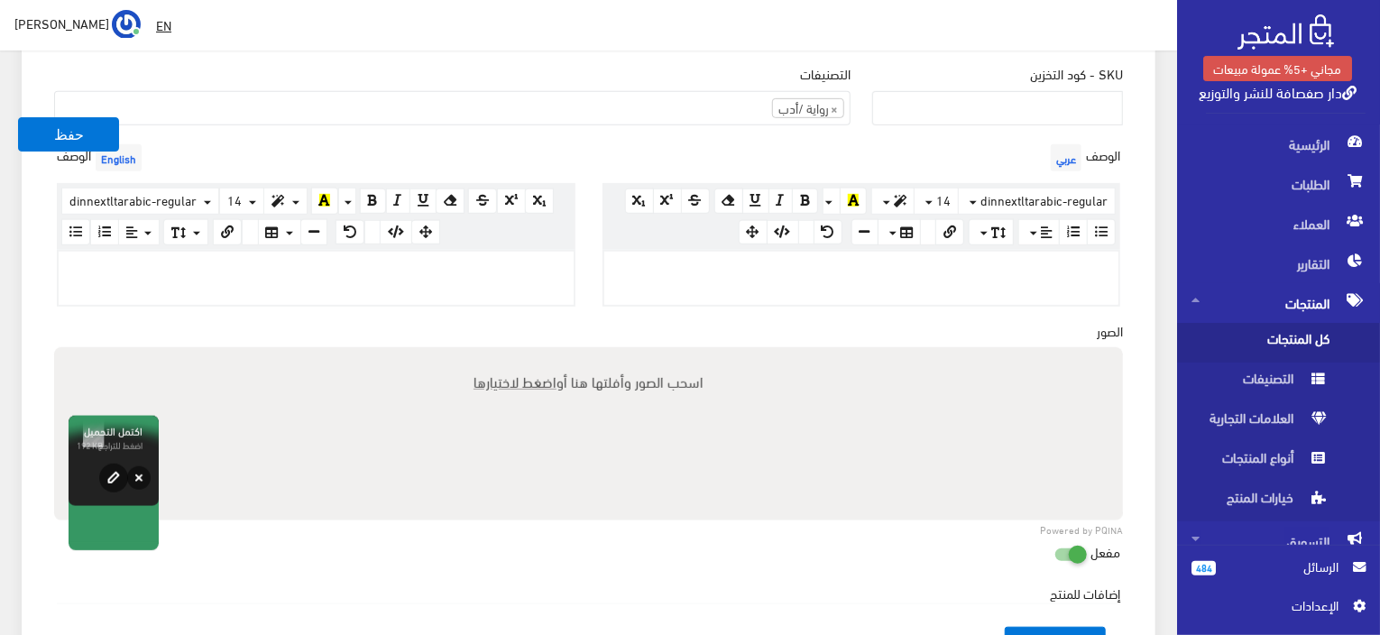
click at [943, 261] on p at bounding box center [862, 271] width 497 height 20
paste div
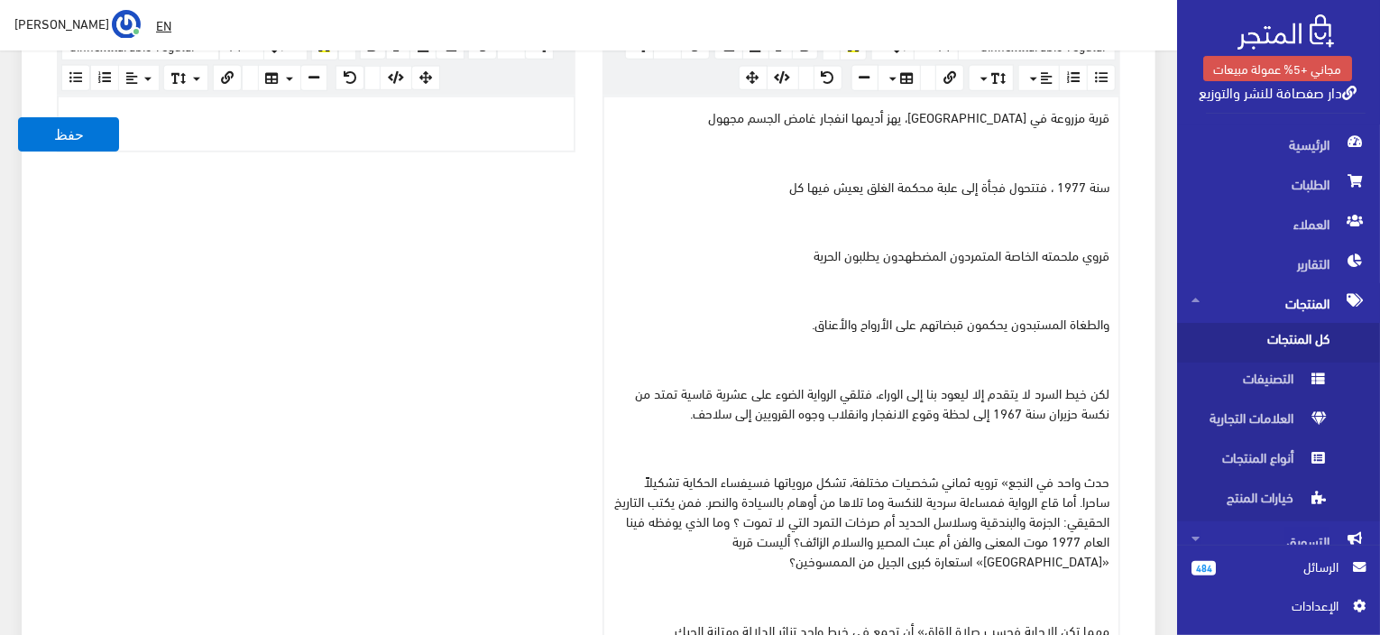
click at [522, 337] on div "الوصف English × Insert Image Select from files Image URL Insert Image × Insert …" at bounding box center [316, 325] width 546 height 678
click at [453, 134] on div at bounding box center [316, 123] width 515 height 52
paste div
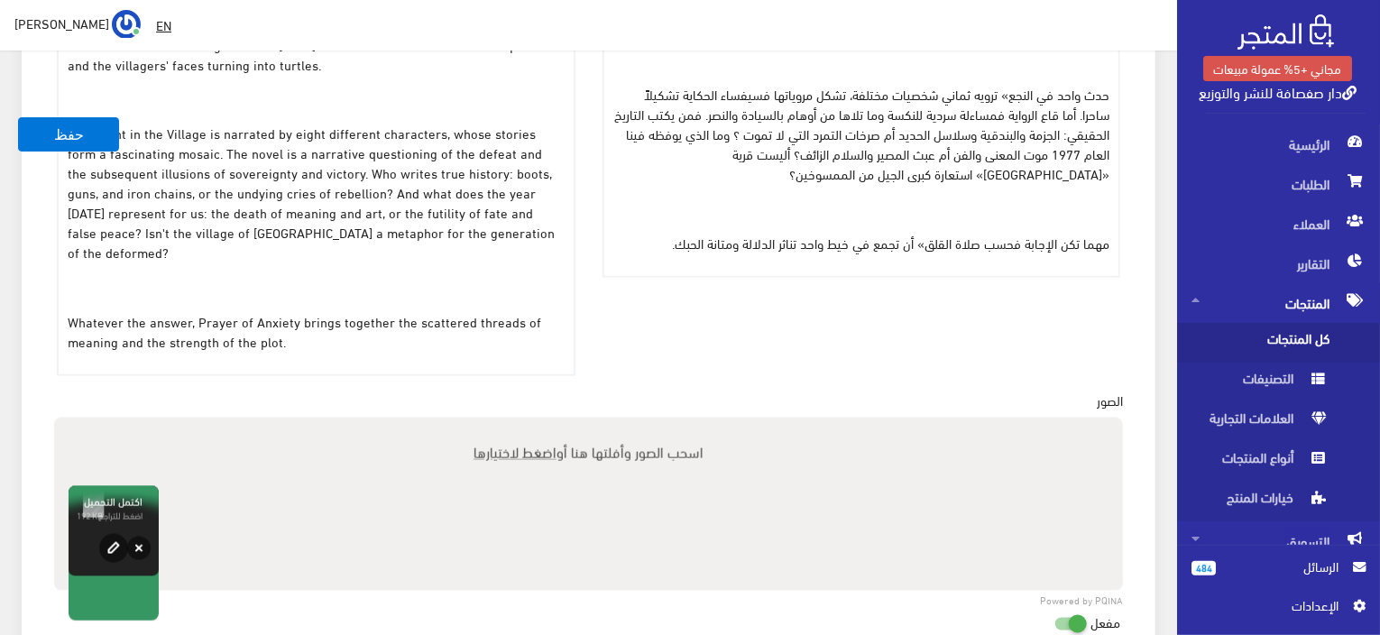
scroll to position [1135, 0]
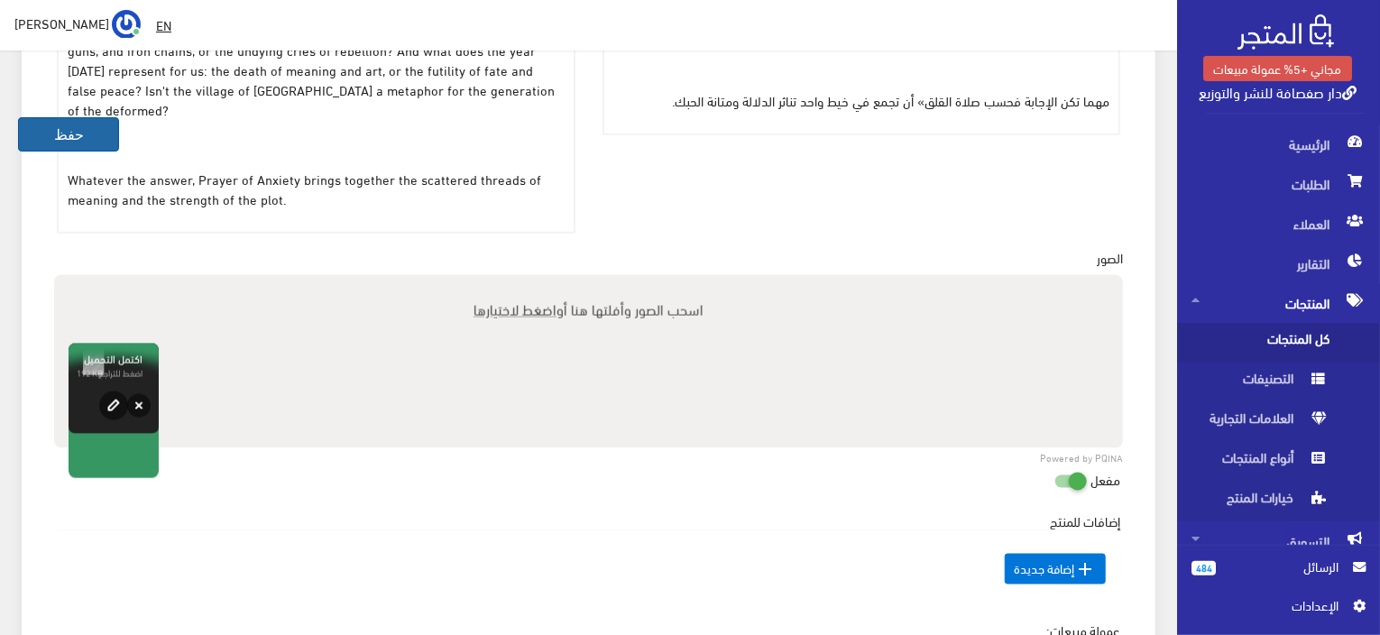
click at [83, 124] on button "حفظ" at bounding box center [68, 134] width 101 height 34
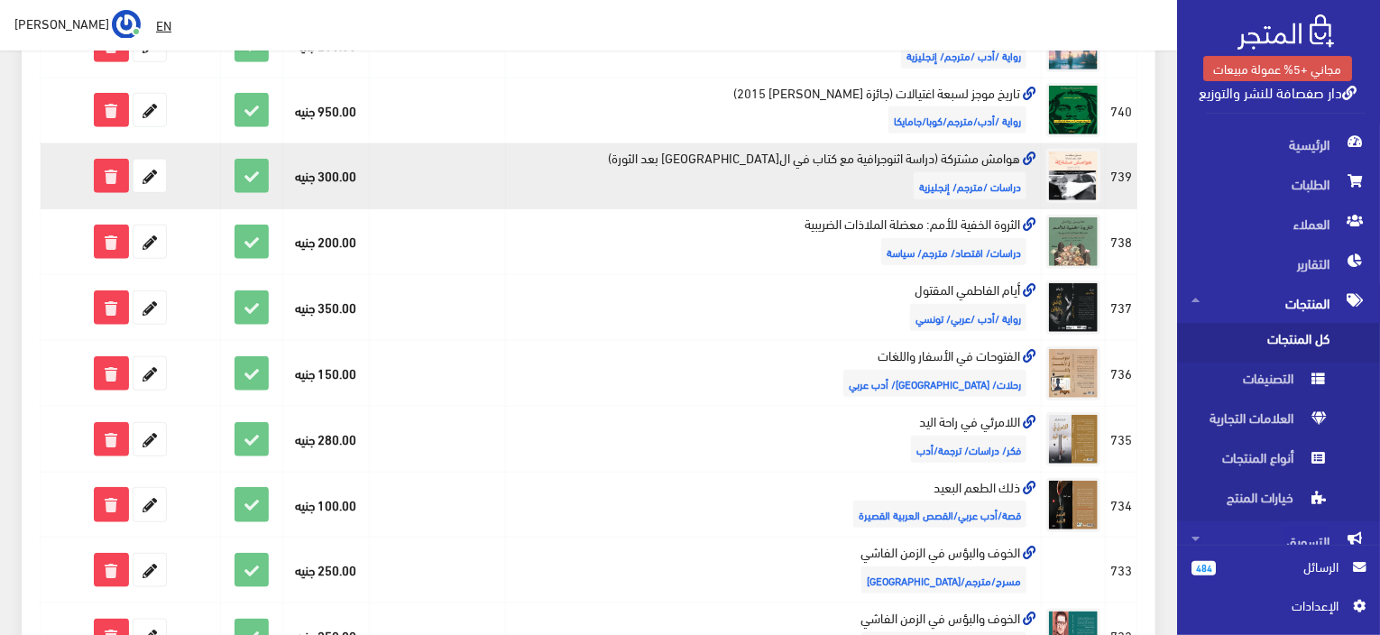
scroll to position [812, 0]
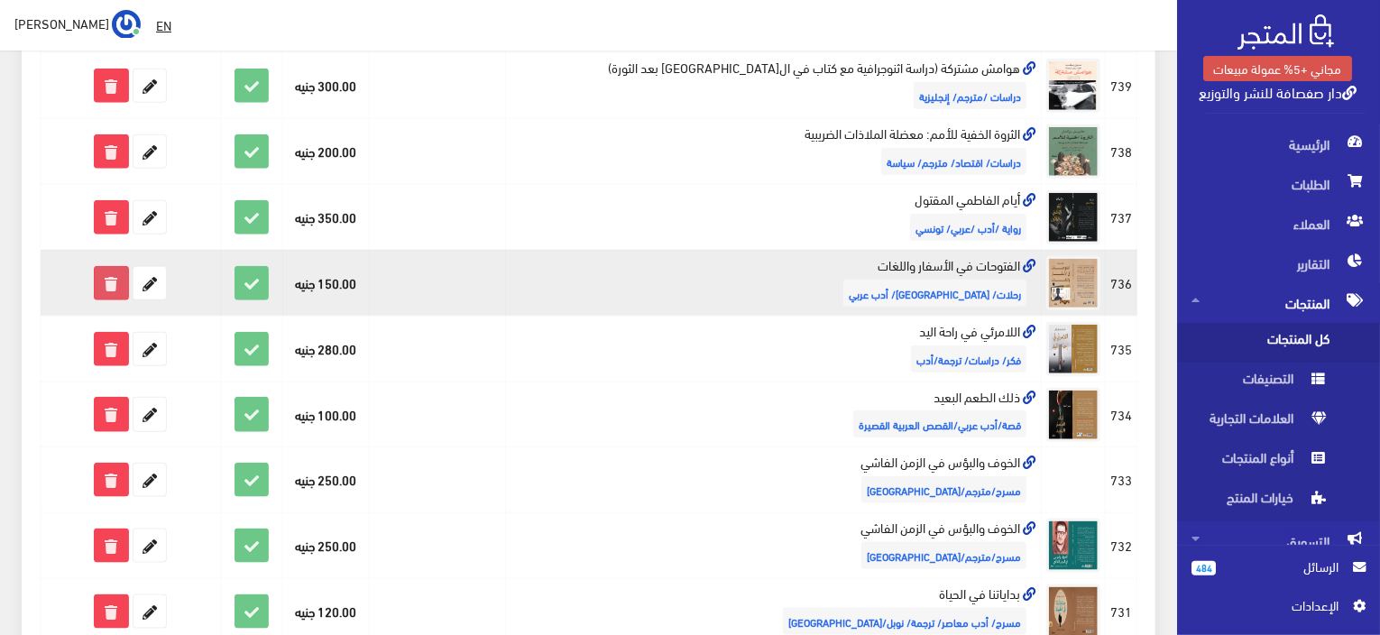
click at [104, 271] on icon at bounding box center [111, 283] width 32 height 32
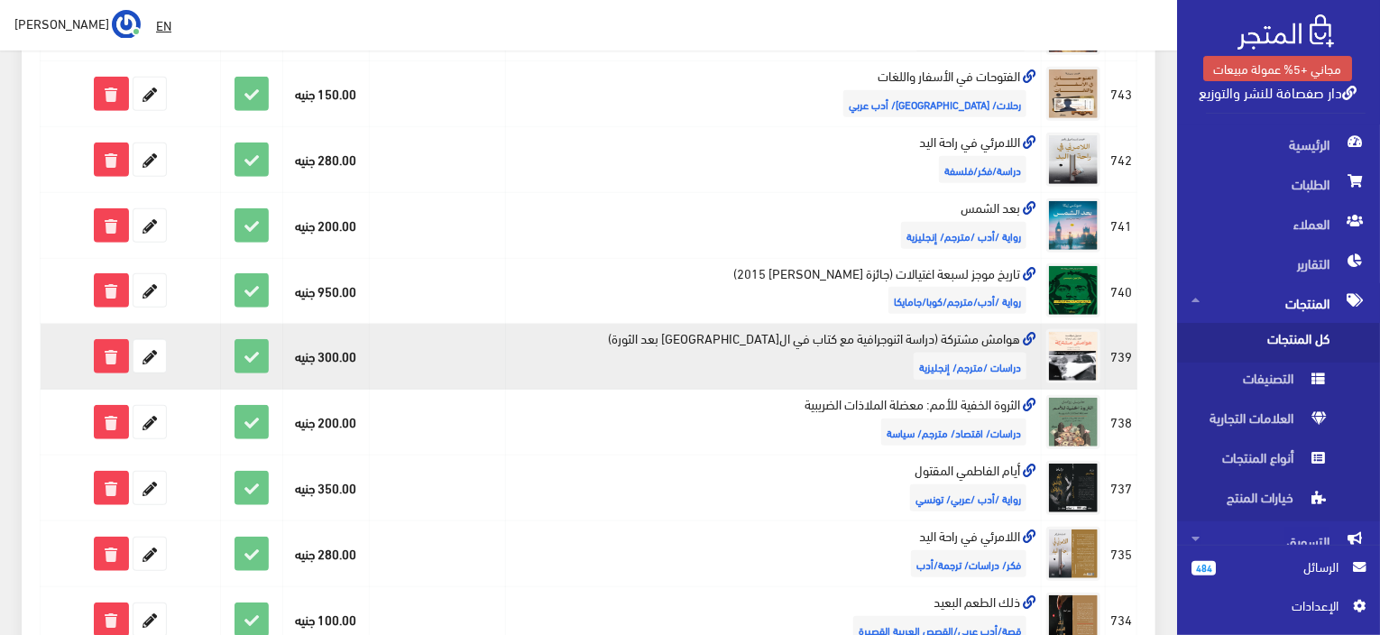
scroll to position [722, 0]
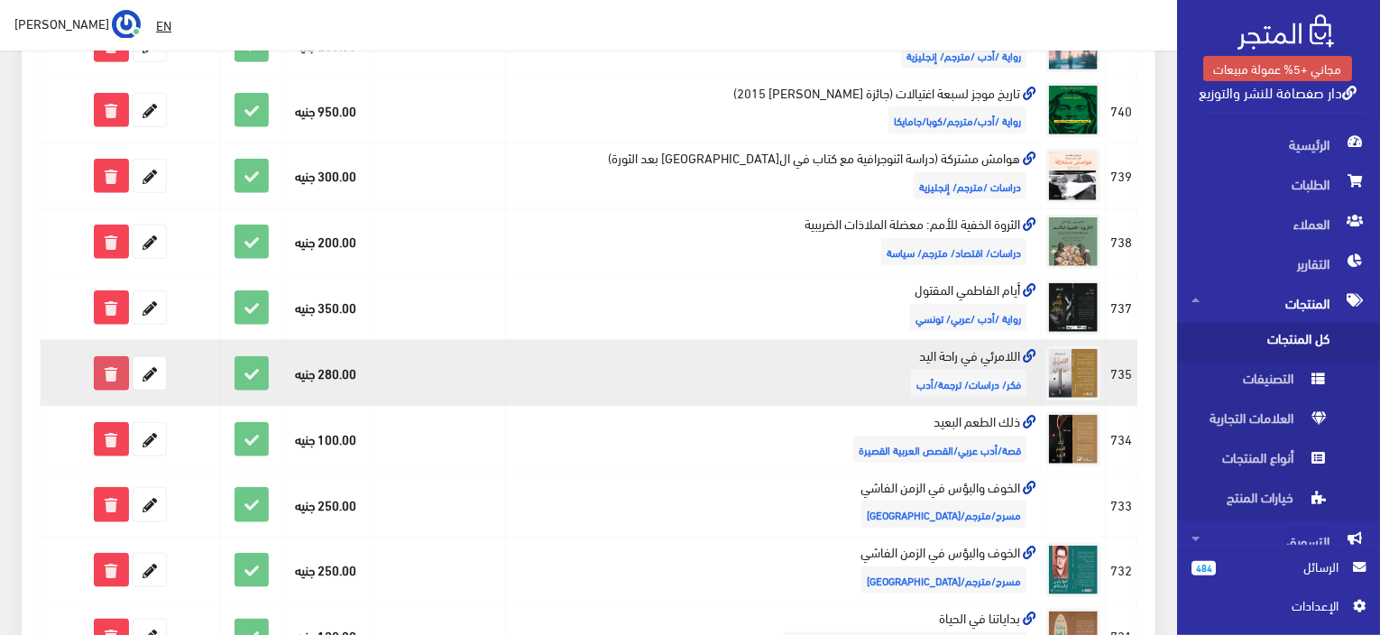
click at [121, 374] on icon at bounding box center [111, 373] width 32 height 32
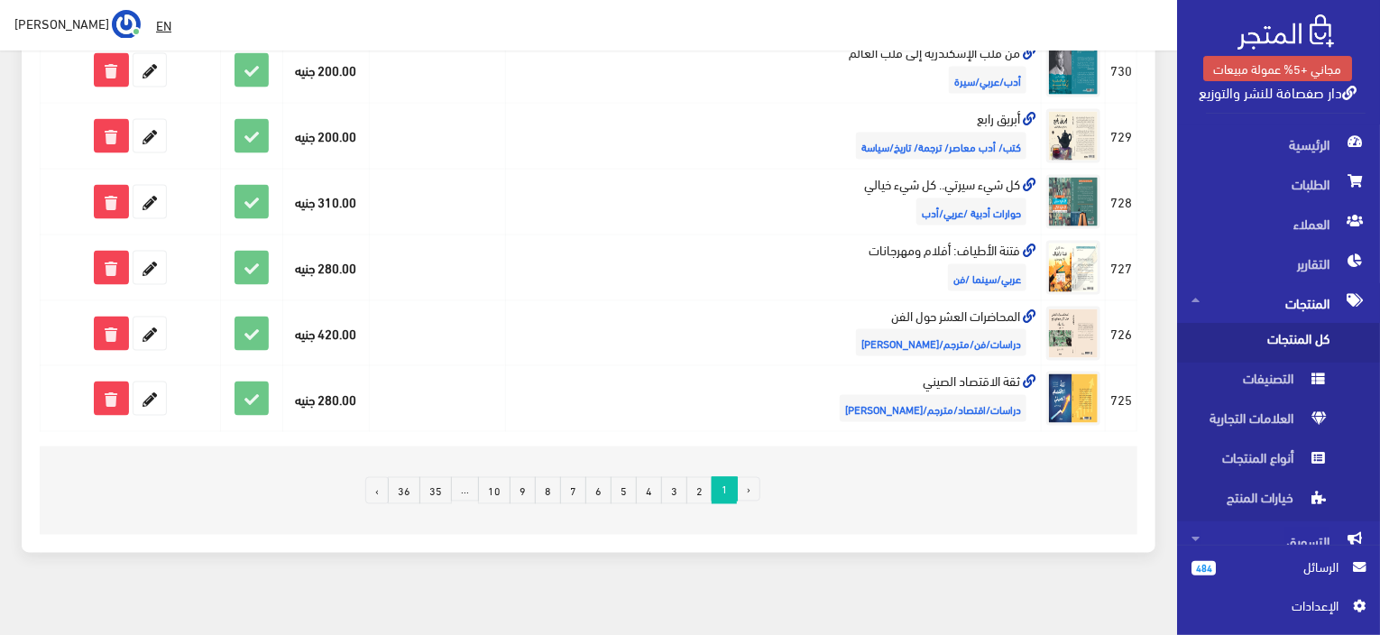
scroll to position [1300, 0]
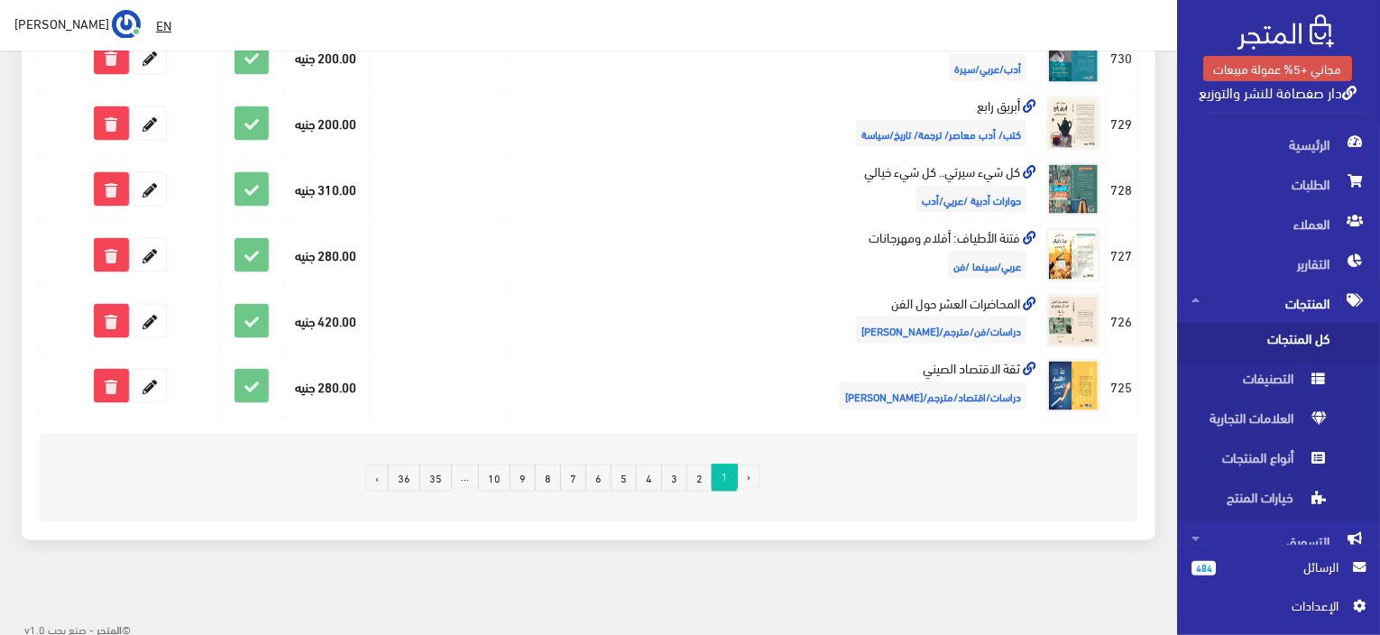
click at [389, 473] on link "›" at bounding box center [376, 478] width 23 height 27
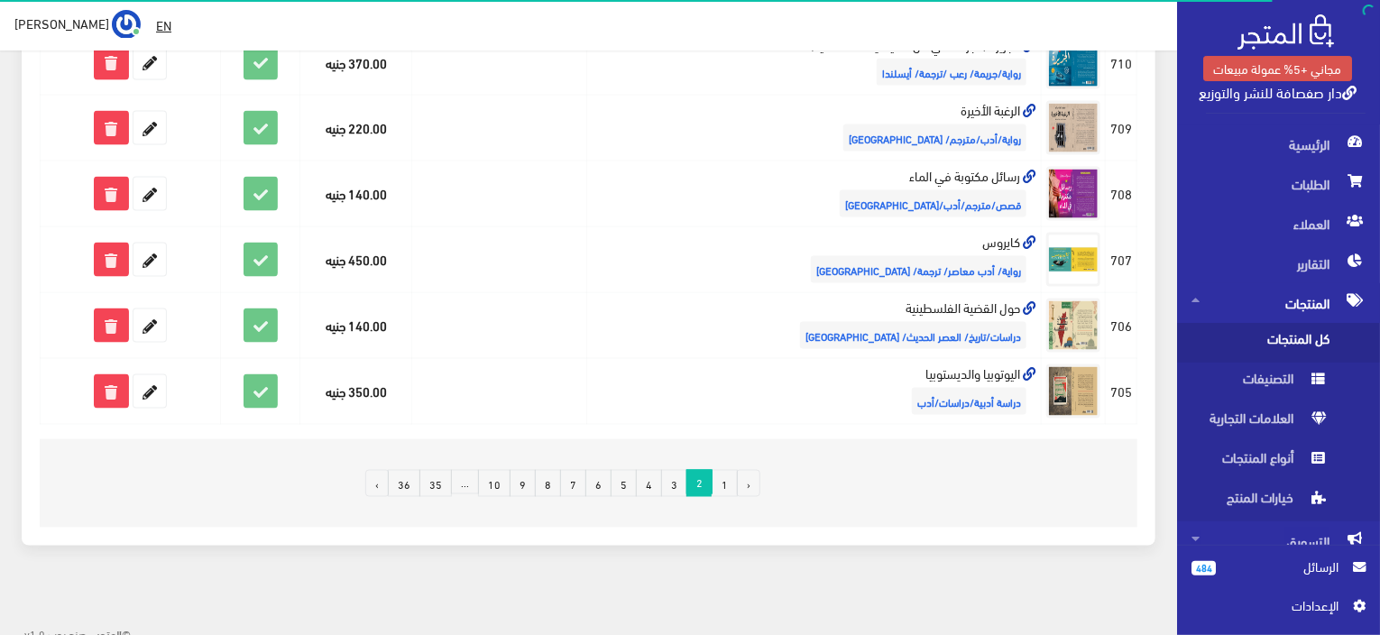
scroll to position [1229, 0]
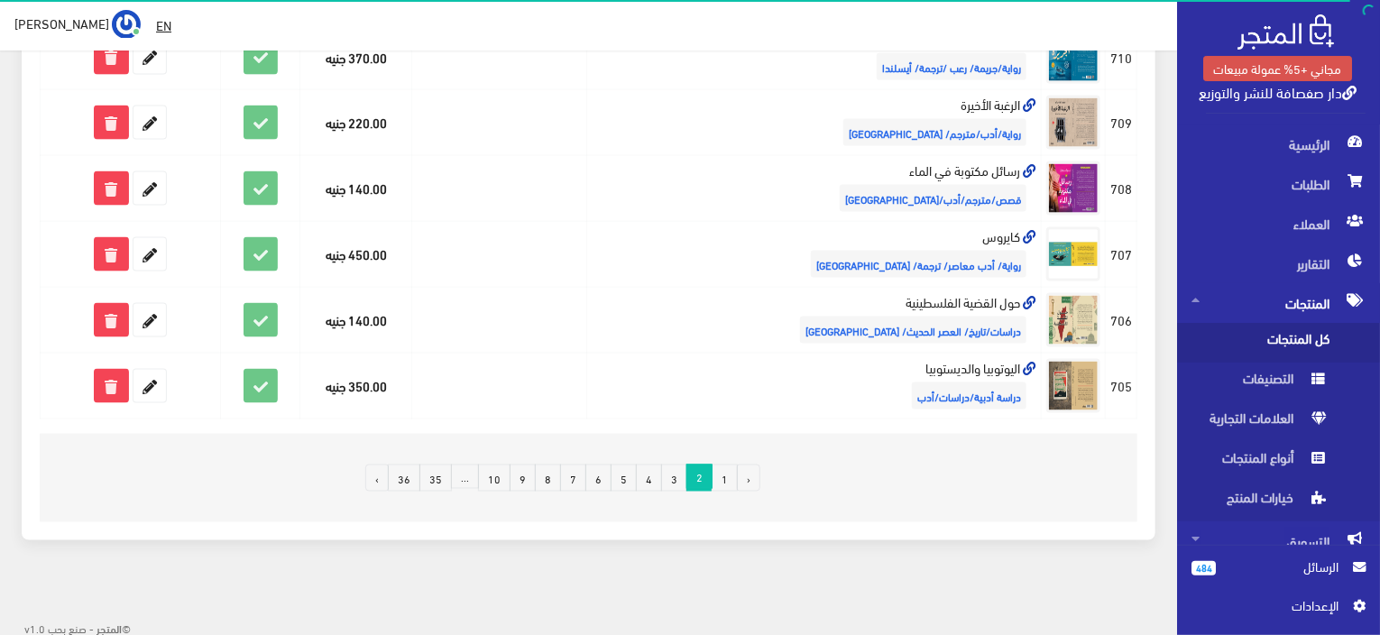
click at [414, 479] on link "36" at bounding box center [404, 478] width 32 height 27
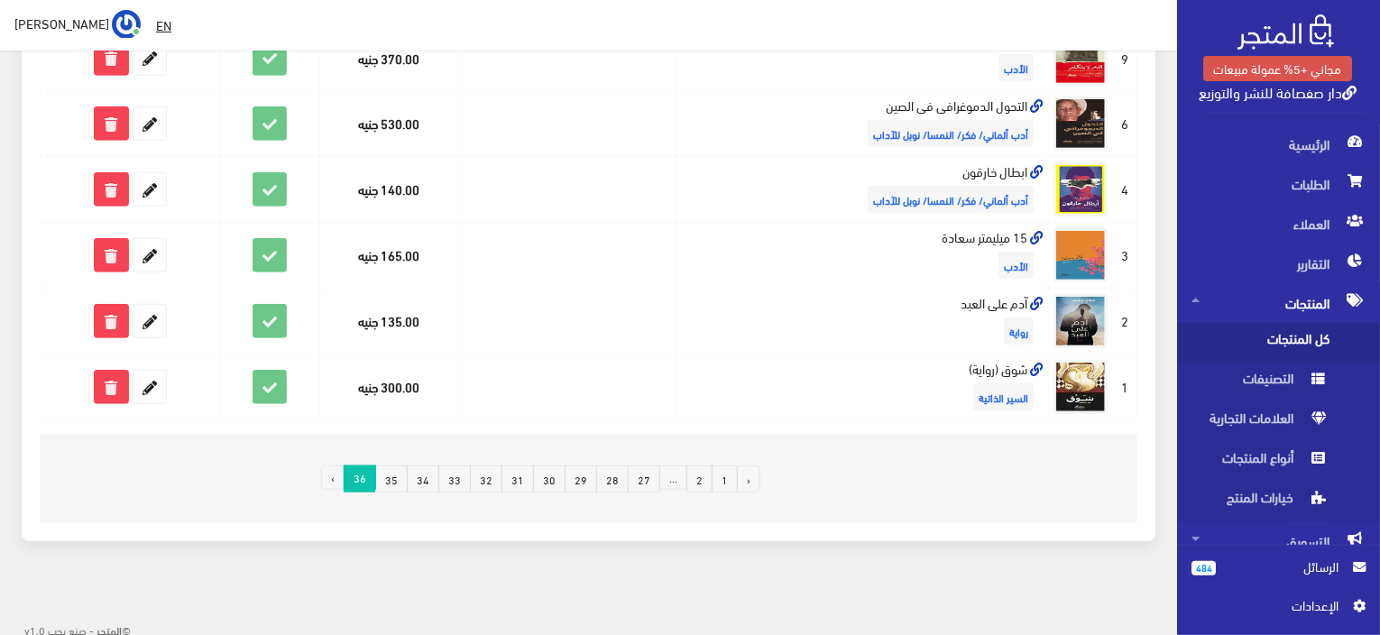
scroll to position [377, 0]
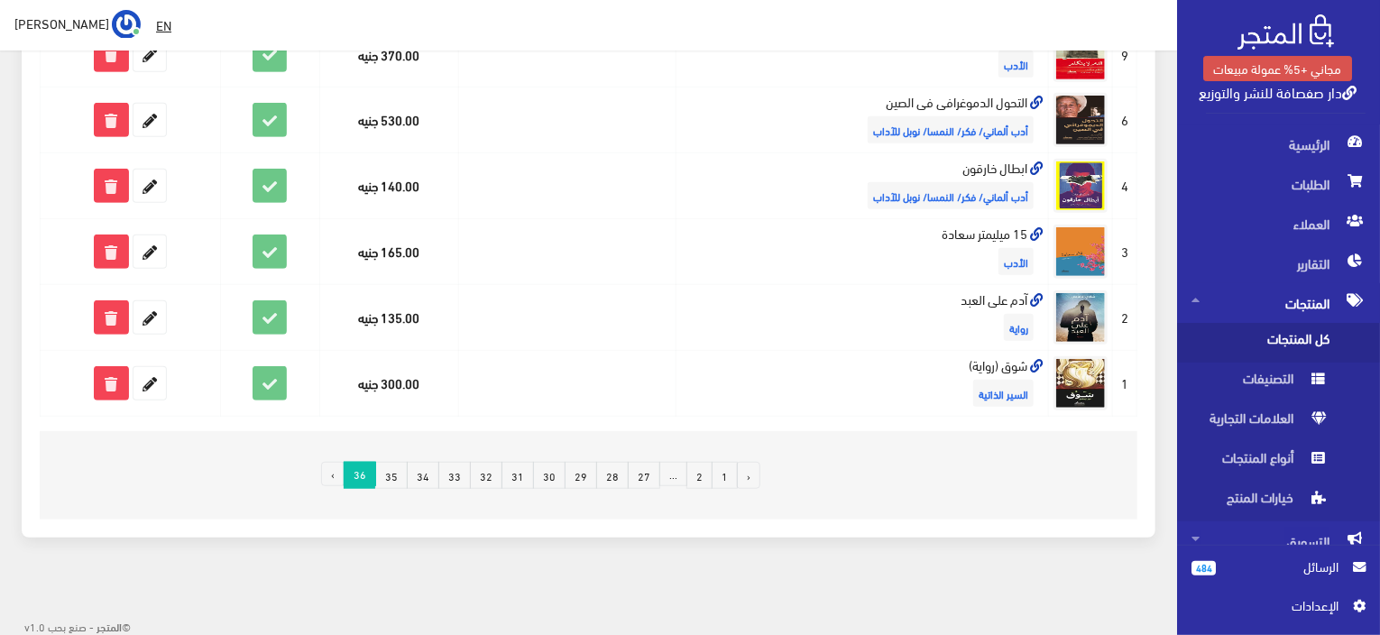
click at [408, 477] on link "35" at bounding box center [391, 475] width 32 height 27
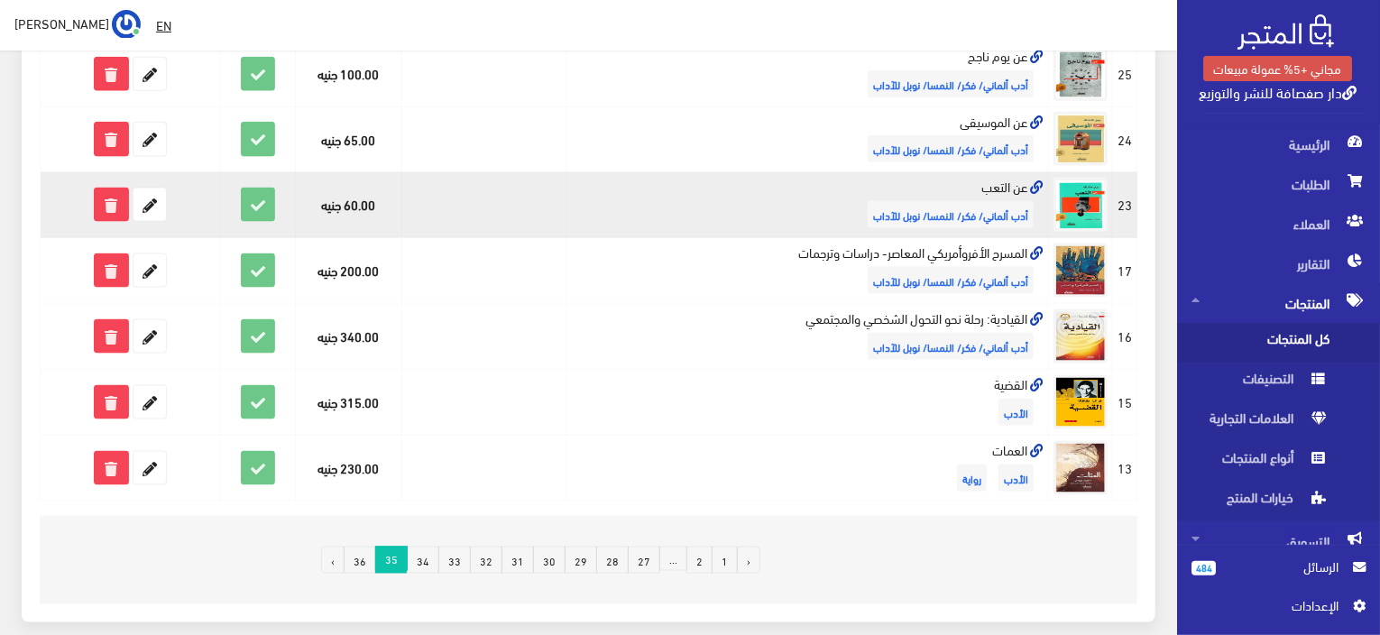
scroll to position [1173, 0]
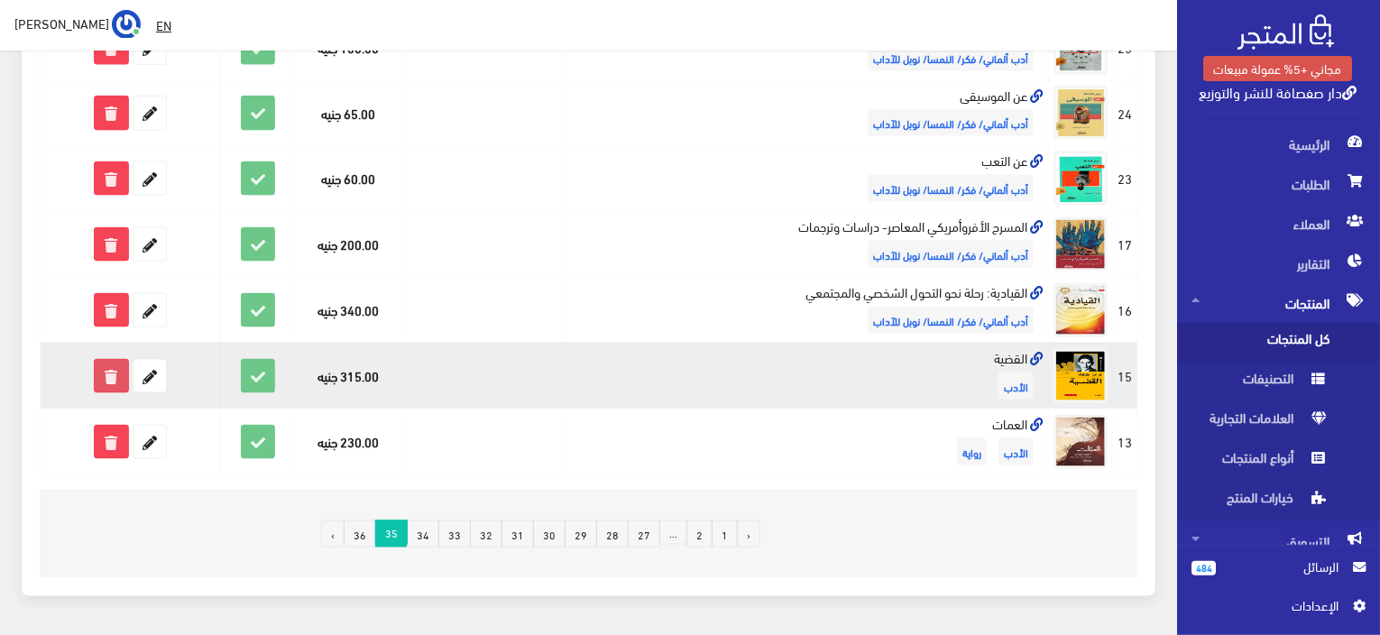
click at [107, 373] on icon at bounding box center [111, 376] width 32 height 32
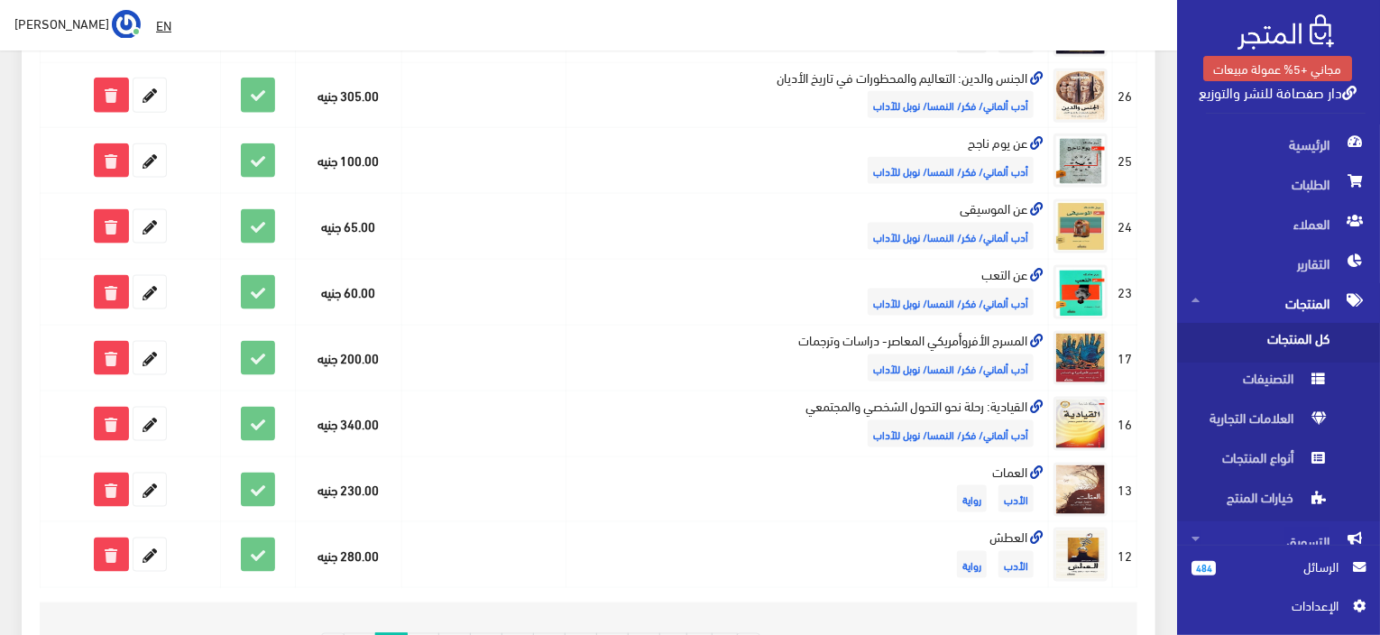
scroll to position [1173, 0]
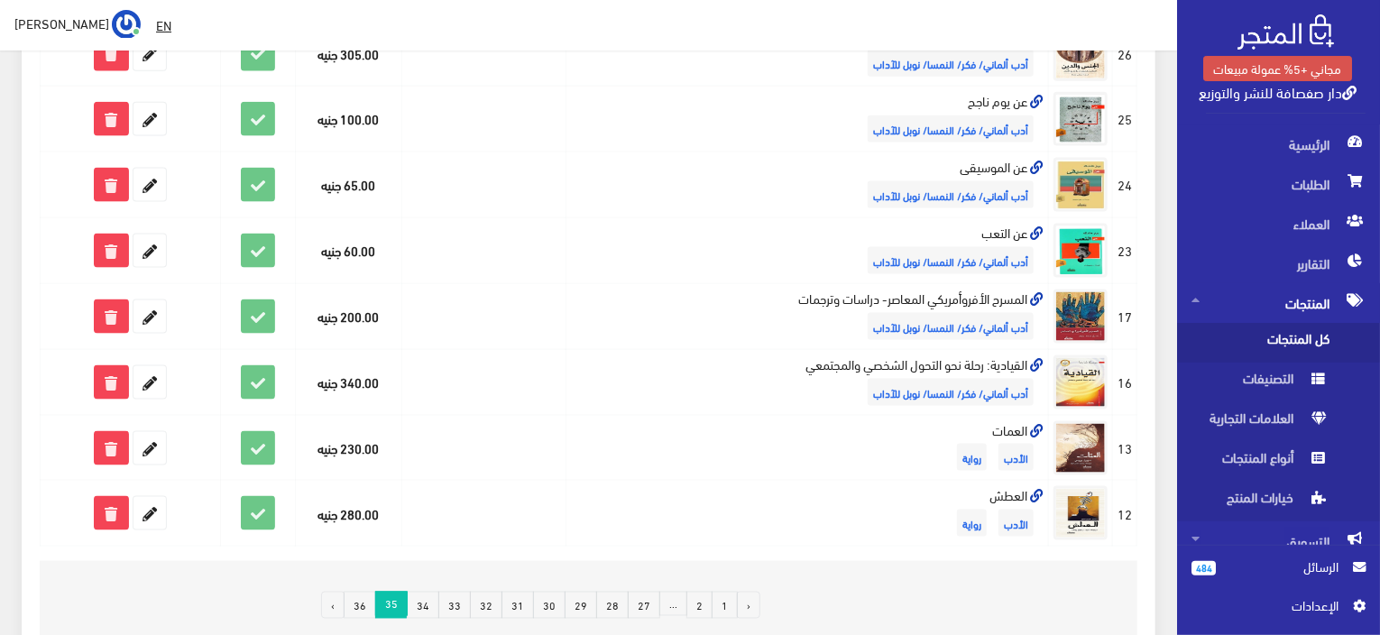
click at [437, 593] on link "34" at bounding box center [423, 605] width 32 height 27
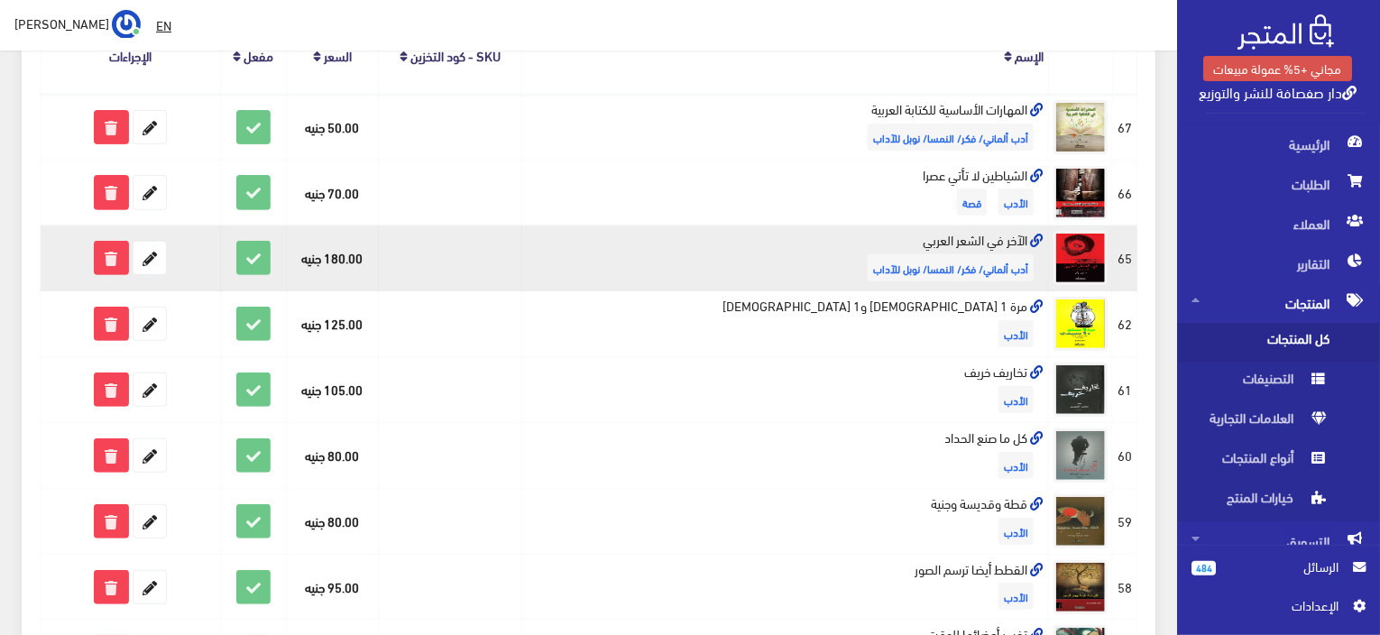
scroll to position [271, 0]
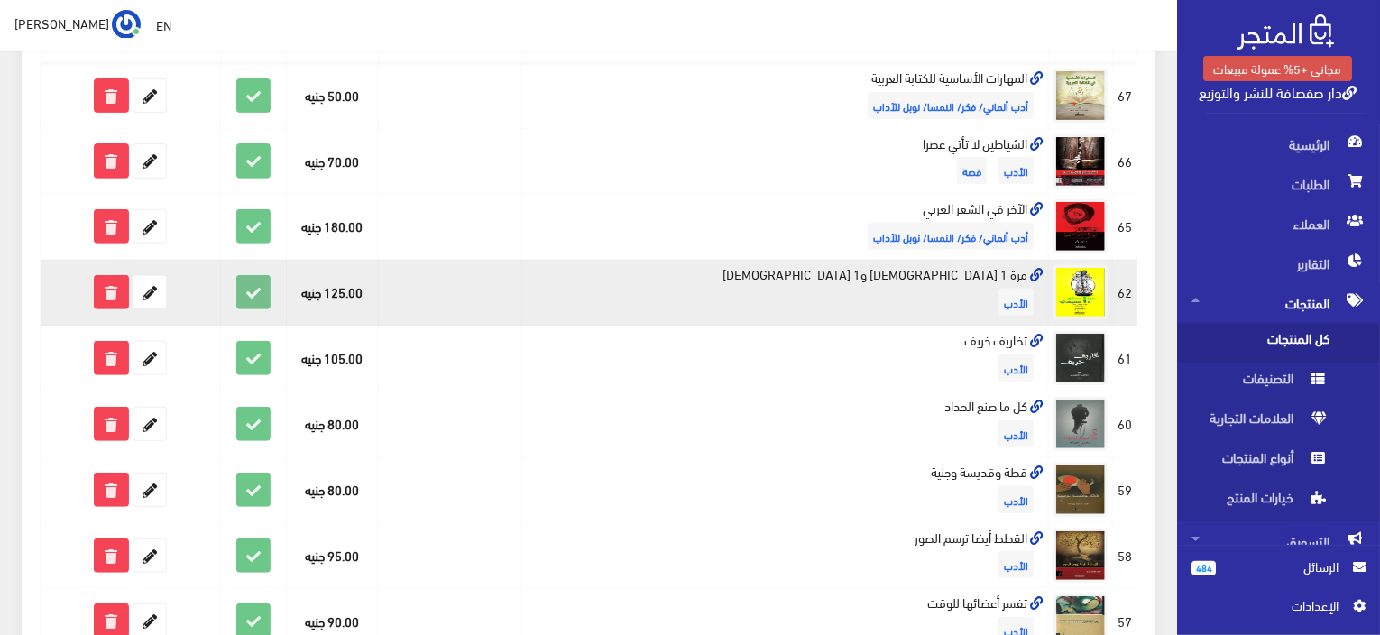
click at [237, 293] on icon at bounding box center [253, 292] width 32 height 32
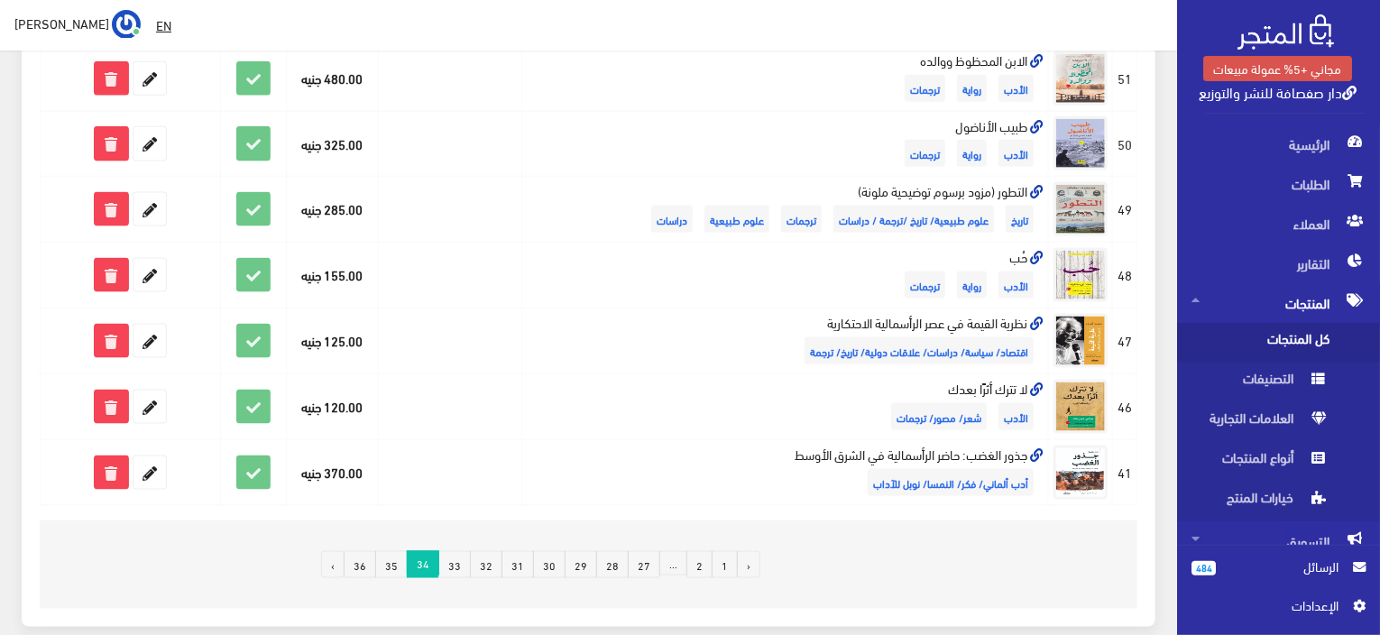
scroll to position [1173, 0]
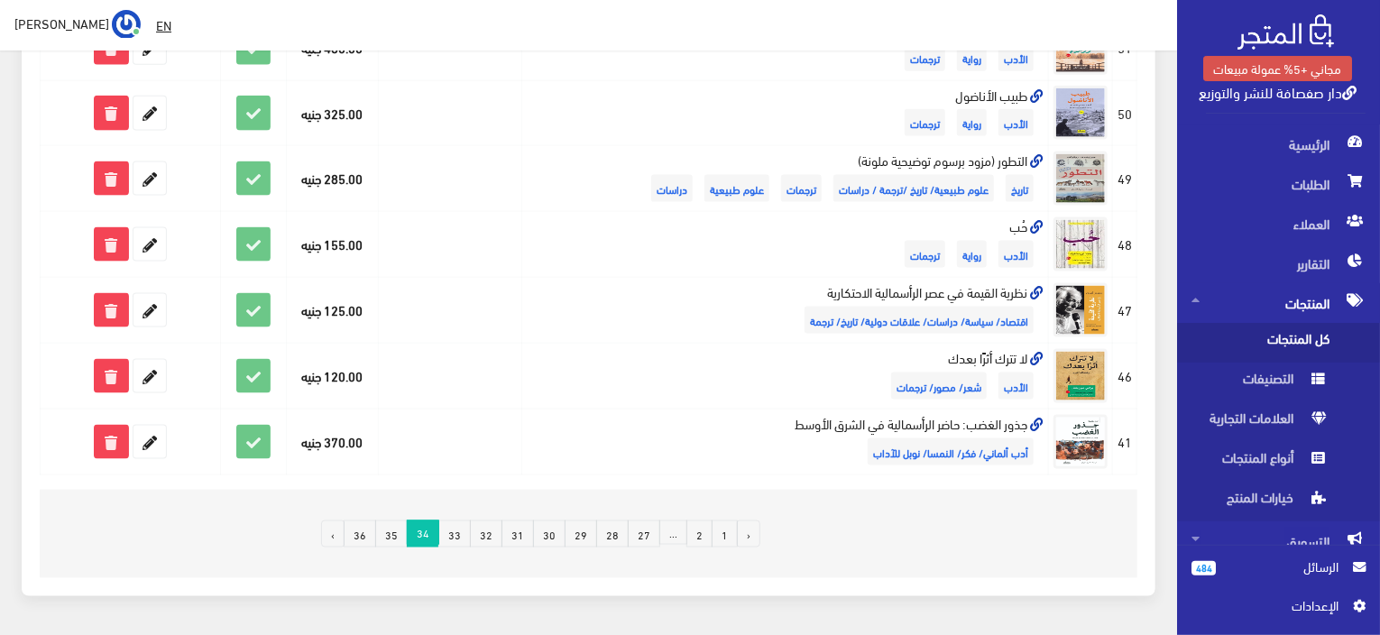
click at [465, 523] on link "33" at bounding box center [454, 534] width 32 height 27
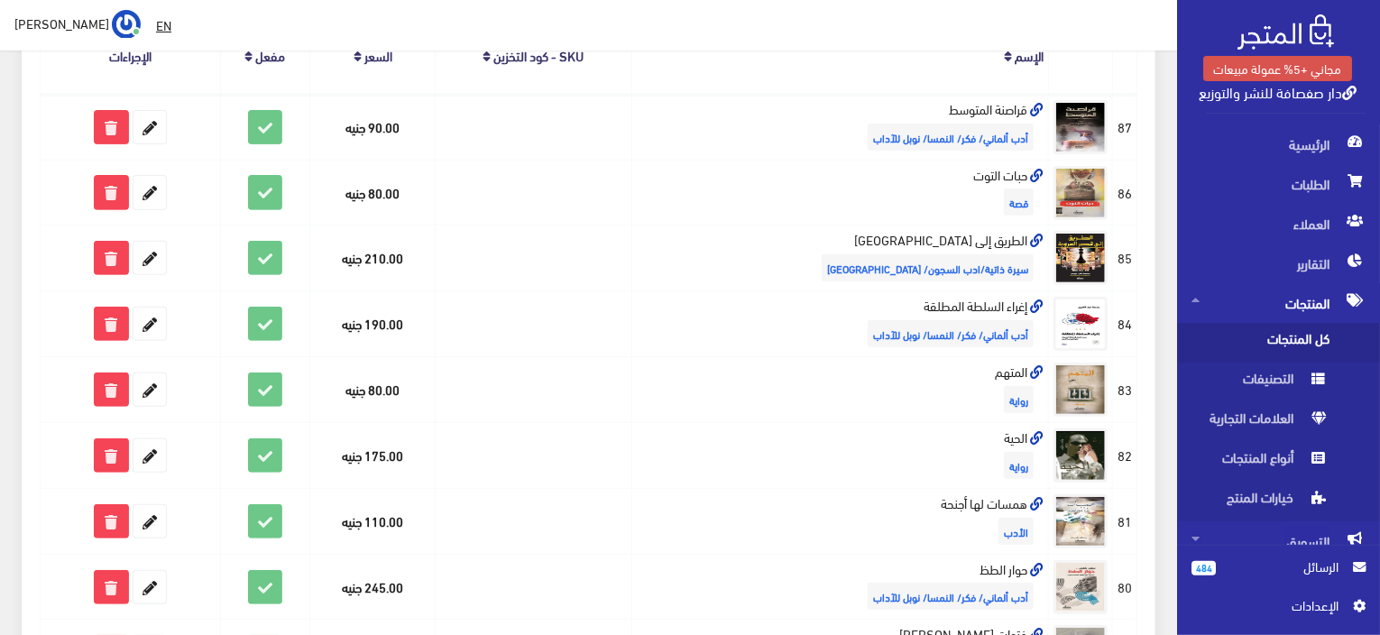
scroll to position [271, 0]
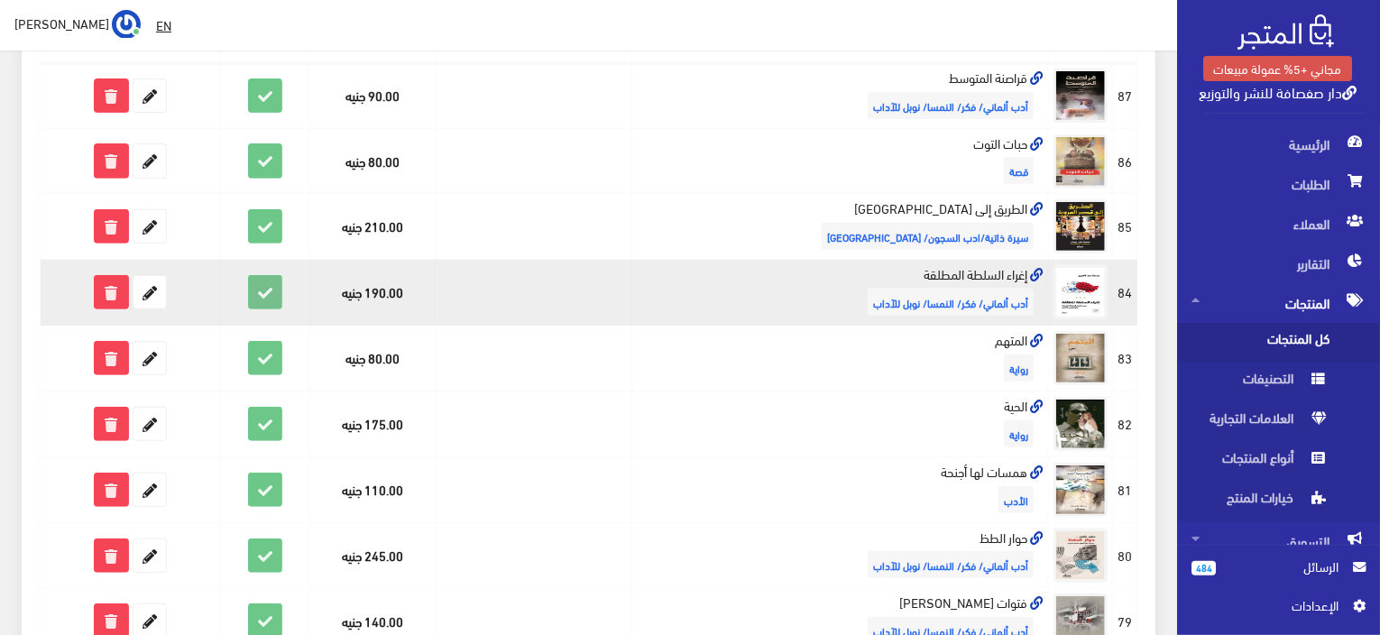
click at [263, 291] on icon at bounding box center [265, 292] width 32 height 32
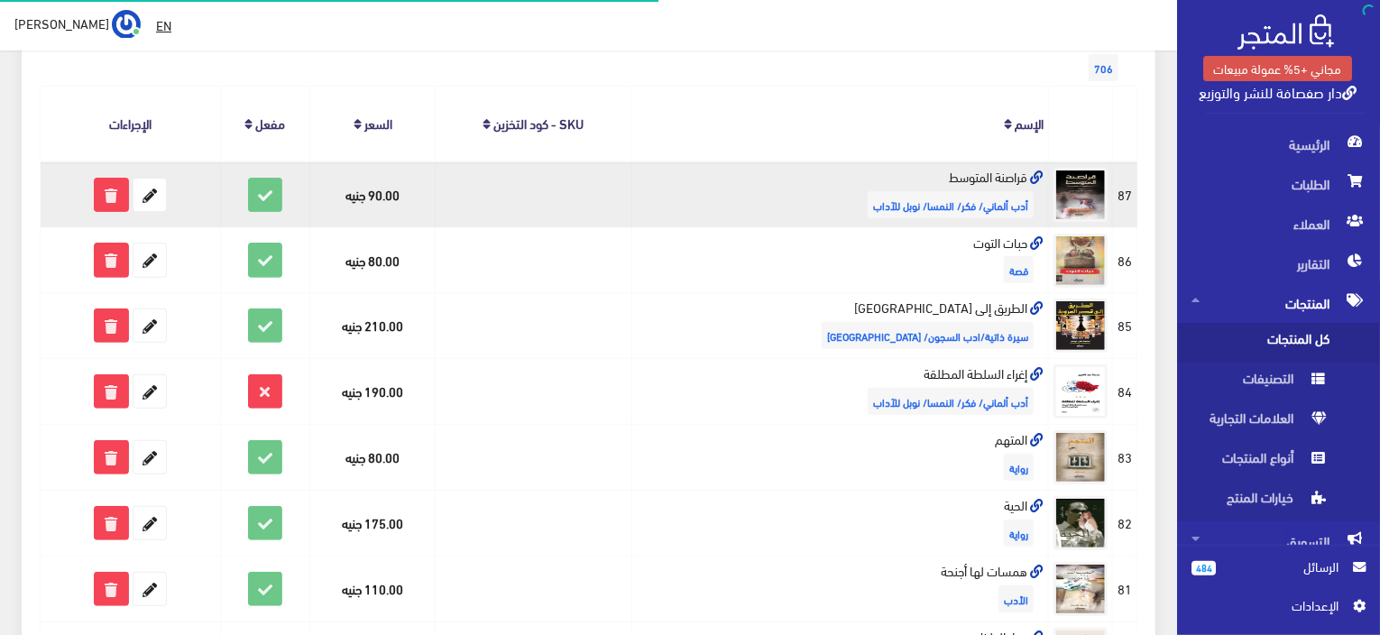
scroll to position [180, 0]
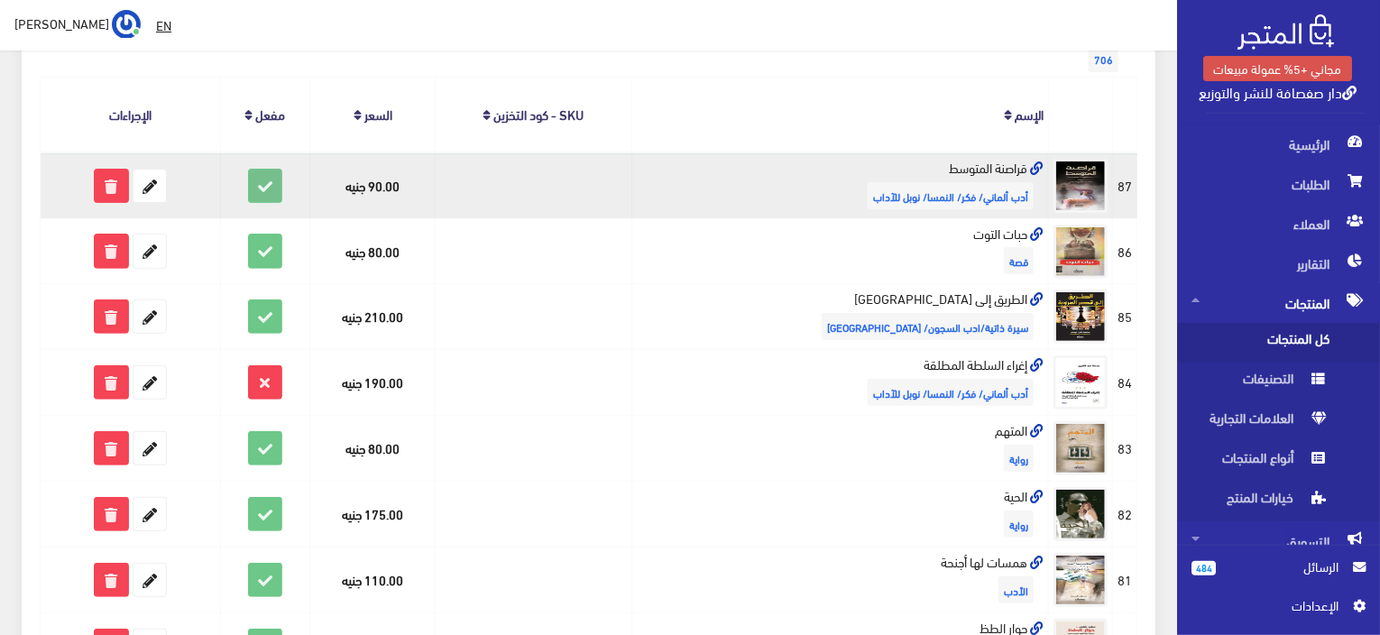
click at [263, 185] on icon at bounding box center [265, 186] width 32 height 32
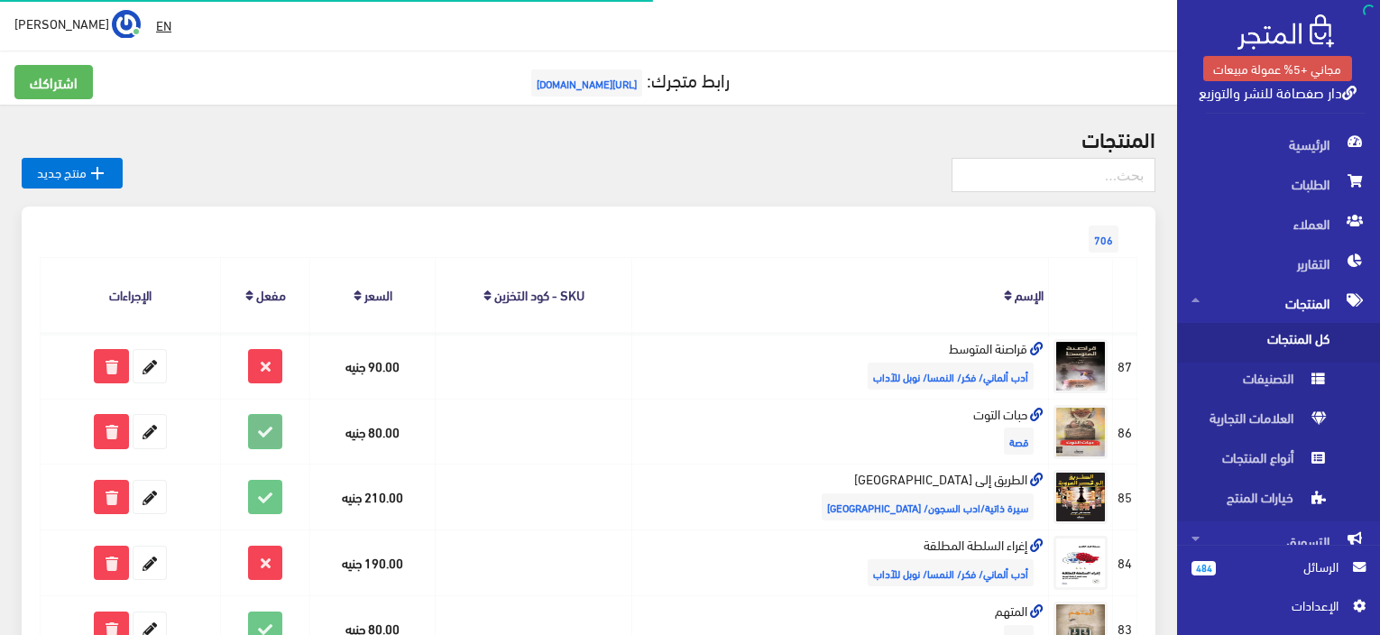
click at [266, 430] on icon at bounding box center [265, 431] width 32 height 32
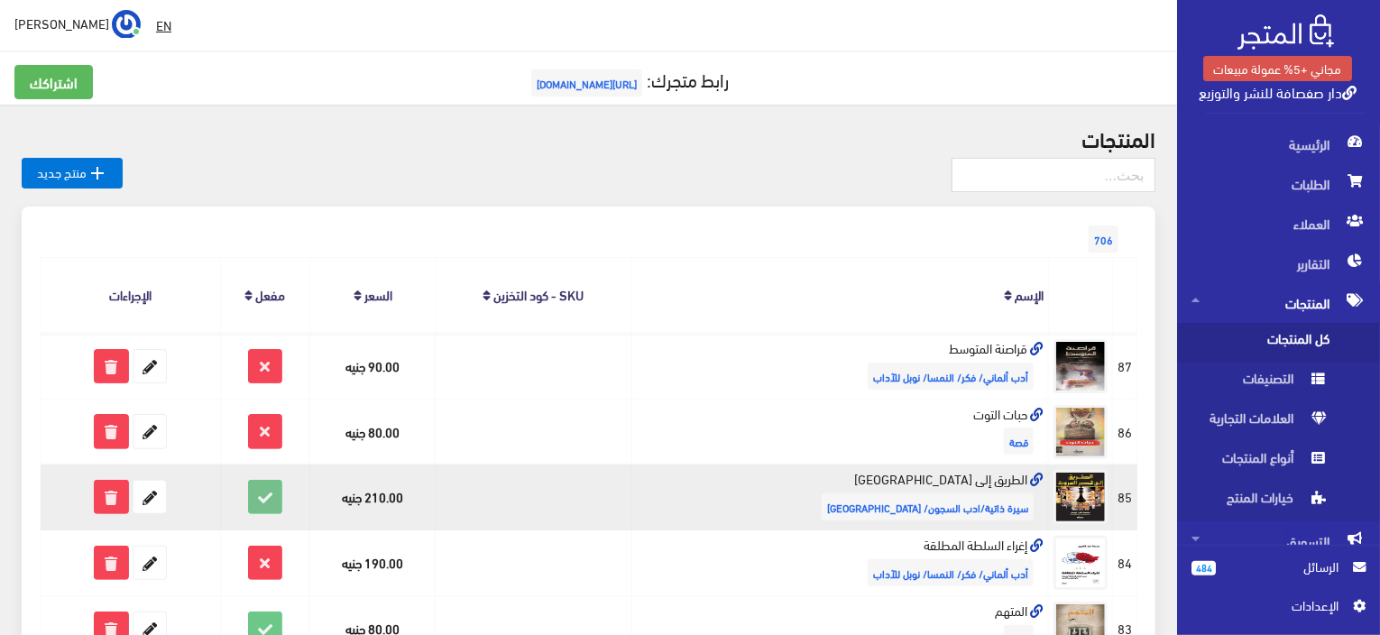
click at [268, 503] on icon at bounding box center [265, 497] width 32 height 32
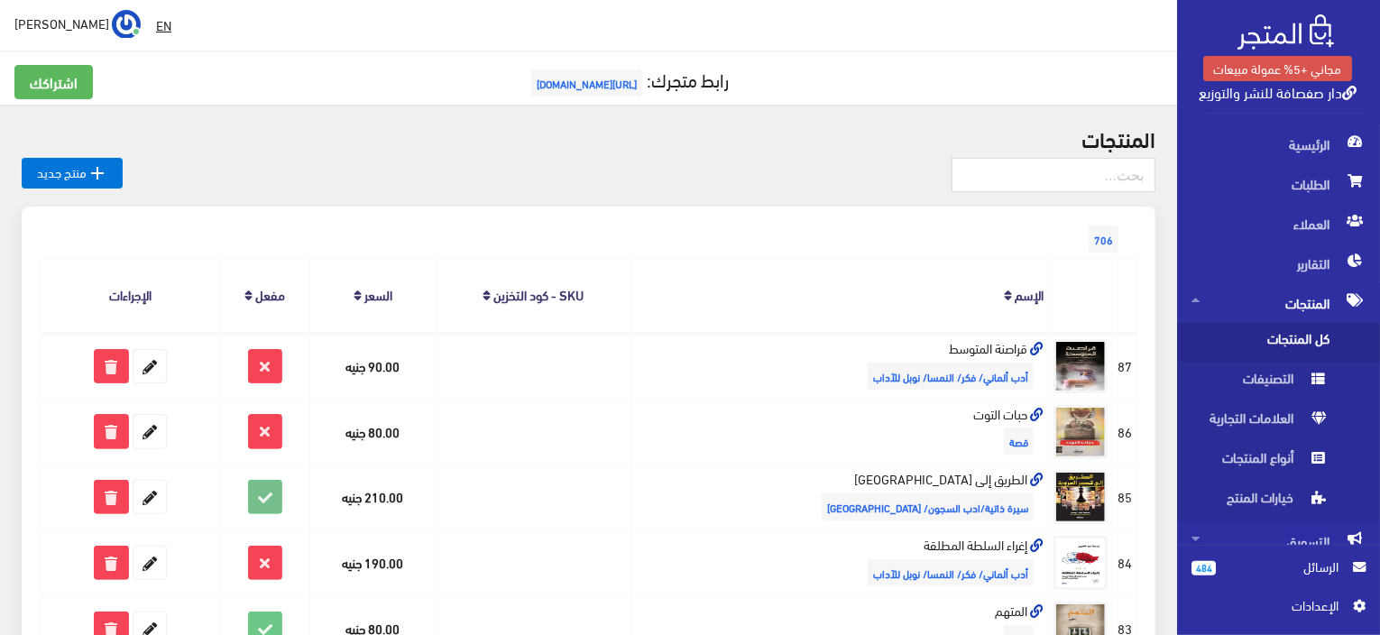
scroll to position [90, 0]
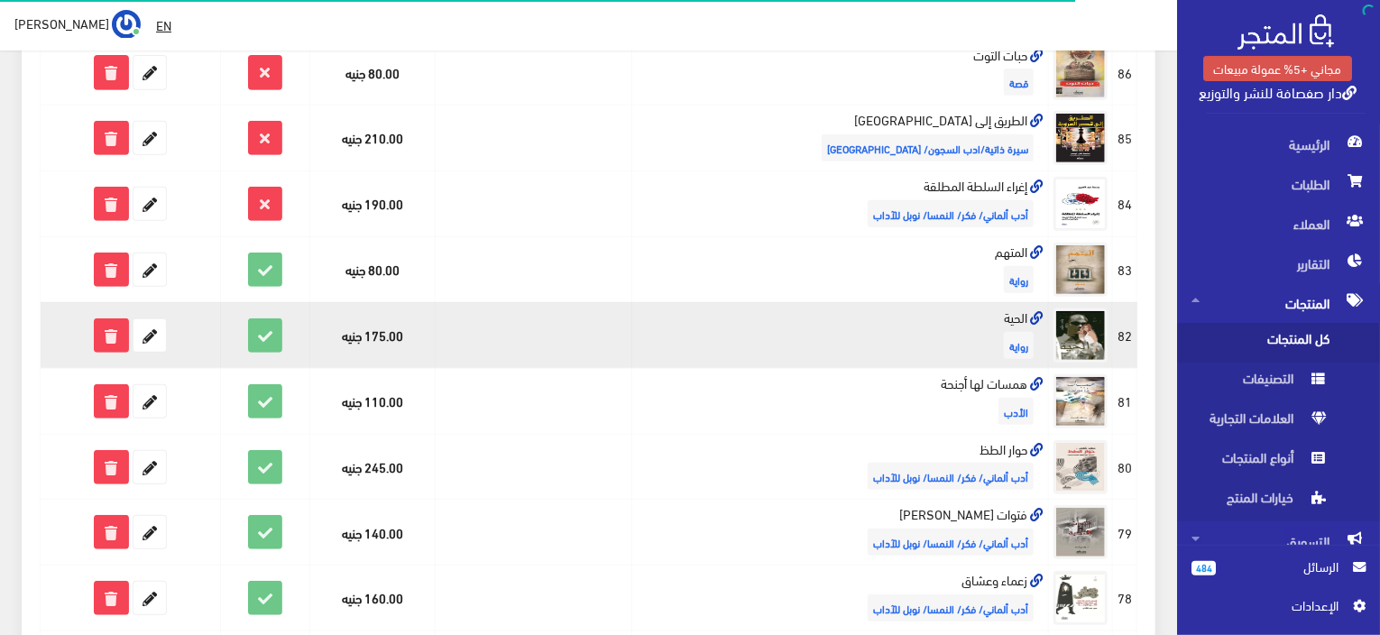
scroll to position [361, 0]
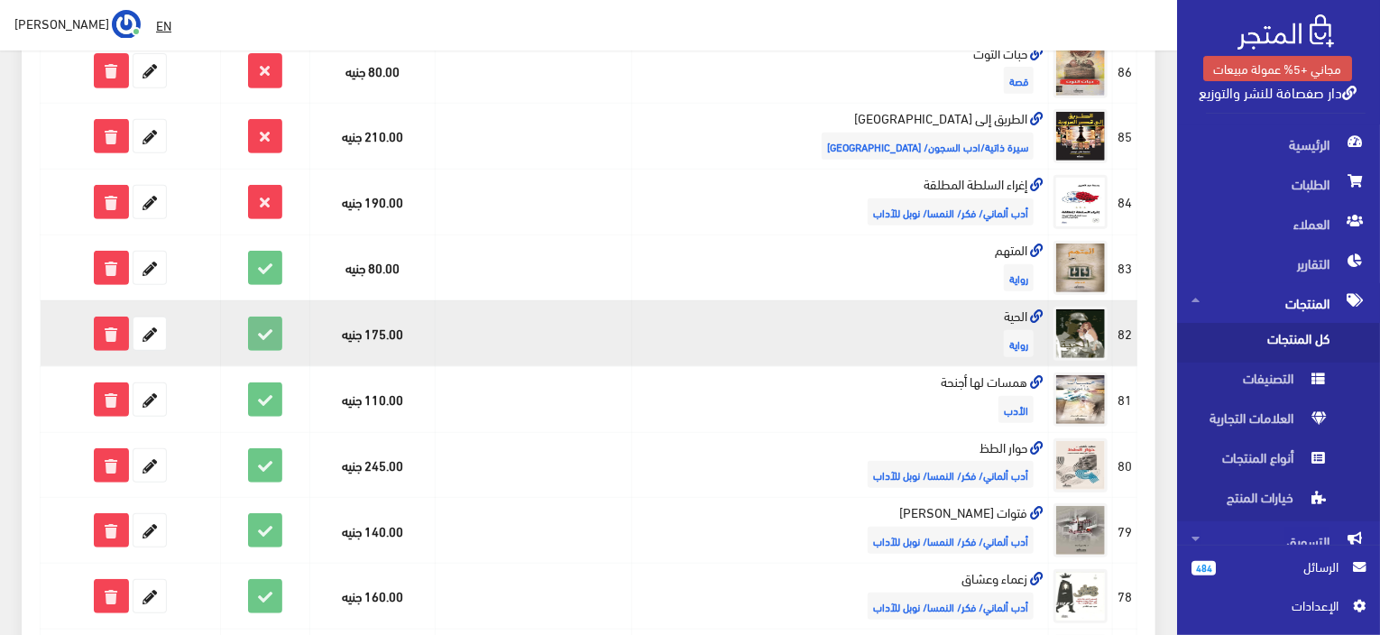
click at [263, 330] on icon at bounding box center [265, 334] width 32 height 32
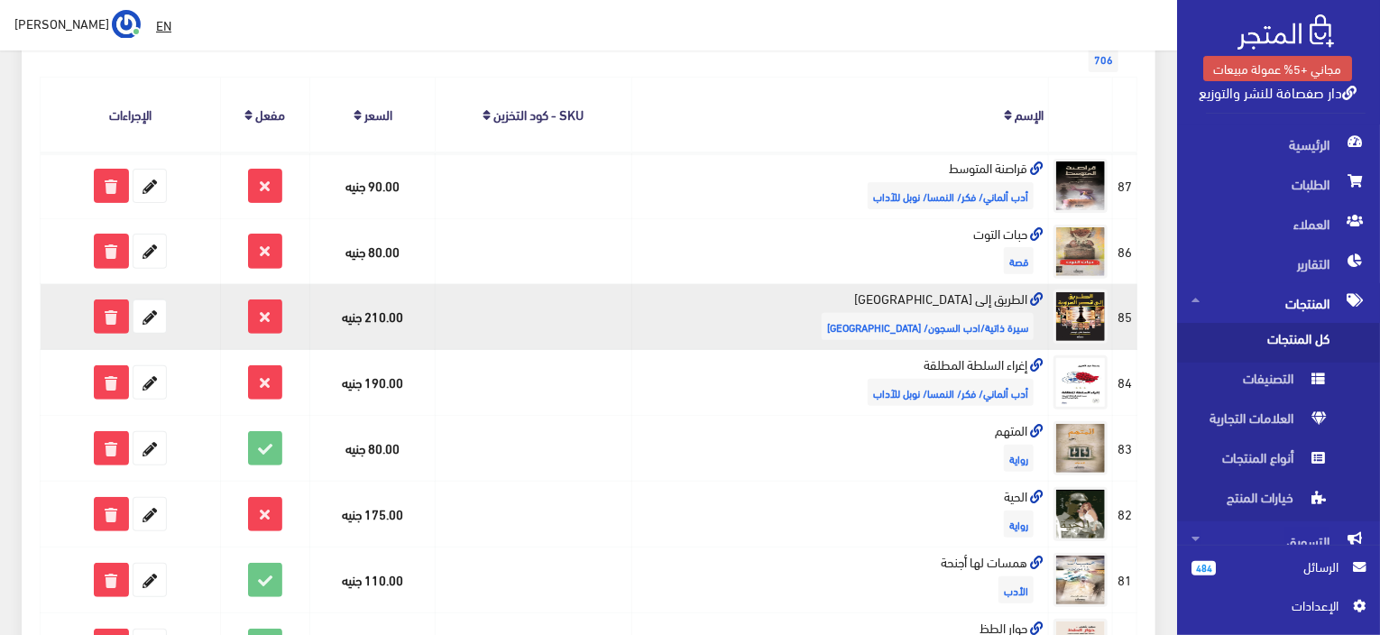
scroll to position [451, 0]
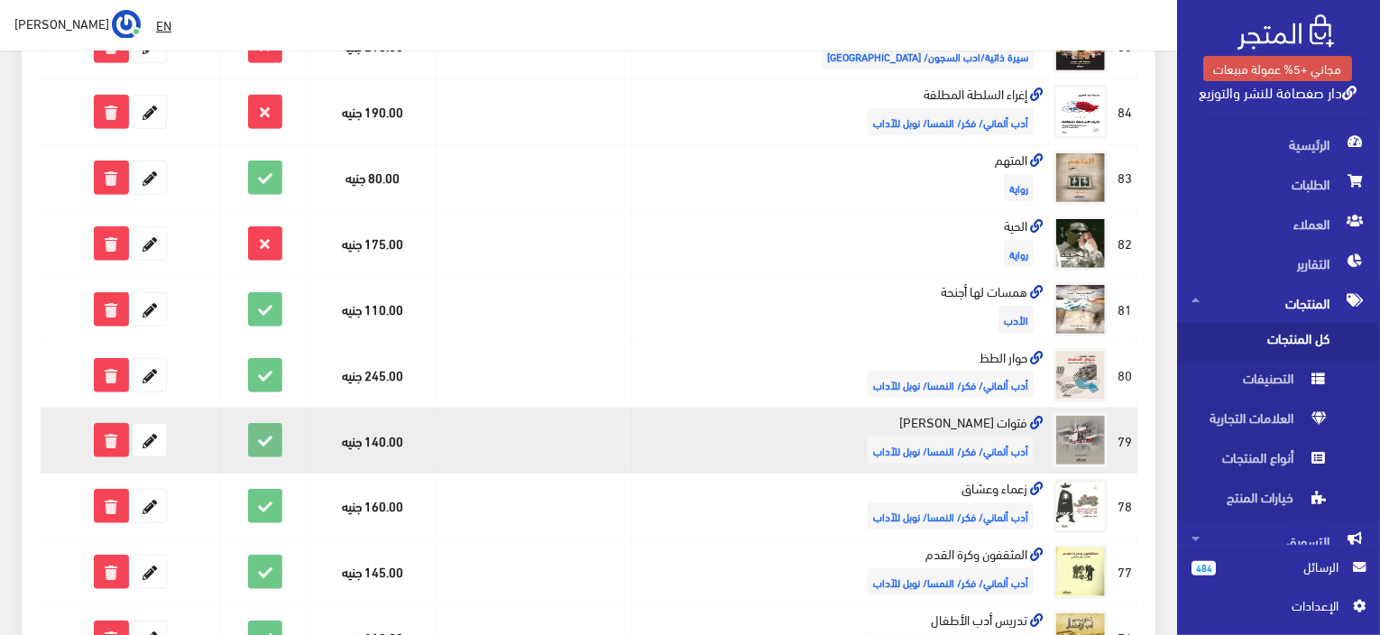
click at [277, 430] on icon at bounding box center [265, 440] width 32 height 32
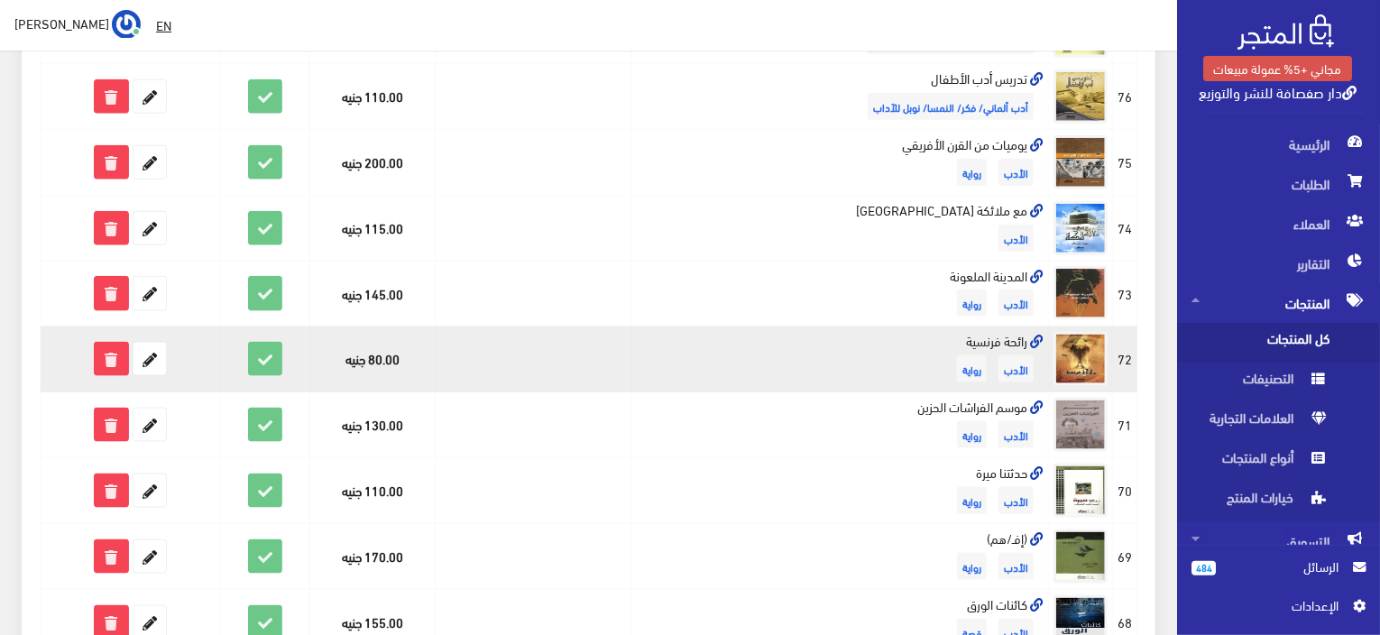
scroll to position [1229, 0]
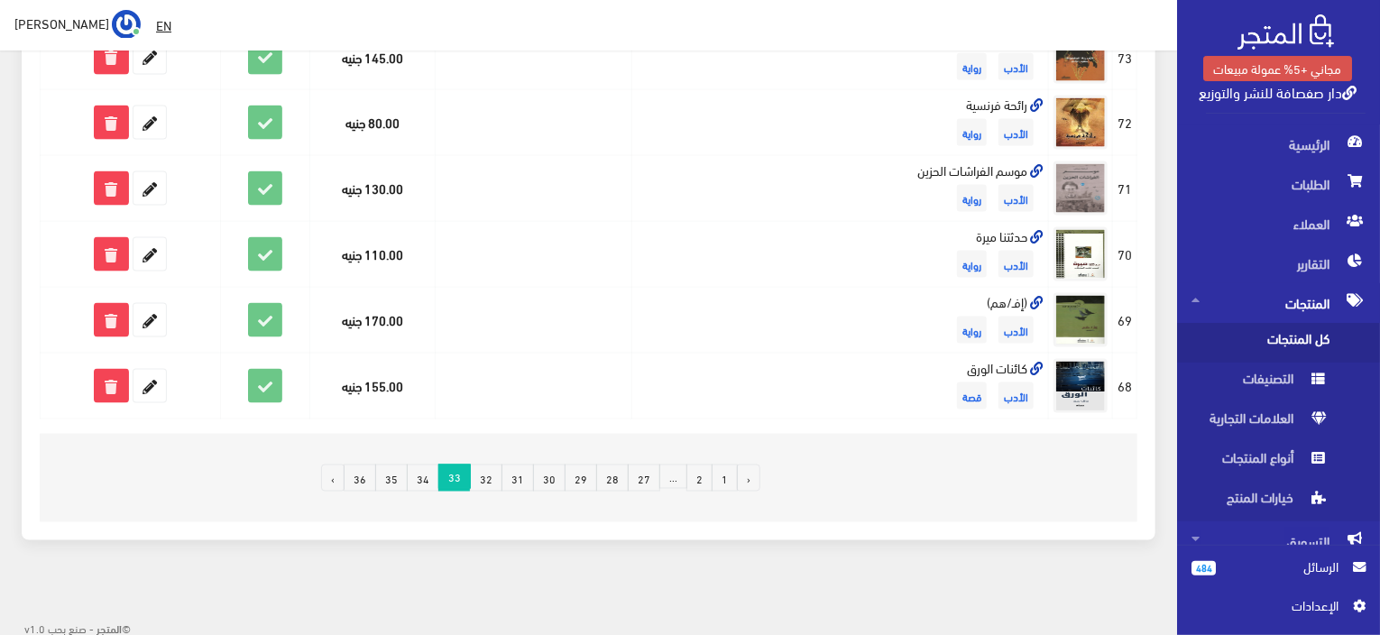
click at [499, 469] on link "32" at bounding box center [486, 478] width 32 height 27
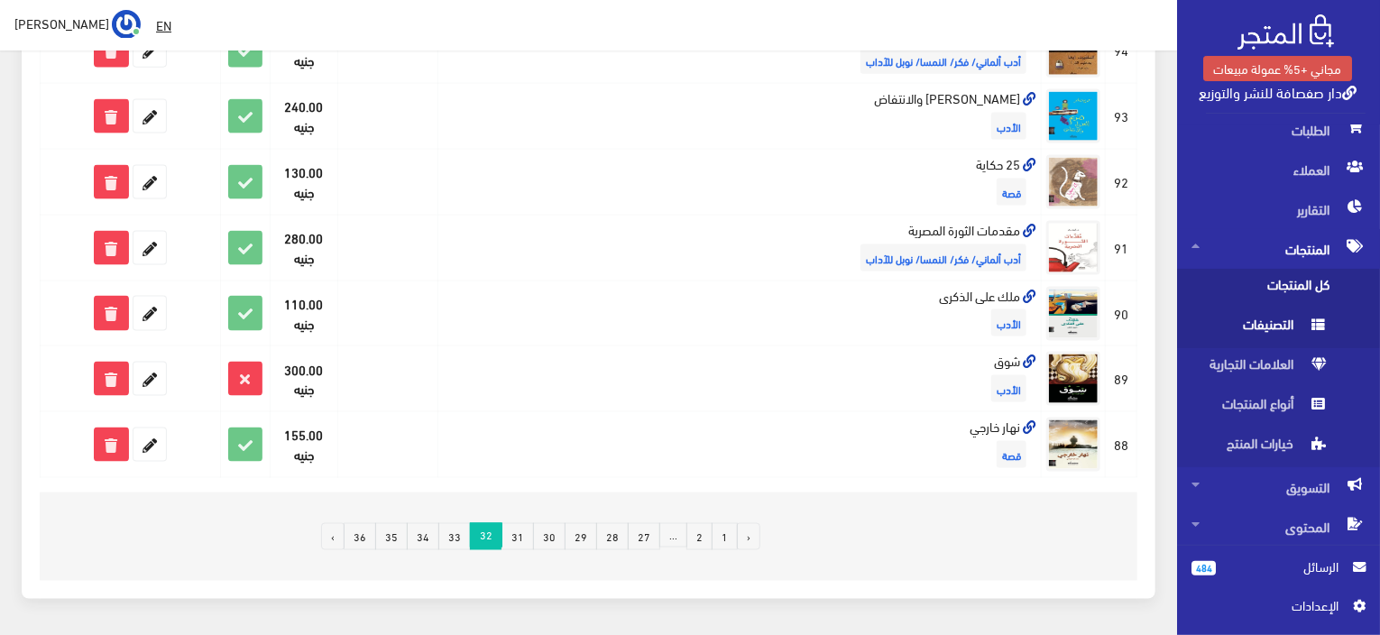
scroll to position [1229, 0]
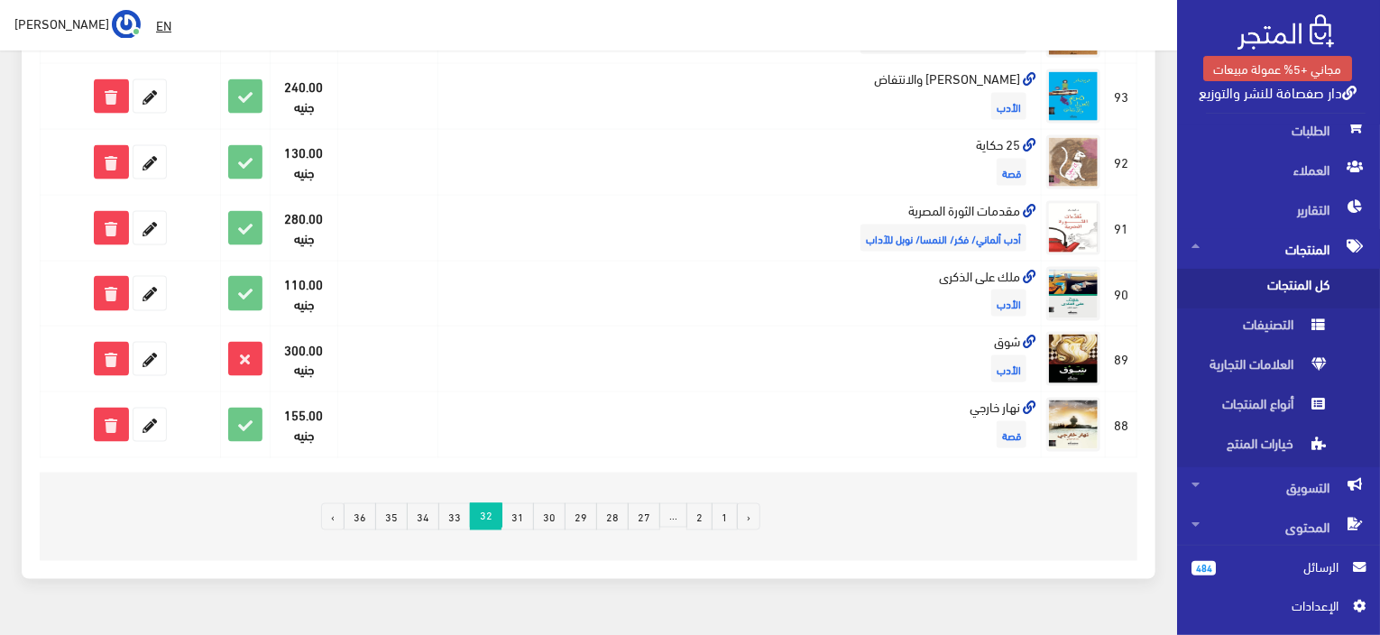
click at [530, 503] on link "31" at bounding box center [518, 516] width 32 height 27
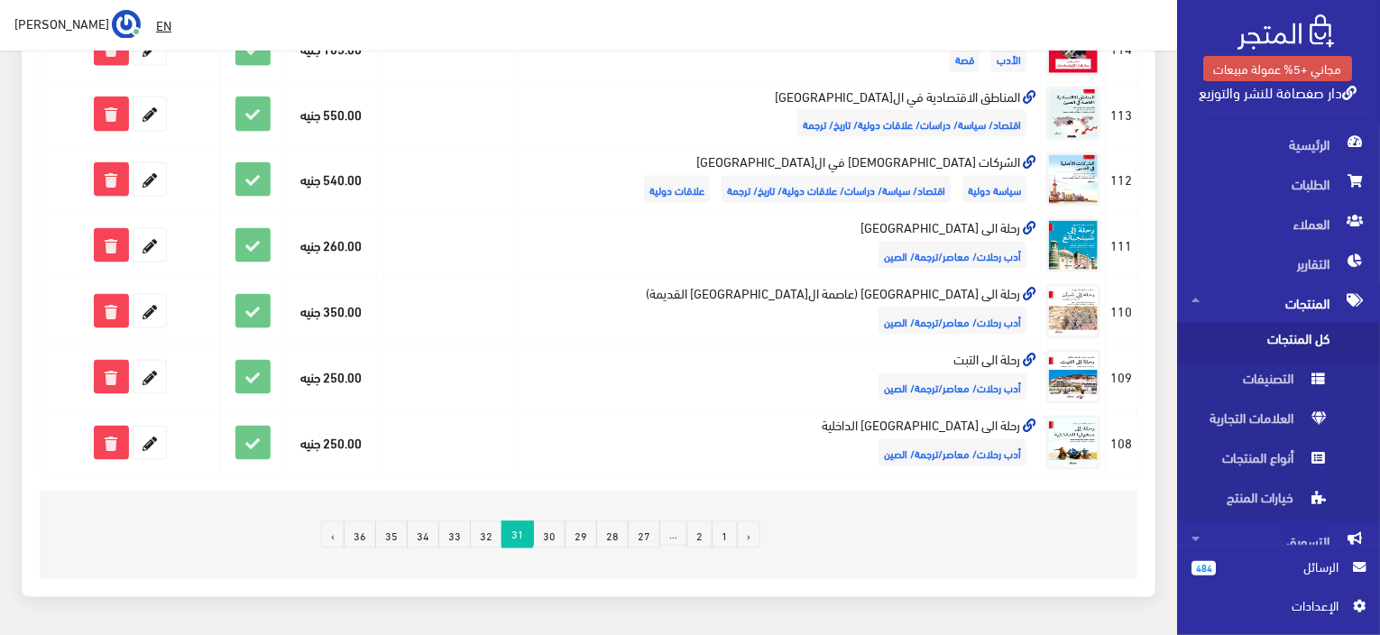
scroll to position [1173, 0]
click at [550, 529] on link "30" at bounding box center [549, 534] width 32 height 27
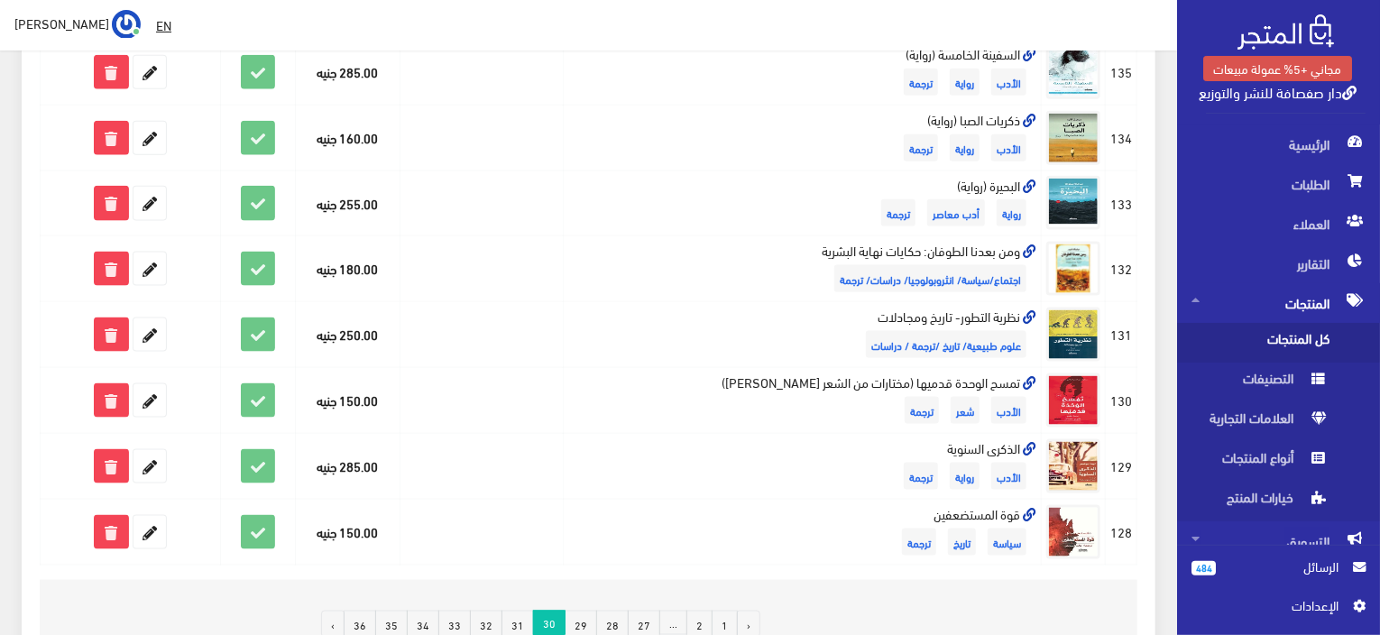
scroll to position [1173, 0]
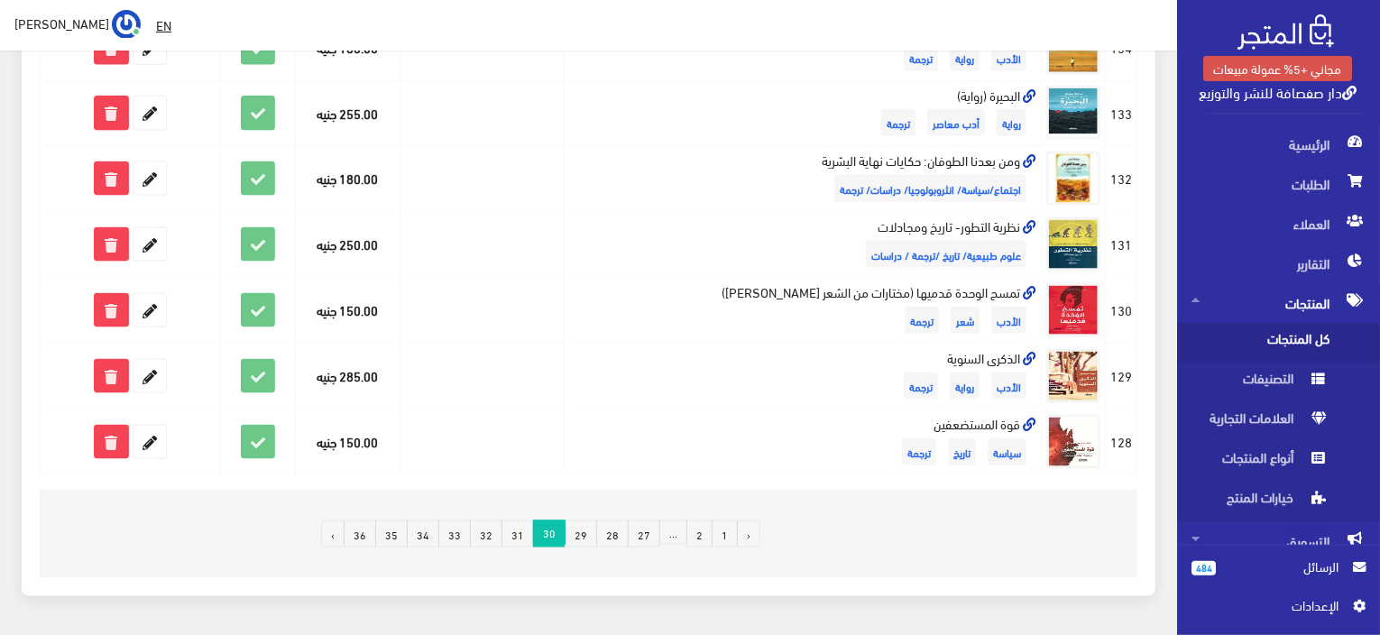
click at [585, 522] on link "29" at bounding box center [581, 534] width 32 height 27
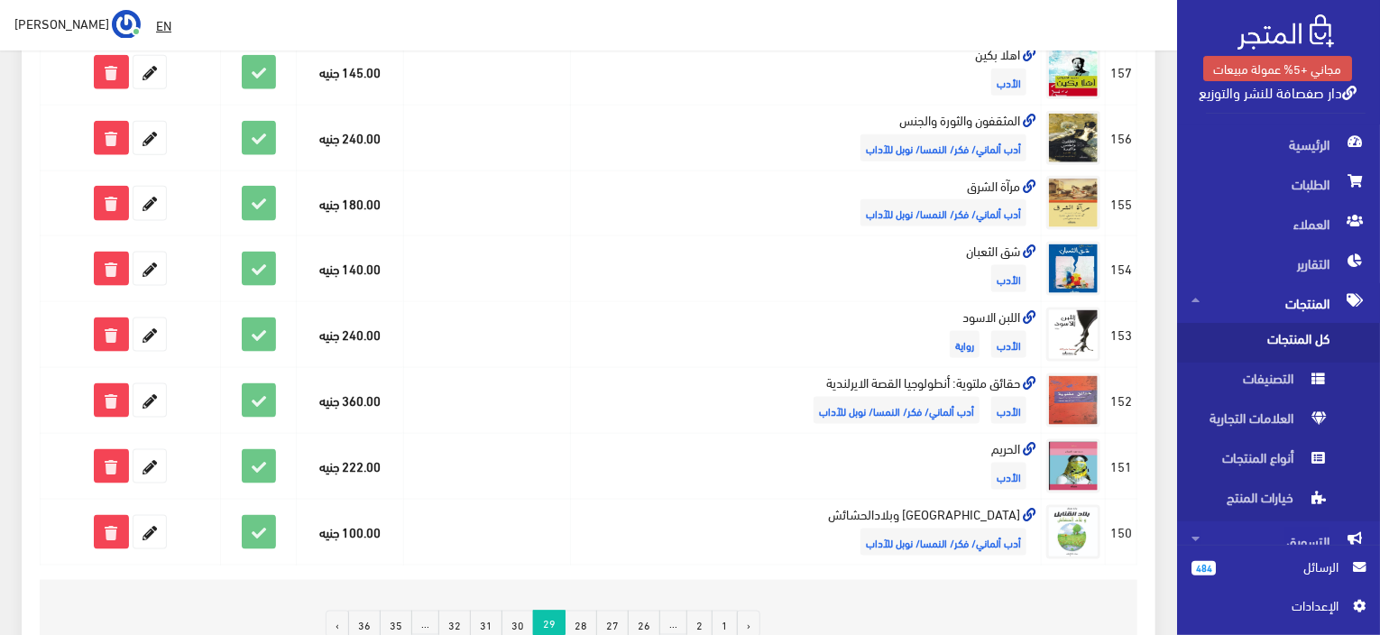
scroll to position [1173, 0]
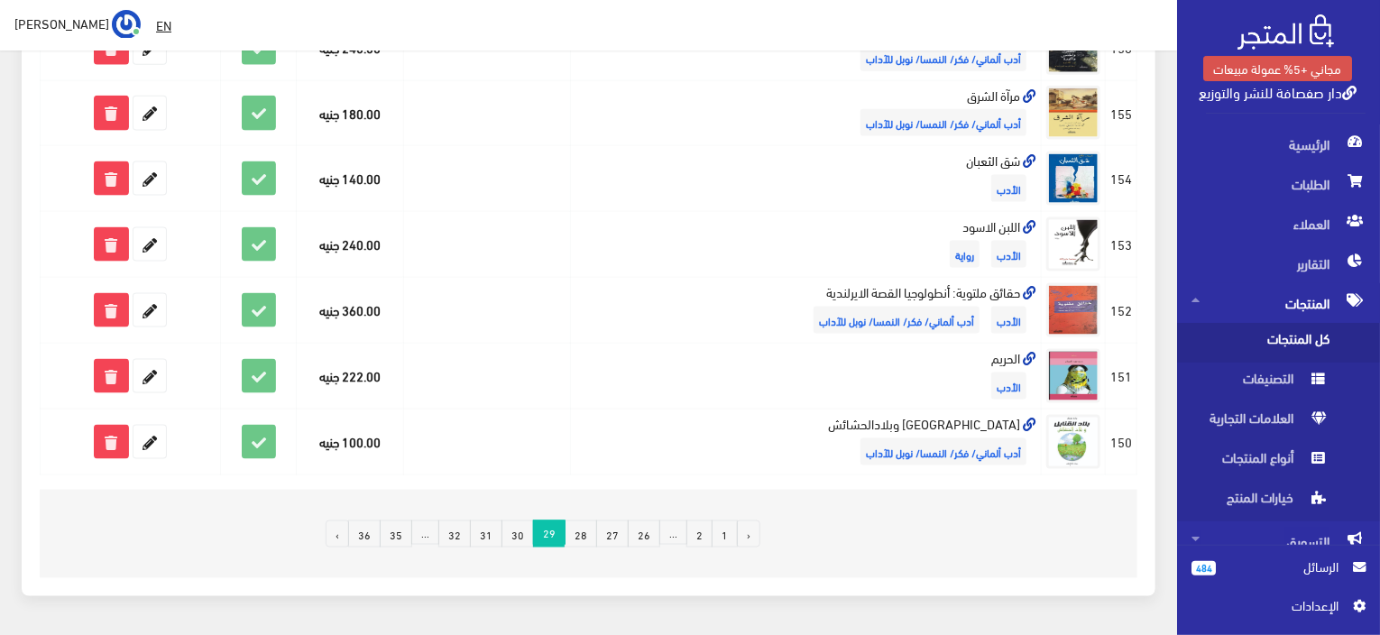
click at [579, 531] on link "28" at bounding box center [581, 534] width 32 height 27
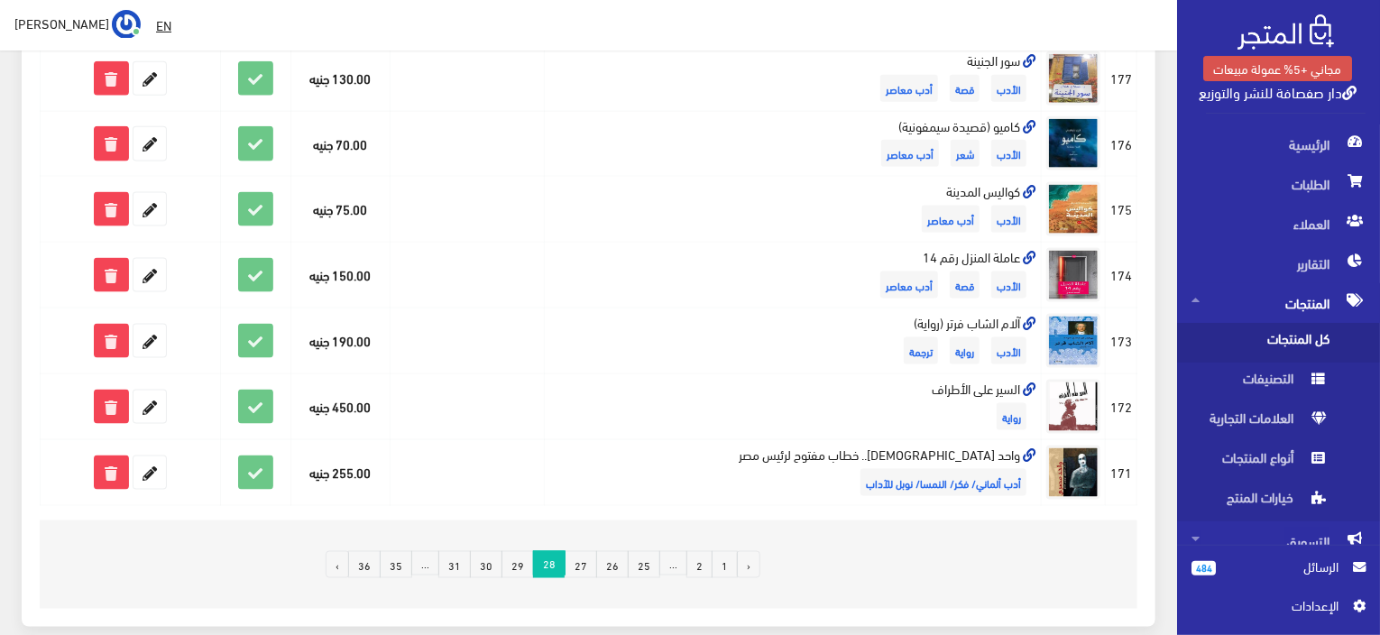
scroll to position [1173, 0]
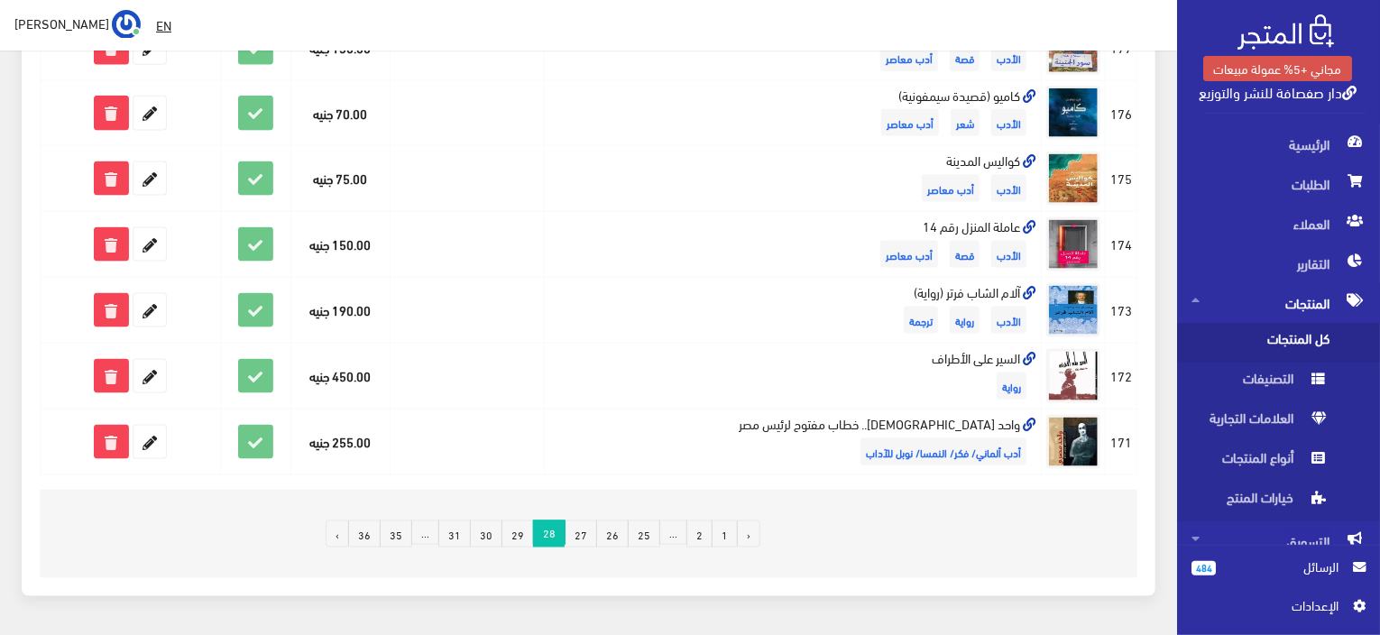
click at [700, 531] on link "2" at bounding box center [700, 534] width 26 height 27
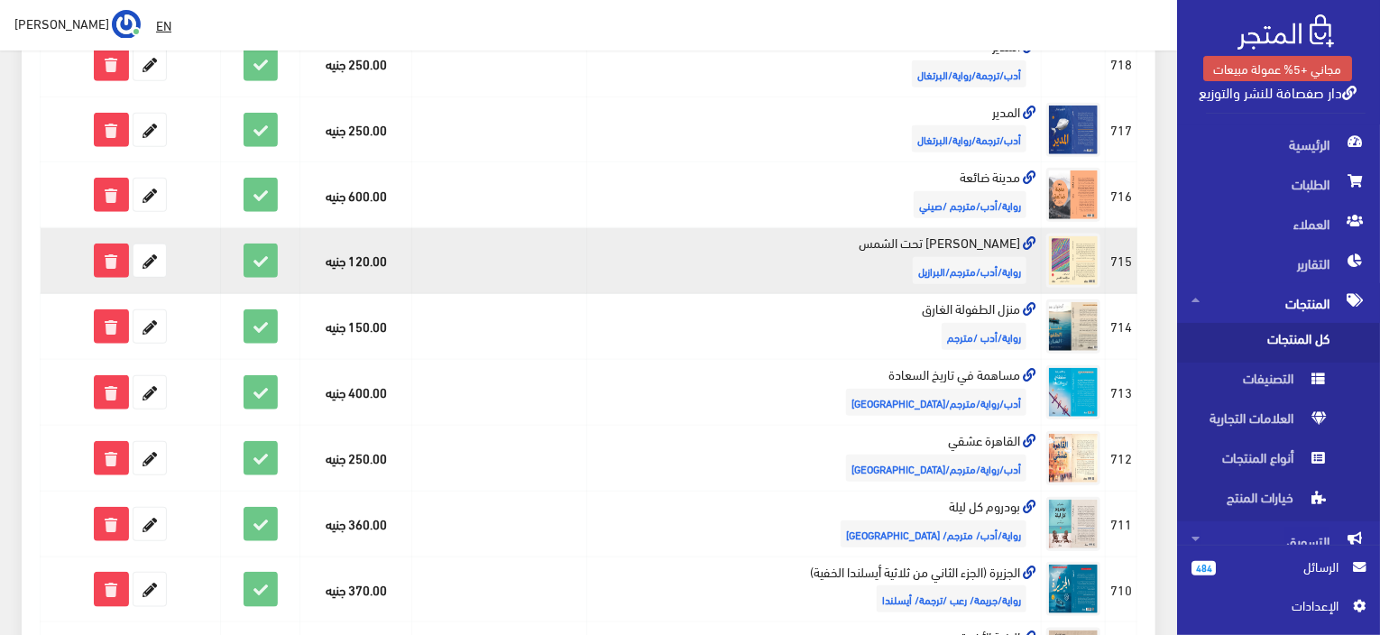
scroll to position [1229, 0]
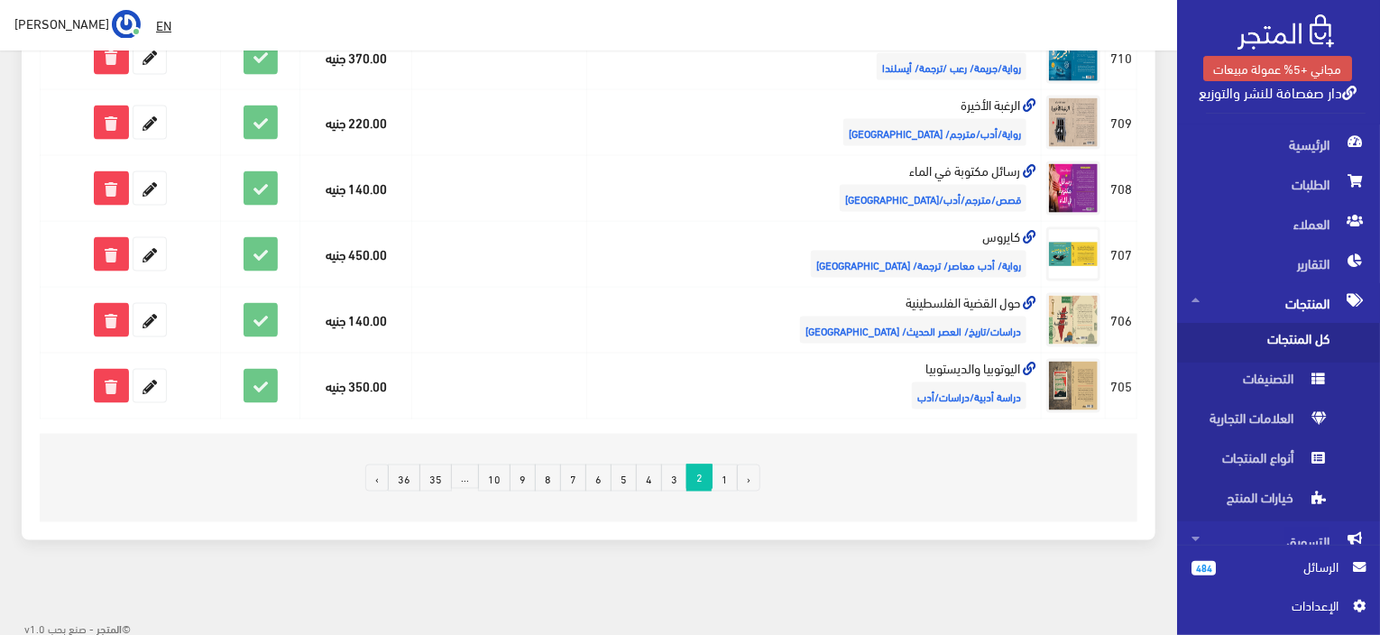
click at [723, 477] on link "1" at bounding box center [725, 478] width 26 height 27
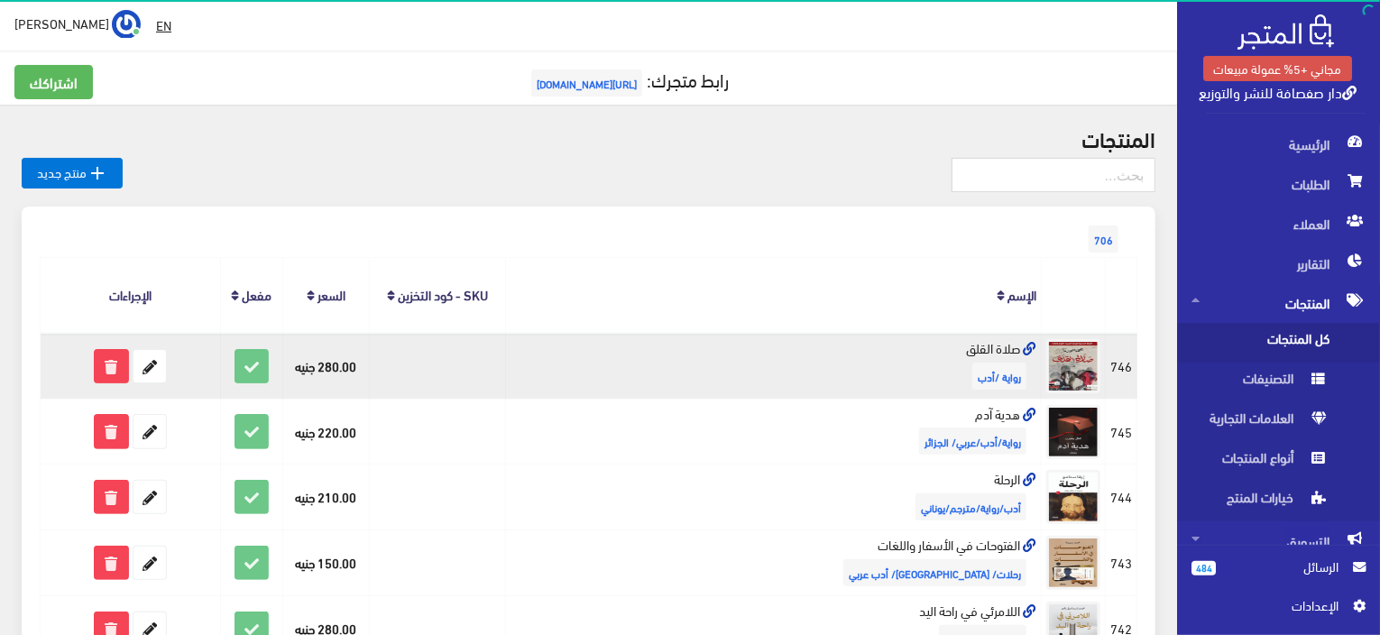
click at [505, 355] on td at bounding box center [437, 366] width 135 height 66
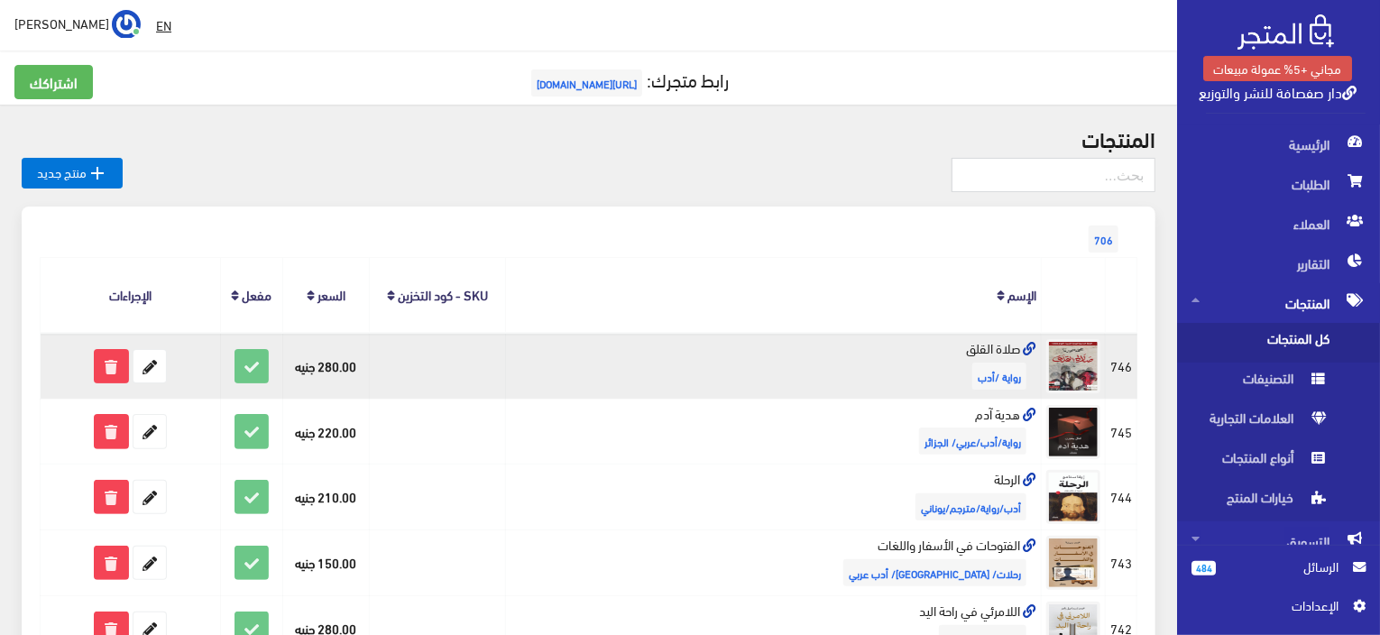
click at [505, 356] on td at bounding box center [437, 366] width 135 height 66
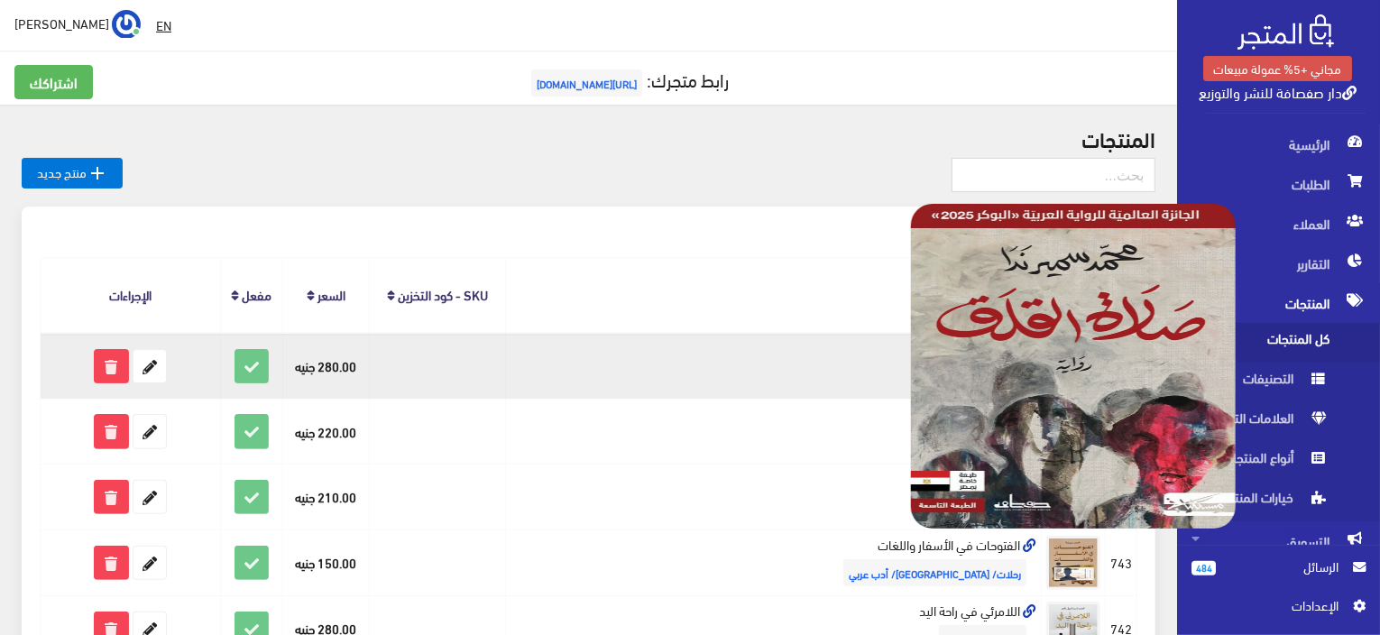
click at [1095, 355] on img at bounding box center [1073, 366] width 325 height 325
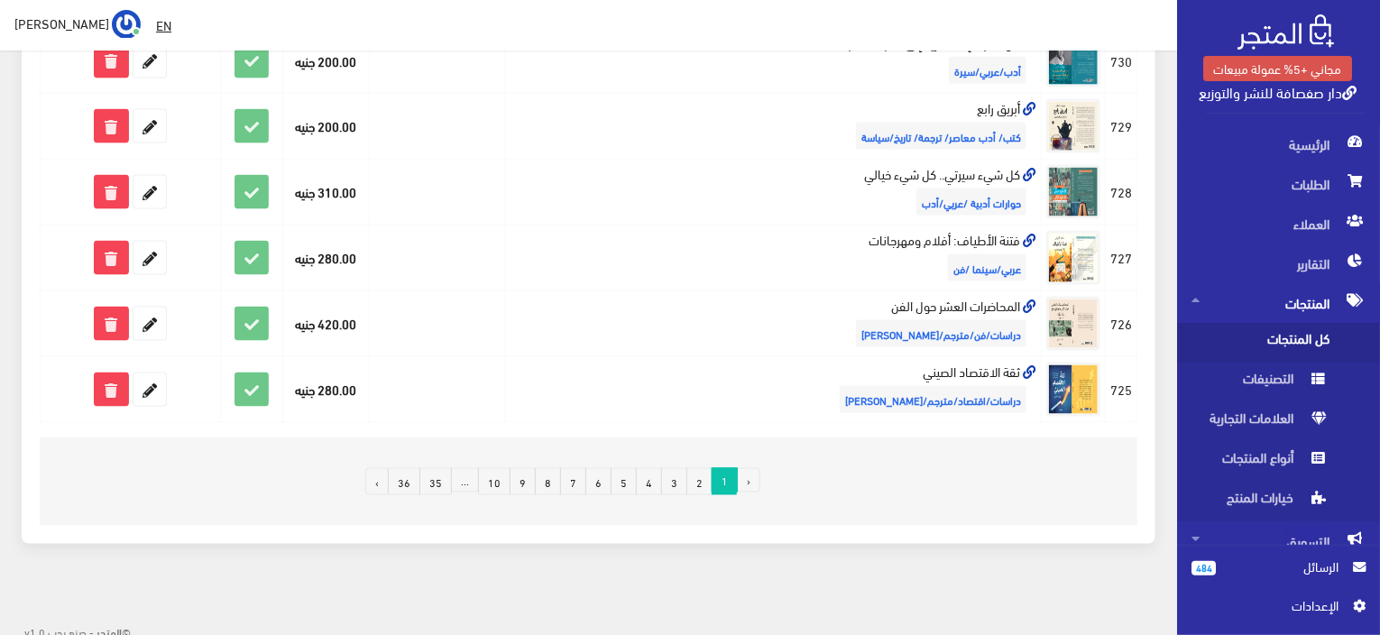
scroll to position [1229, 0]
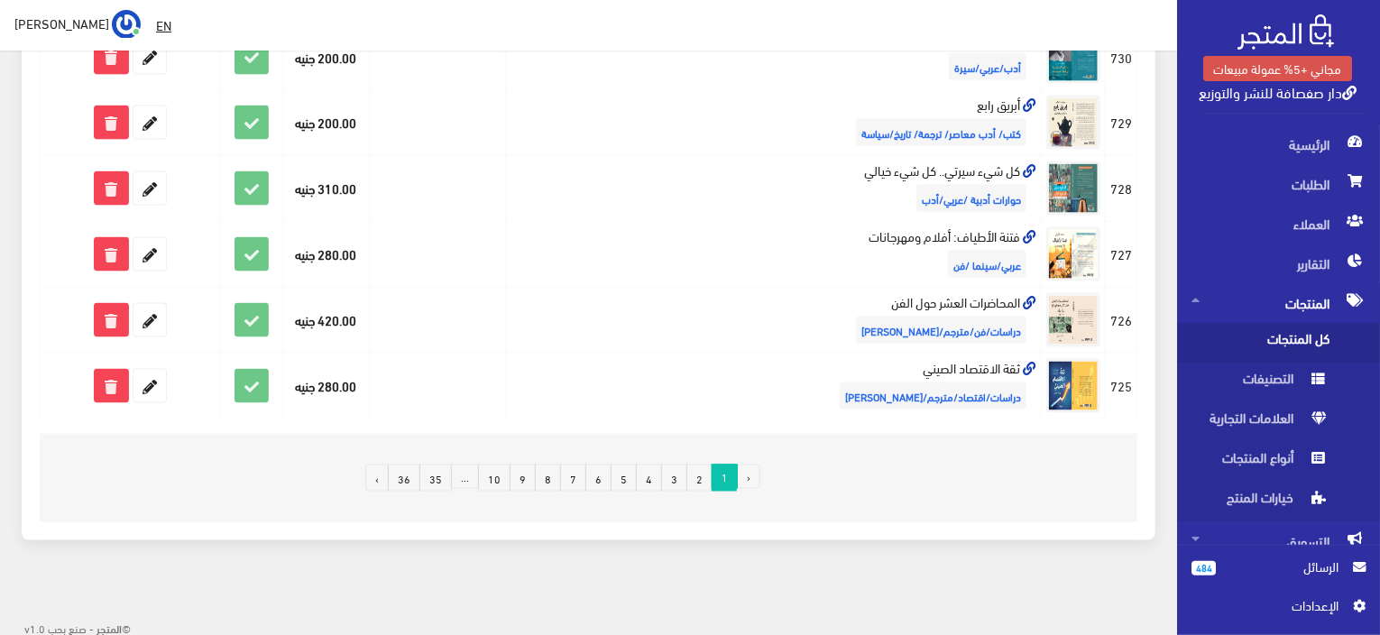
click at [704, 474] on link "2" at bounding box center [700, 478] width 26 height 27
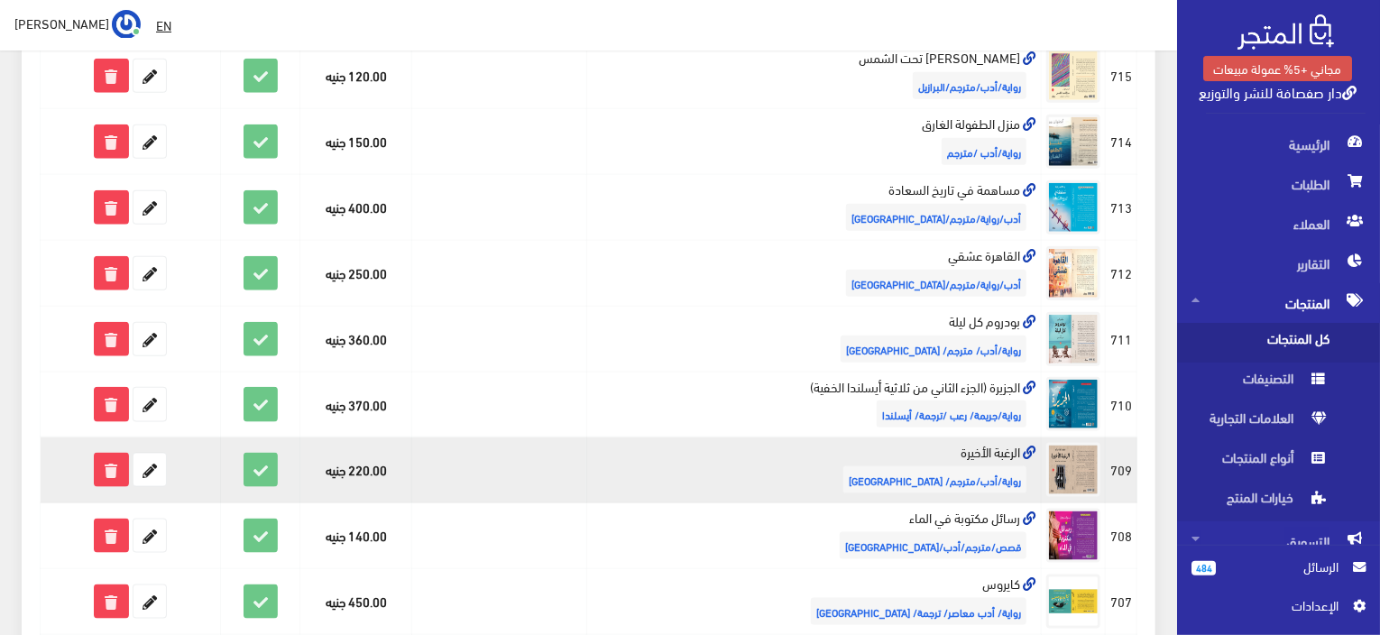
scroll to position [992, 0]
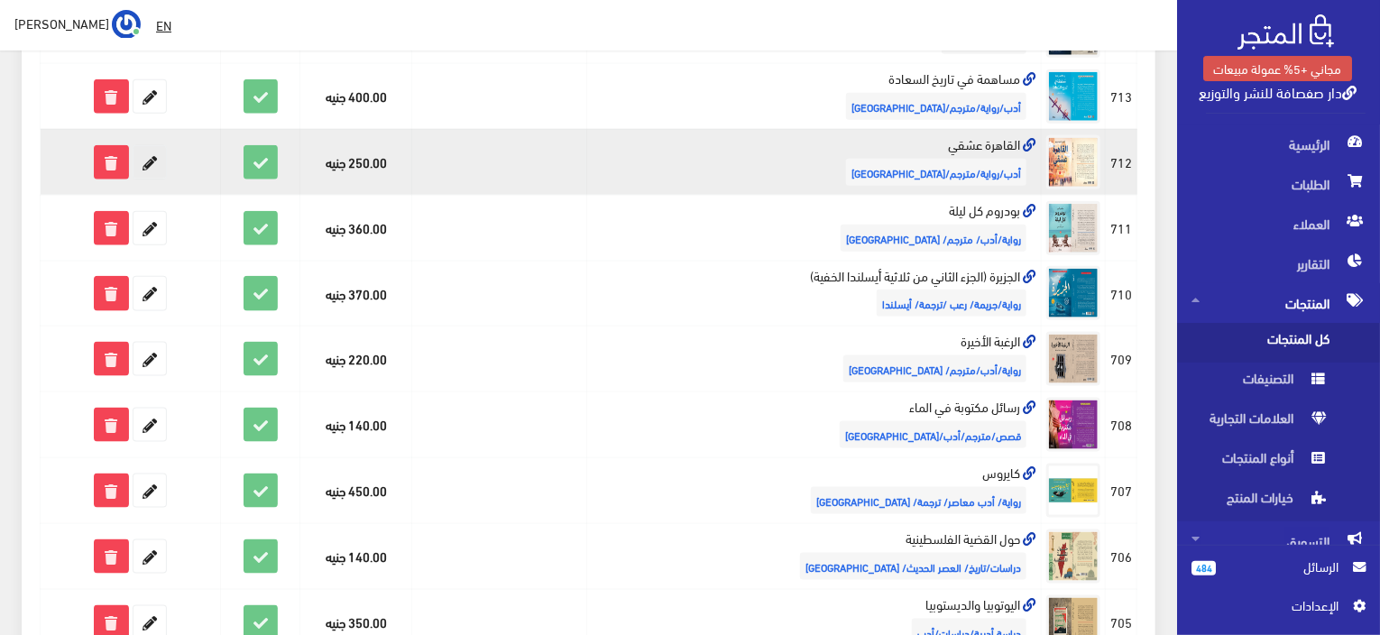
click at [152, 160] on icon at bounding box center [150, 162] width 32 height 32
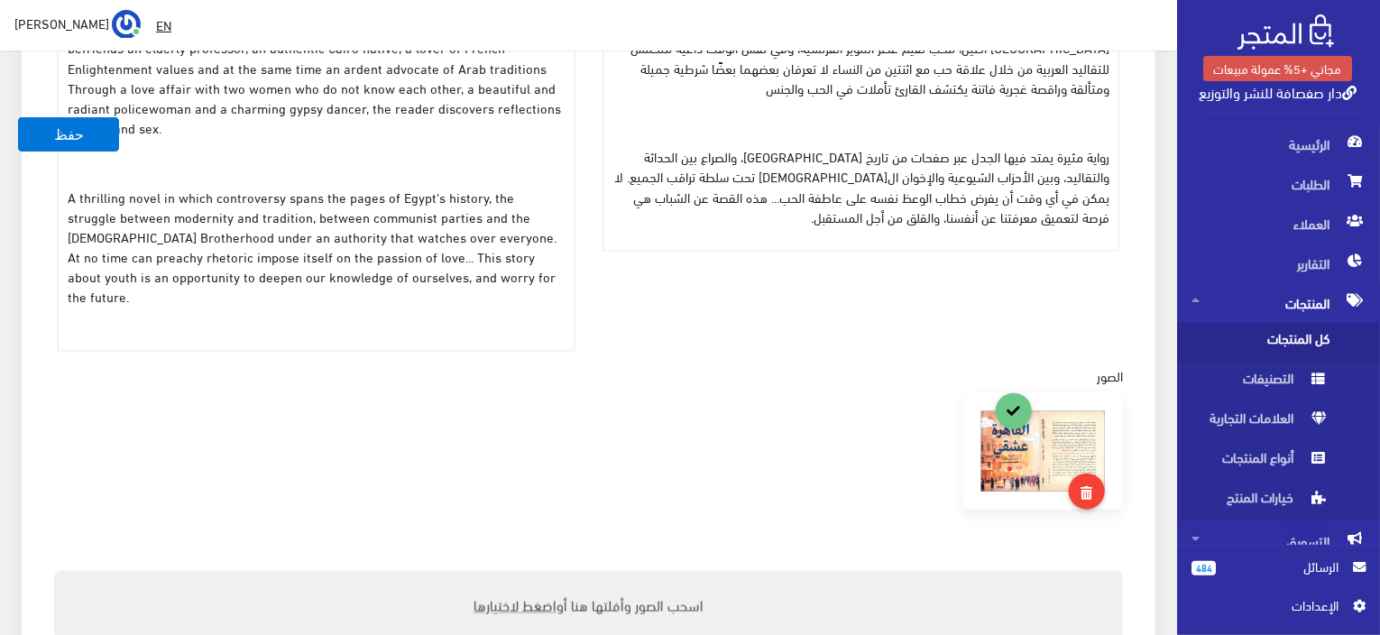
scroll to position [722, 0]
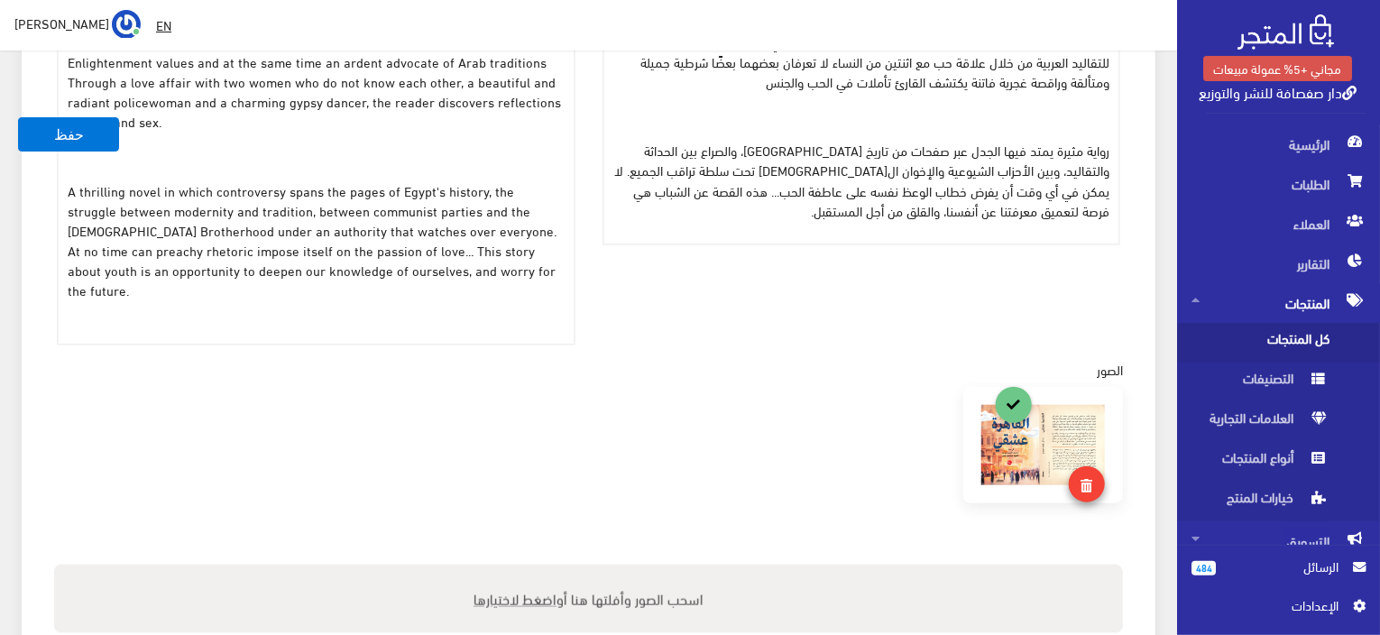
click at [1098, 466] on link at bounding box center [1087, 484] width 36 height 36
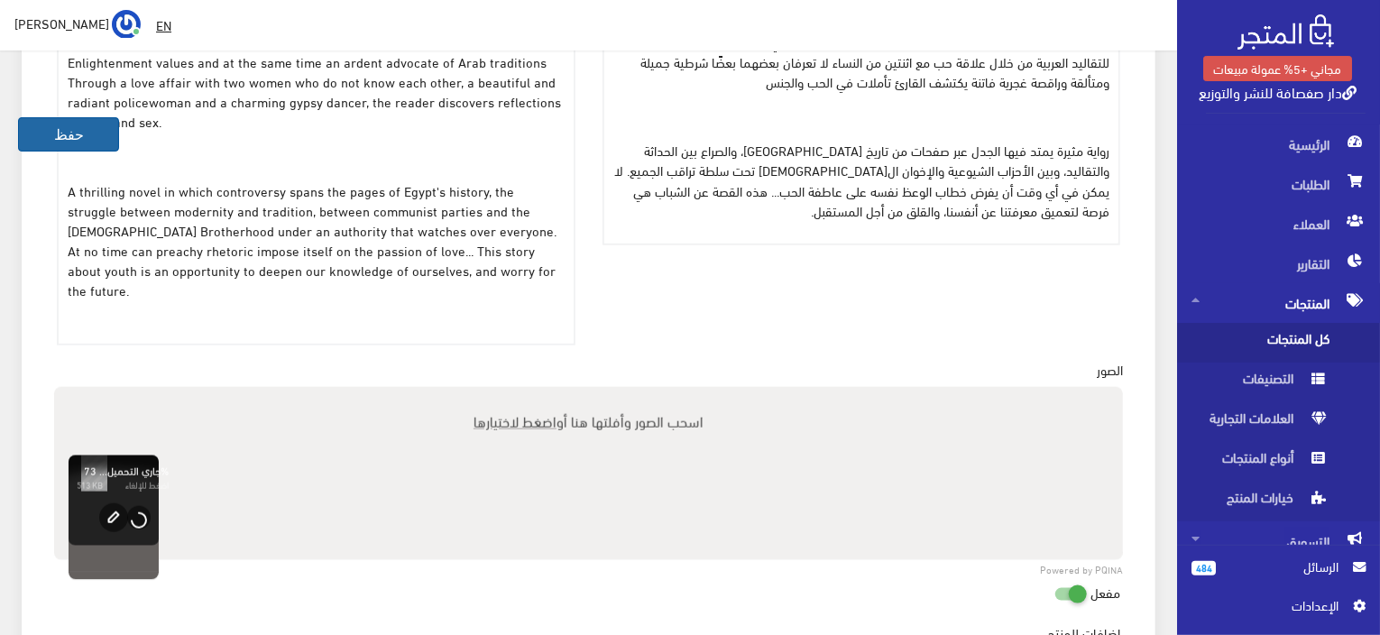
click at [100, 131] on button "حفظ" at bounding box center [68, 134] width 101 height 34
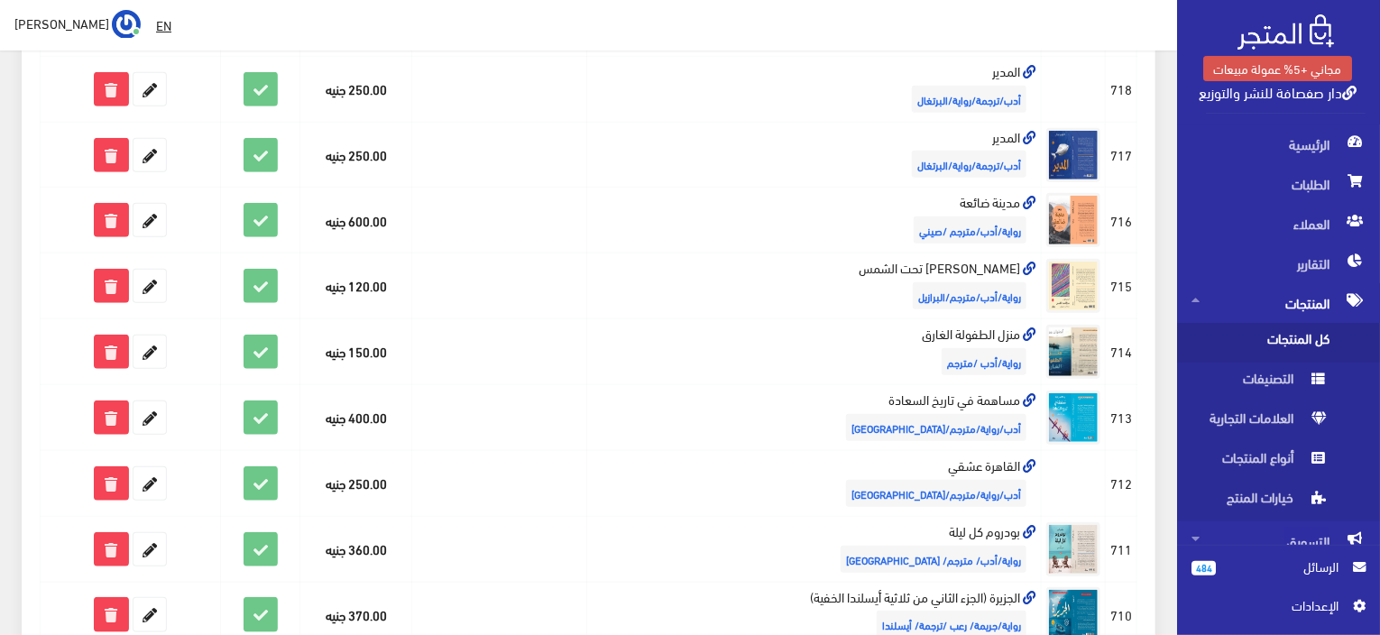
scroll to position [1229, 0]
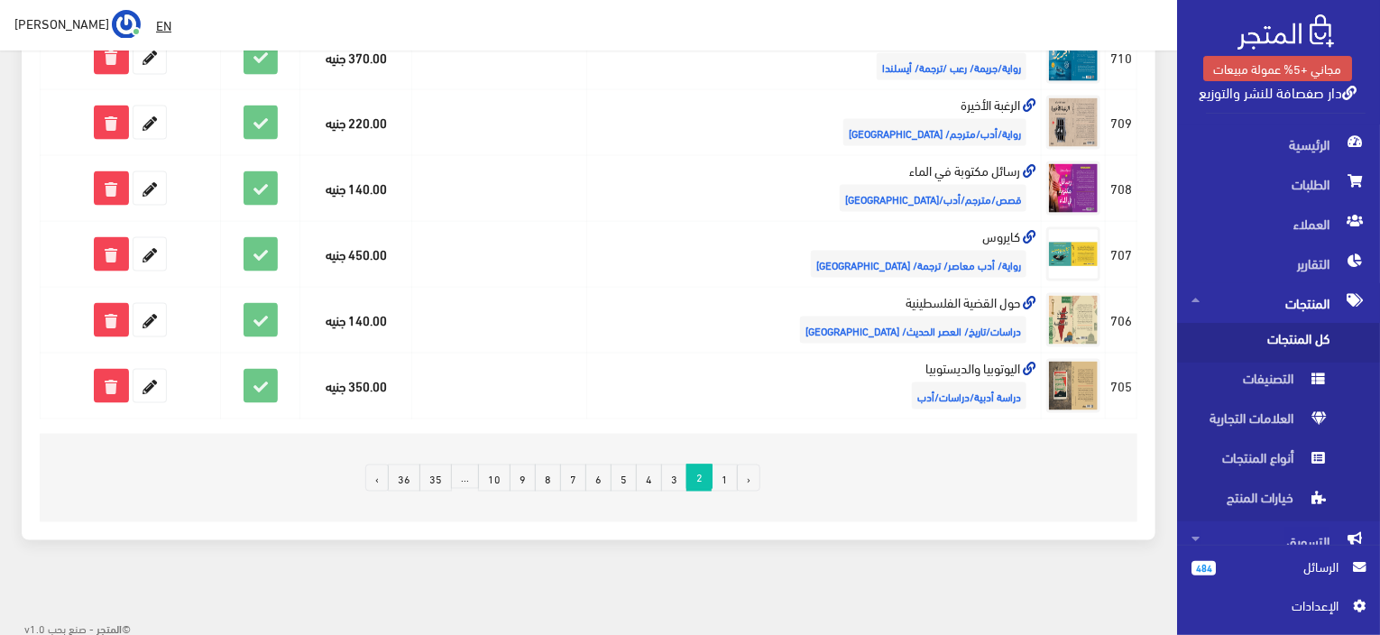
click at [732, 474] on link "1" at bounding box center [725, 478] width 26 height 27
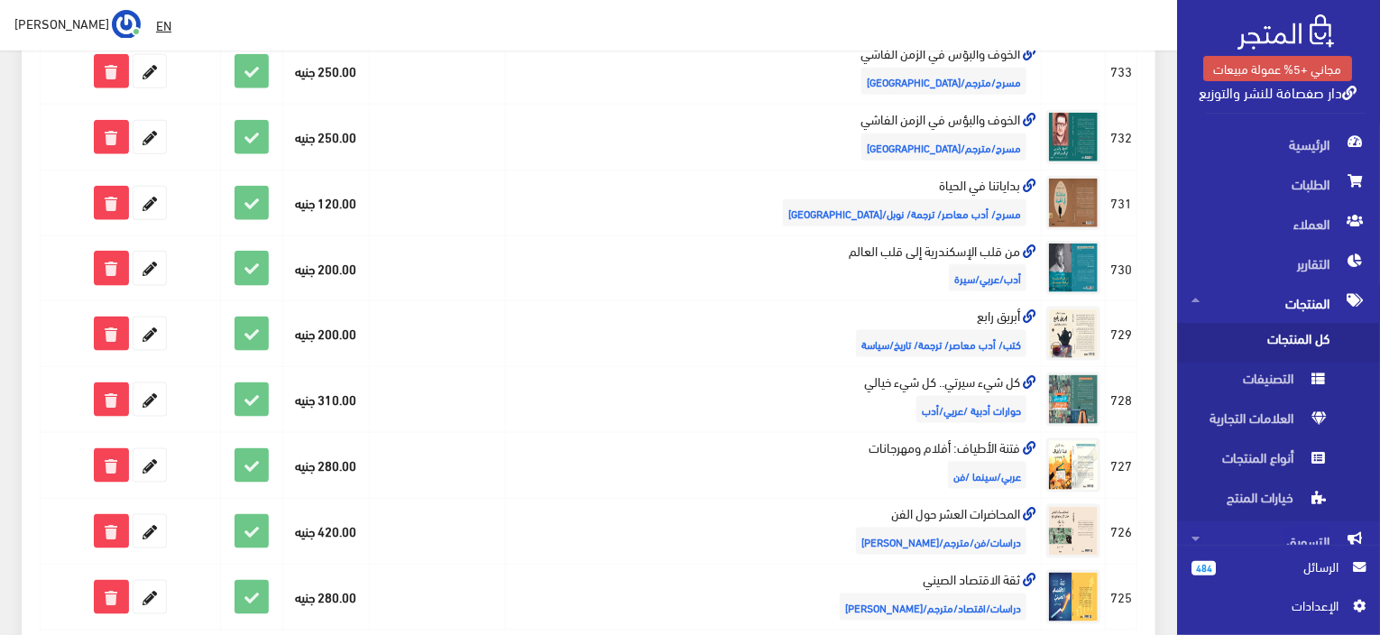
scroll to position [1229, 0]
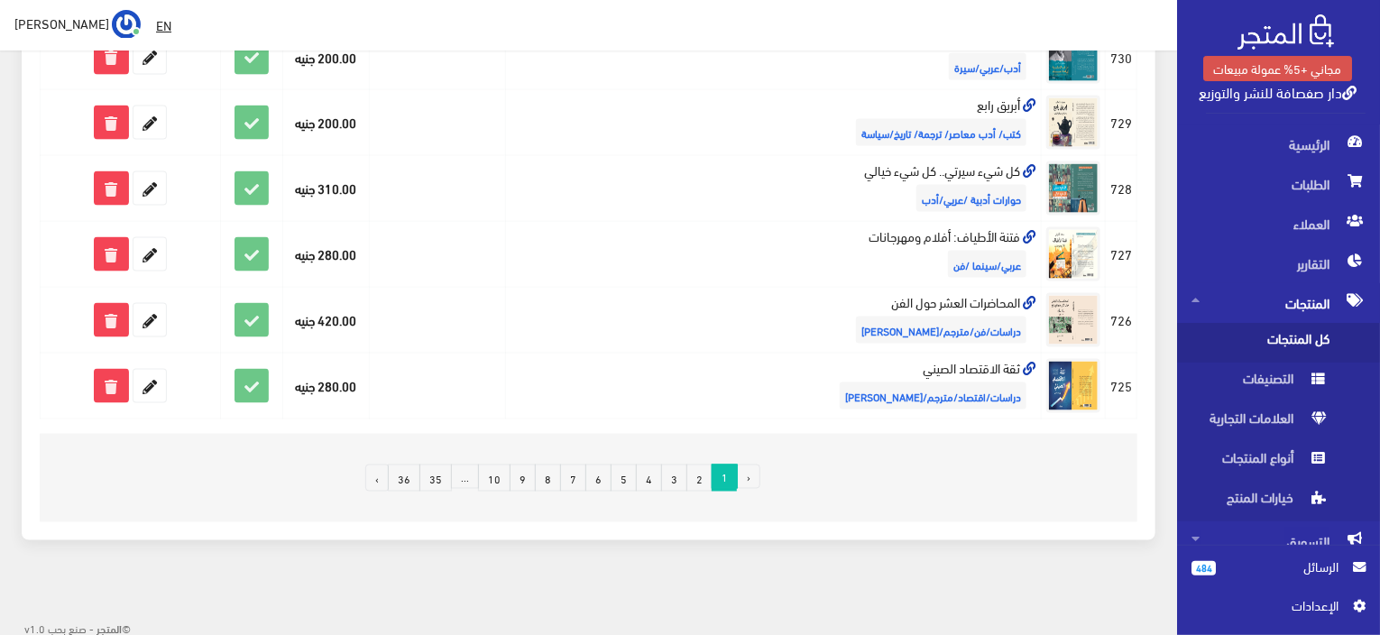
click at [695, 472] on link "2" at bounding box center [700, 478] width 26 height 27
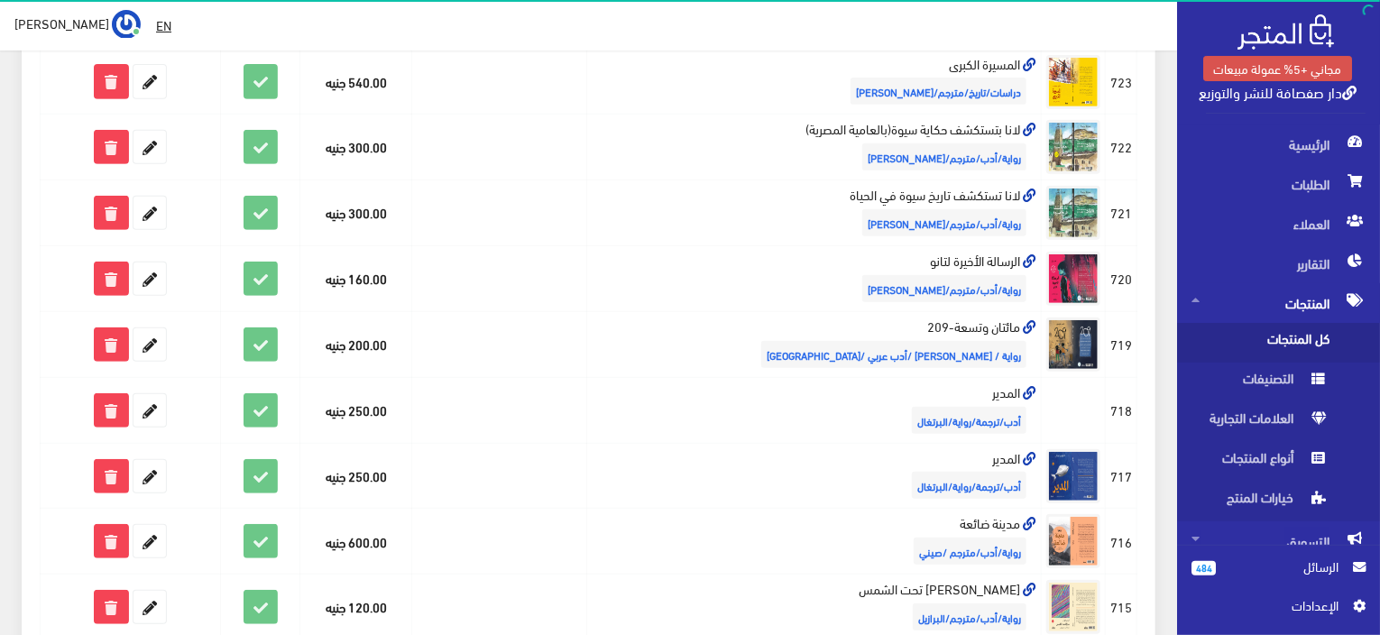
scroll to position [361, 0]
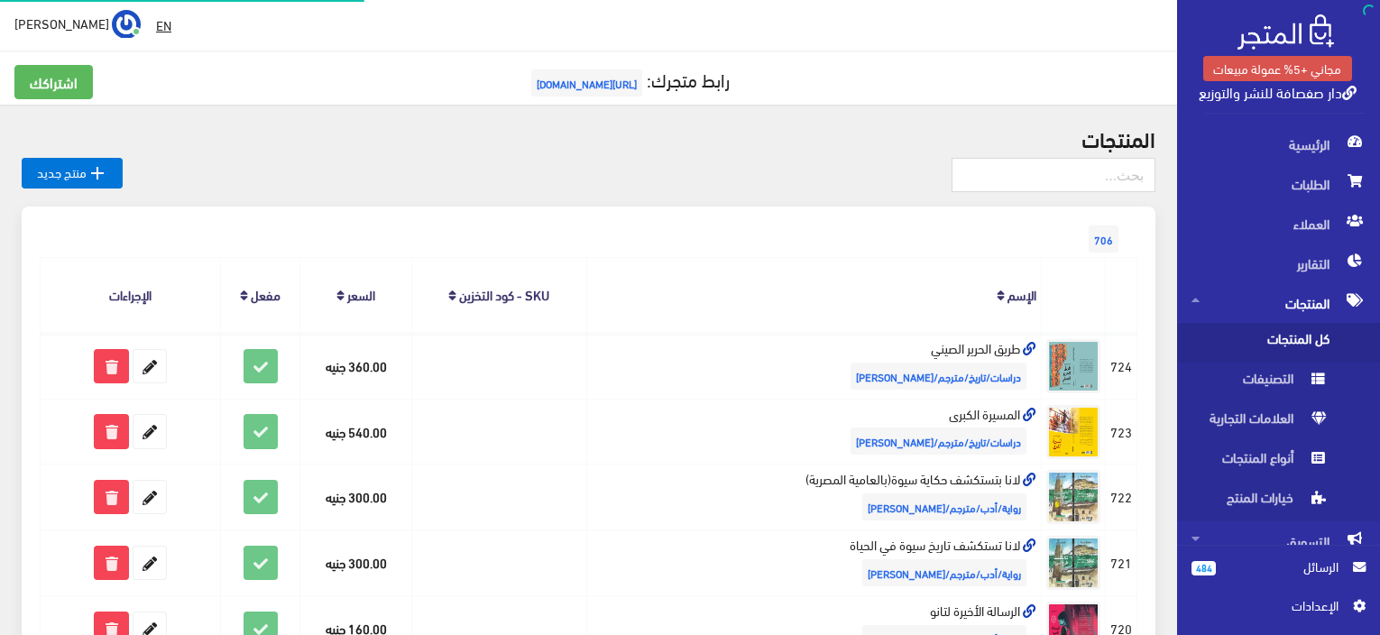
scroll to position [336, 0]
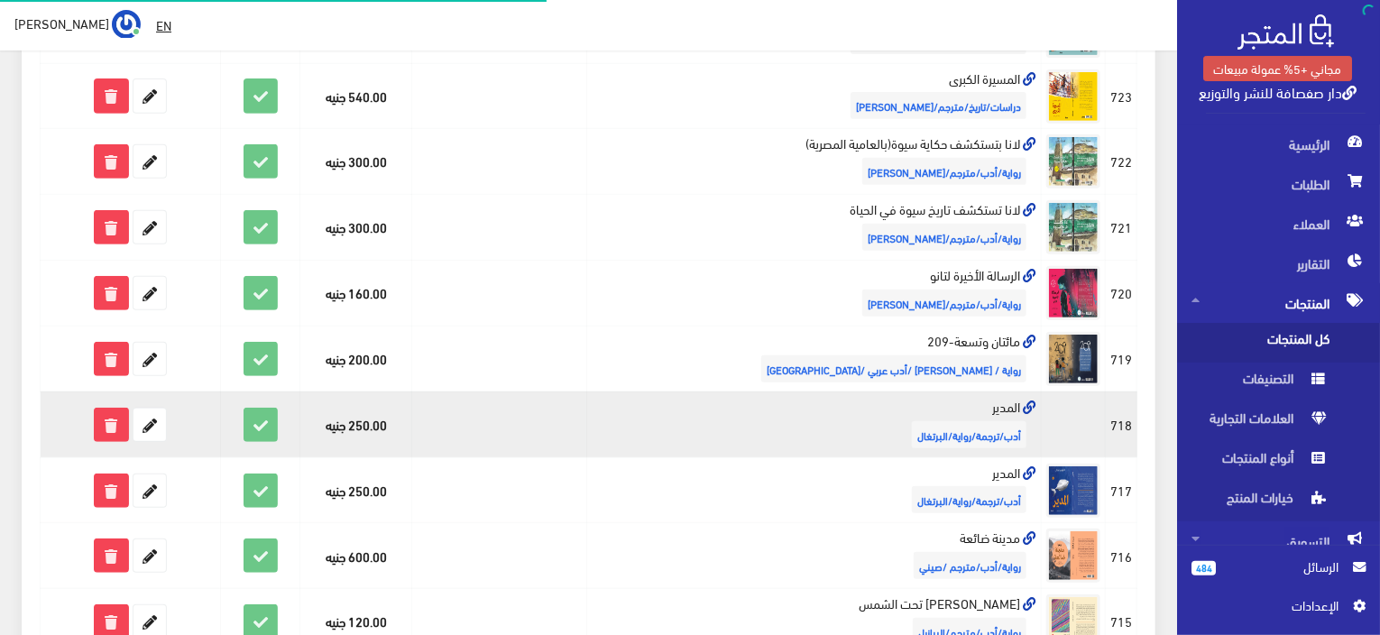
click at [1098, 417] on td at bounding box center [1074, 425] width 64 height 66
click at [1071, 404] on td at bounding box center [1074, 425] width 64 height 66
click at [139, 424] on icon at bounding box center [150, 425] width 32 height 32
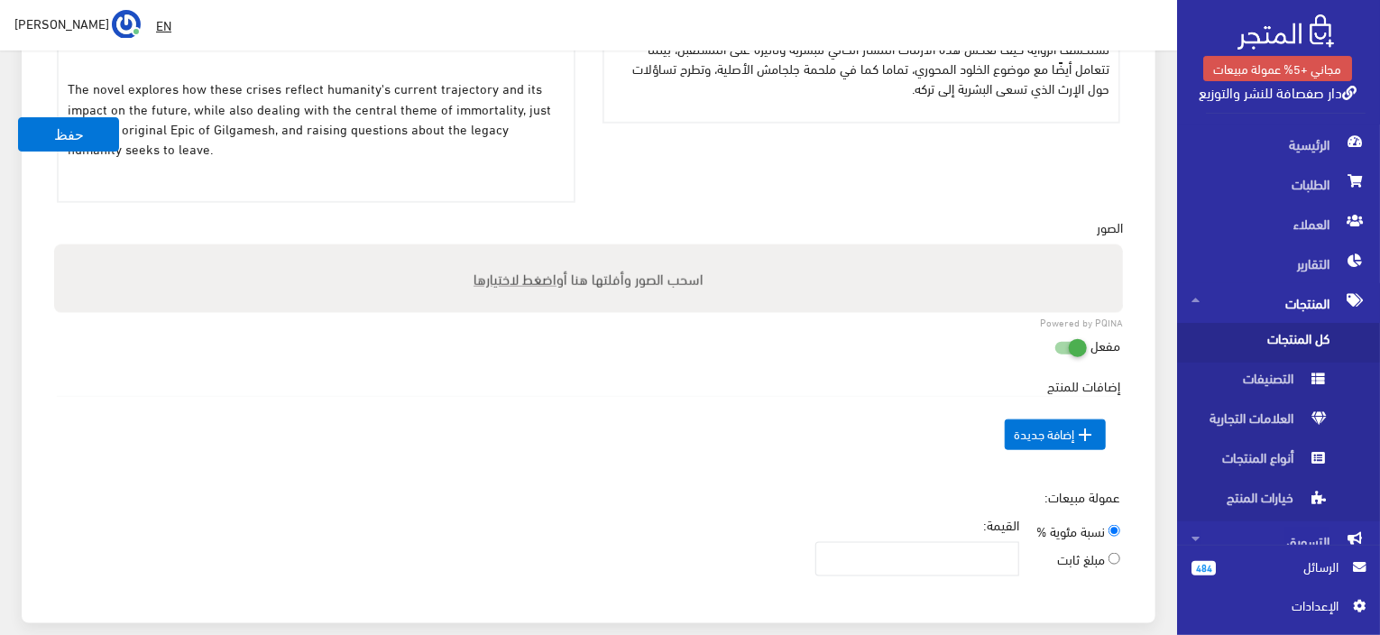
scroll to position [902, 0]
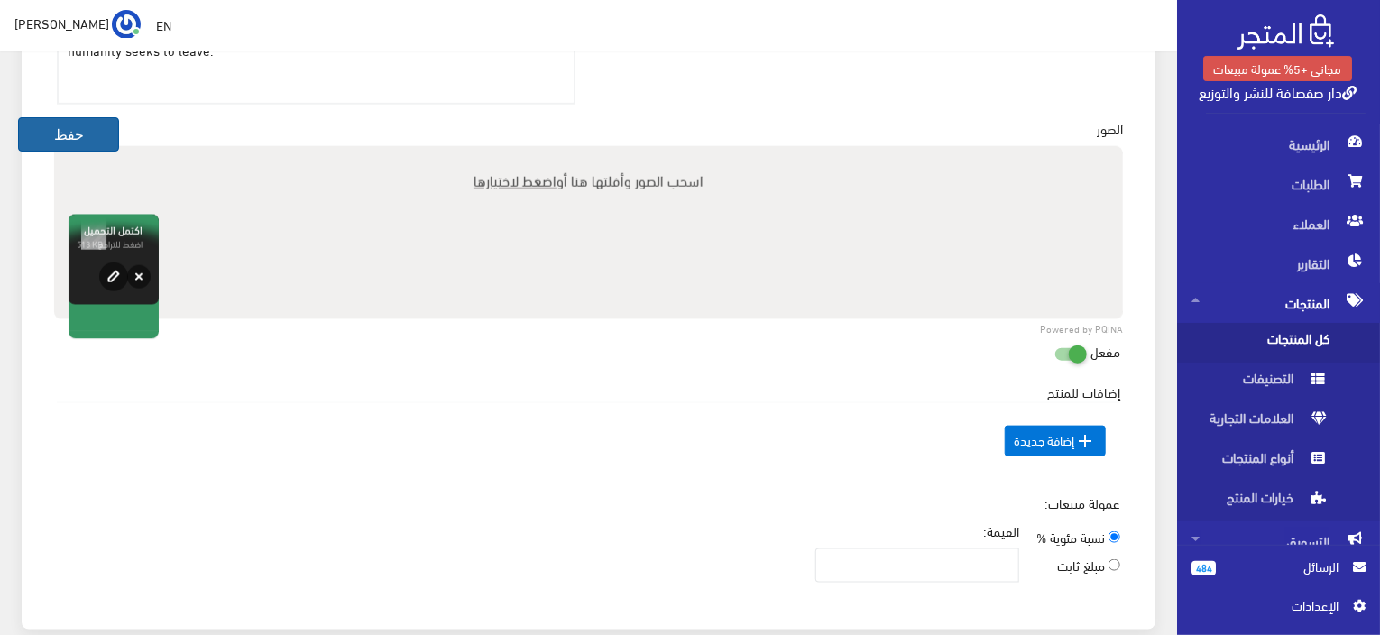
click at [77, 131] on button "حفظ" at bounding box center [68, 134] width 101 height 34
